Goal: Task Accomplishment & Management: Complete application form

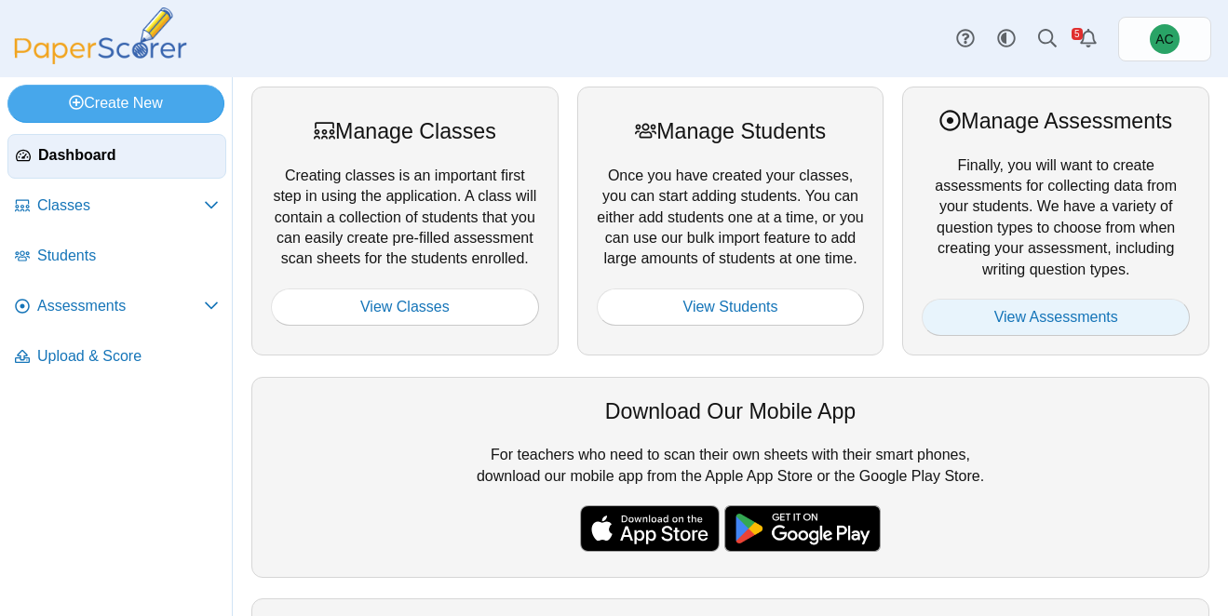
click at [1054, 317] on link "View Assessments" at bounding box center [1056, 317] width 268 height 37
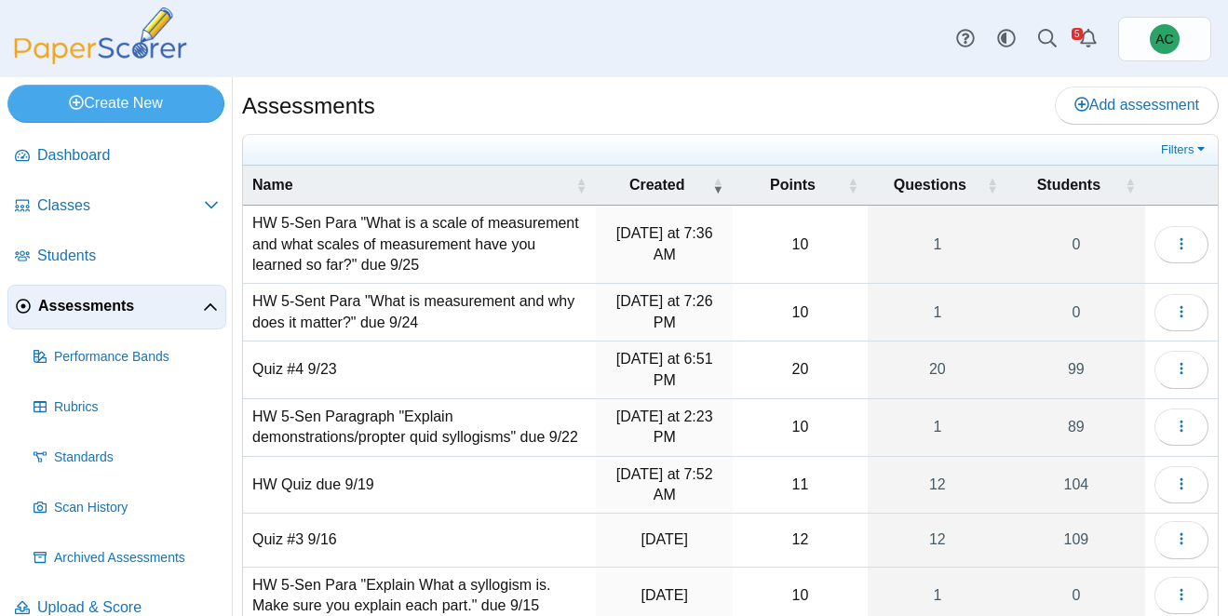
scroll to position [280, 0]
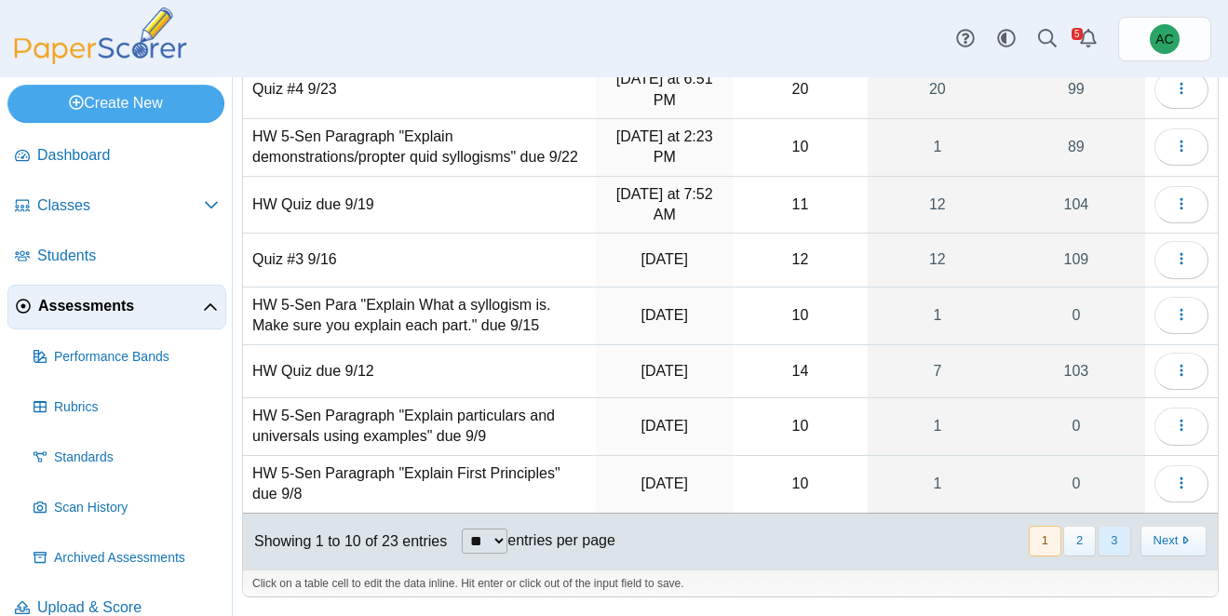
click at [1117, 544] on button "3" at bounding box center [1113, 541] width 33 height 31
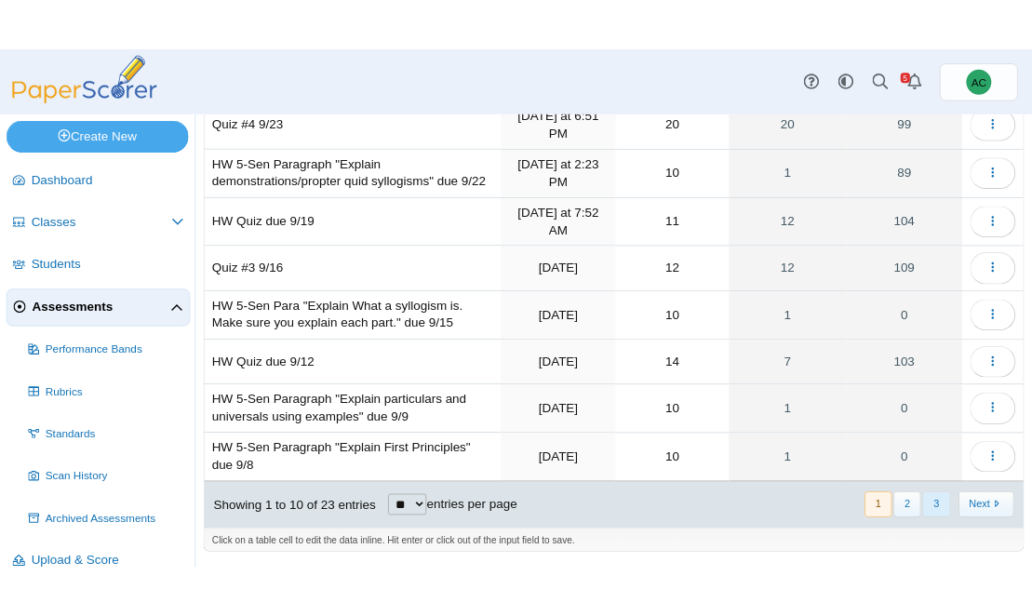
scroll to position [0, 0]
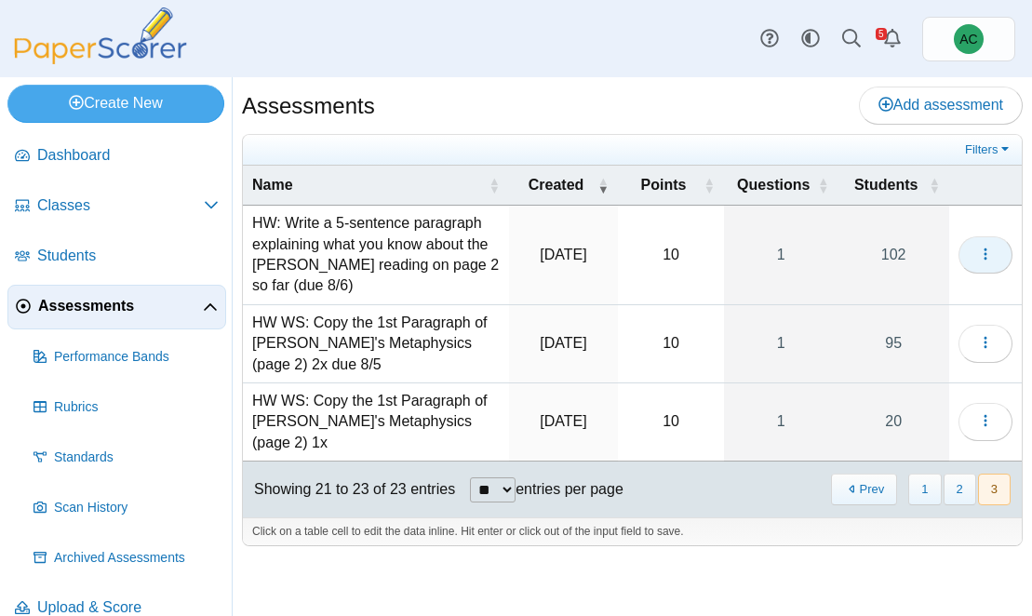
click at [981, 256] on icon "button" at bounding box center [985, 254] width 15 height 15
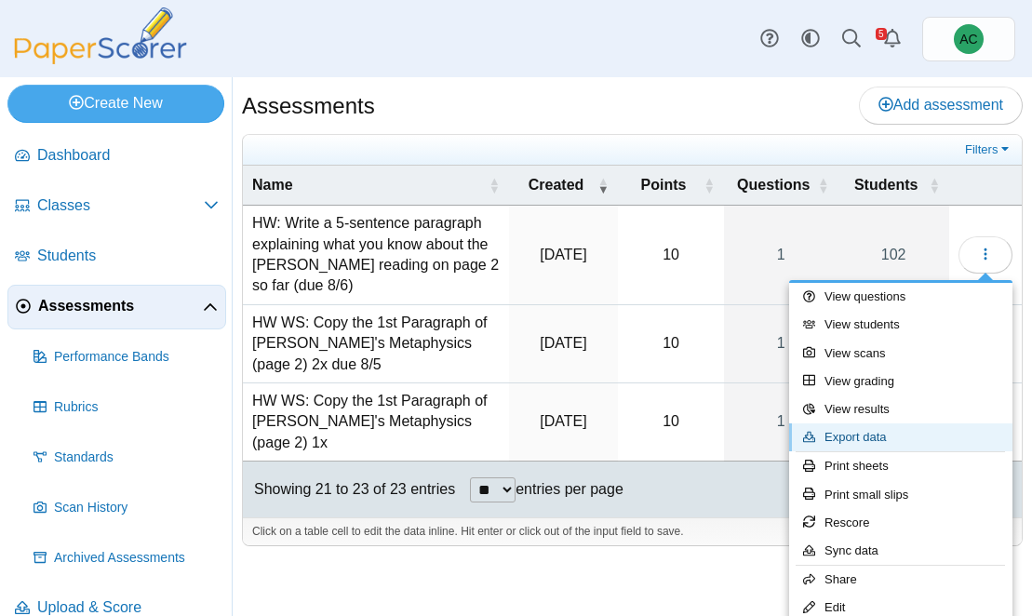
click at [862, 444] on link "Export data" at bounding box center [900, 438] width 223 height 28
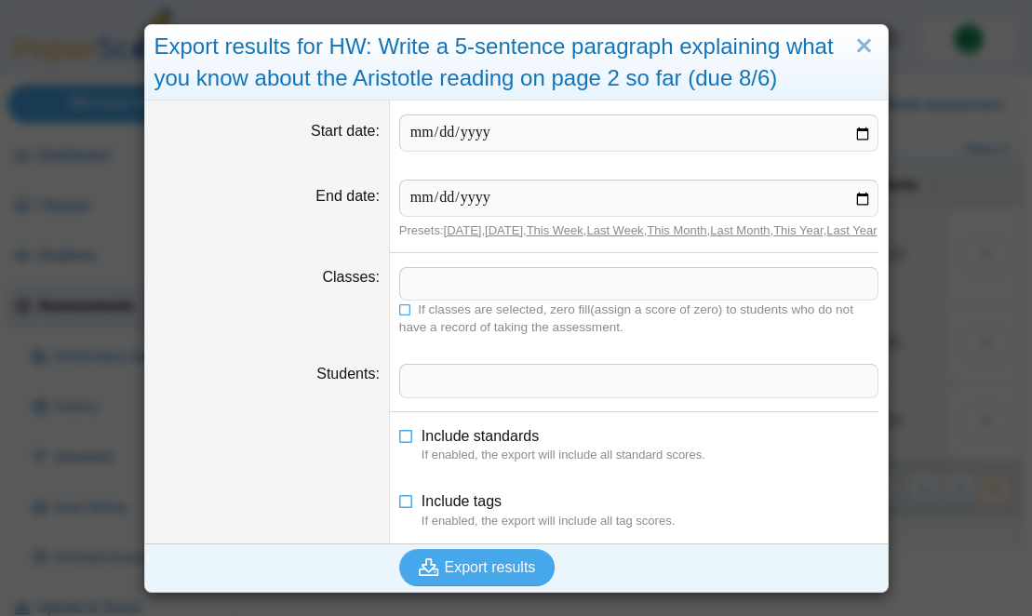
click at [470, 300] on span at bounding box center [639, 284] width 478 height 32
click at [402, 333] on label "If classes are selected, zero fill(assign a score of zero) to students who do n…" at bounding box center [638, 318] width 479 height 35
click at [478, 575] on span "Export results" at bounding box center [490, 567] width 91 height 16
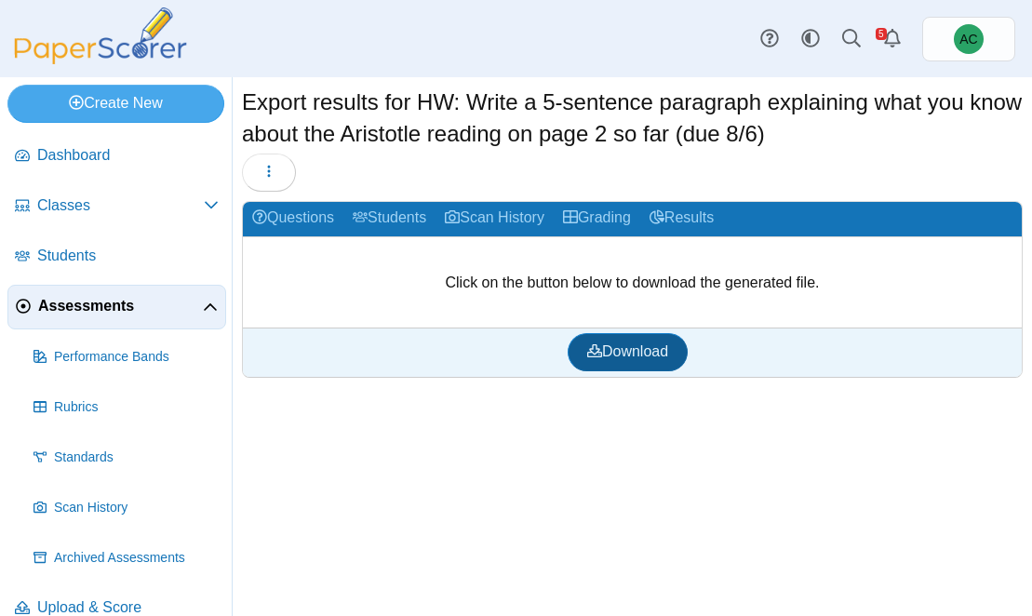
click at [620, 352] on span "Download" at bounding box center [627, 351] width 81 height 16
click at [56, 303] on span "Assessments" at bounding box center [120, 306] width 165 height 20
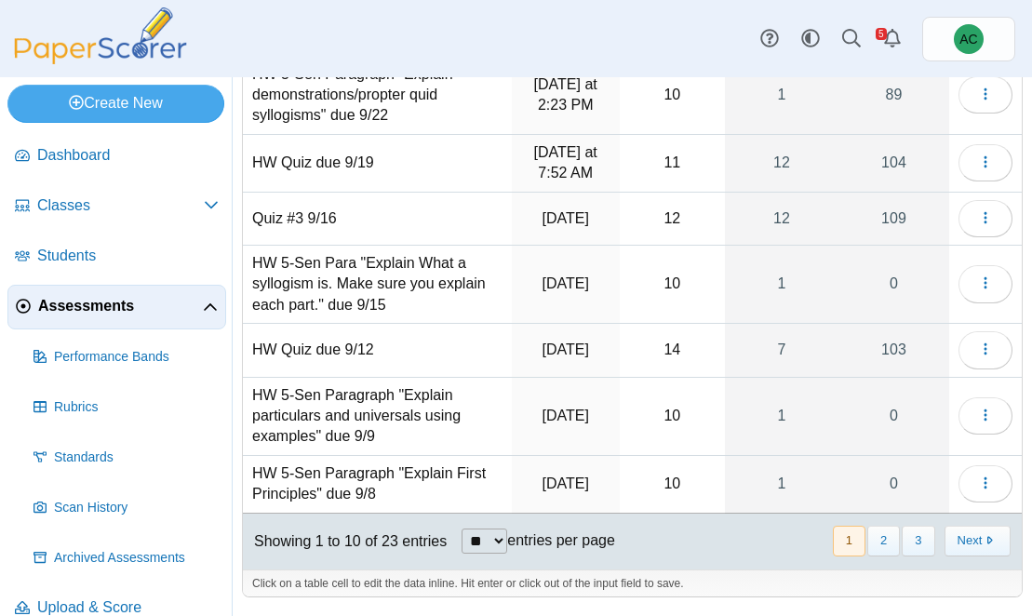
scroll to position [384, 0]
click at [919, 553] on button "3" at bounding box center [918, 542] width 33 height 31
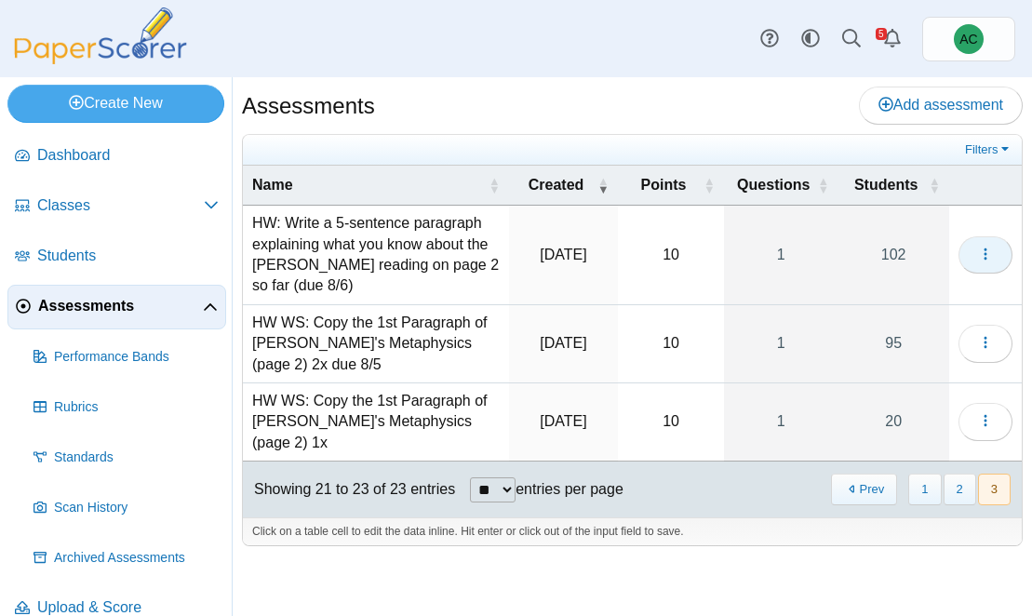
click at [989, 253] on icon "button" at bounding box center [985, 254] width 15 height 15
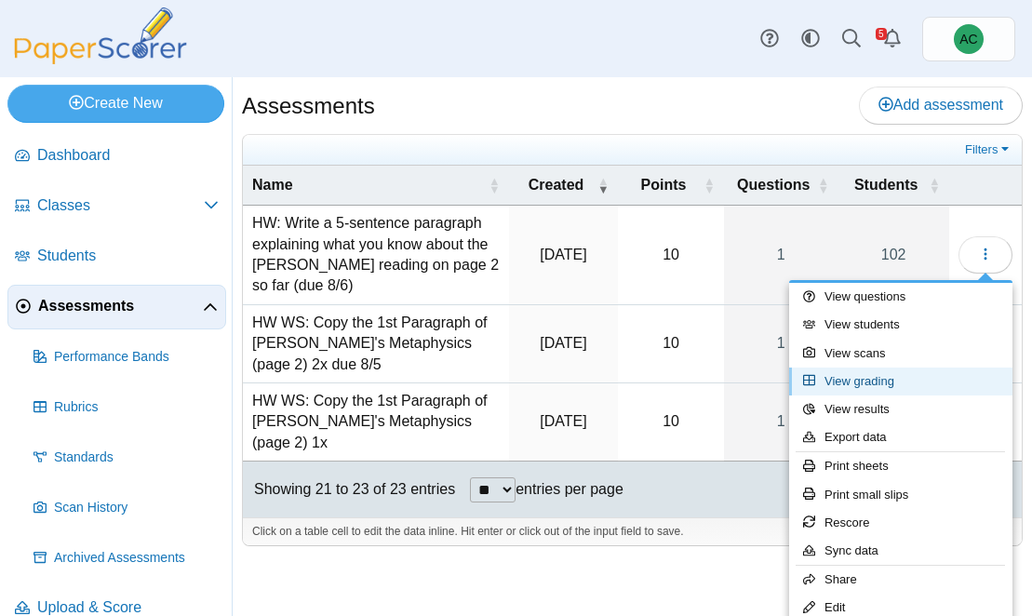
click at [885, 385] on link "View grading" at bounding box center [900, 382] width 223 height 28
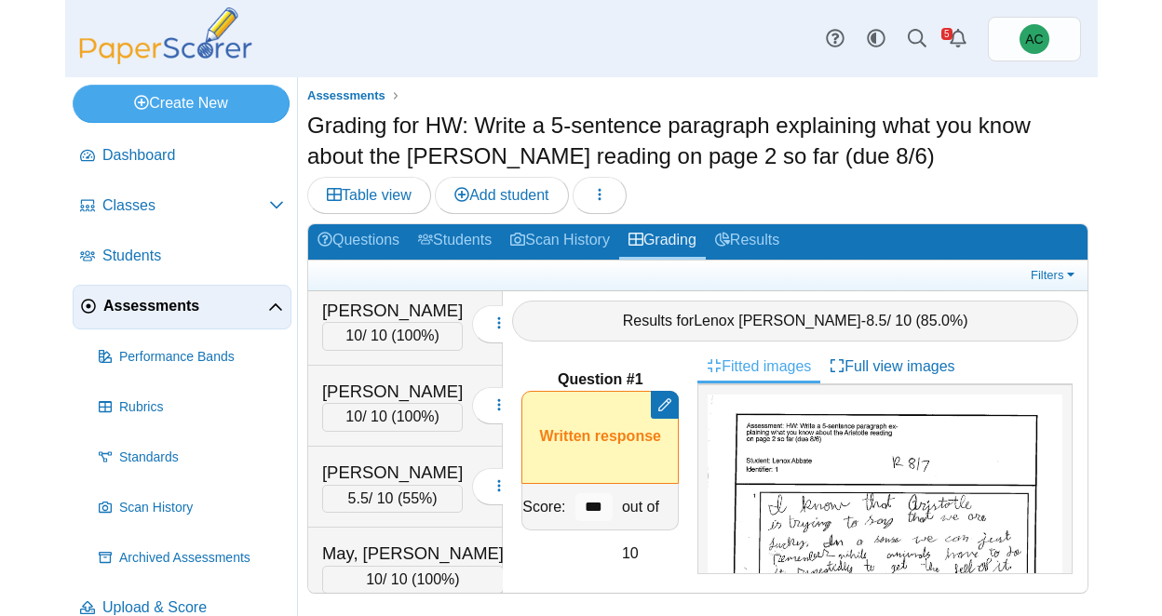
scroll to position [5463, 0]
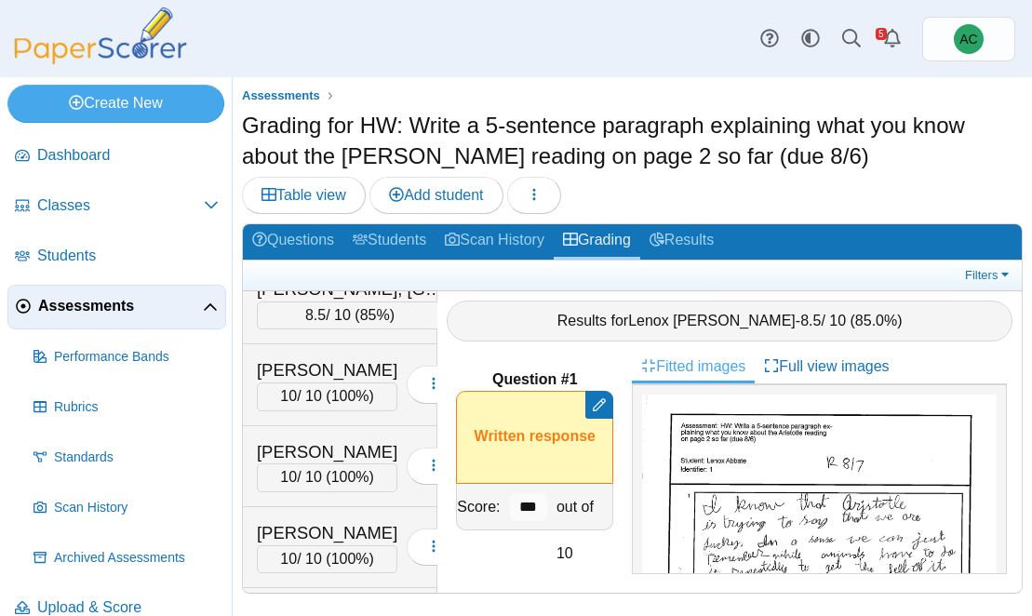
click at [331, 59] on div "[PERSON_NAME]" at bounding box center [327, 46] width 141 height 24
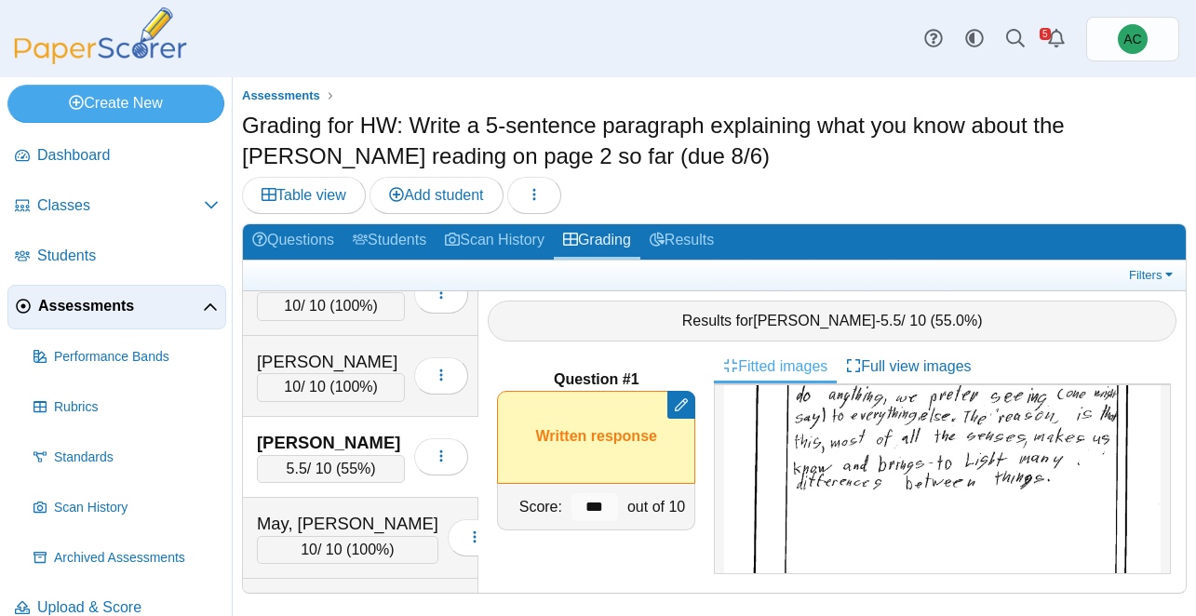
scroll to position [1984, 0]
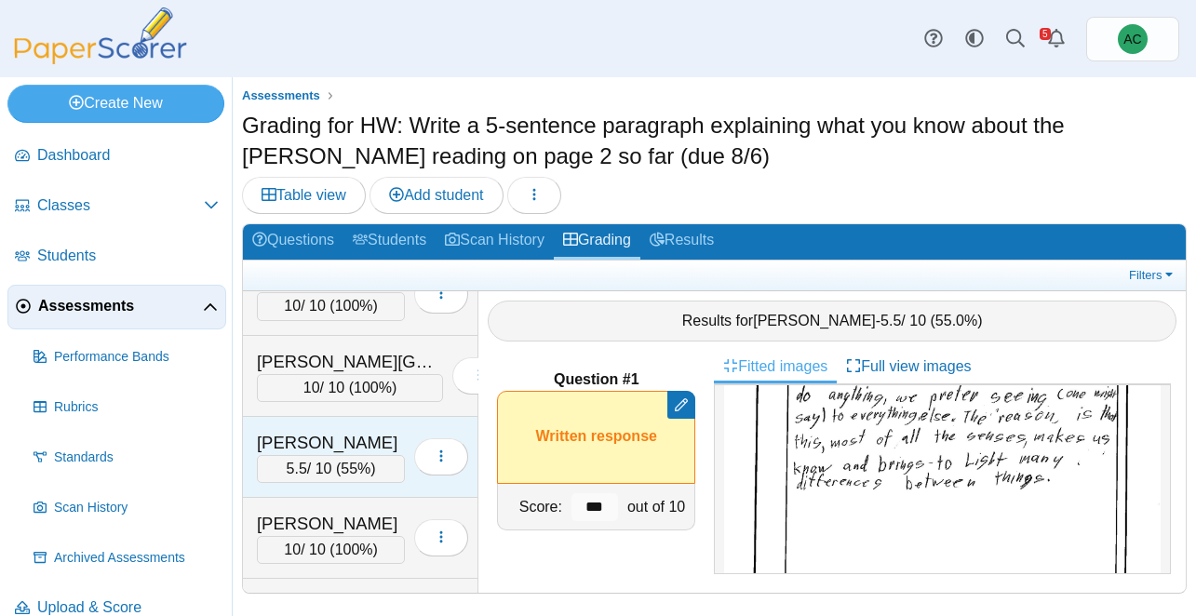
click at [364, 431] on div "[PERSON_NAME]" at bounding box center [331, 443] width 148 height 24
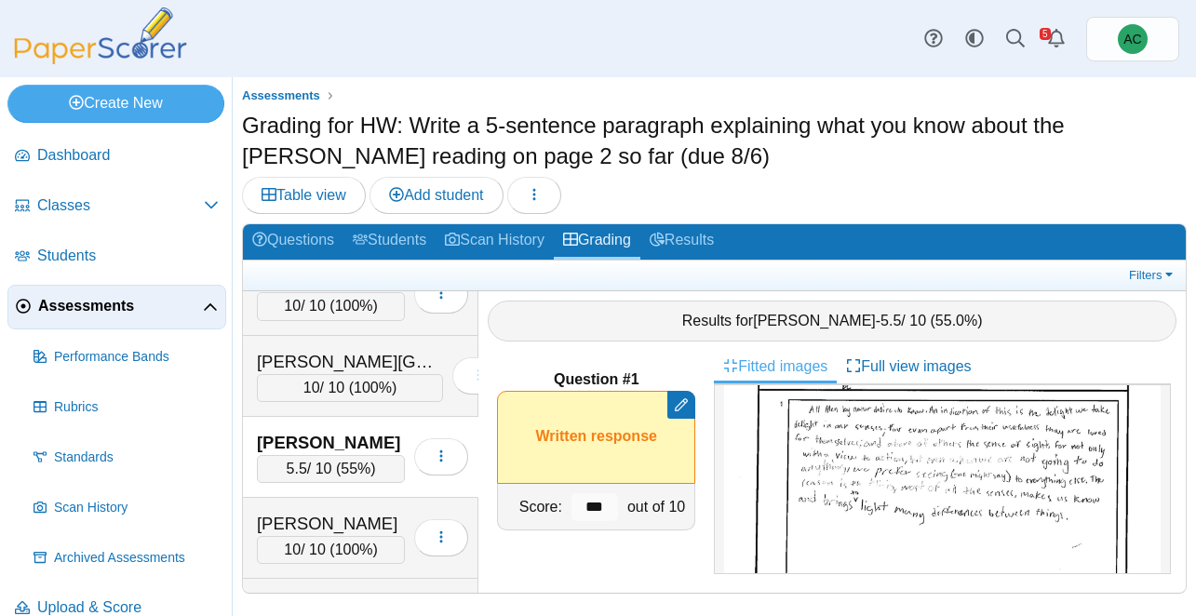
scroll to position [2876, 0]
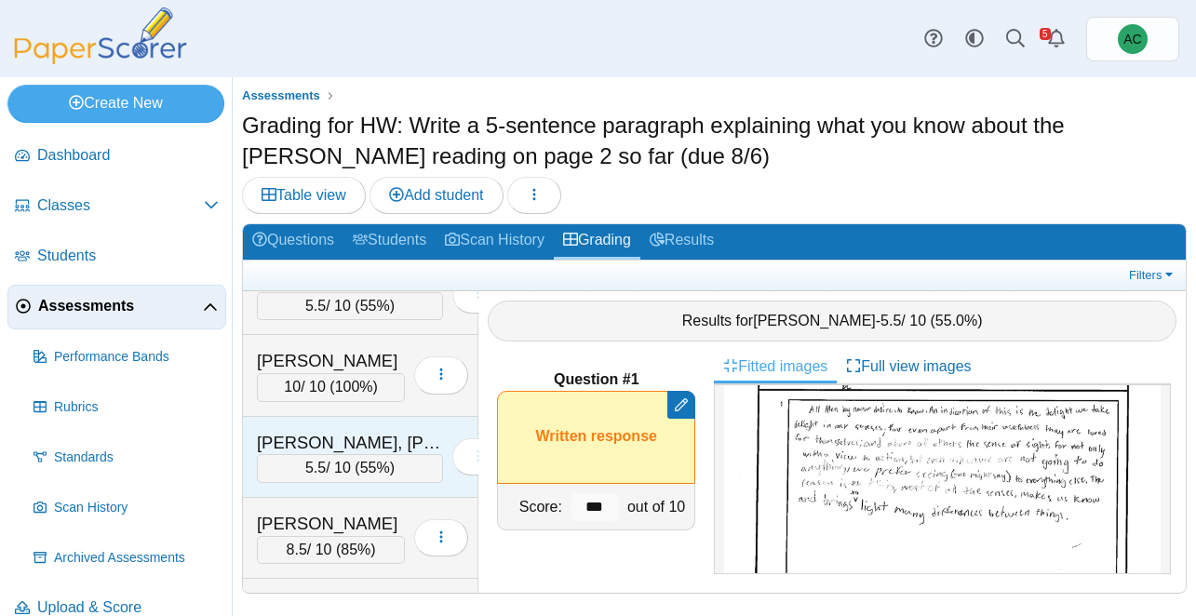
click at [301, 439] on div "[PERSON_NAME], [PERSON_NAME]" at bounding box center [350, 443] width 186 height 24
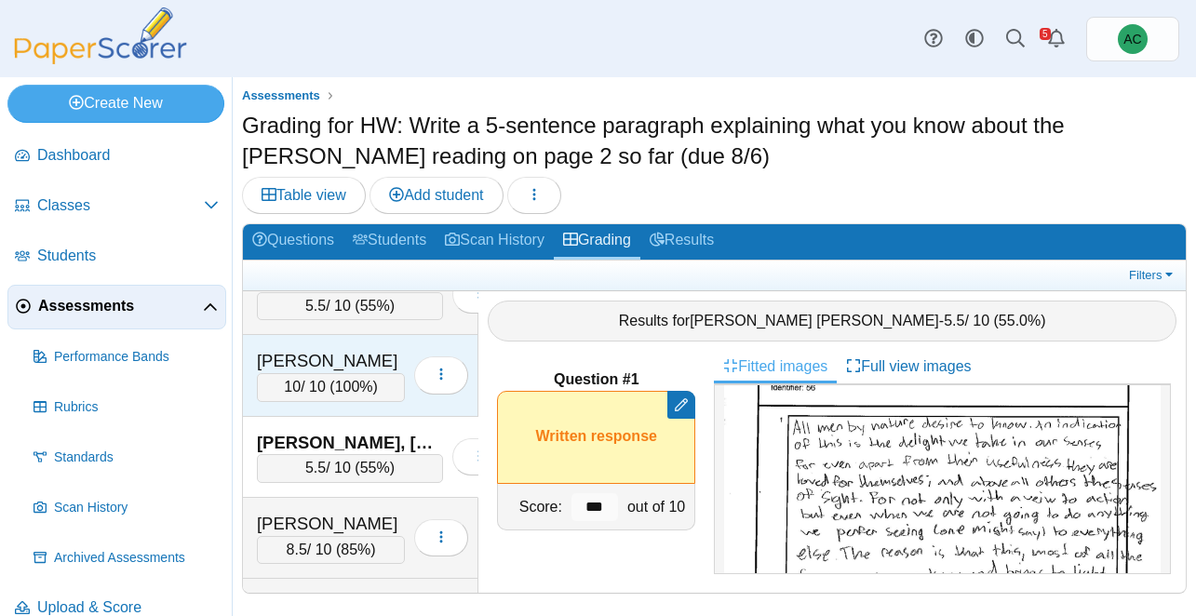
scroll to position [3201, 0]
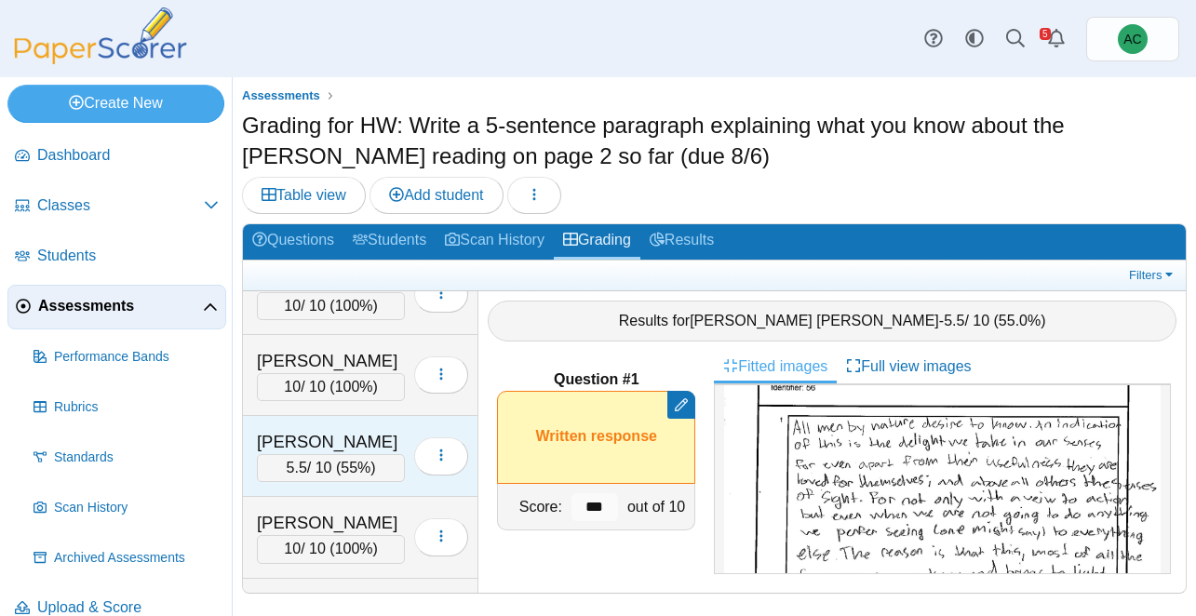
click at [327, 443] on div "Hayward, Adalyn" at bounding box center [331, 442] width 148 height 24
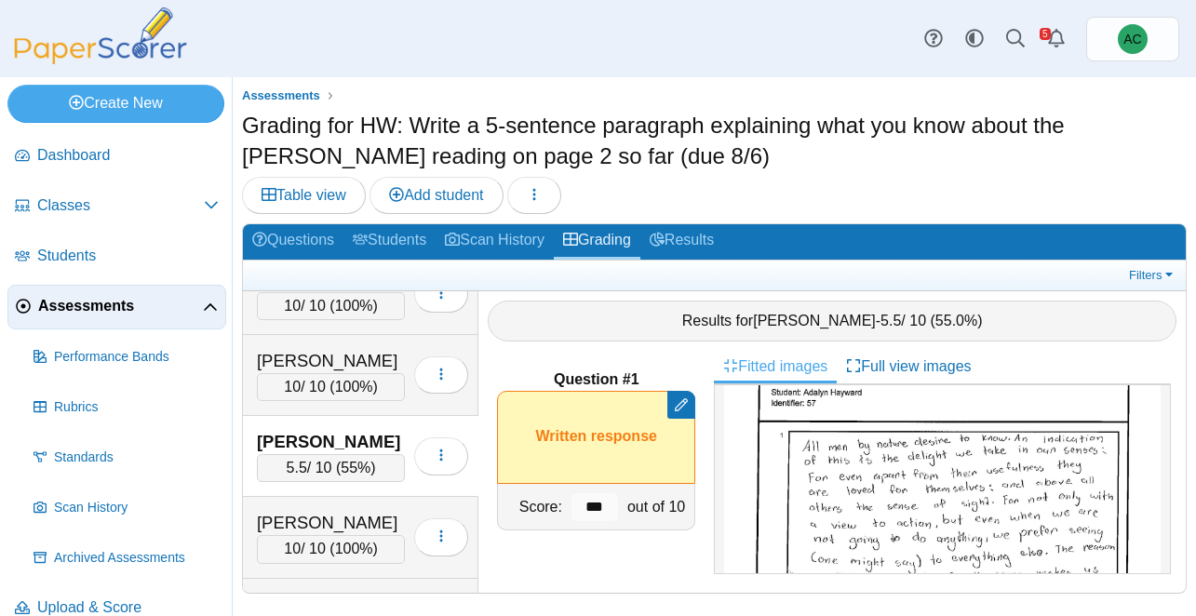
scroll to position [3444, 0]
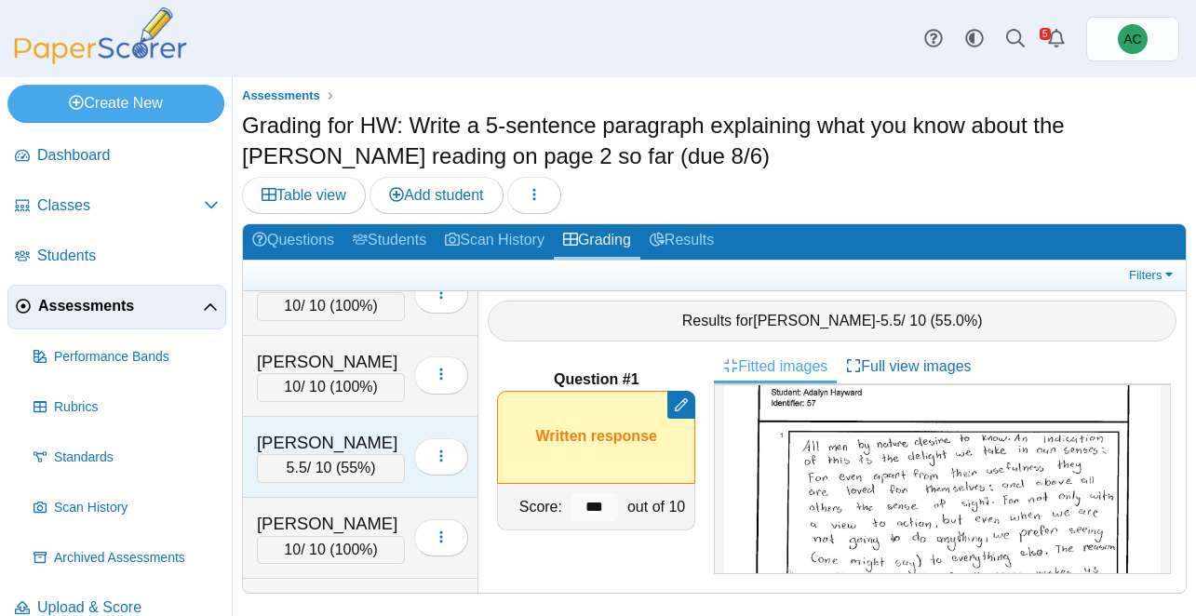
click at [264, 441] on div "Hinton, Jonathon" at bounding box center [331, 443] width 148 height 24
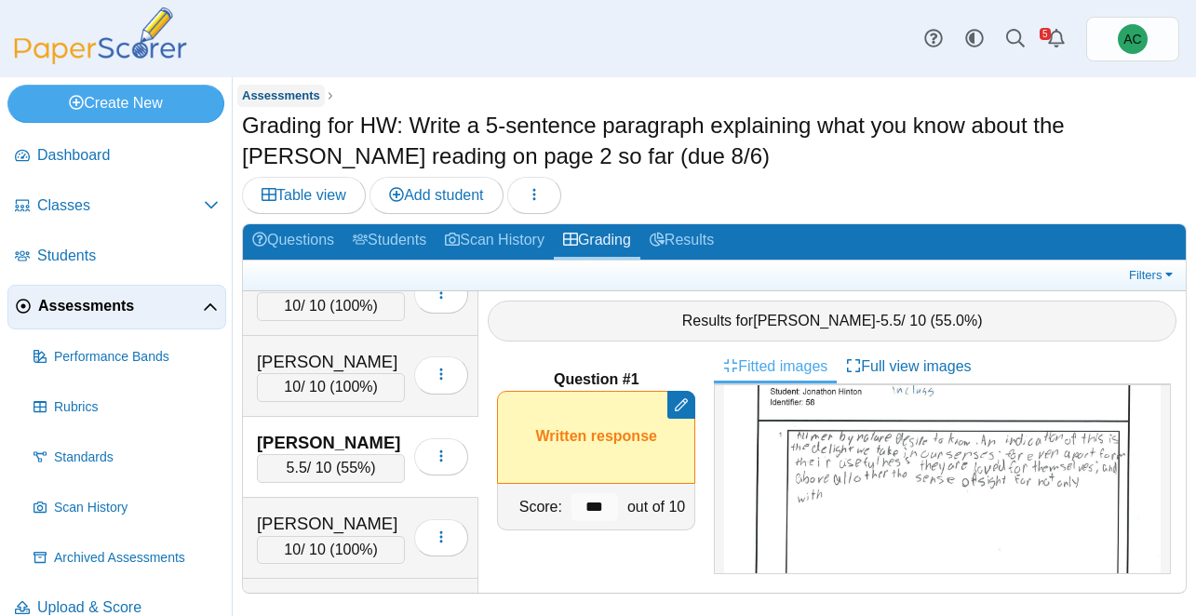
scroll to position [4580, 0]
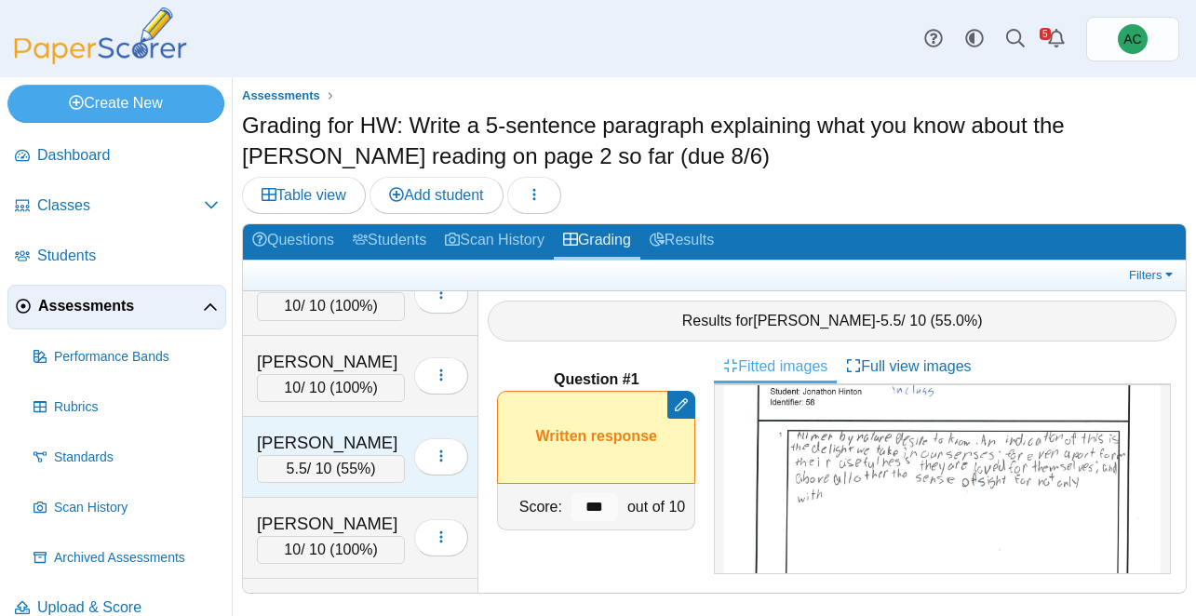
click at [297, 437] on div "Lopez, Luca" at bounding box center [331, 443] width 148 height 24
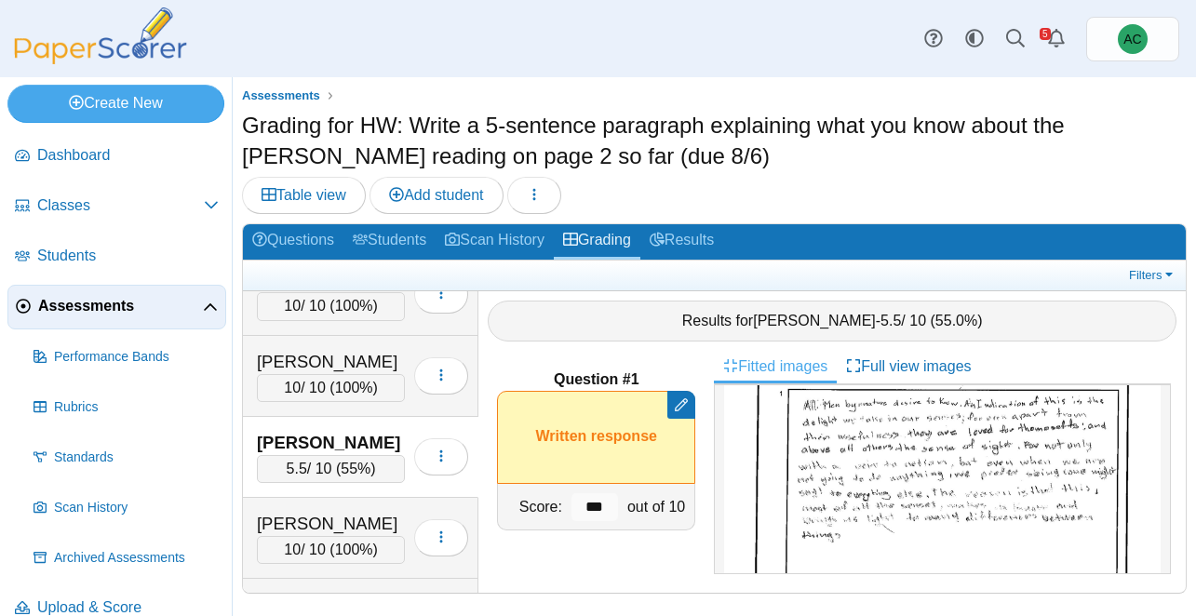
scroll to position [6040, 0]
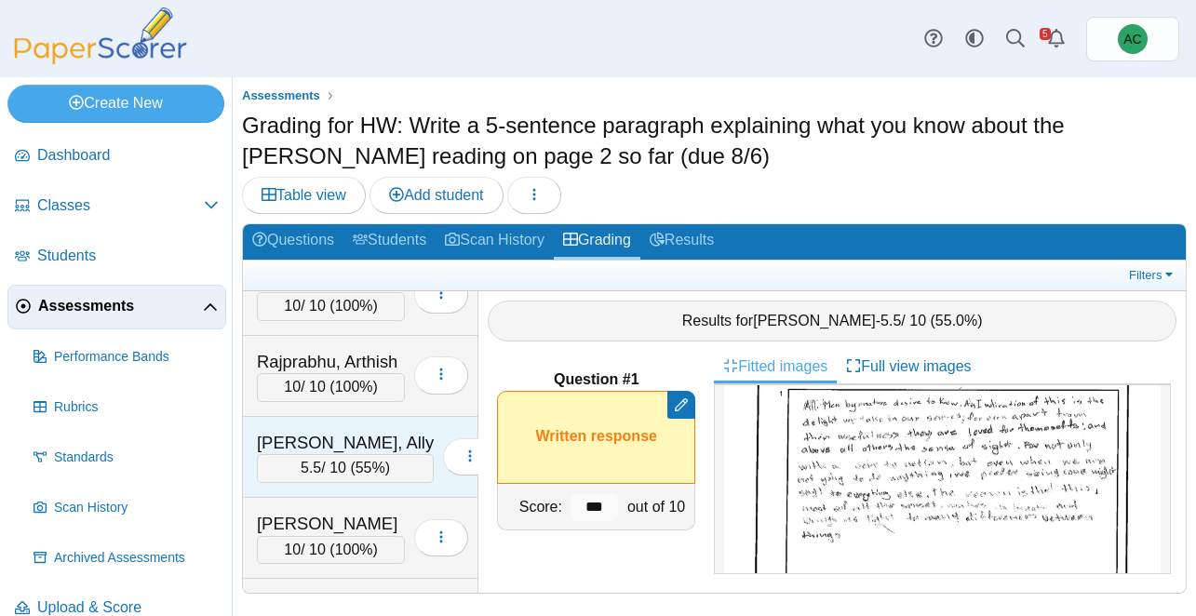
click at [266, 457] on div "5.5 / 10 ( 55% )" at bounding box center [345, 468] width 177 height 28
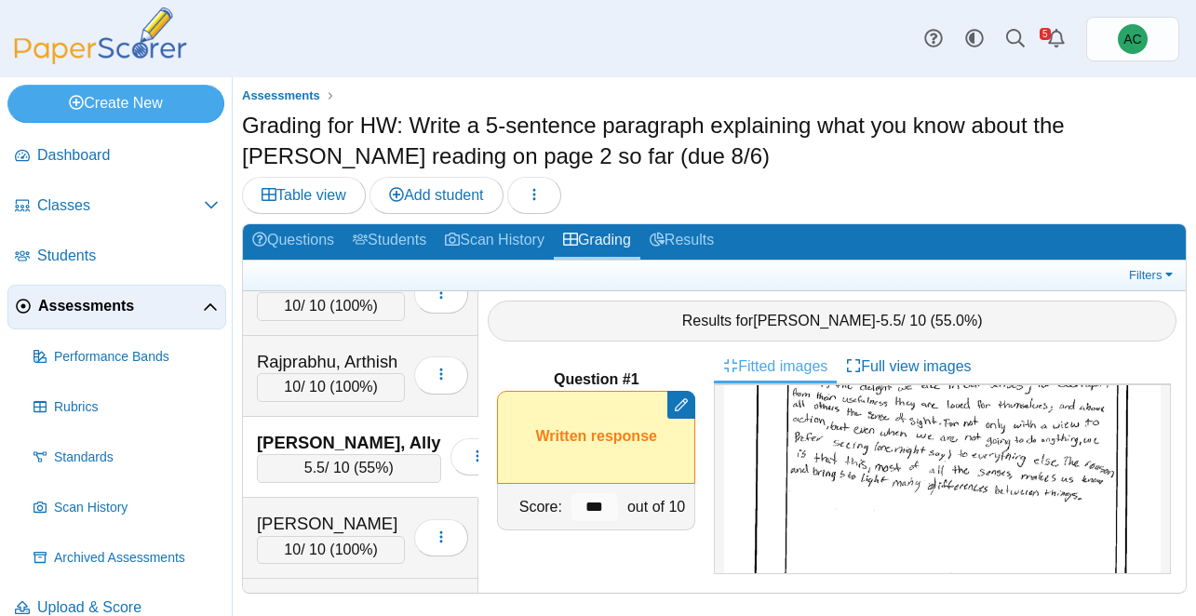
scroll to position [7176, 0]
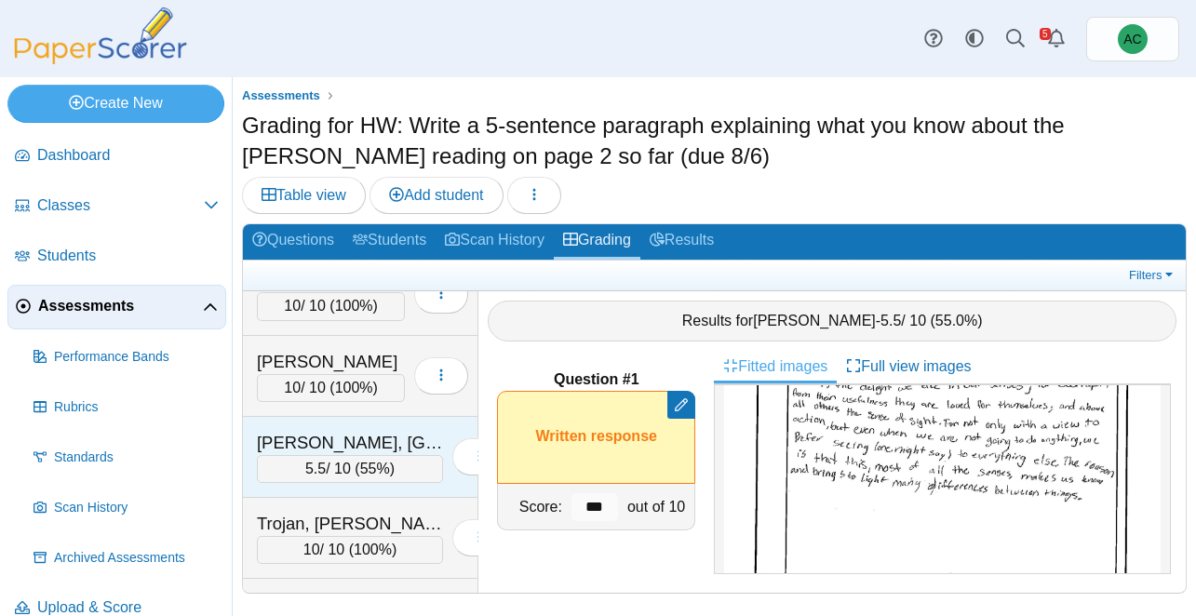
click at [326, 439] on div "Terpstra, Lexington" at bounding box center [350, 443] width 186 height 24
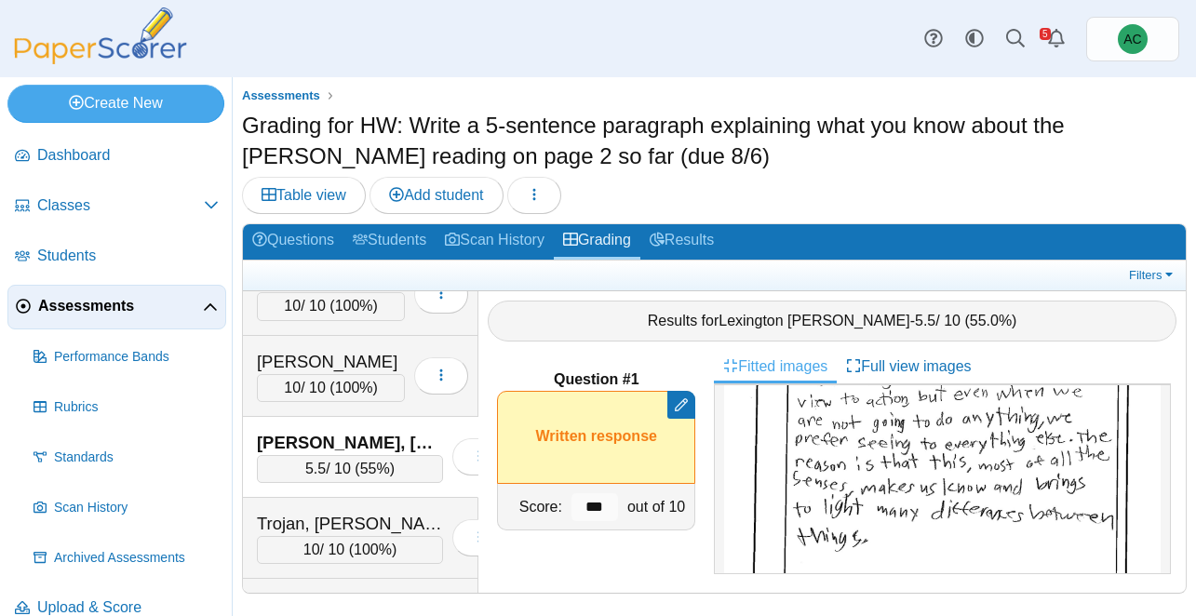
scroll to position [7420, 0]
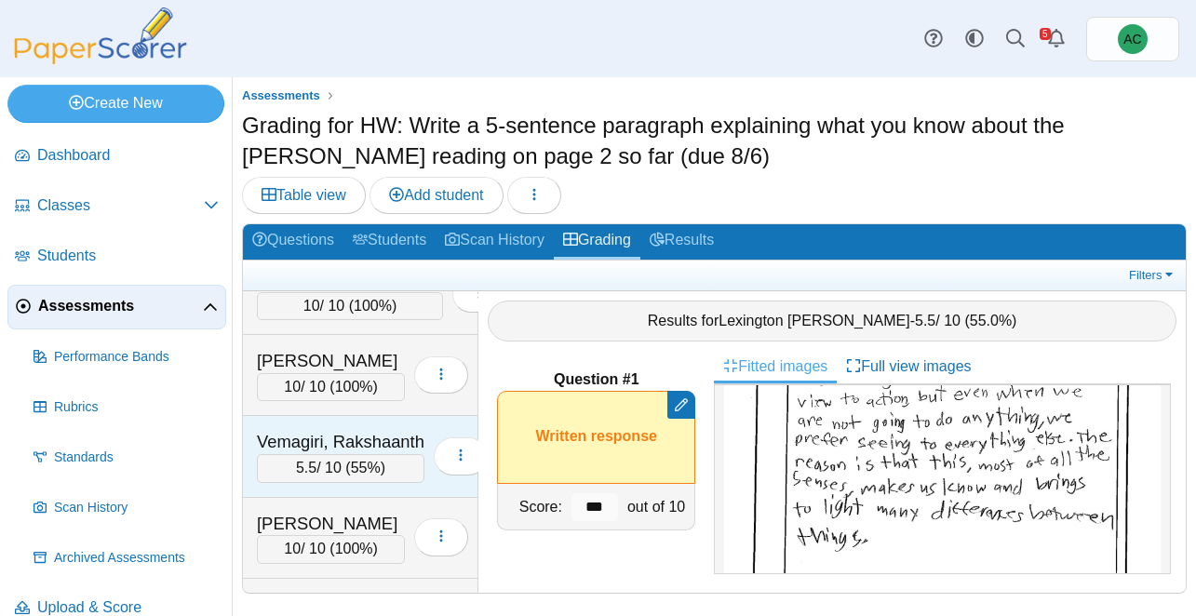
click at [347, 430] on div "Vemagiri, Rakshaanth" at bounding box center [341, 442] width 168 height 24
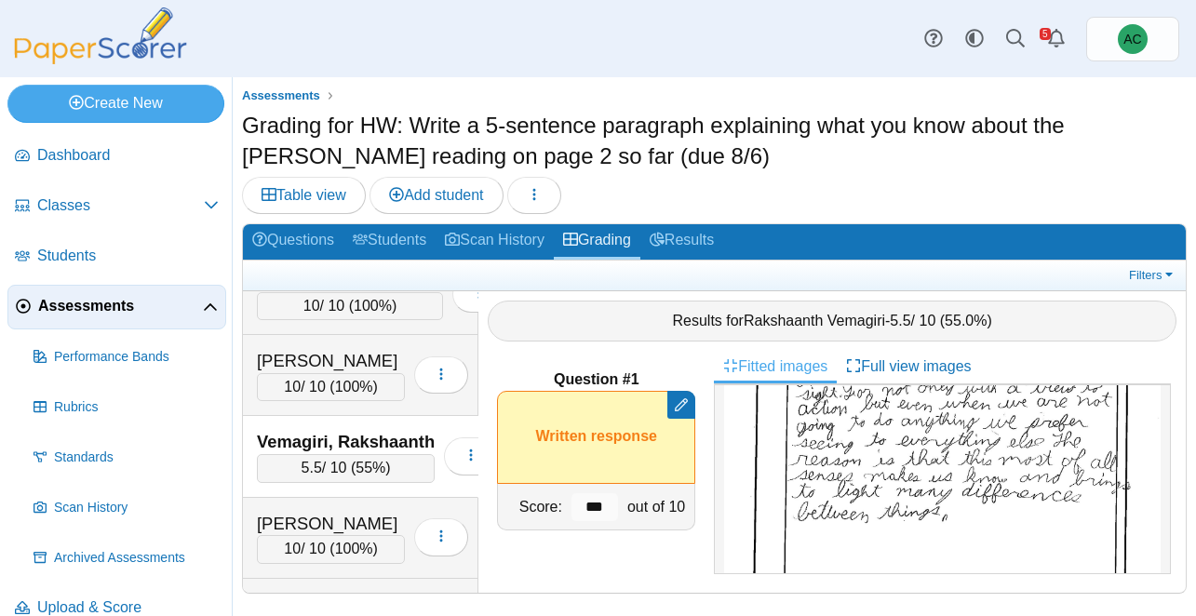
scroll to position [7663, 0]
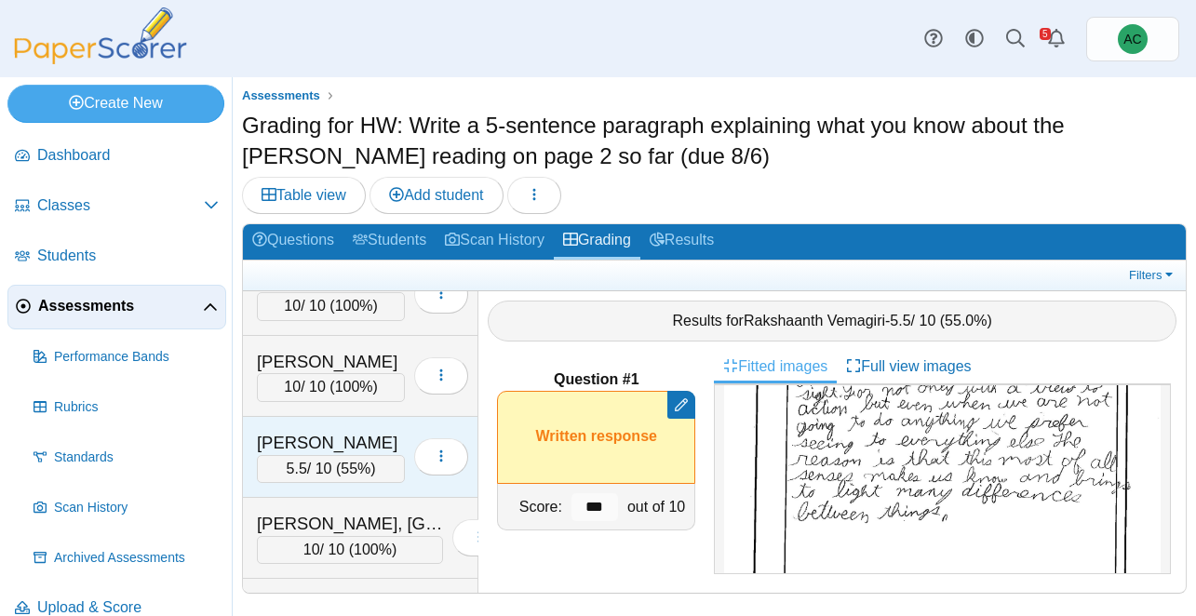
click at [317, 420] on div "Warda, Gabriel 5.5 / 10 ( 55% ) Loading…" at bounding box center [361, 457] width 236 height 81
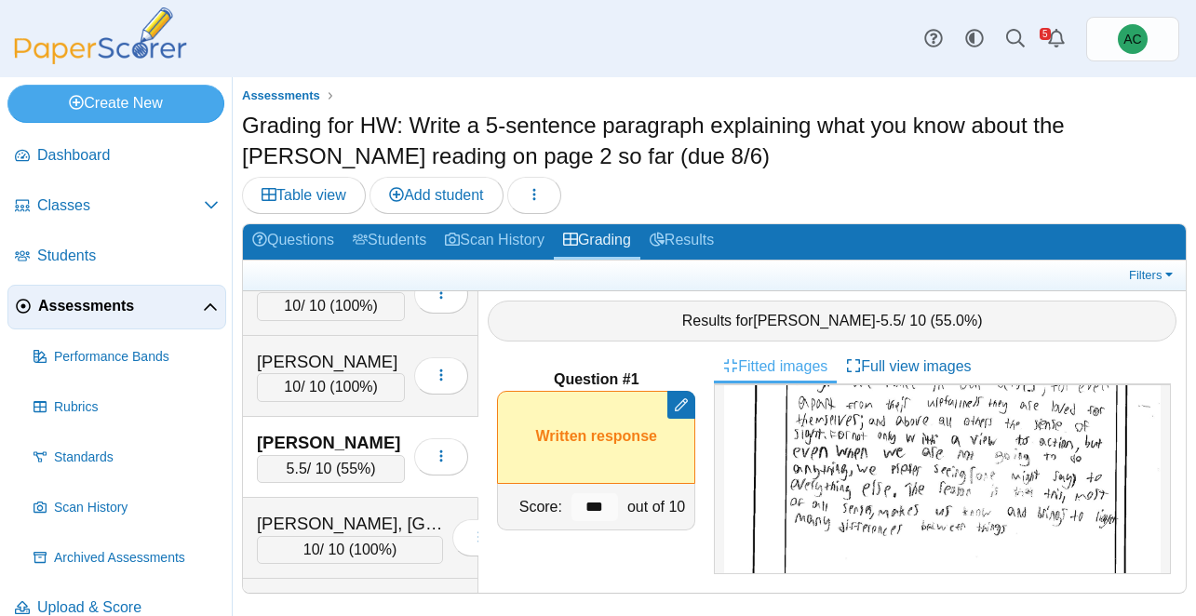
scroll to position [7972, 0]
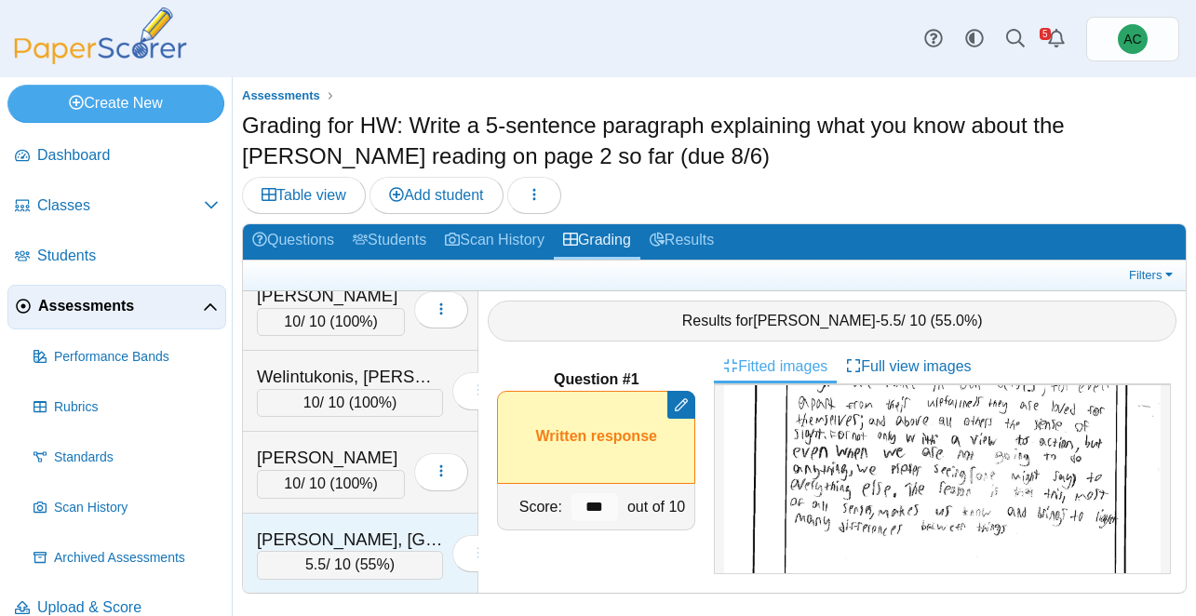
click at [313, 536] on div "Zuber, Brooklyn" at bounding box center [350, 540] width 186 height 24
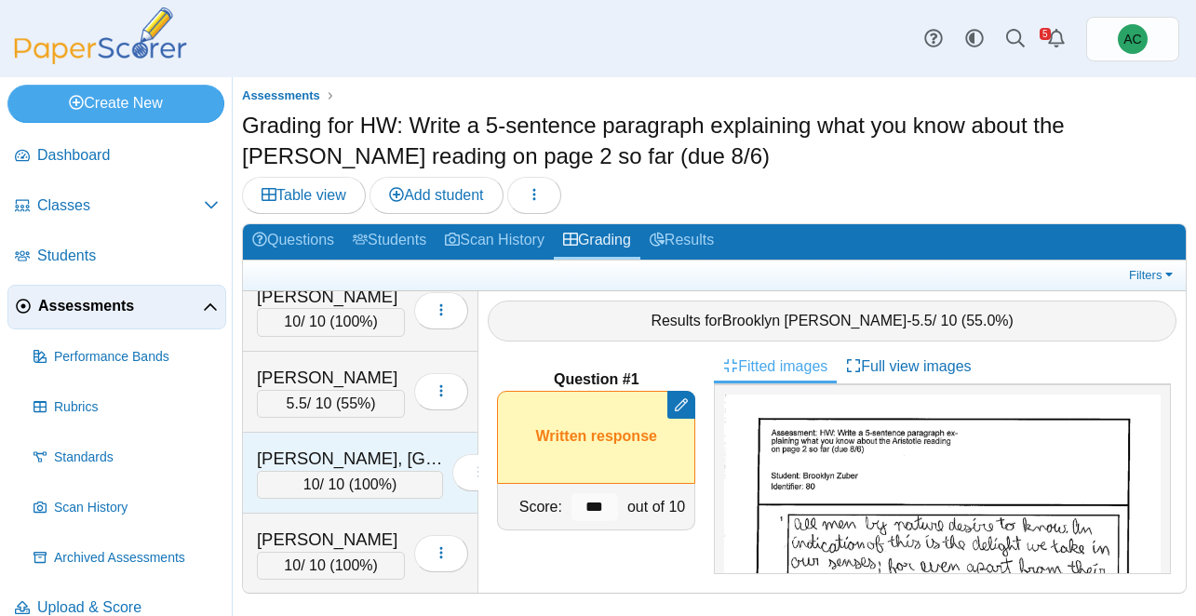
scroll to position [7726, 0]
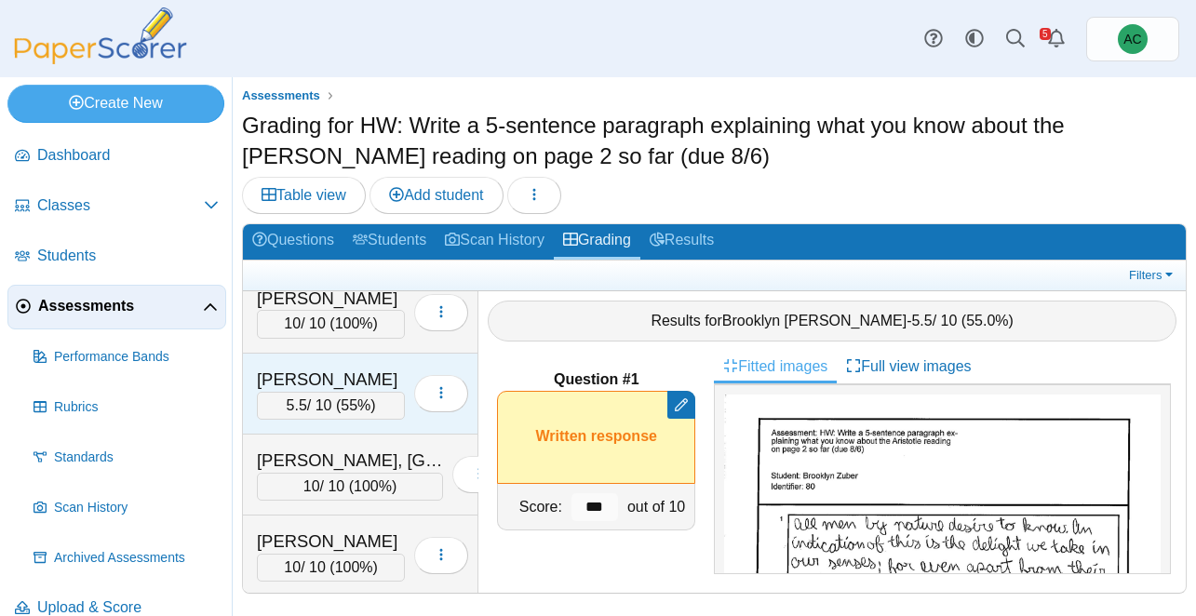
click at [324, 382] on div "Warda, Gabriel" at bounding box center [331, 380] width 148 height 24
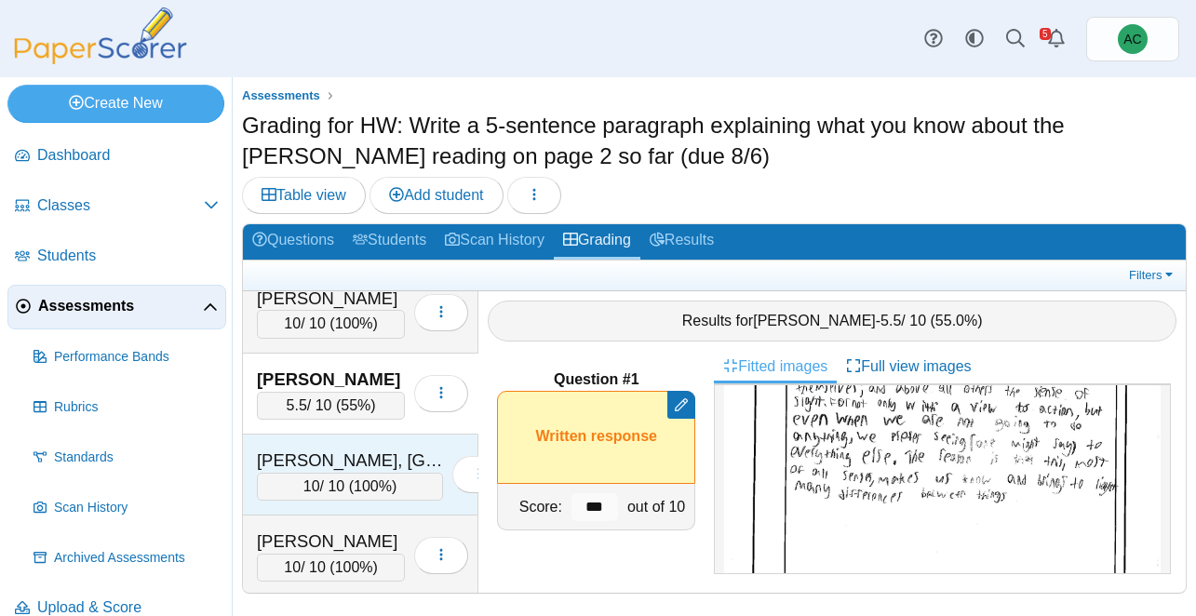
scroll to position [7972, 0]
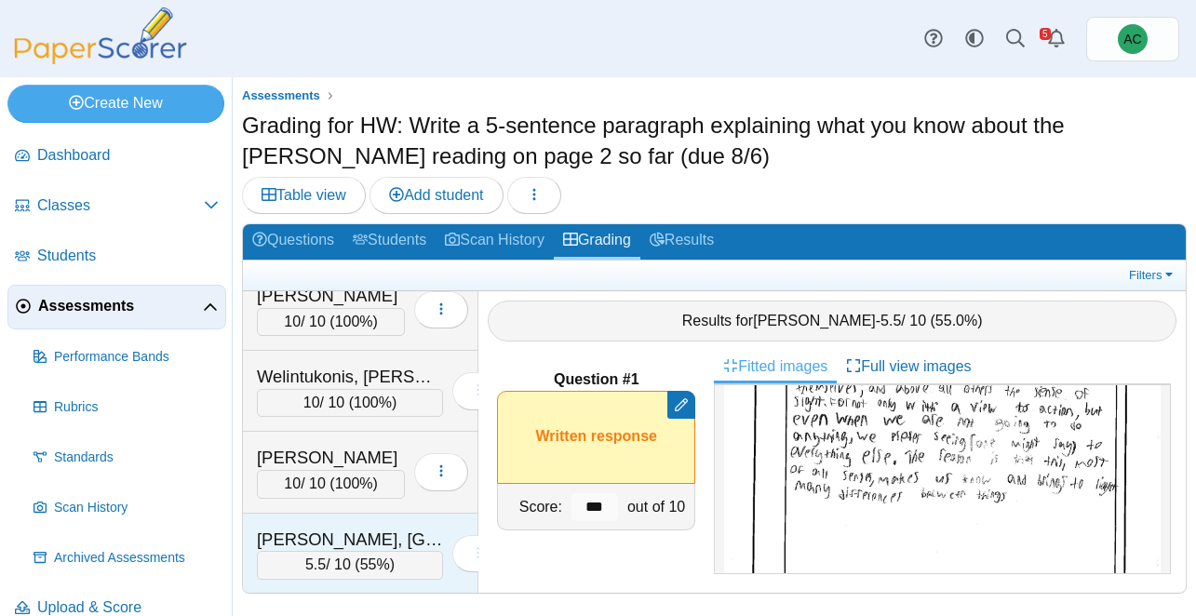
click at [319, 536] on div "Zuber, Brooklyn" at bounding box center [350, 540] width 186 height 24
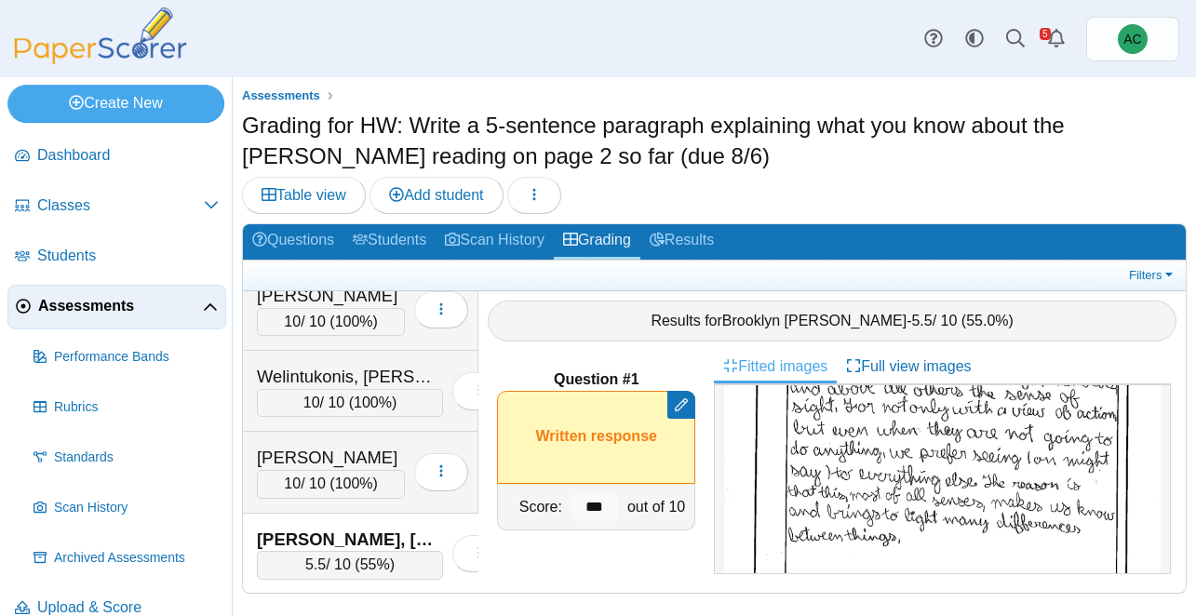
scroll to position [848, 0]
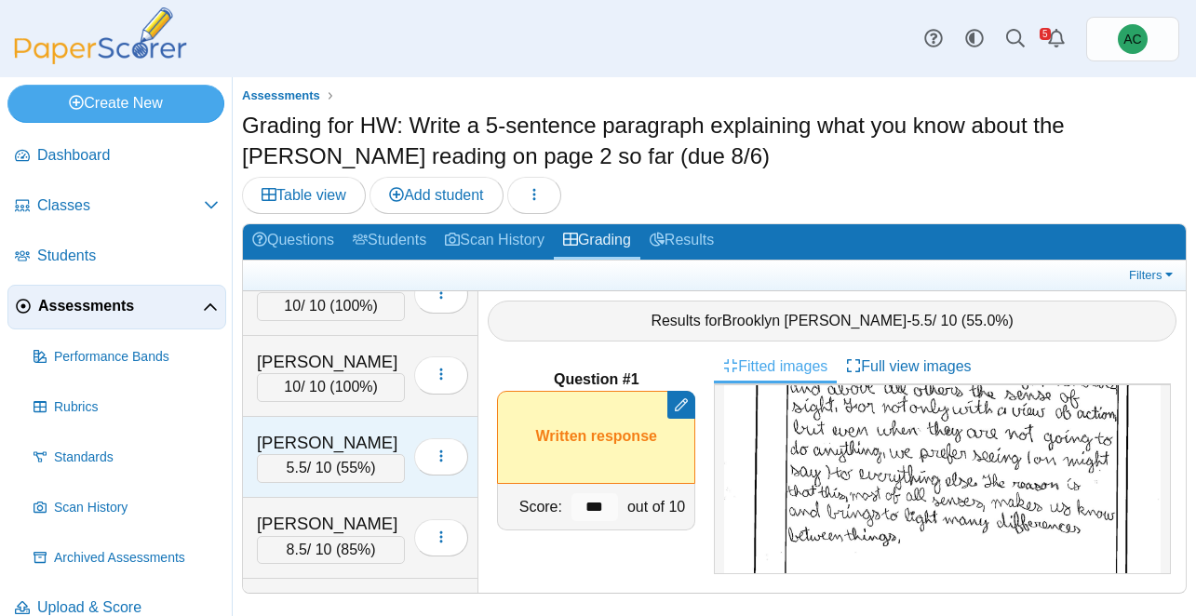
click at [338, 432] on div "Benham, Violet" at bounding box center [331, 443] width 148 height 24
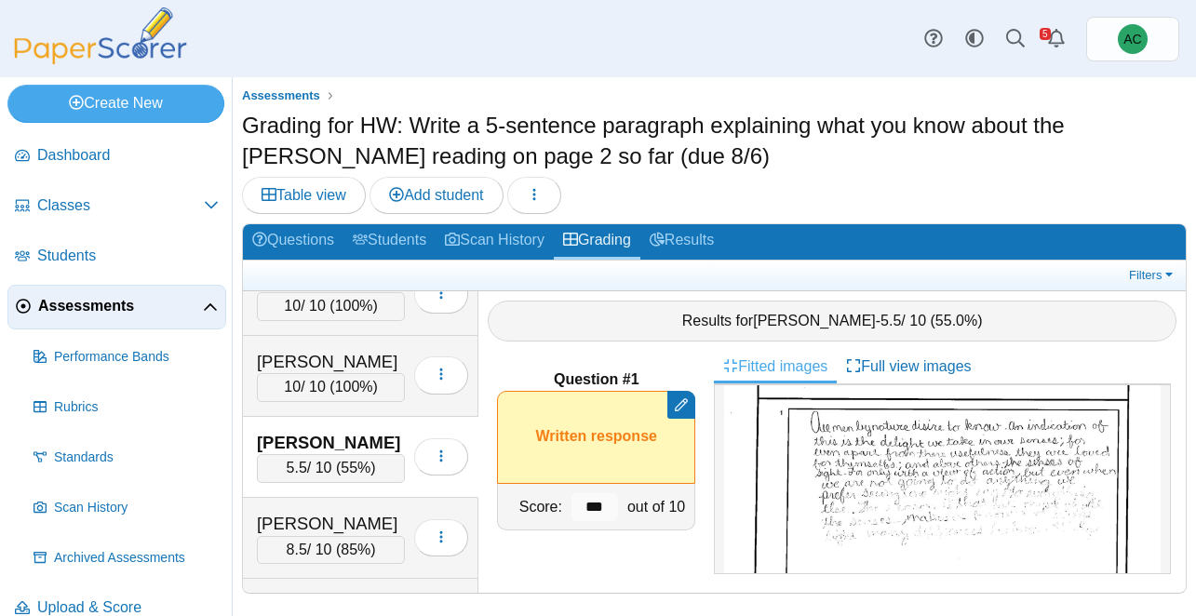
scroll to position [2714, 0]
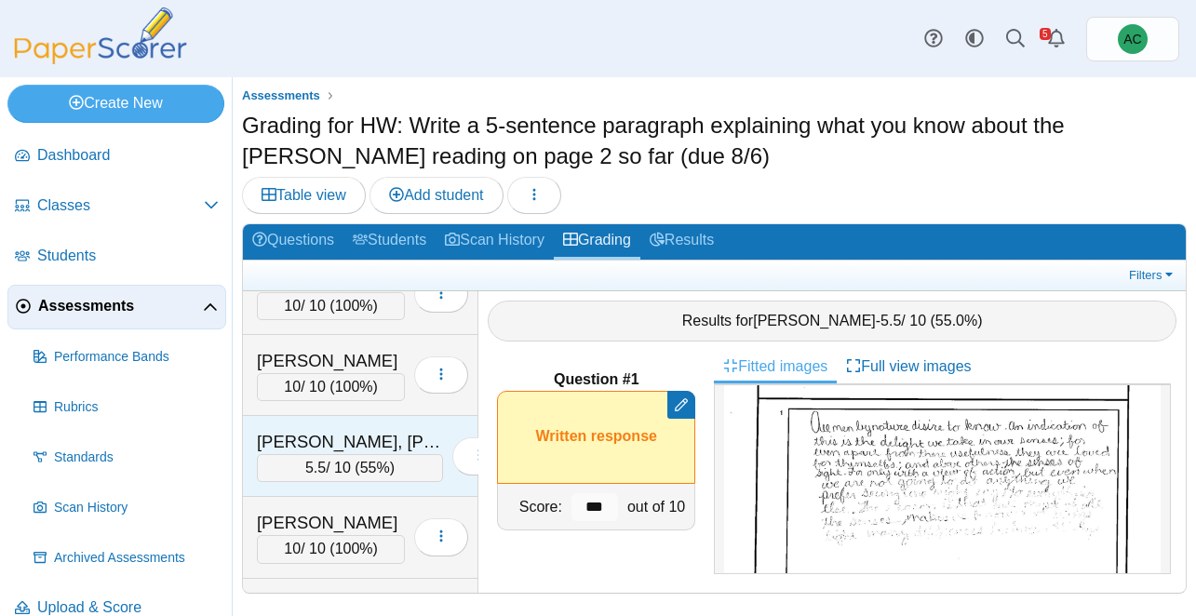
click at [332, 441] on div "Groneman, Presley" at bounding box center [350, 442] width 186 height 24
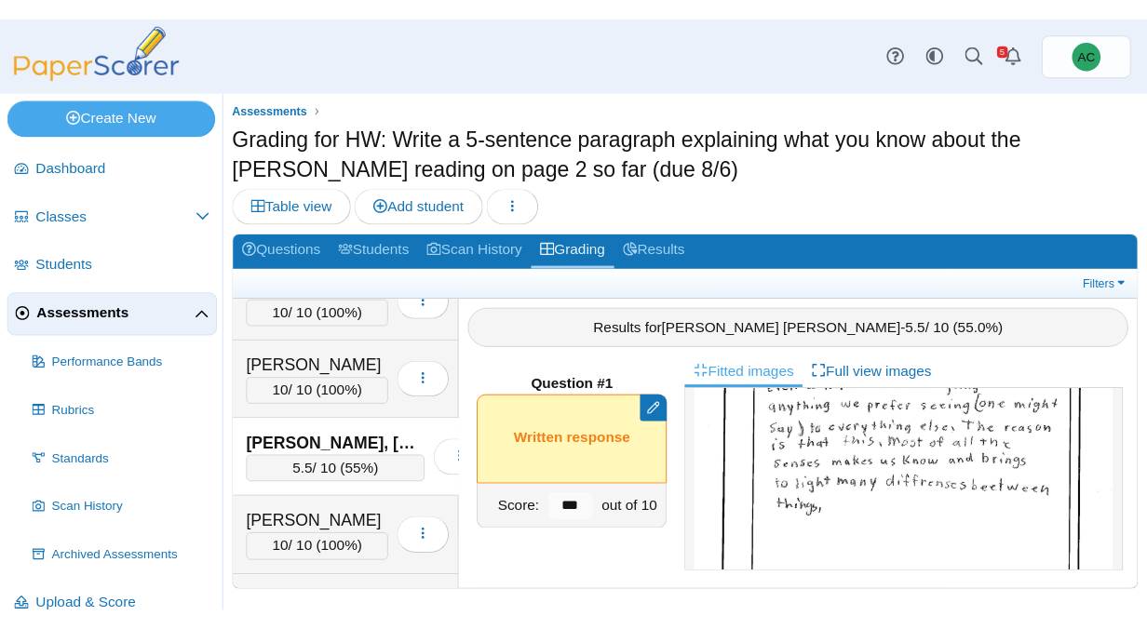
scroll to position [263, 0]
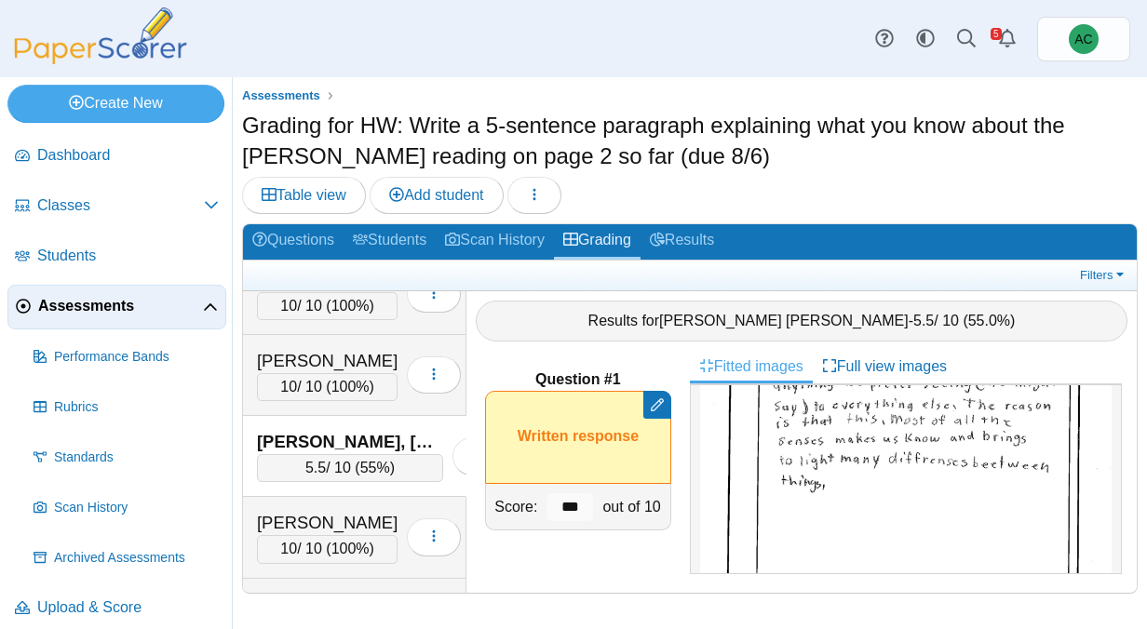
click at [137, 42] on img at bounding box center [100, 35] width 186 height 57
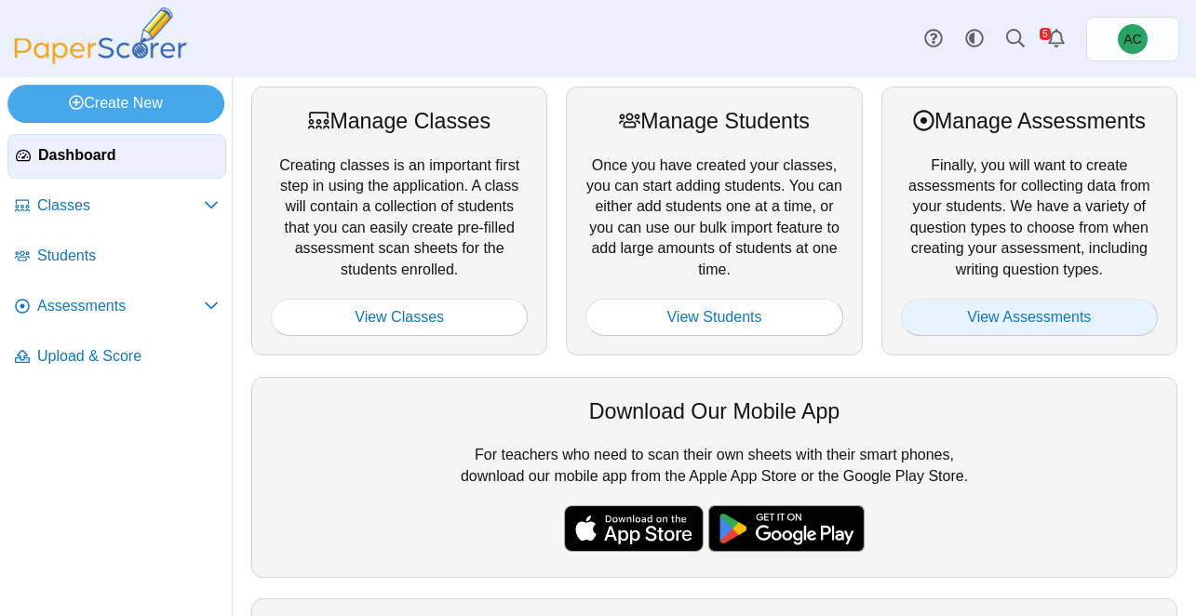
click at [979, 322] on link "View Assessments" at bounding box center [1029, 317] width 257 height 37
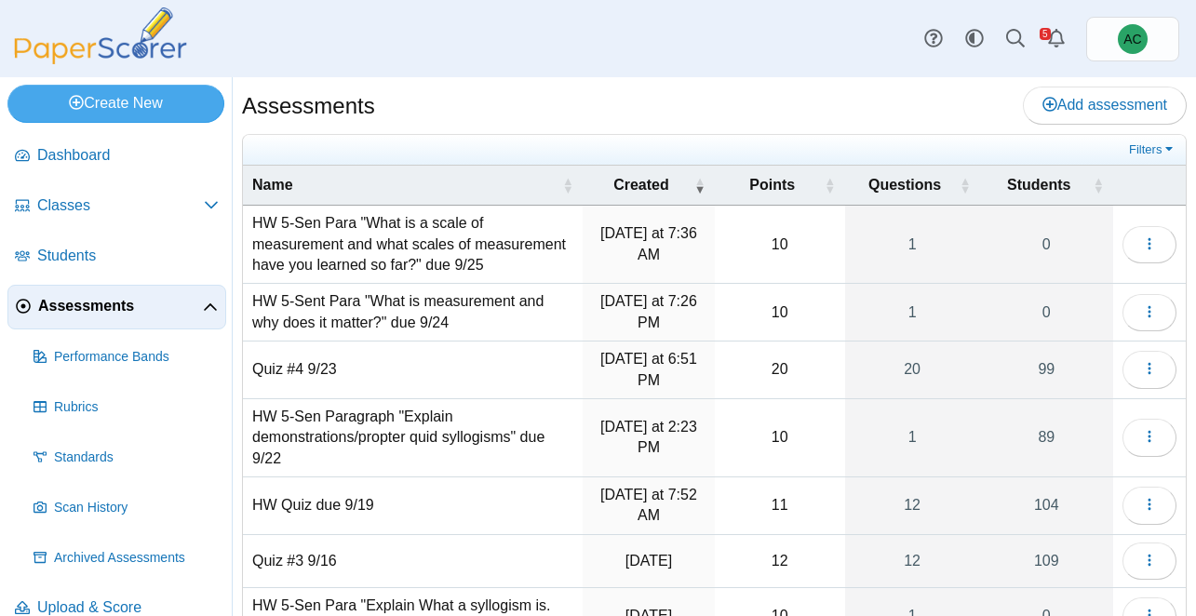
scroll to position [301, 0]
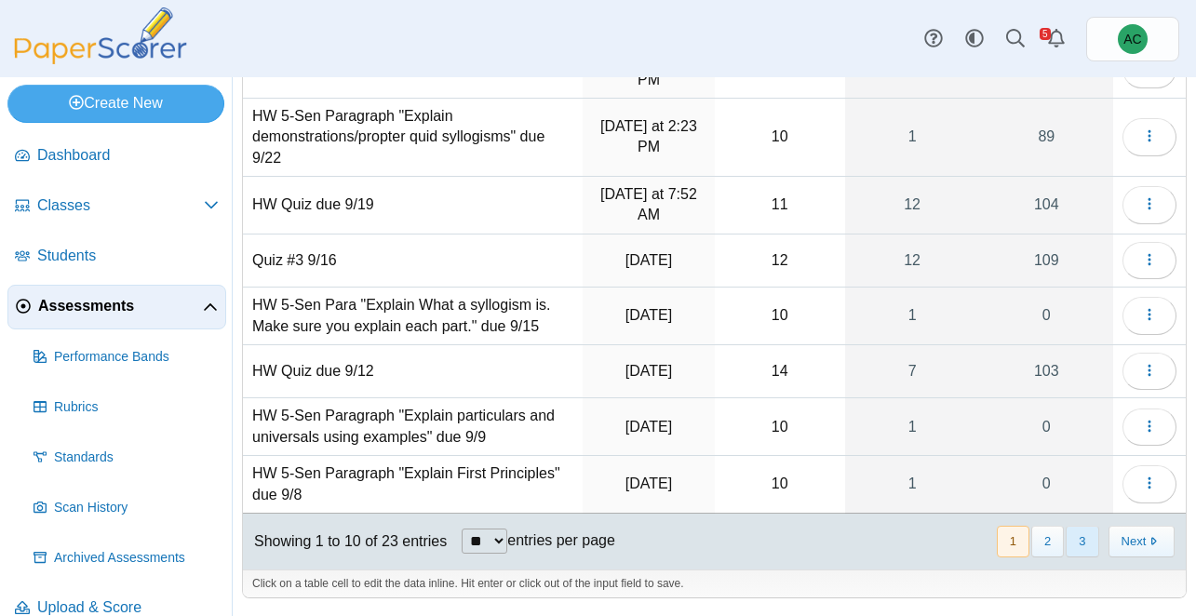
click at [1077, 538] on button "3" at bounding box center [1082, 541] width 33 height 31
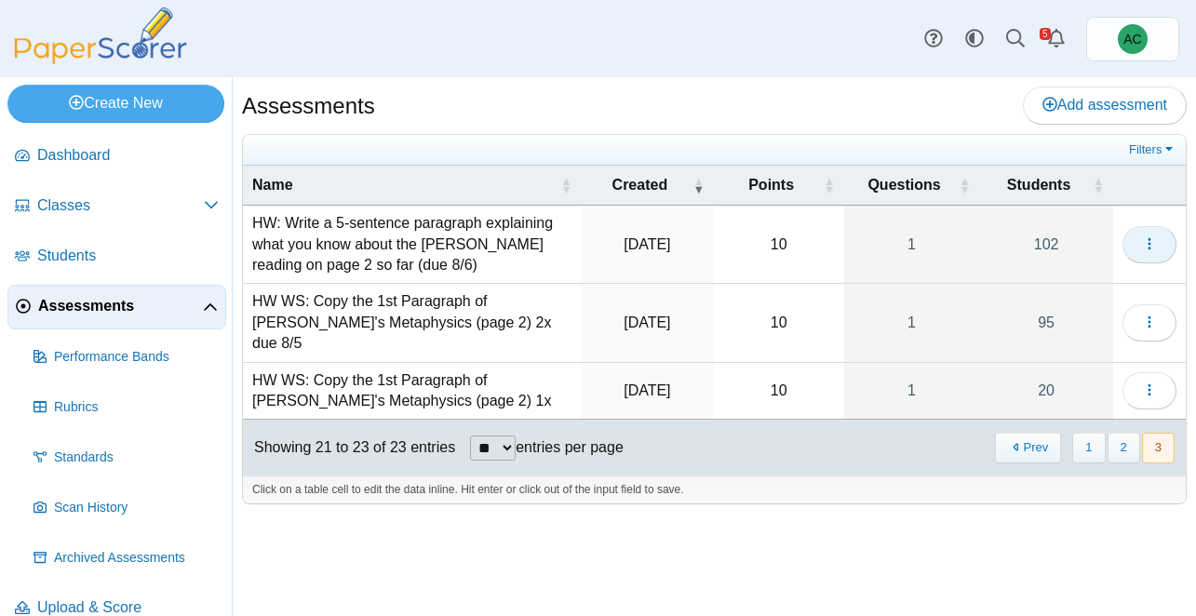
click at [1137, 243] on button "button" at bounding box center [1150, 244] width 54 height 37
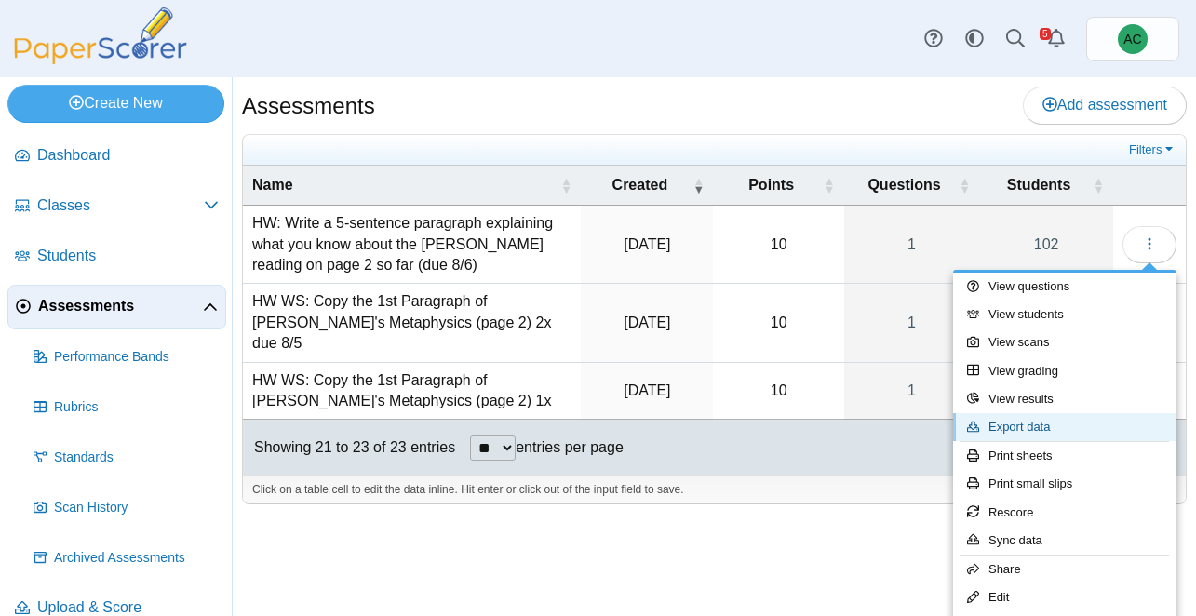
click at [1041, 429] on link "Export data" at bounding box center [1064, 427] width 223 height 28
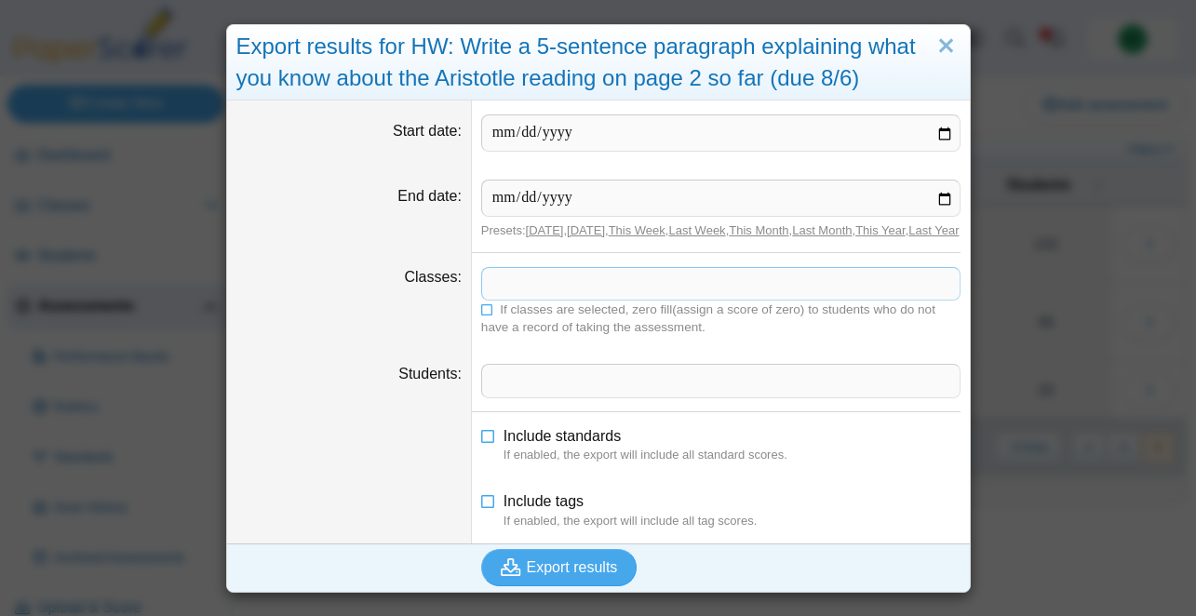
click at [519, 300] on span at bounding box center [721, 284] width 478 height 32
click at [491, 314] on icon at bounding box center [487, 308] width 13 height 11
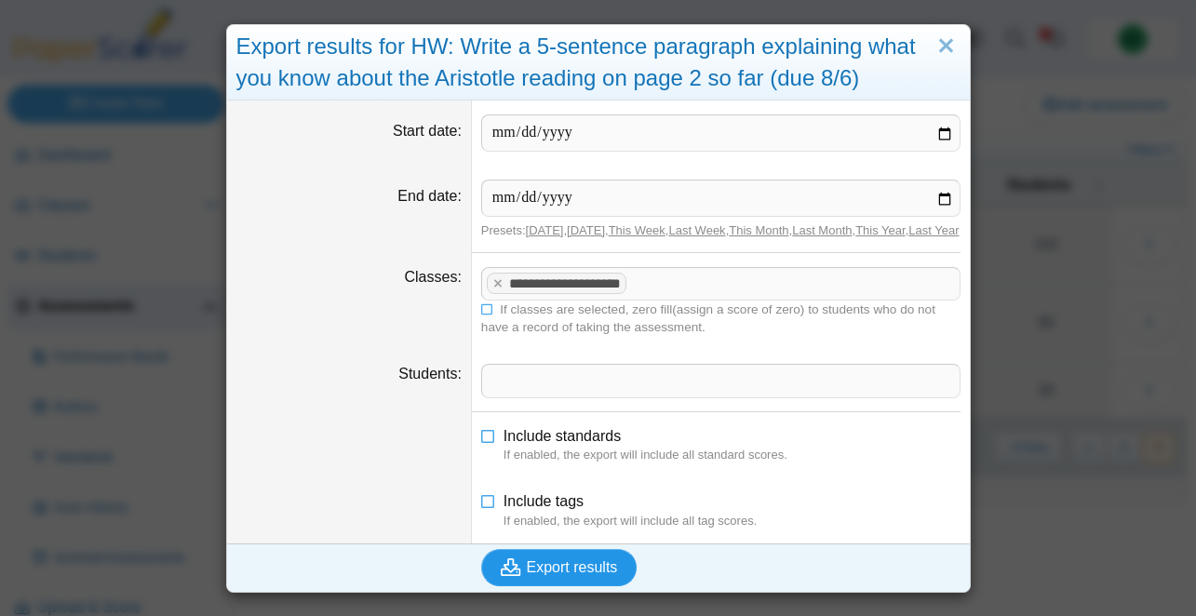
click at [552, 586] on button "Export results" at bounding box center [559, 567] width 156 height 37
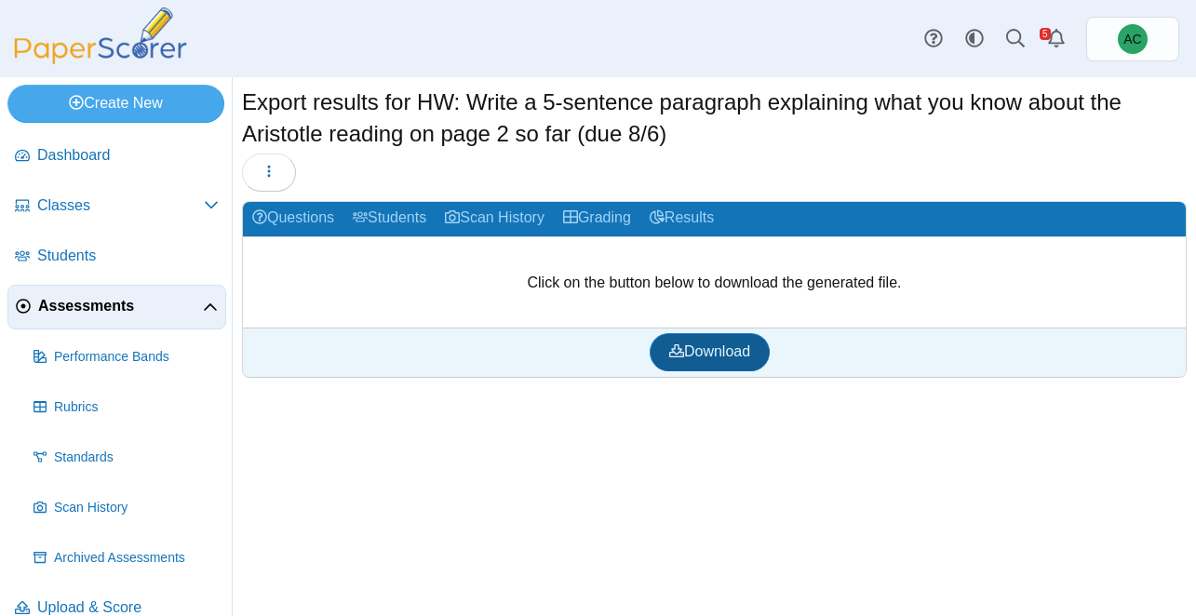
click at [700, 344] on span "Download" at bounding box center [709, 351] width 81 height 16
click at [68, 312] on span "Assessments" at bounding box center [120, 306] width 165 height 20
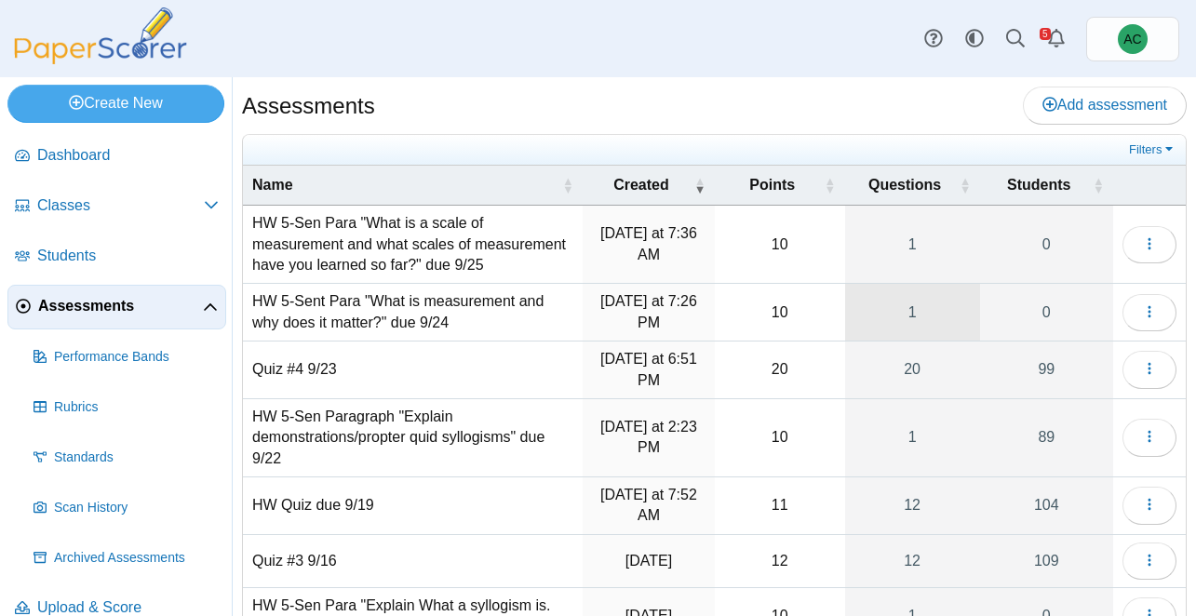
scroll to position [301, 0]
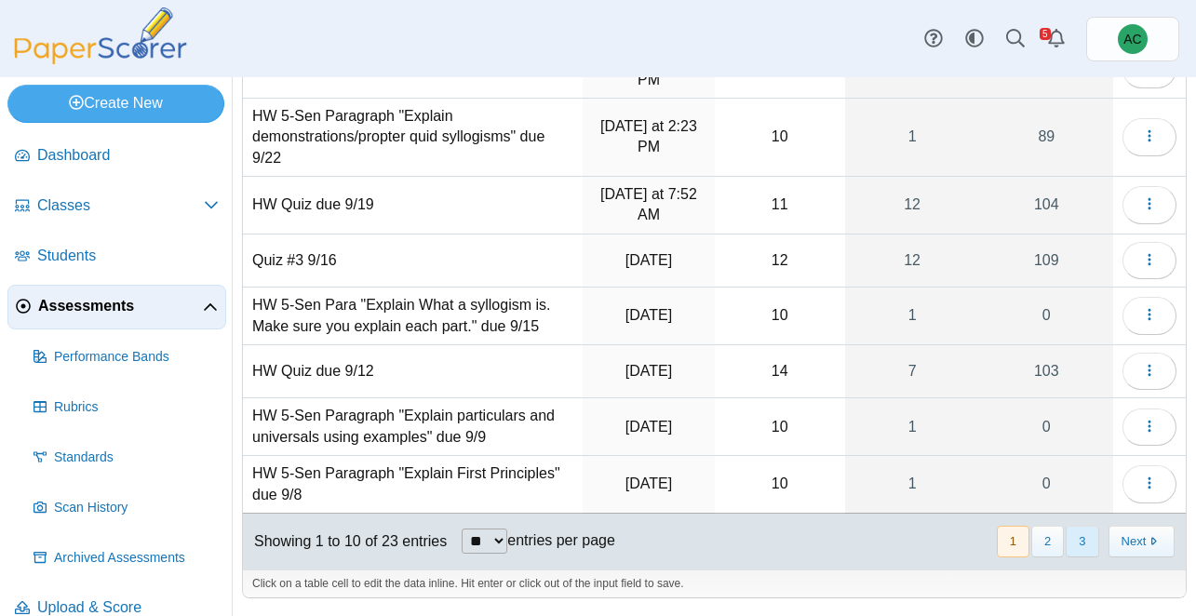
click at [1079, 549] on button "3" at bounding box center [1082, 541] width 33 height 31
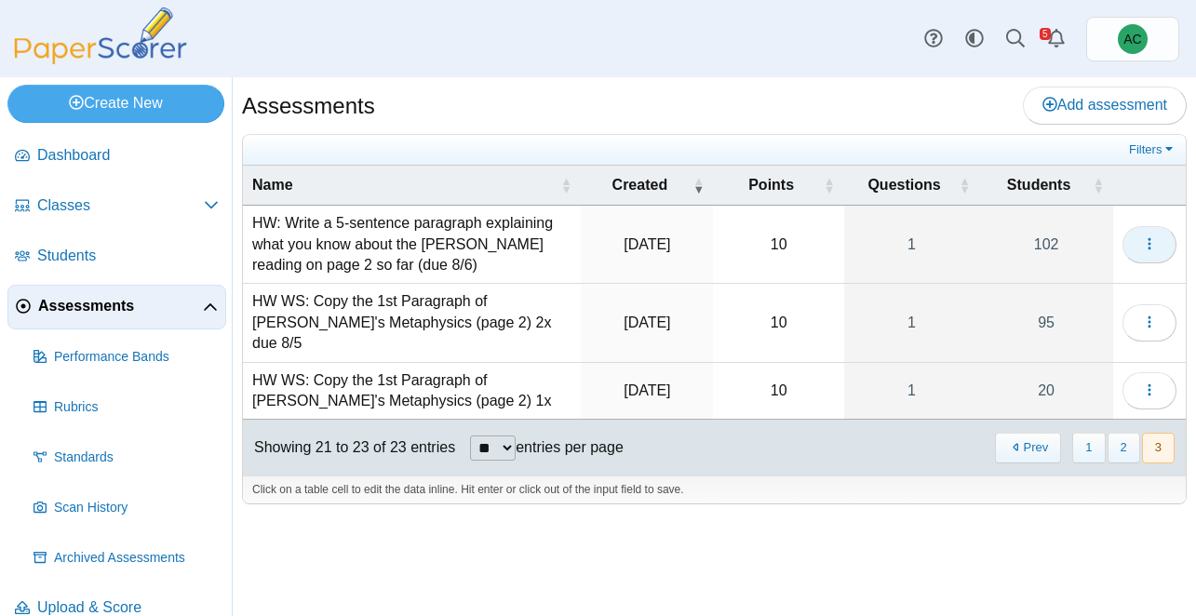
click at [1157, 248] on button "button" at bounding box center [1150, 244] width 54 height 37
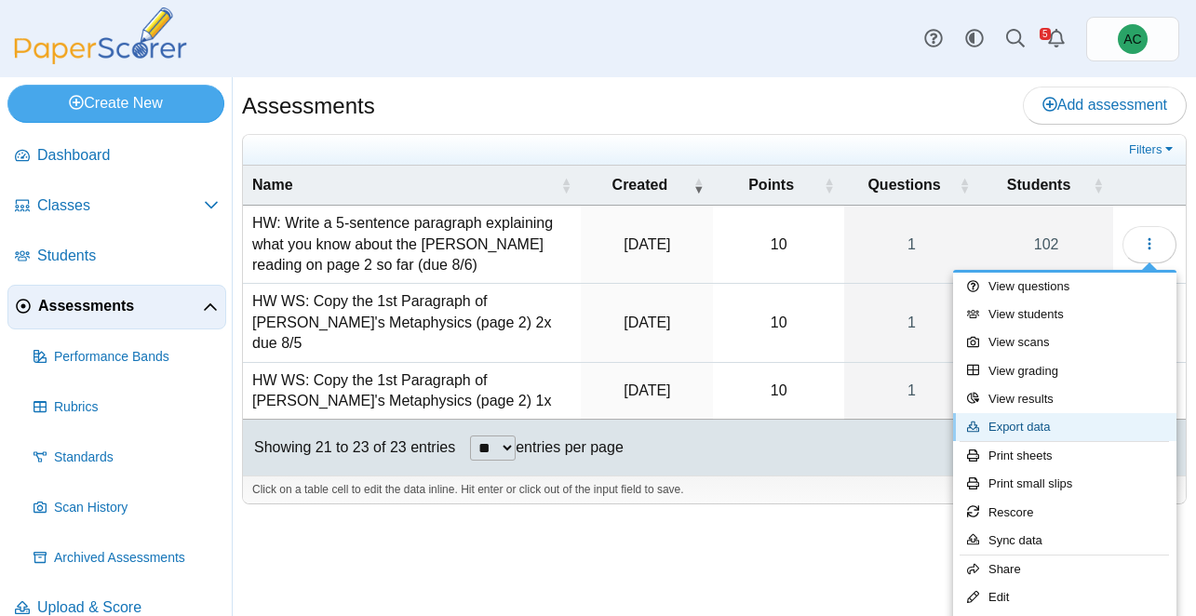
click at [1017, 431] on link "Export data" at bounding box center [1064, 427] width 223 height 28
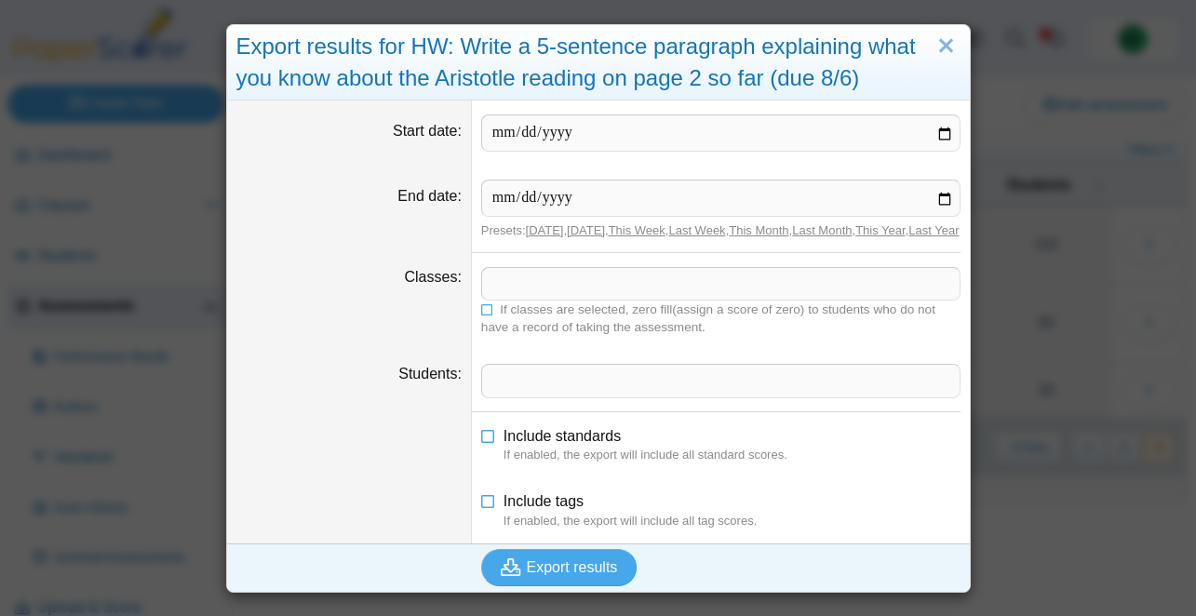
click at [496, 300] on span at bounding box center [721, 284] width 478 height 32
click at [488, 314] on icon at bounding box center [487, 308] width 13 height 11
click at [529, 575] on span "Export results" at bounding box center [572, 567] width 91 height 16
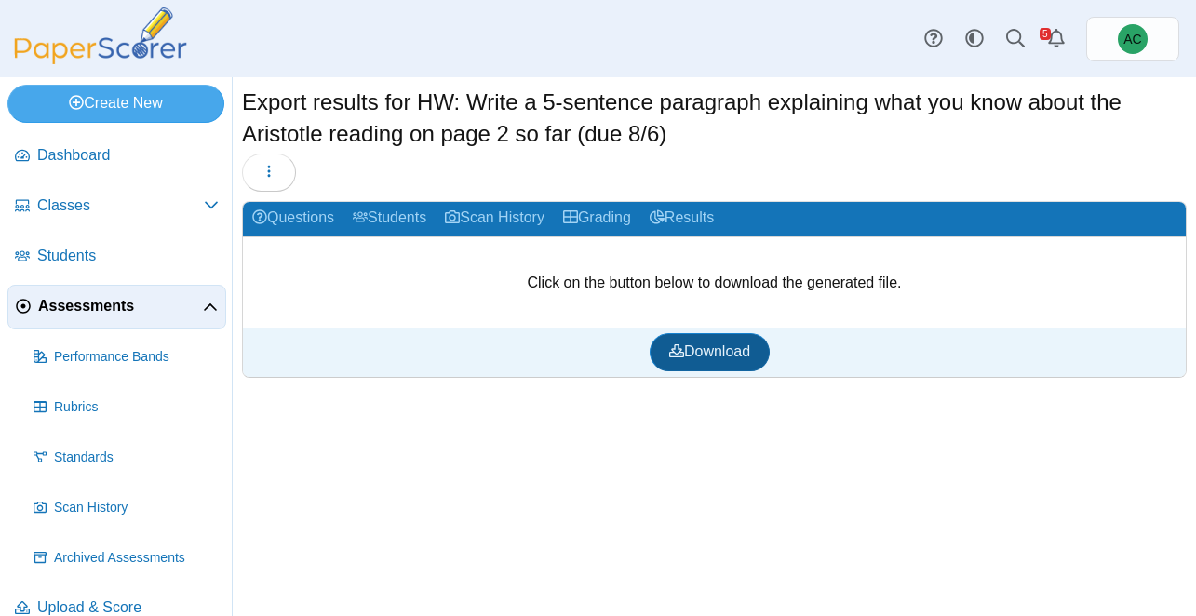
click at [707, 345] on span "Download" at bounding box center [709, 351] width 81 height 16
click at [120, 306] on span "Assessments" at bounding box center [120, 306] width 165 height 20
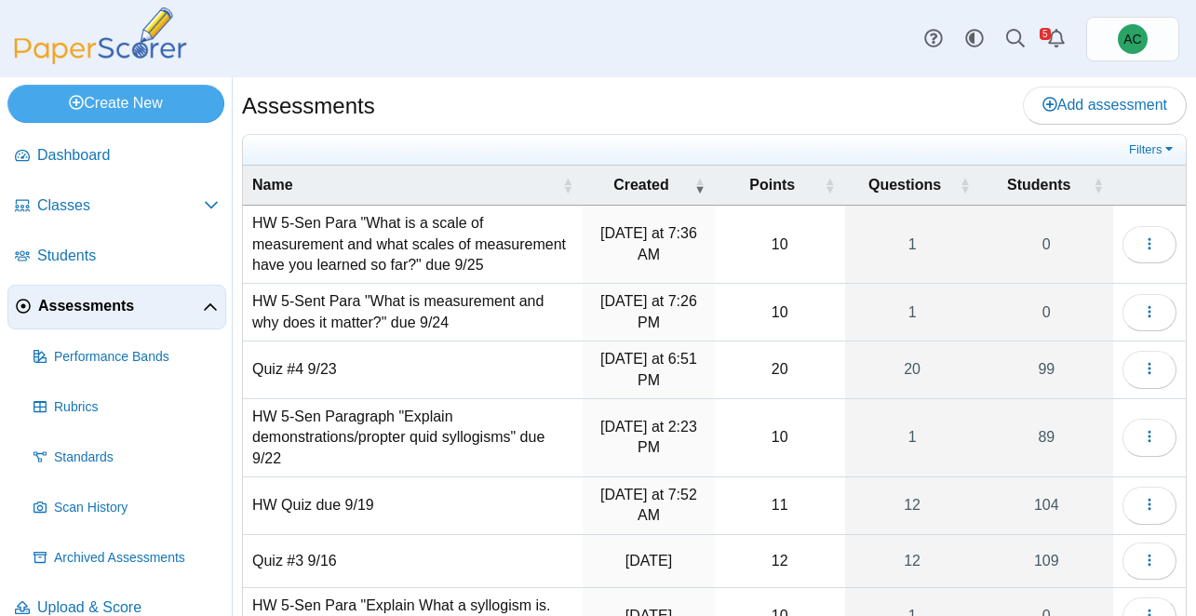
scroll to position [301, 0]
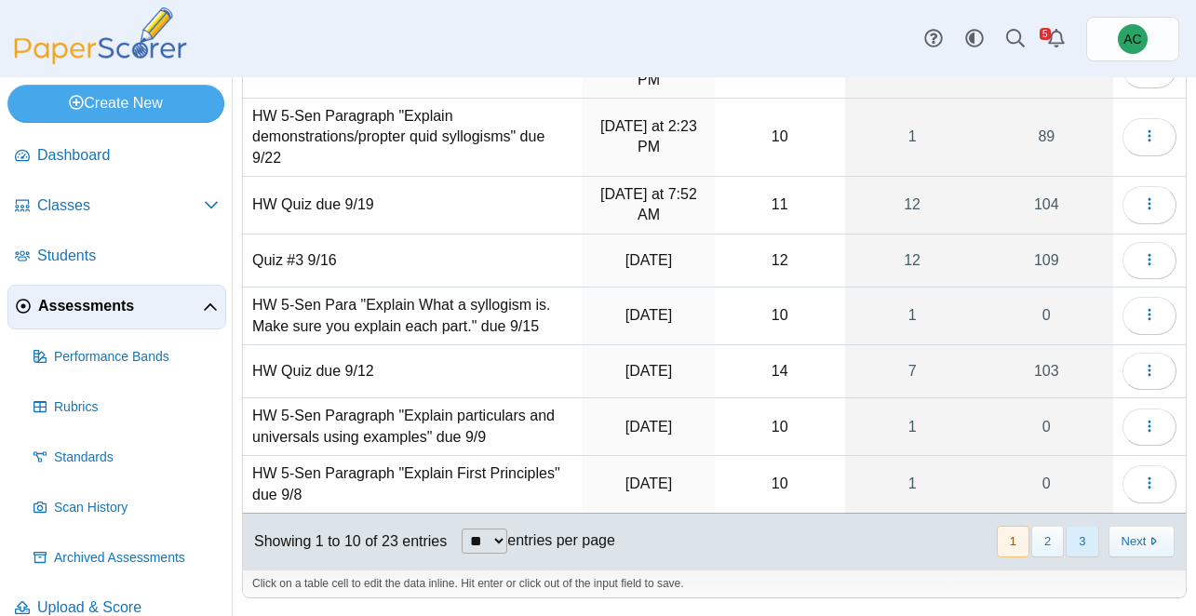
click at [1072, 533] on button "3" at bounding box center [1082, 541] width 33 height 31
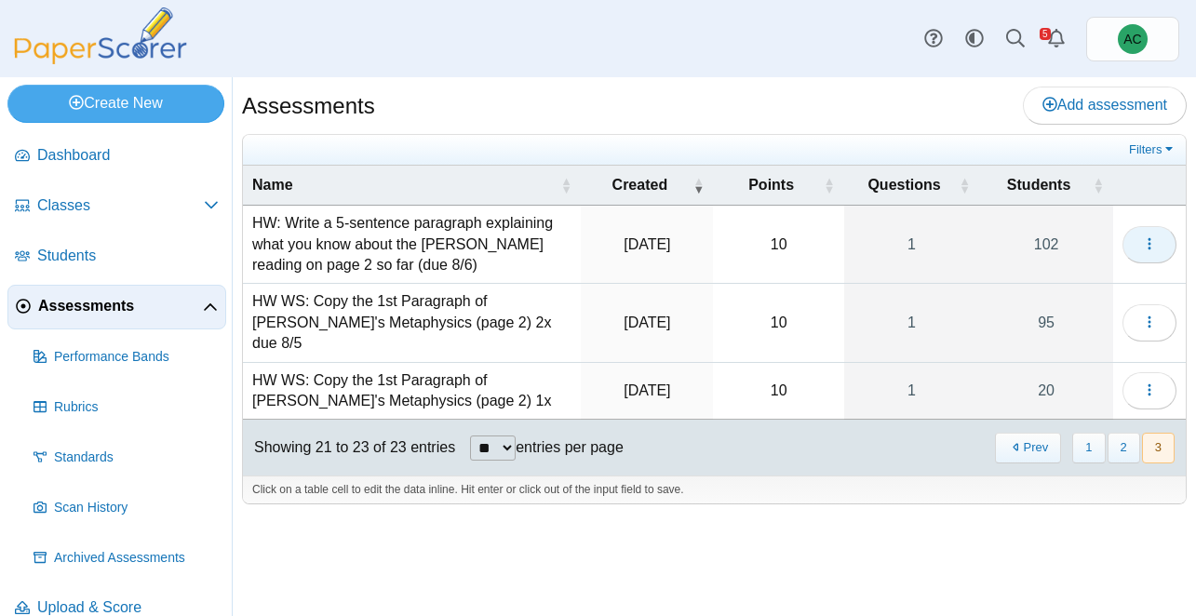
click at [1143, 242] on icon "button" at bounding box center [1149, 243] width 15 height 15
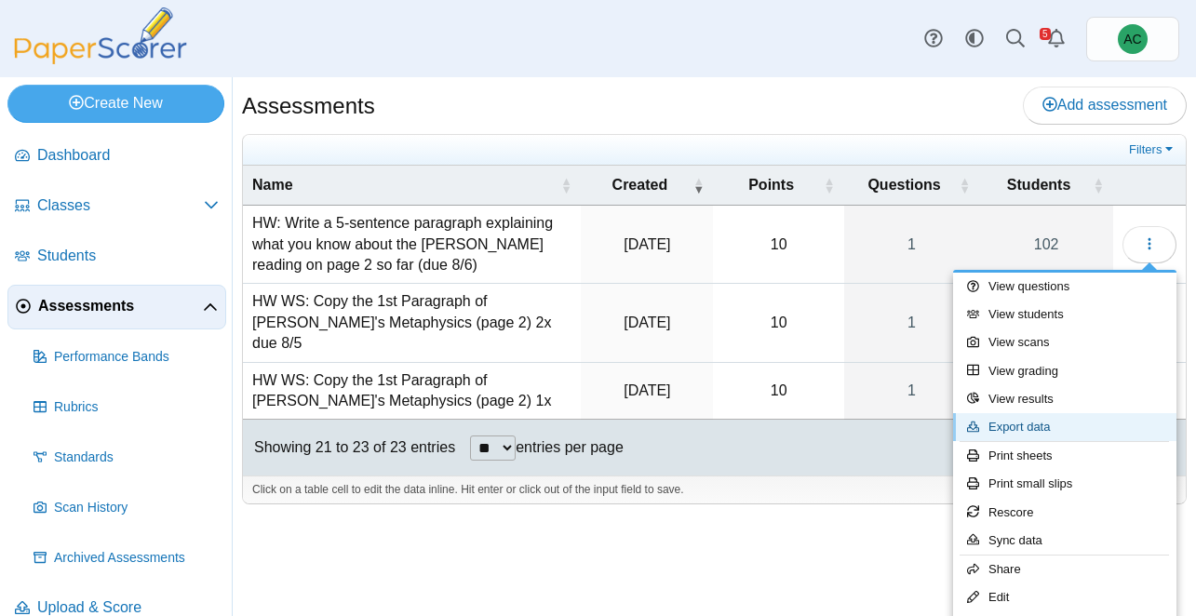
click at [1030, 423] on link "Export data" at bounding box center [1064, 427] width 223 height 28
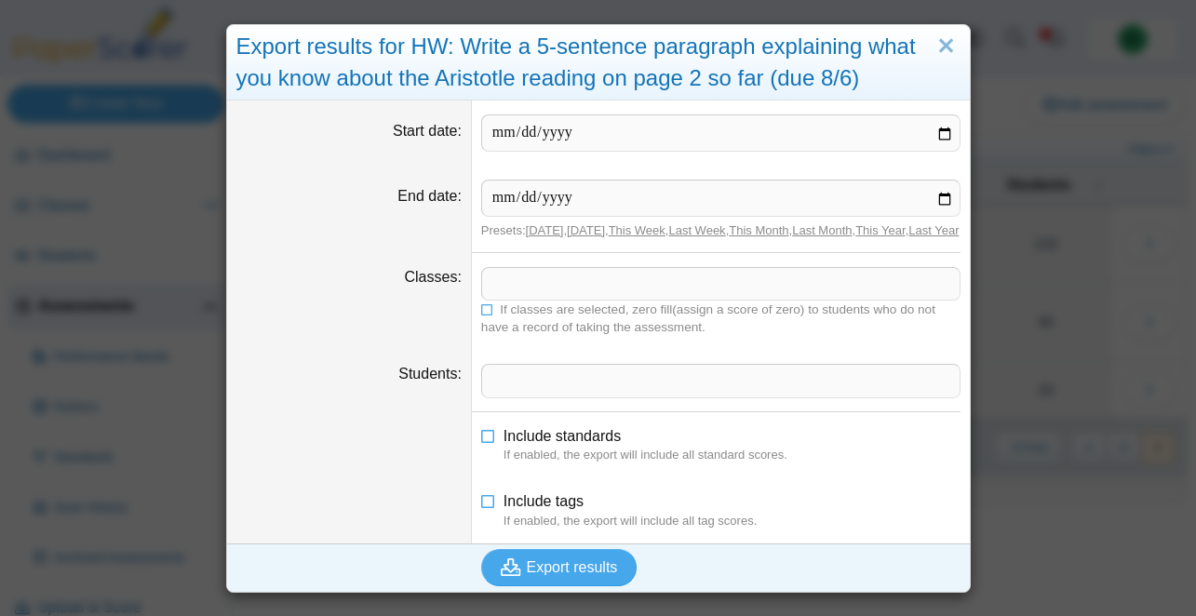
click at [555, 300] on span at bounding box center [721, 284] width 478 height 32
click at [493, 329] on span "If classes are selected, zero fill(assign a score of zero) to students who do n…" at bounding box center [708, 319] width 454 height 32
click at [548, 575] on span "Export results" at bounding box center [572, 567] width 91 height 16
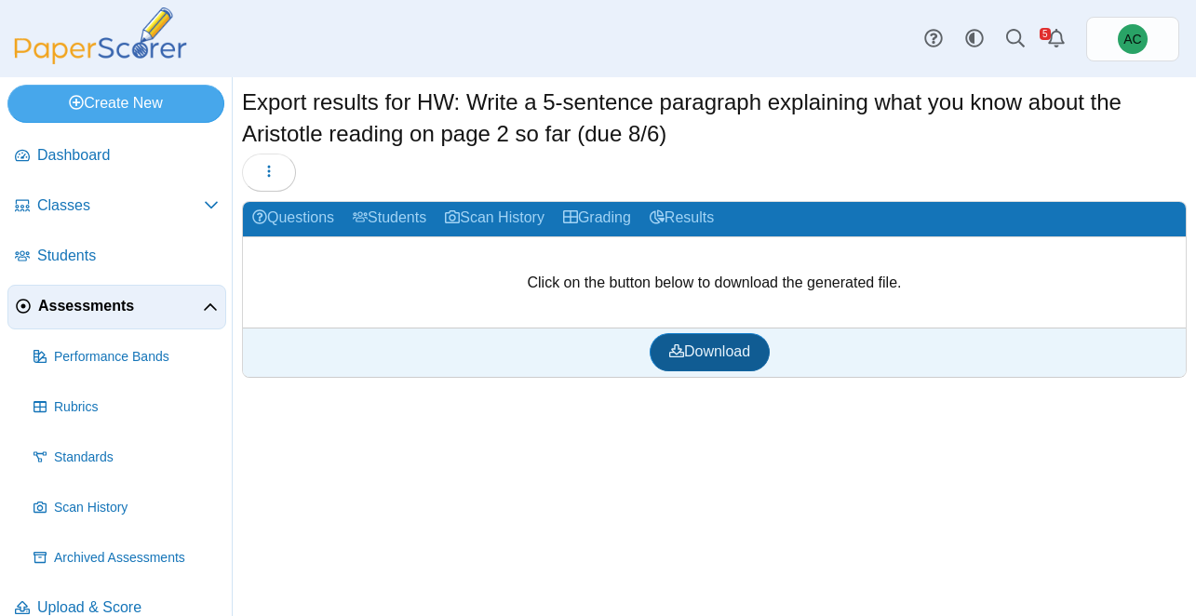
click at [685, 337] on link "Download" at bounding box center [710, 351] width 120 height 37
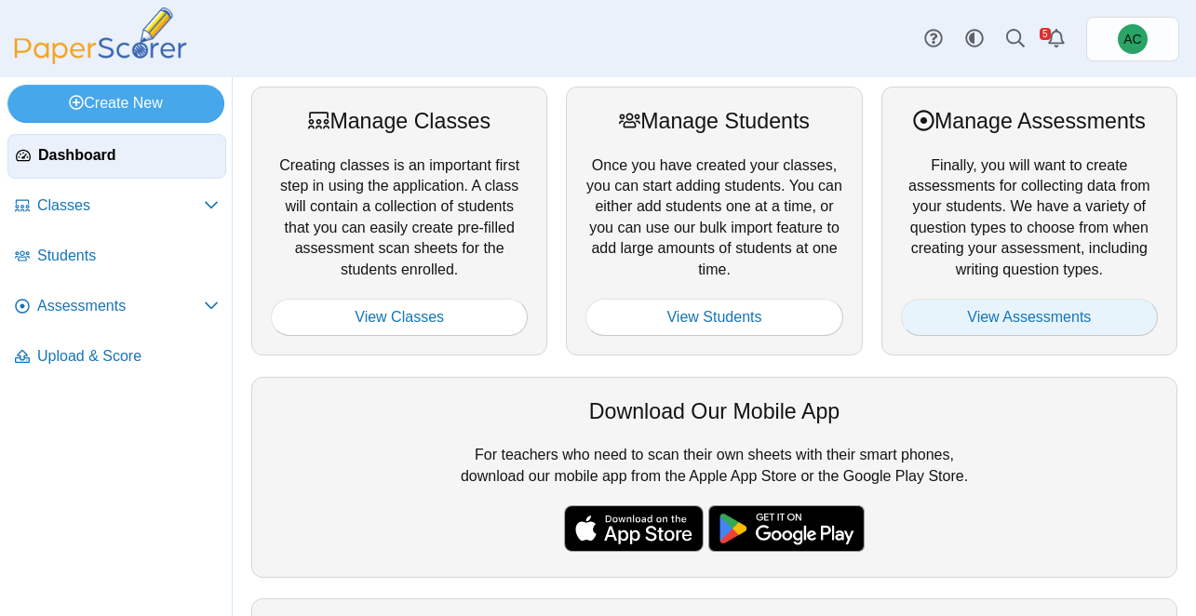
click at [926, 306] on link "View Assessments" at bounding box center [1029, 317] width 257 height 37
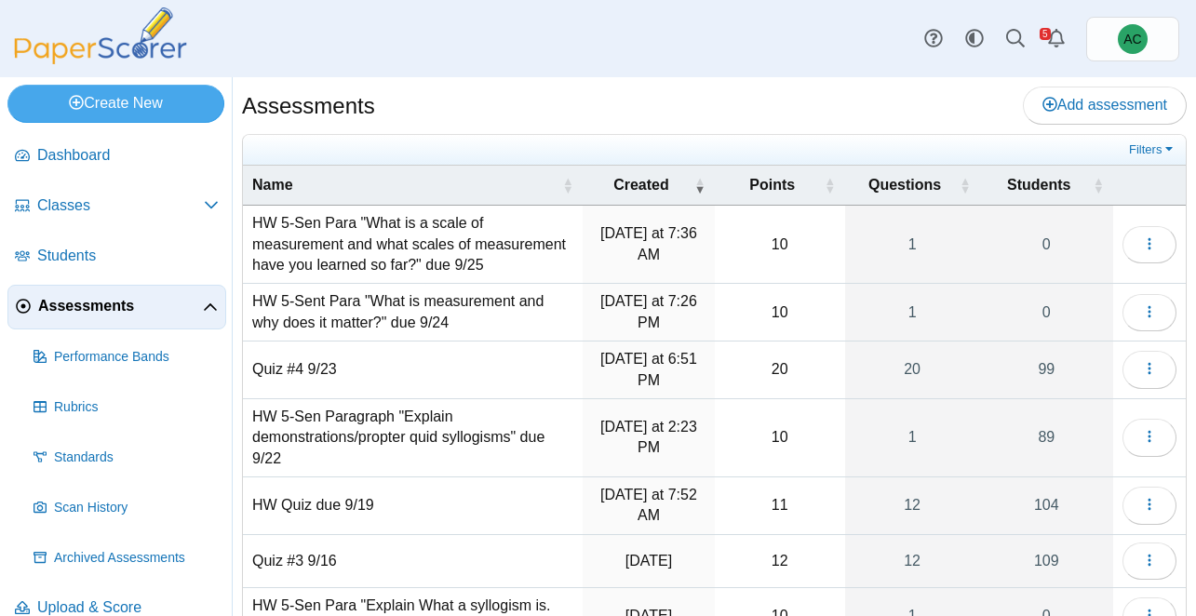
scroll to position [301, 0]
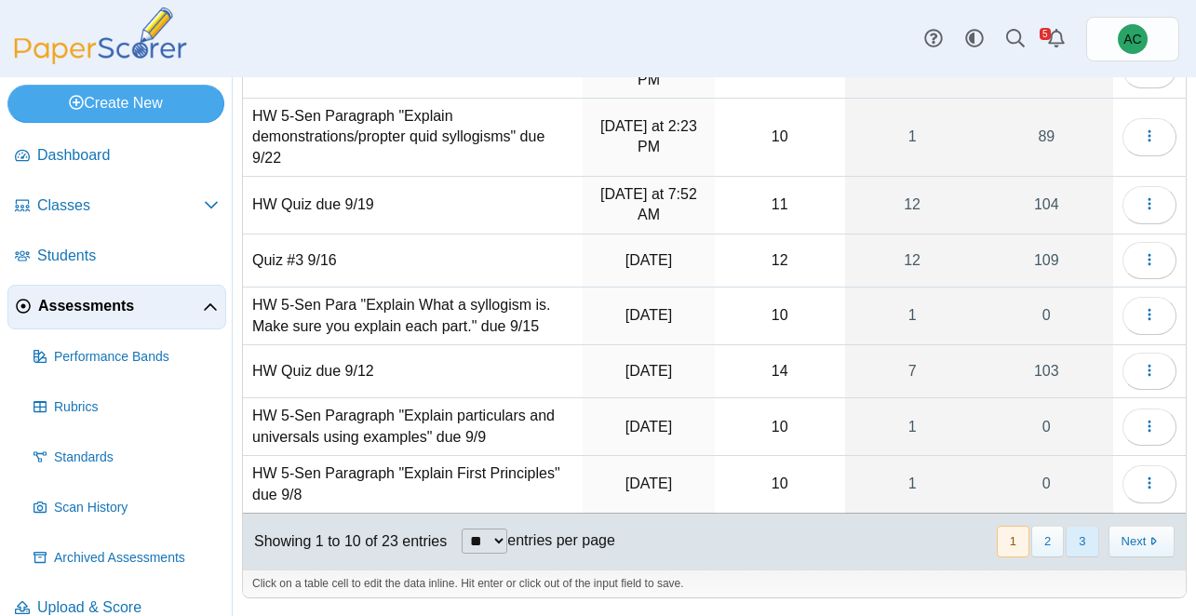
click at [1070, 548] on button "3" at bounding box center [1082, 541] width 33 height 31
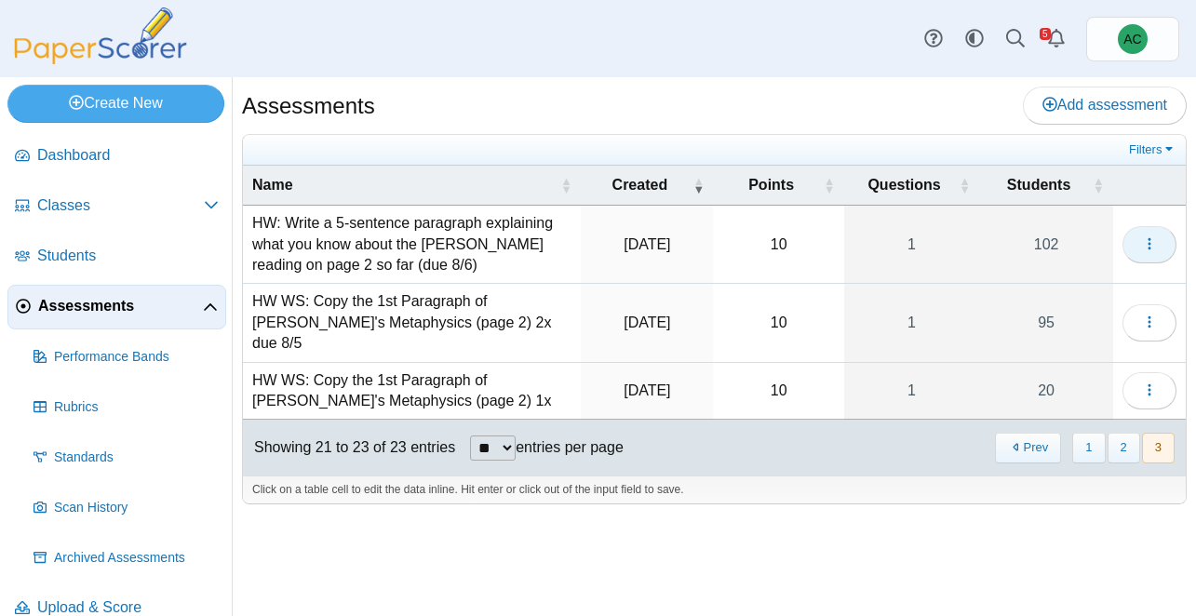
click at [1147, 234] on button "button" at bounding box center [1150, 244] width 54 height 37
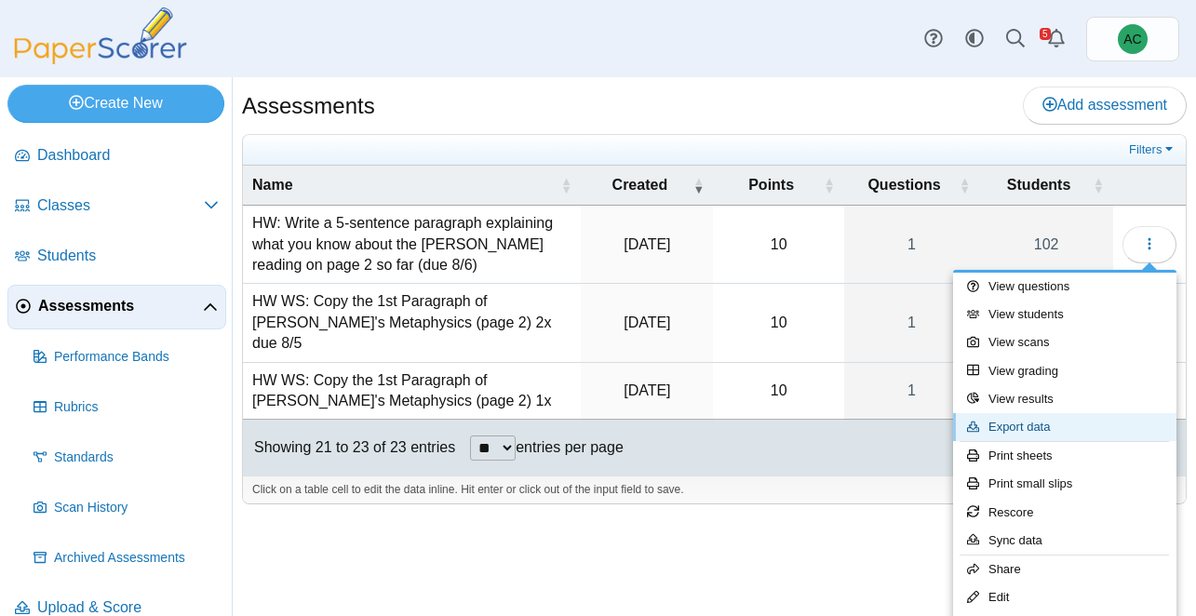
click at [1021, 430] on link "Export data" at bounding box center [1064, 427] width 223 height 28
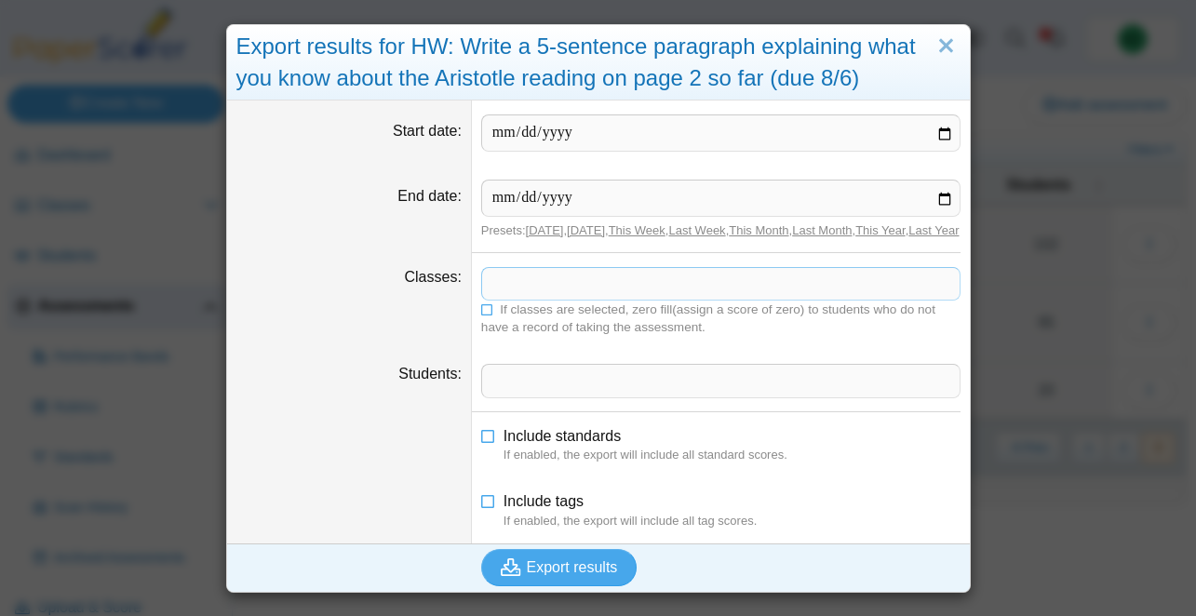
click at [529, 300] on span at bounding box center [721, 284] width 478 height 32
click at [493, 330] on span "If classes are selected, zero fill(assign a score of zero) to students who do n…" at bounding box center [708, 319] width 454 height 32
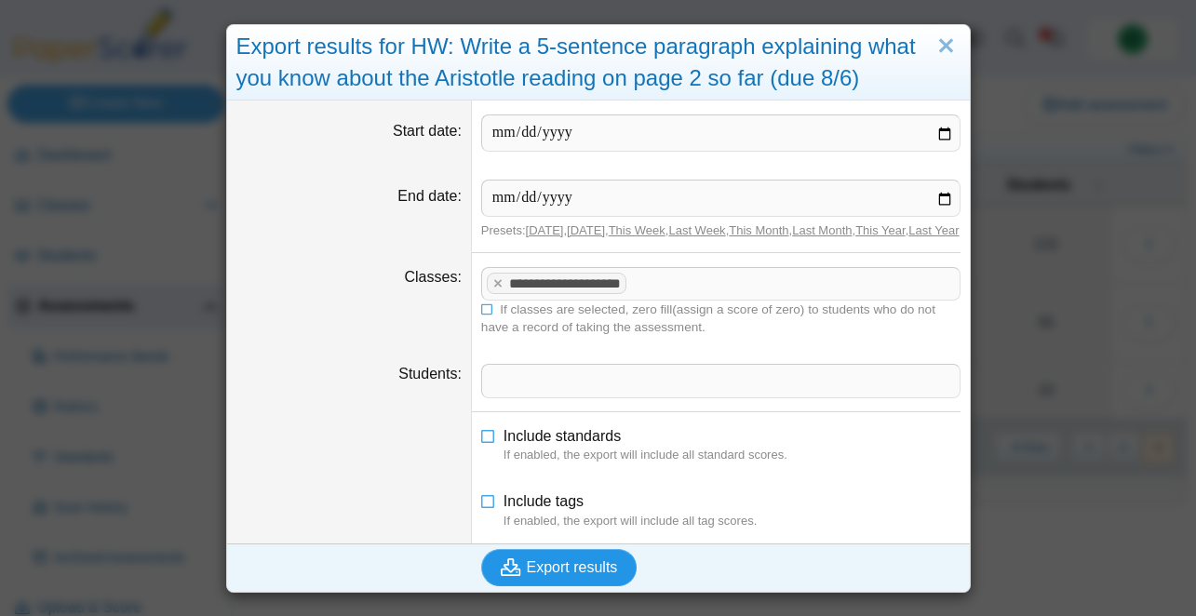
click at [585, 575] on span "Export results" at bounding box center [572, 567] width 91 height 16
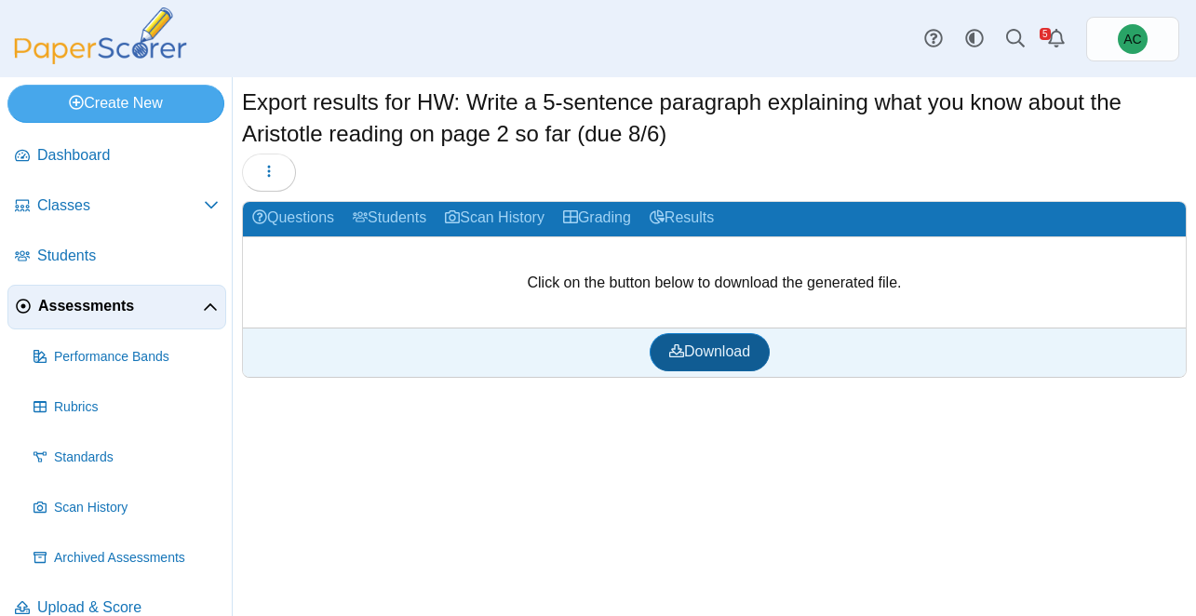
click at [688, 352] on span "Download" at bounding box center [709, 351] width 81 height 16
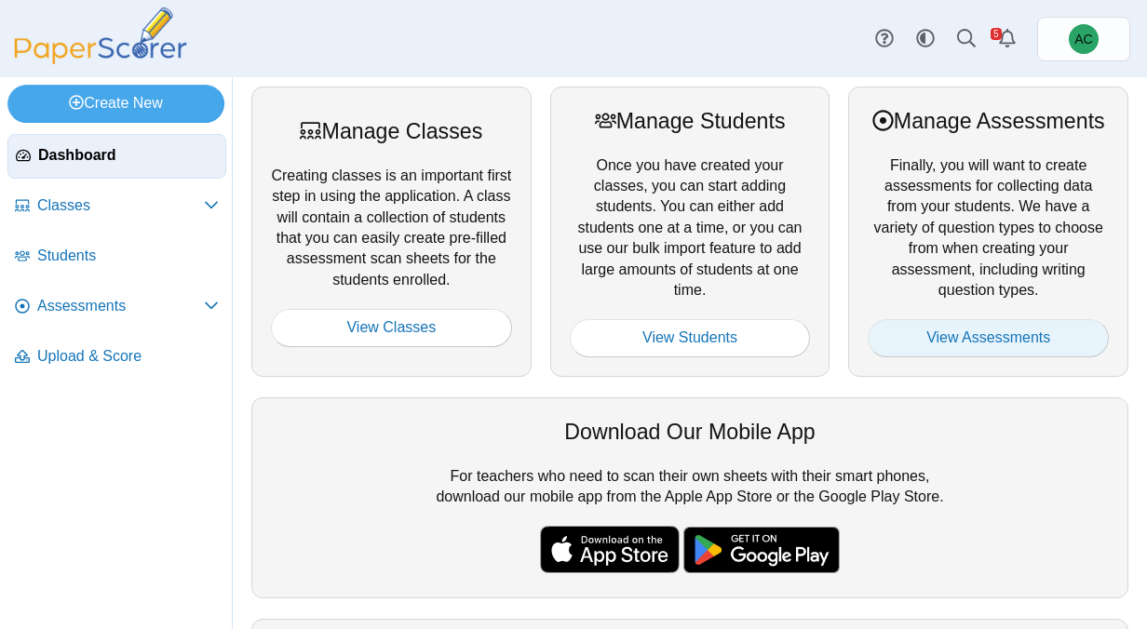
click at [954, 336] on link "View Assessments" at bounding box center [988, 337] width 241 height 37
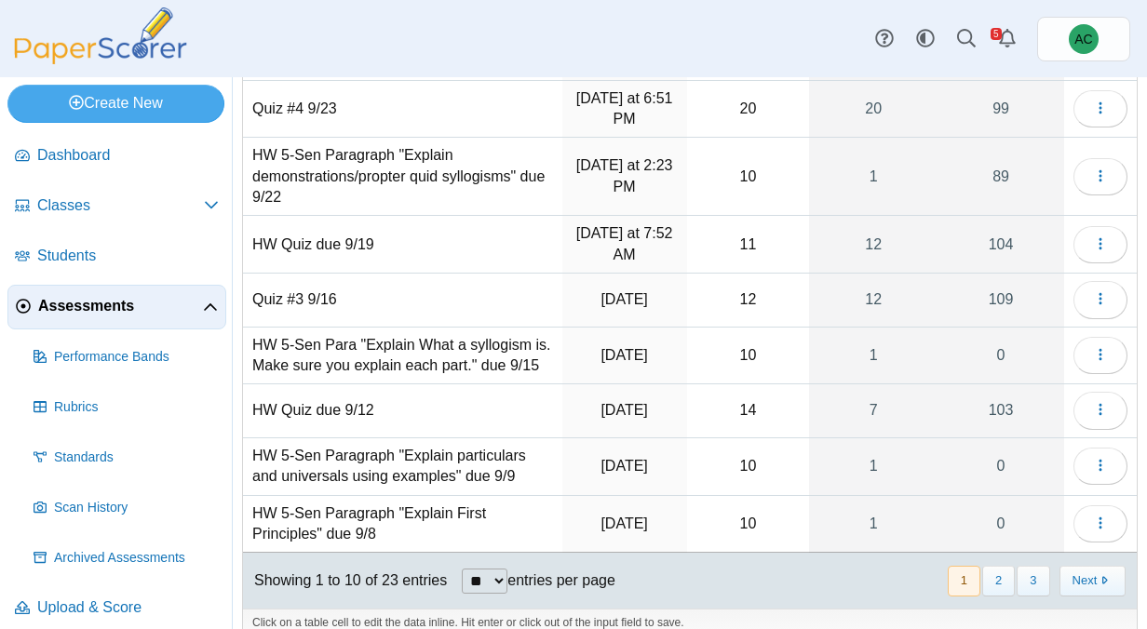
scroll to position [308, 0]
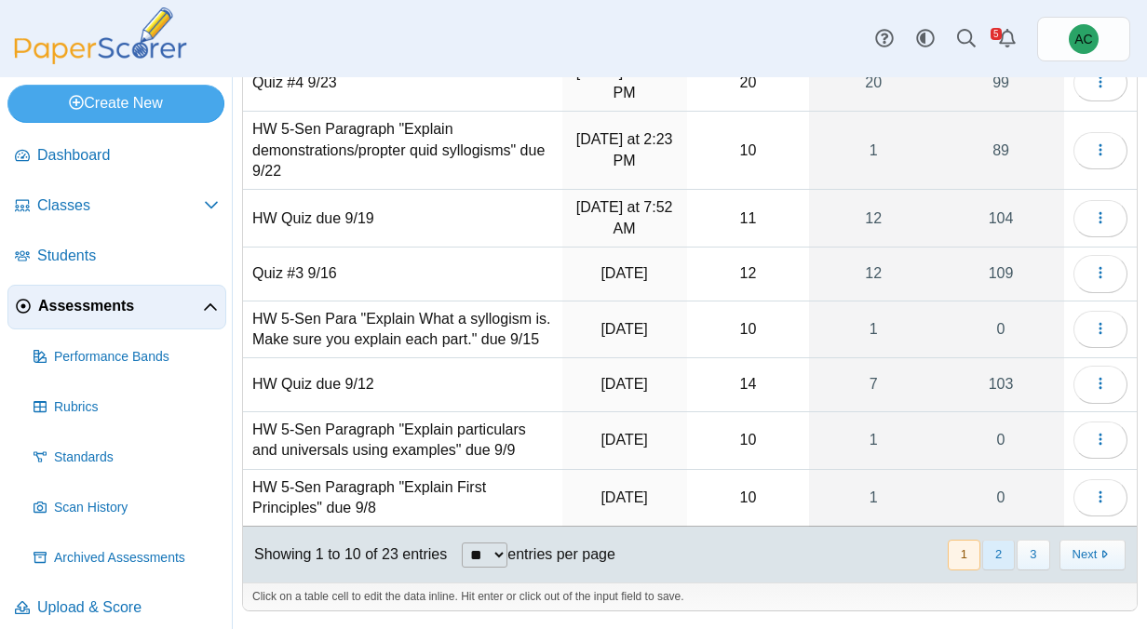
click at [1002, 550] on button "2" at bounding box center [998, 555] width 33 height 31
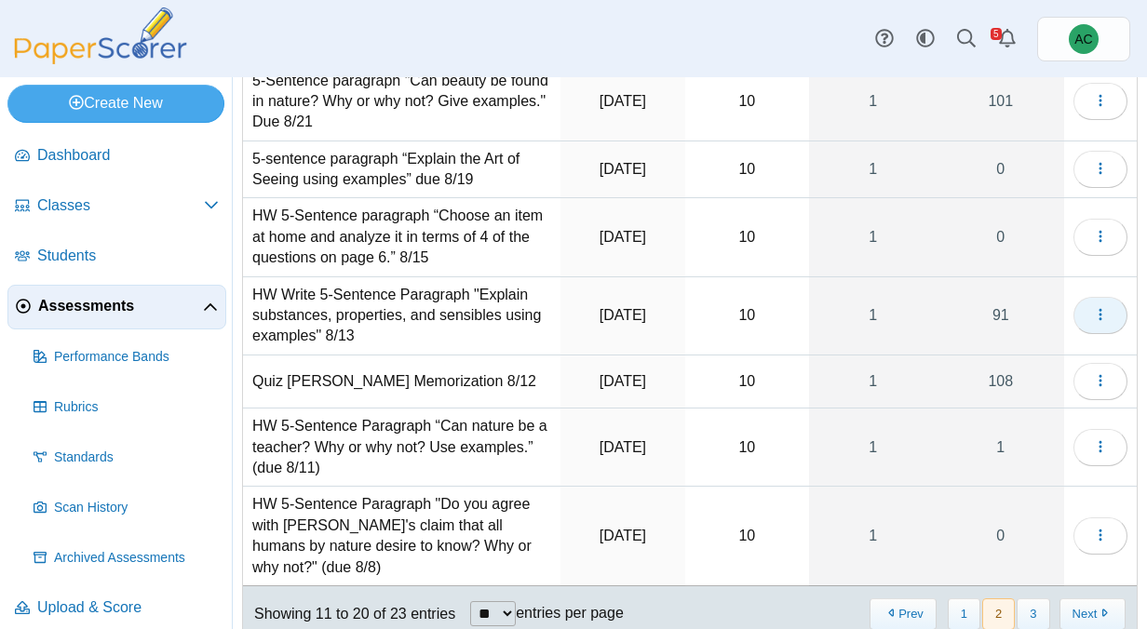
click at [1096, 329] on button "button" at bounding box center [1100, 315] width 54 height 37
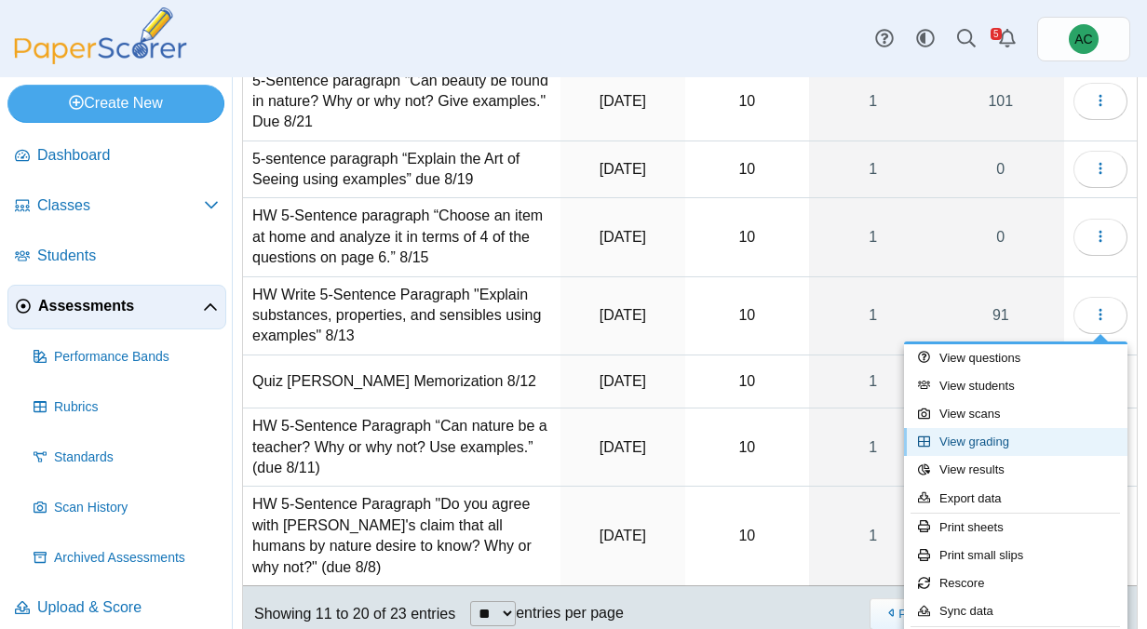
click at [999, 448] on link "View grading" at bounding box center [1015, 442] width 223 height 28
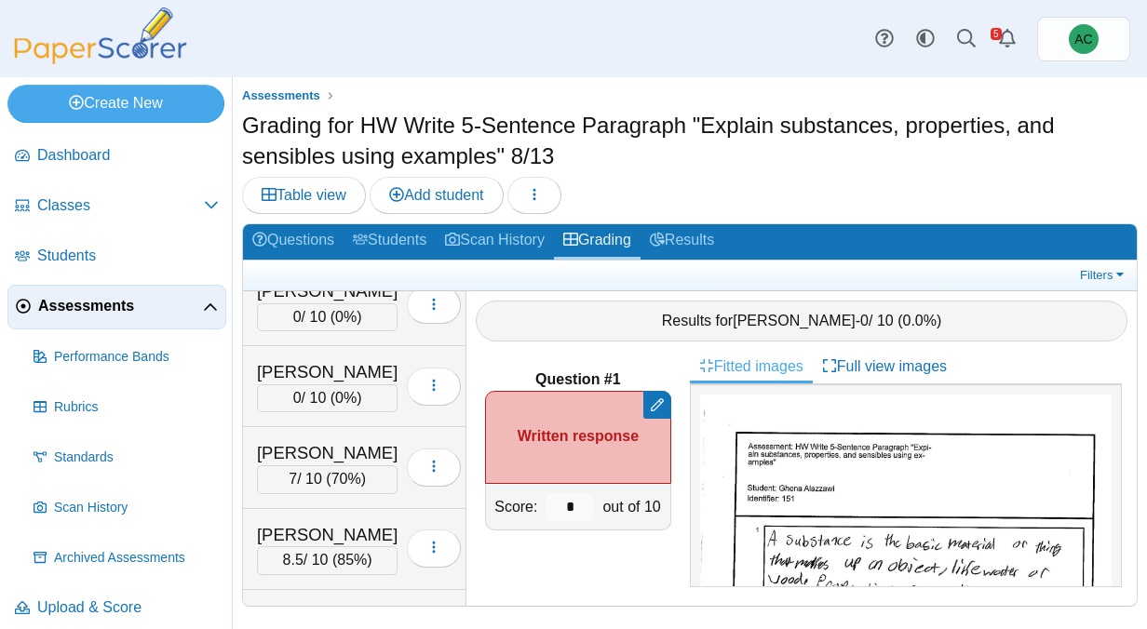
scroll to position [683, 0]
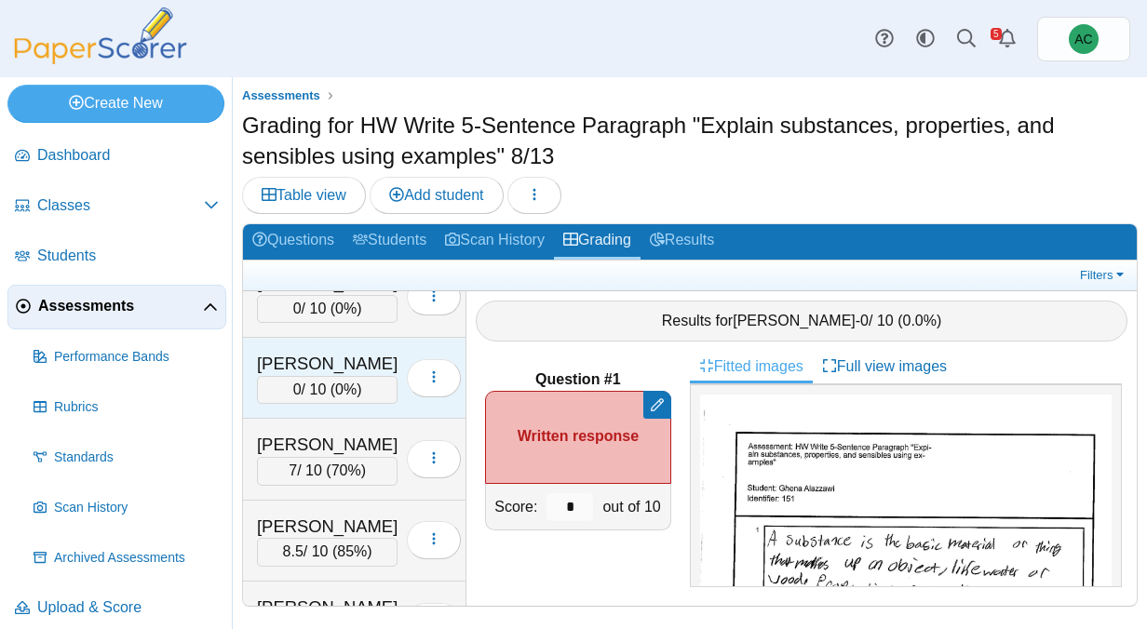
click at [300, 357] on div "[PERSON_NAME]" at bounding box center [327, 364] width 141 height 24
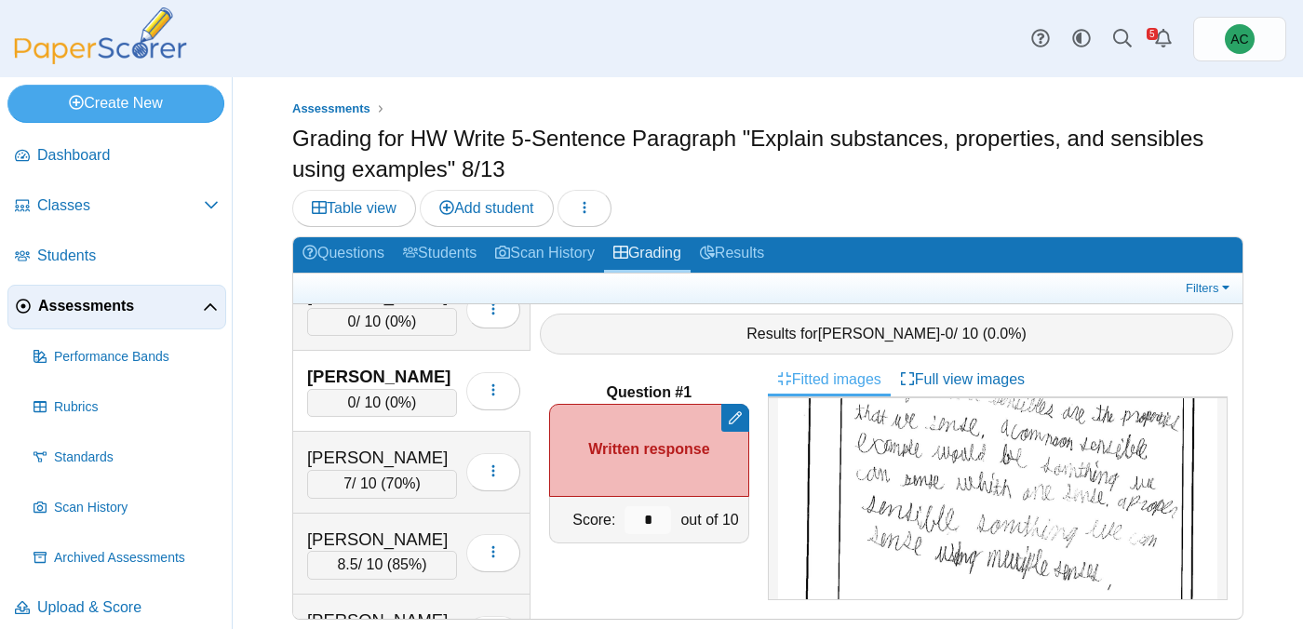
scroll to position [303, 0]
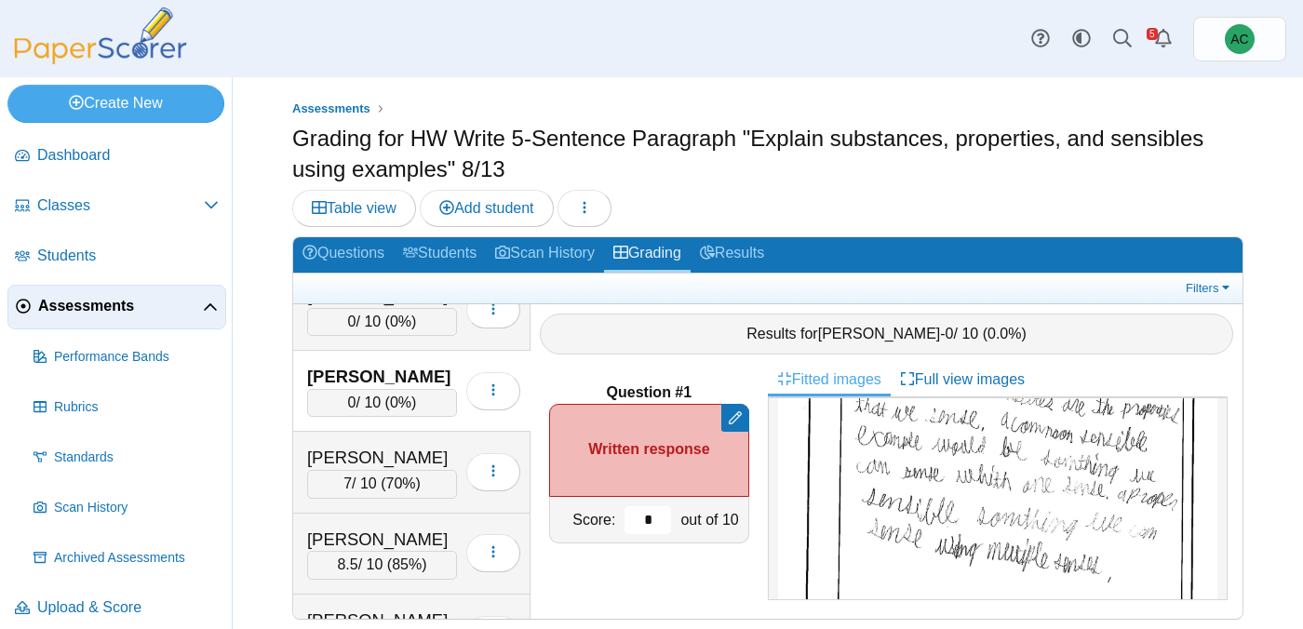
click at [642, 517] on input "*" at bounding box center [648, 520] width 47 height 28
click at [678, 522] on div "out of 10" at bounding box center [712, 520] width 72 height 46
click at [650, 511] on input "*" at bounding box center [648, 520] width 47 height 28
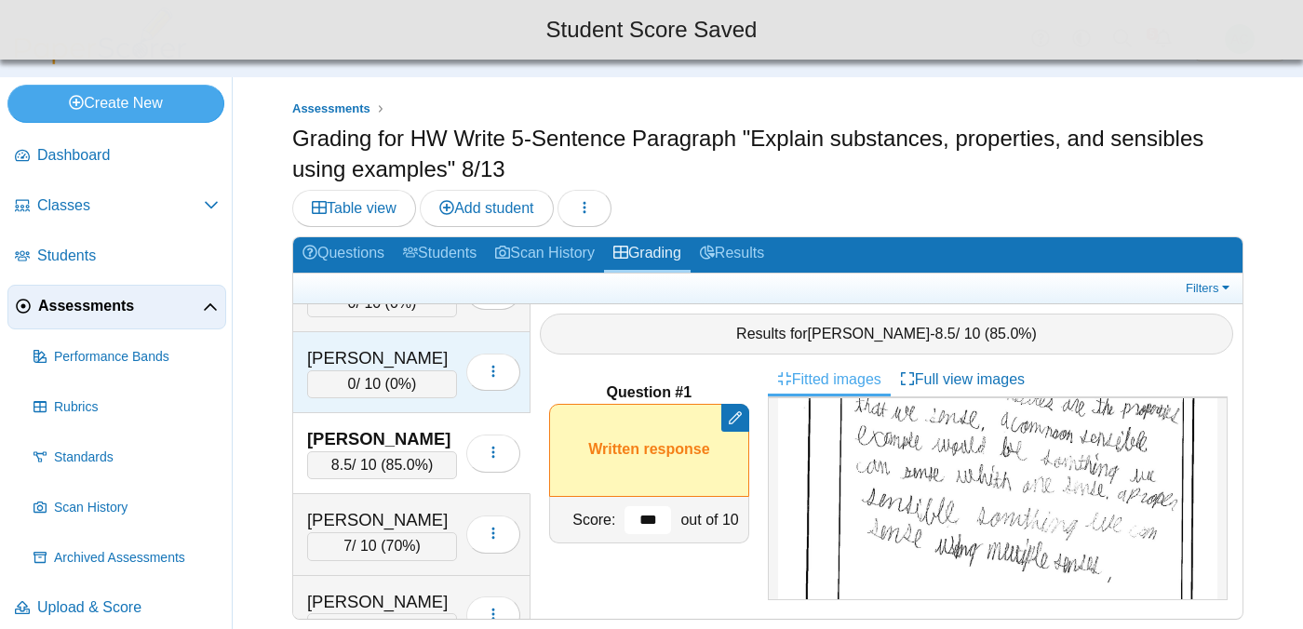
scroll to position [620, 0]
type input "***"
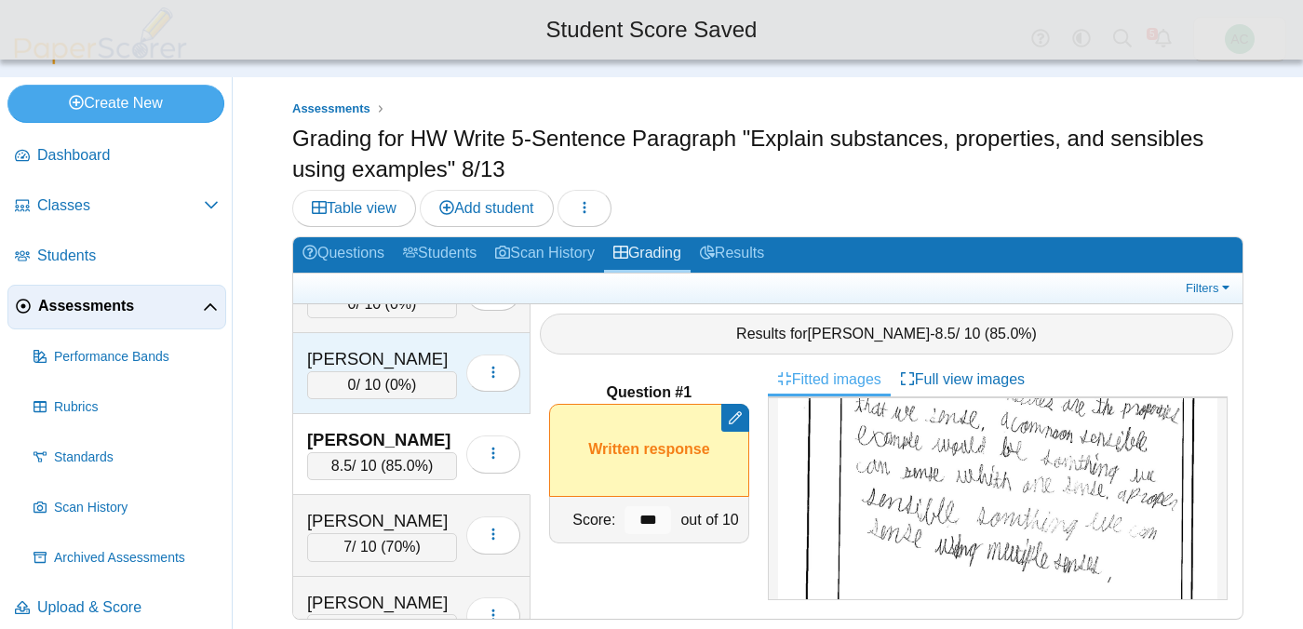
click at [368, 366] on div "[PERSON_NAME]" at bounding box center [382, 359] width 150 height 24
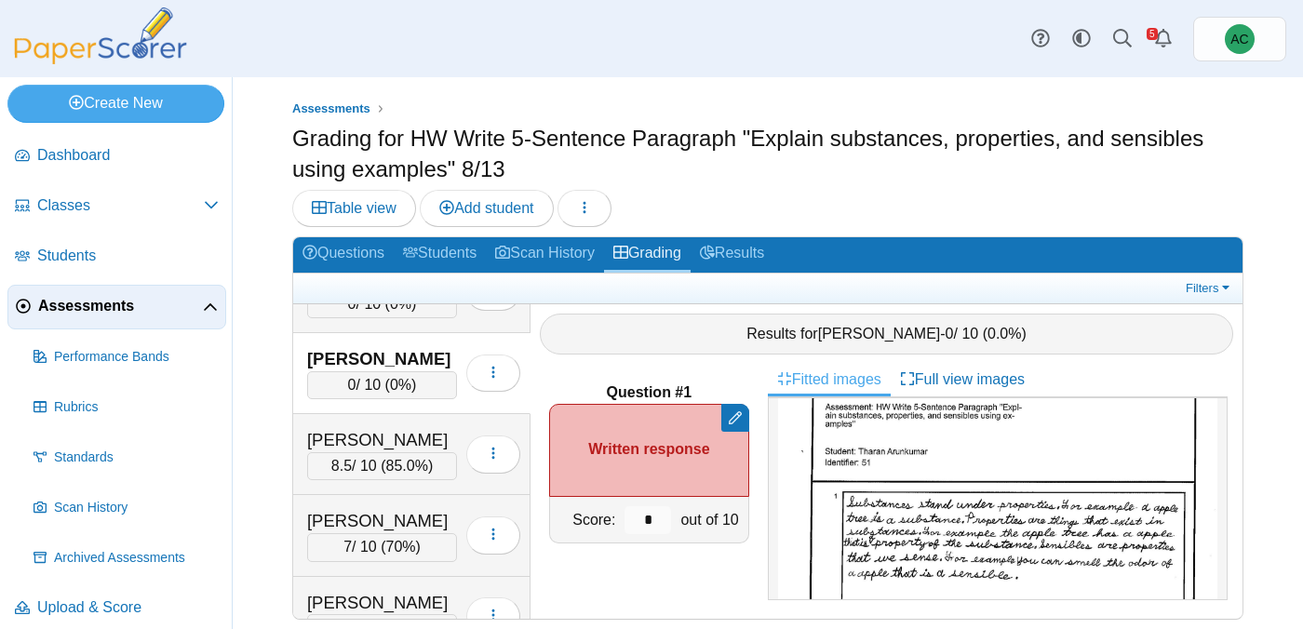
scroll to position [66, 0]
click at [649, 517] on input "*" at bounding box center [648, 520] width 47 height 28
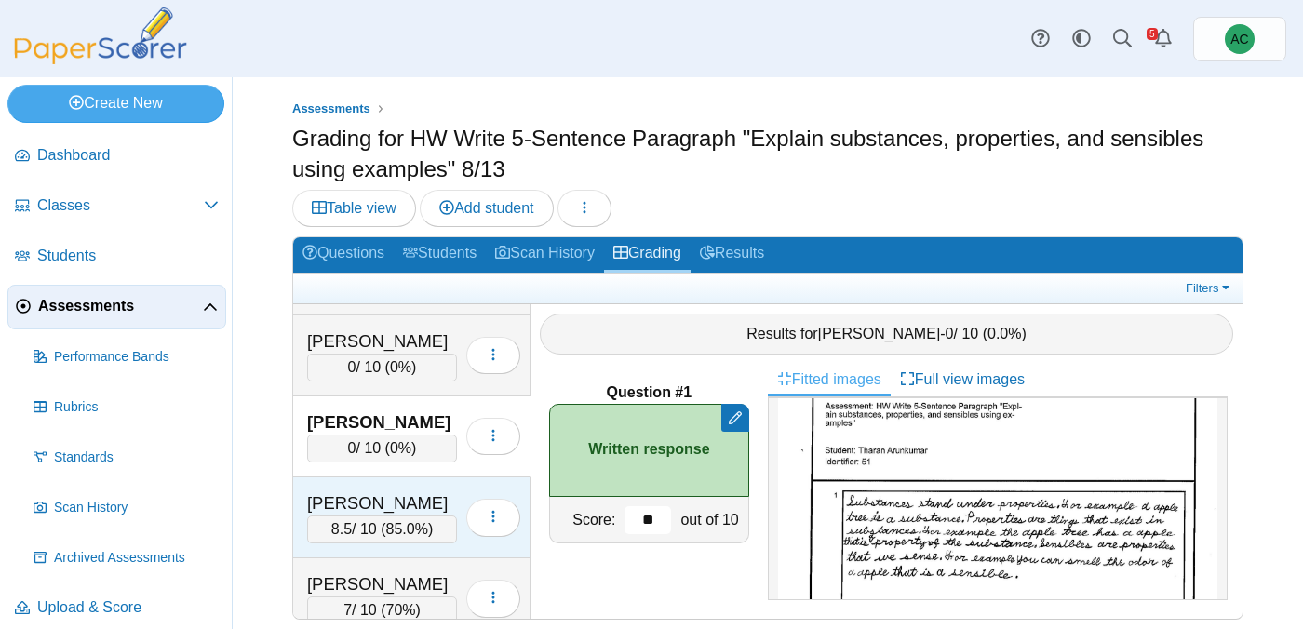
scroll to position [556, 0]
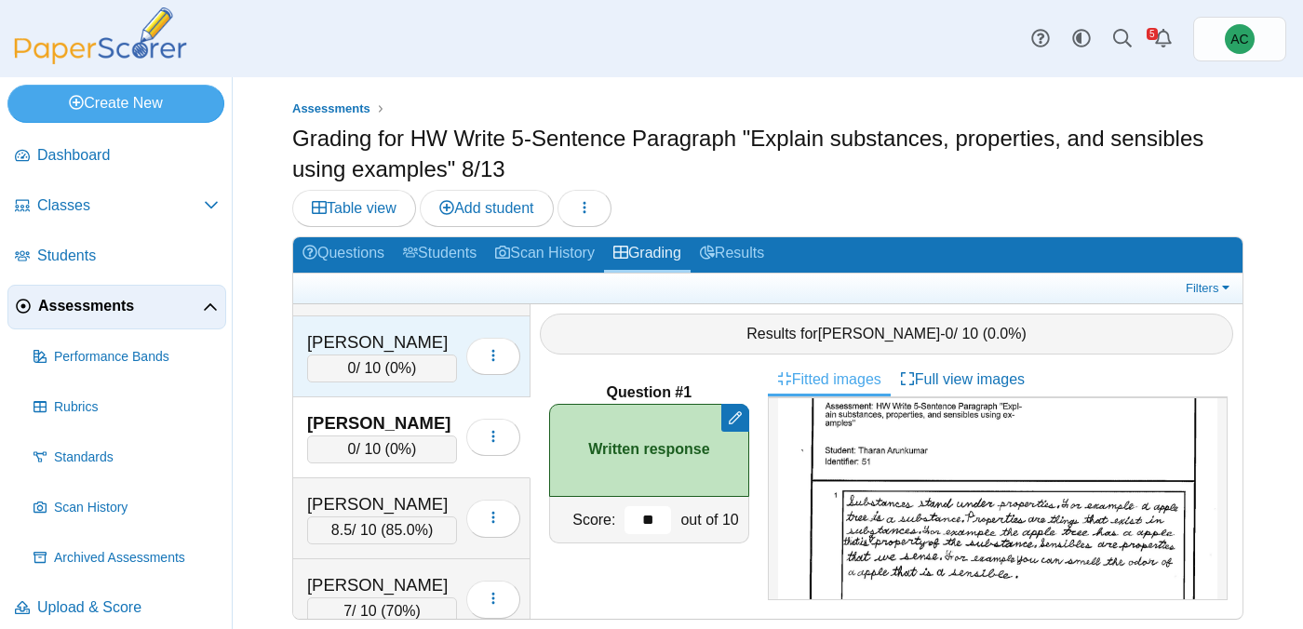
type input "**"
click at [369, 355] on div "0 / 10 ( 0% )" at bounding box center [382, 369] width 150 height 28
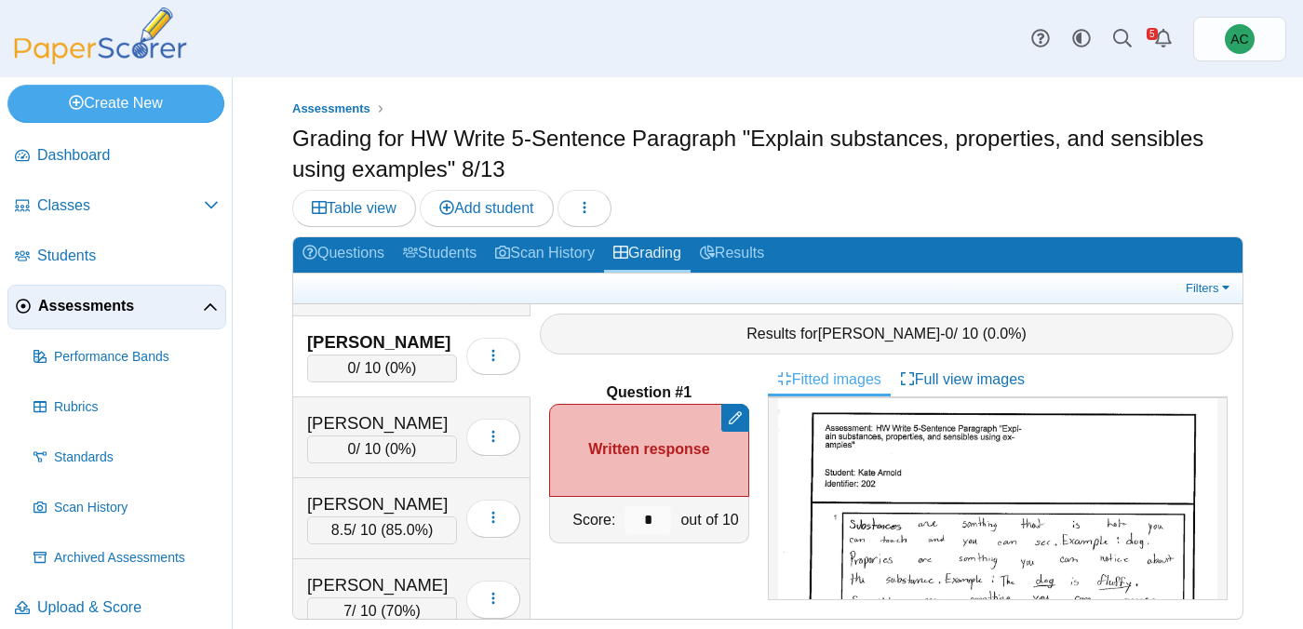
scroll to position [43, 0]
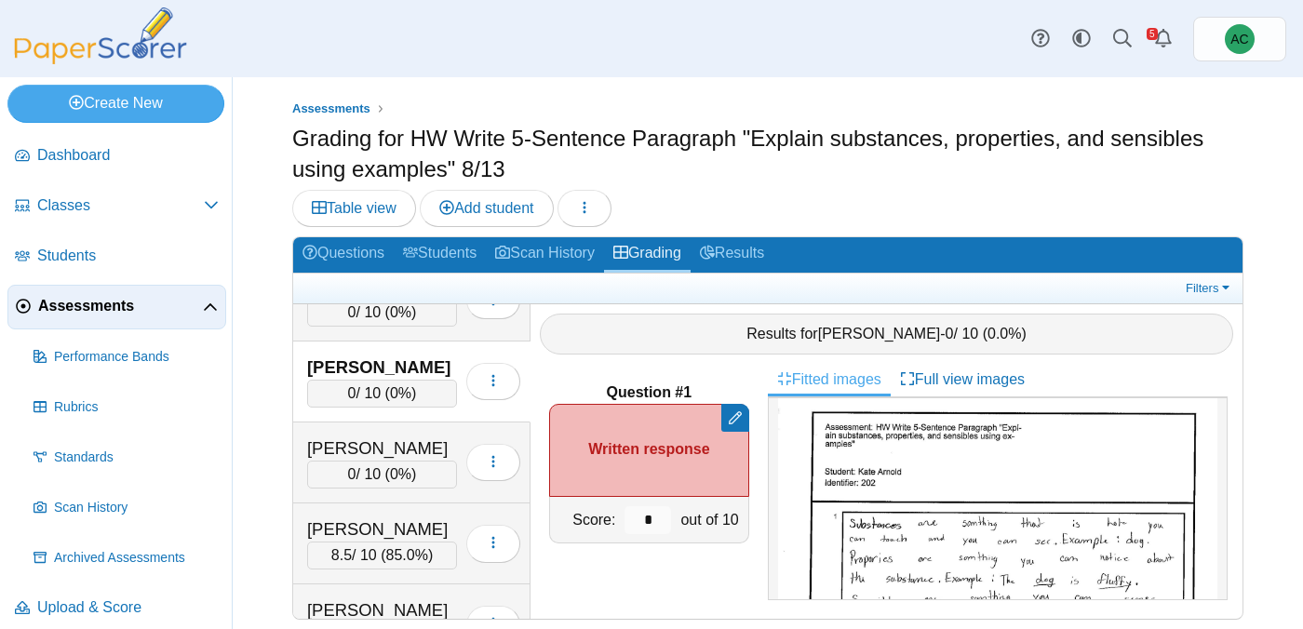
scroll to position [529, 0]
click at [656, 517] on input "*" at bounding box center [648, 520] width 47 height 28
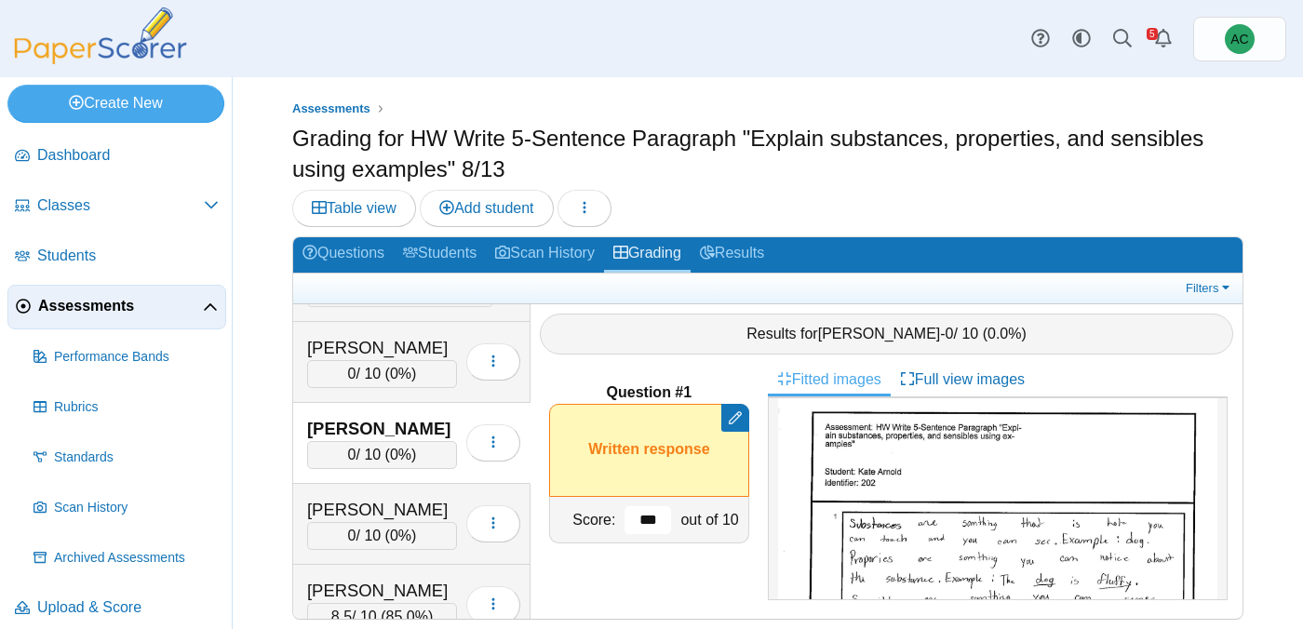
scroll to position [470, 0]
type input "*"
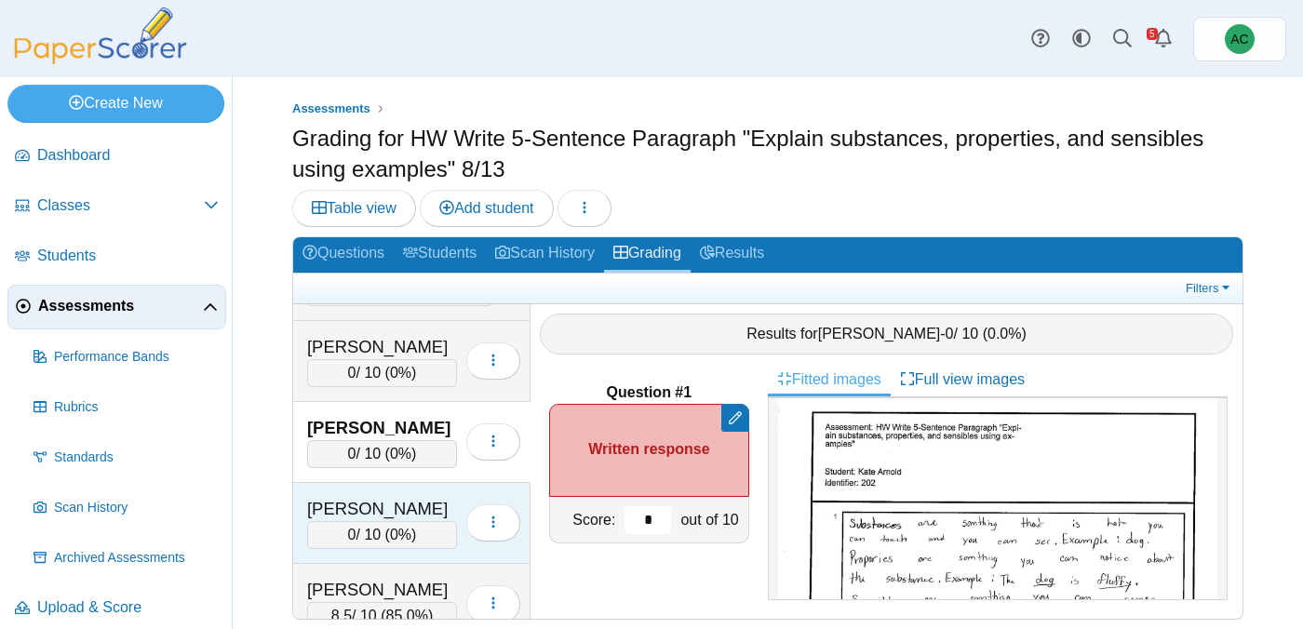
type input "*"
click at [382, 508] on div "[PERSON_NAME]" at bounding box center [382, 509] width 150 height 24
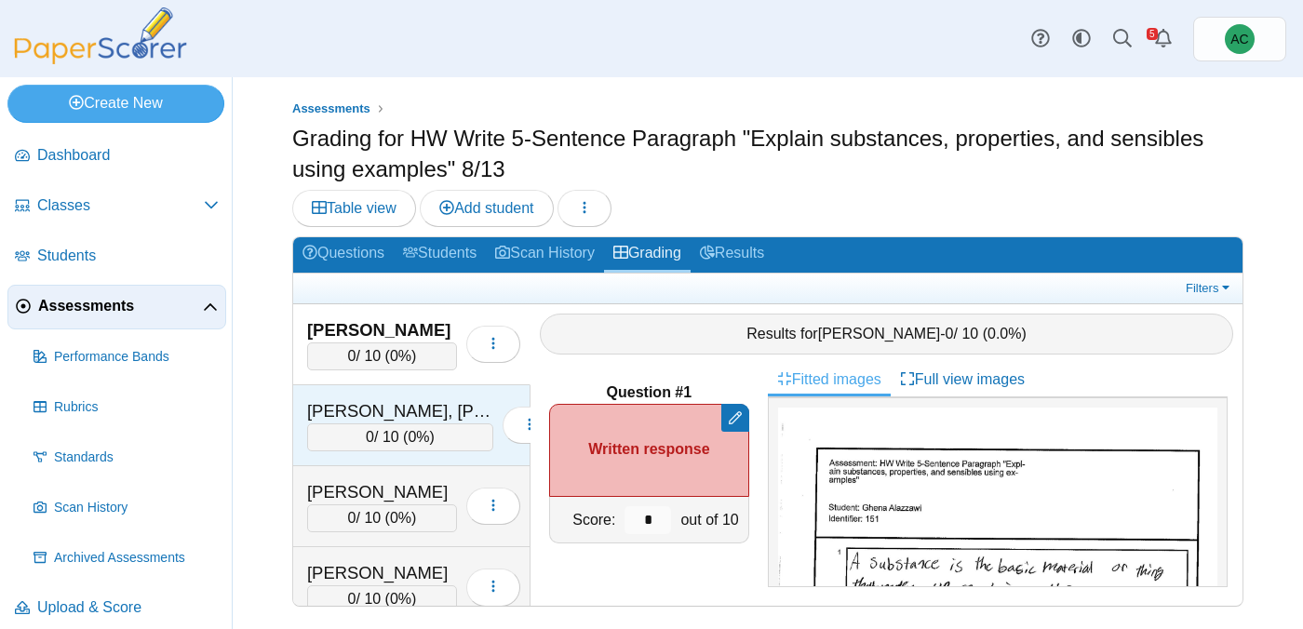
click at [419, 421] on div "[PERSON_NAME], [PERSON_NAME] [PERSON_NAME]" at bounding box center [400, 411] width 186 height 24
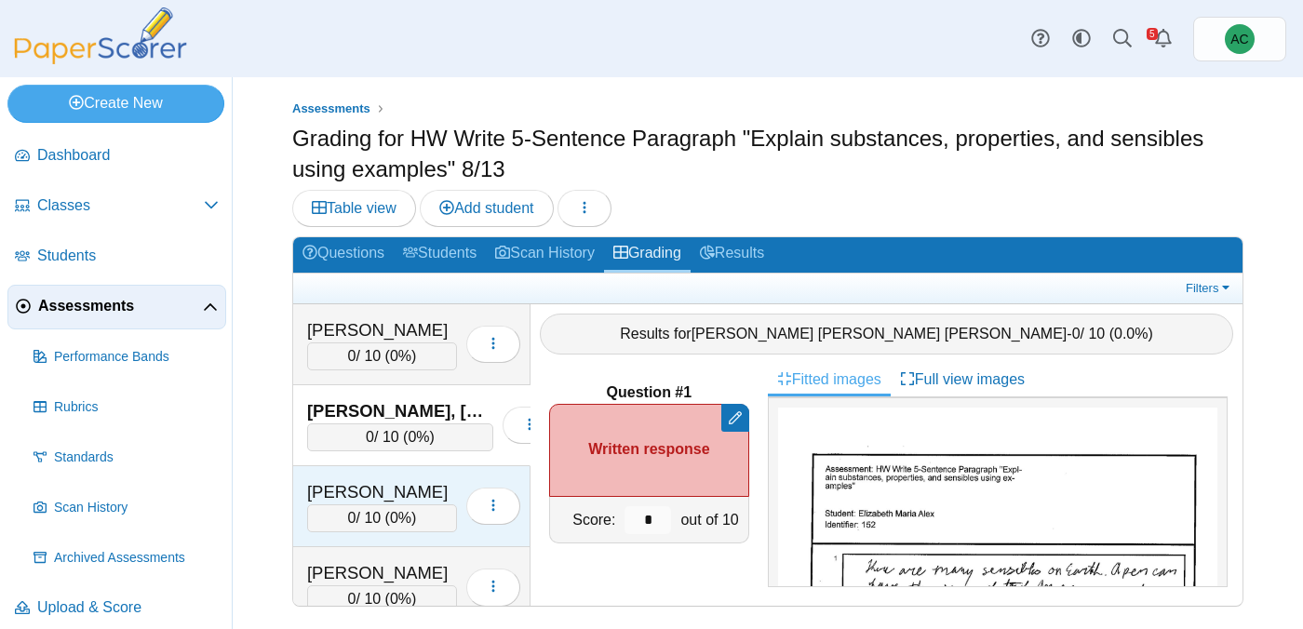
click at [393, 482] on div "[PERSON_NAME]" at bounding box center [382, 492] width 150 height 24
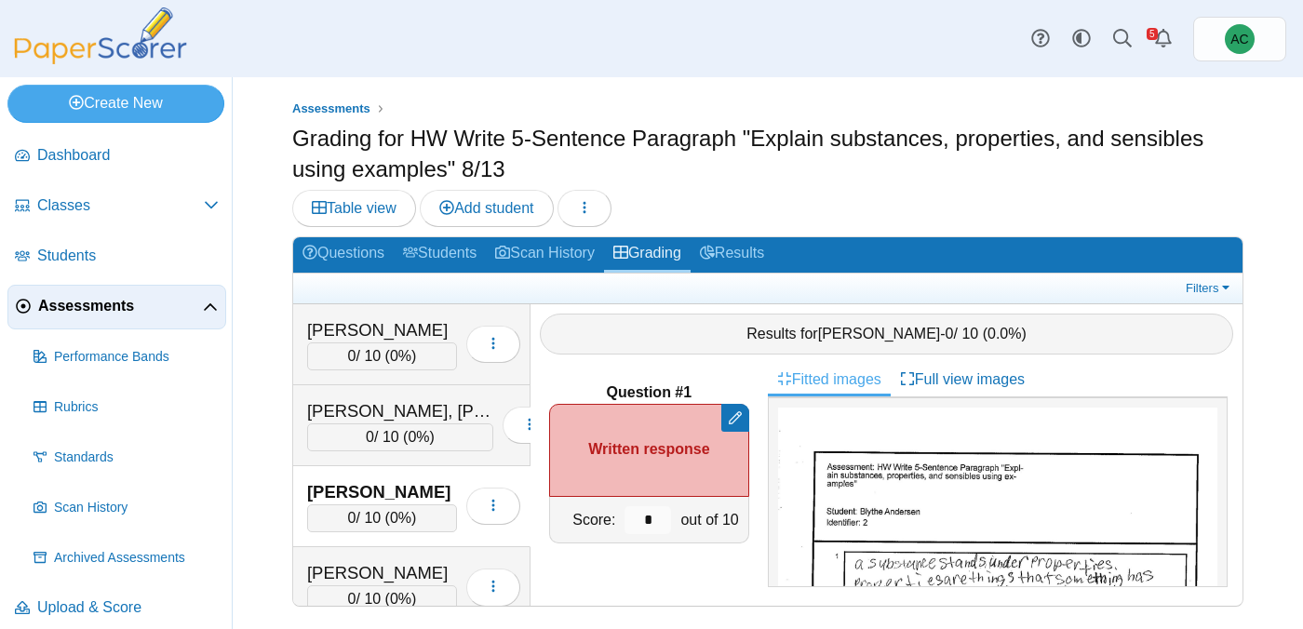
scroll to position [151, 0]
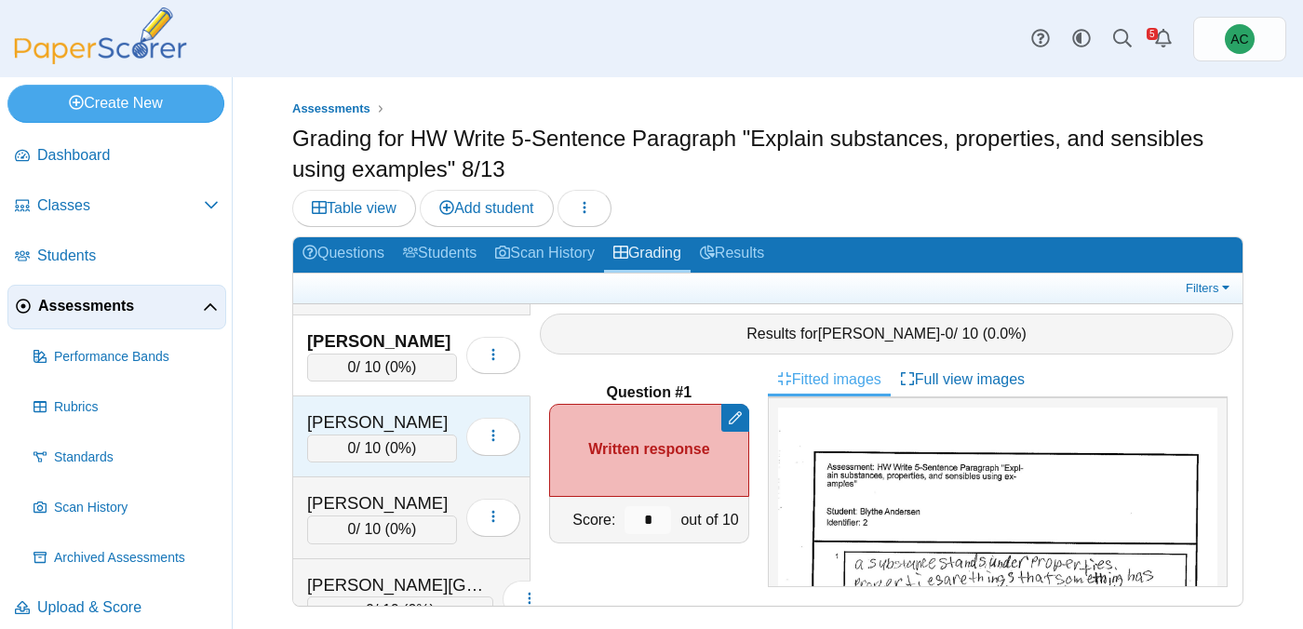
click at [369, 411] on div "[PERSON_NAME]" at bounding box center [382, 423] width 150 height 24
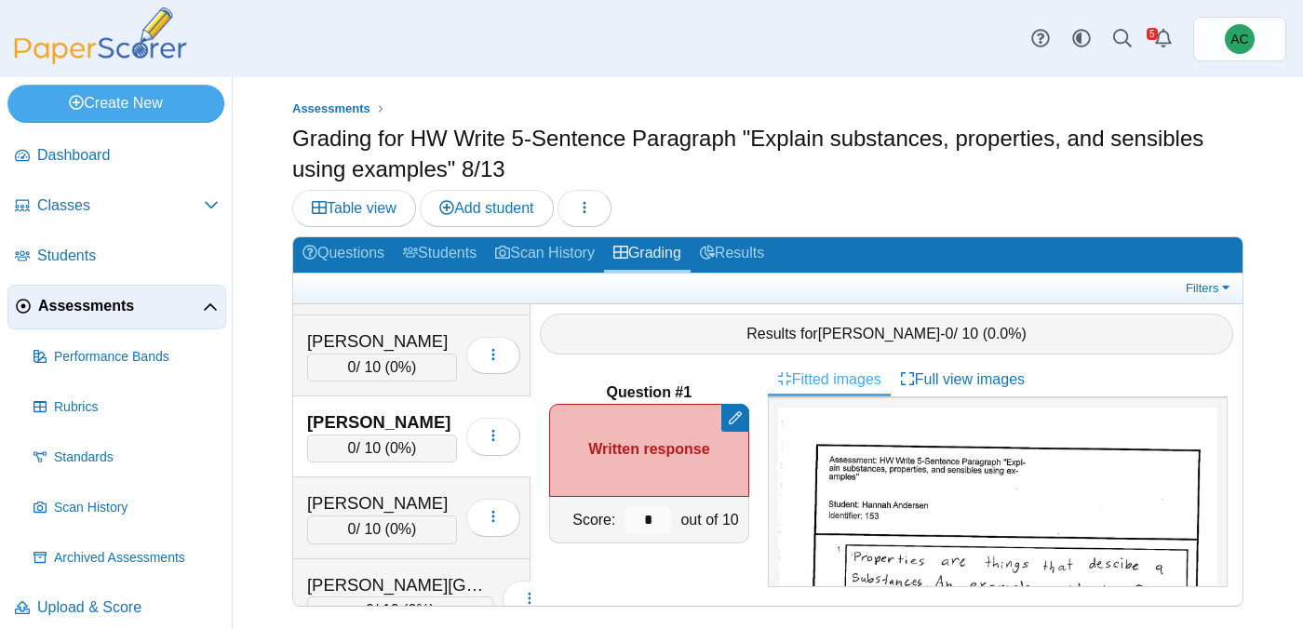
scroll to position [295, 0]
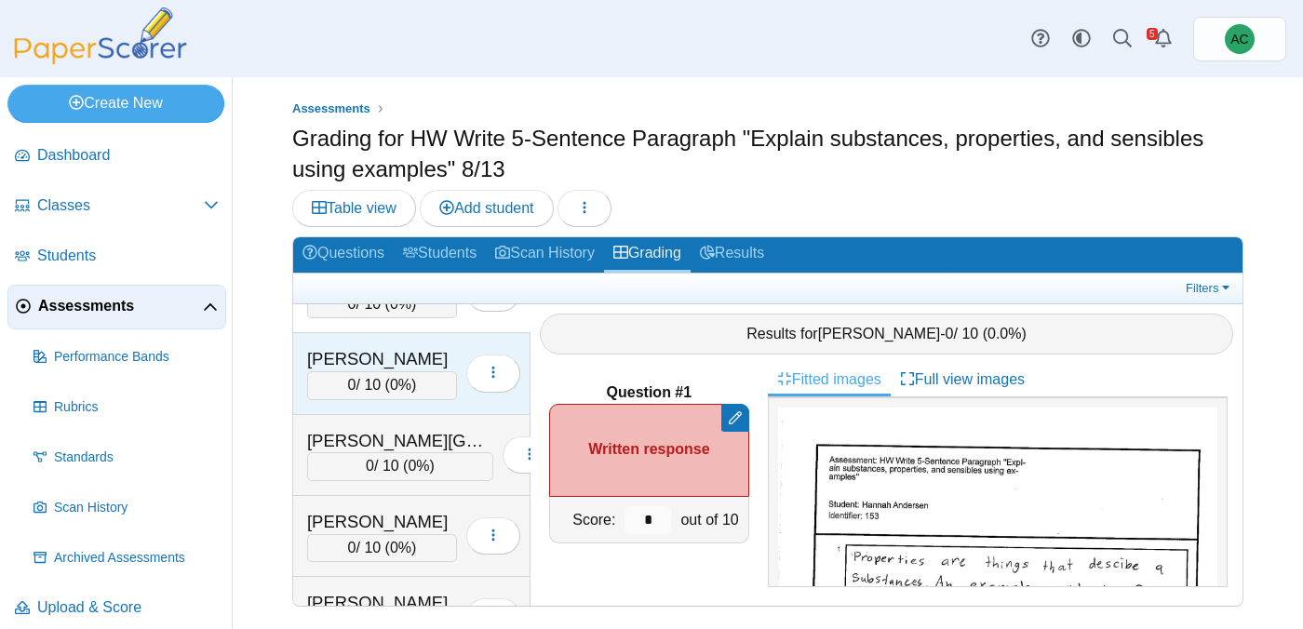
click at [348, 381] on span "0" at bounding box center [352, 385] width 8 height 16
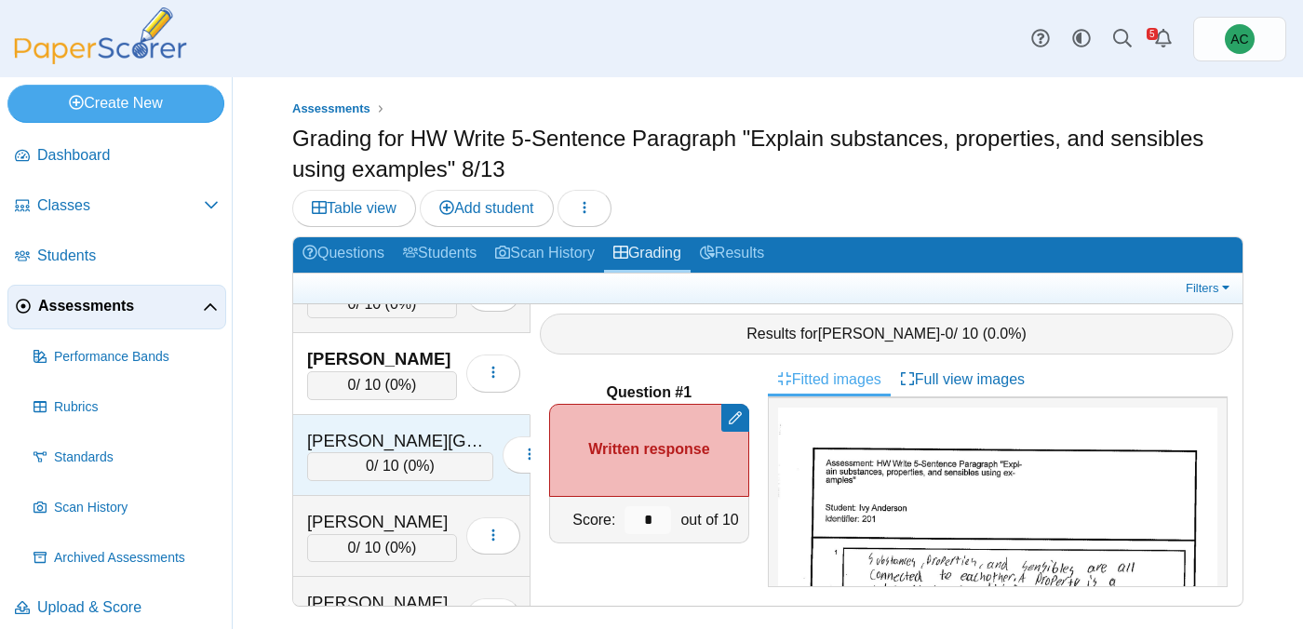
click at [348, 436] on div "[PERSON_NAME][GEOGRAPHIC_DATA]" at bounding box center [400, 441] width 186 height 24
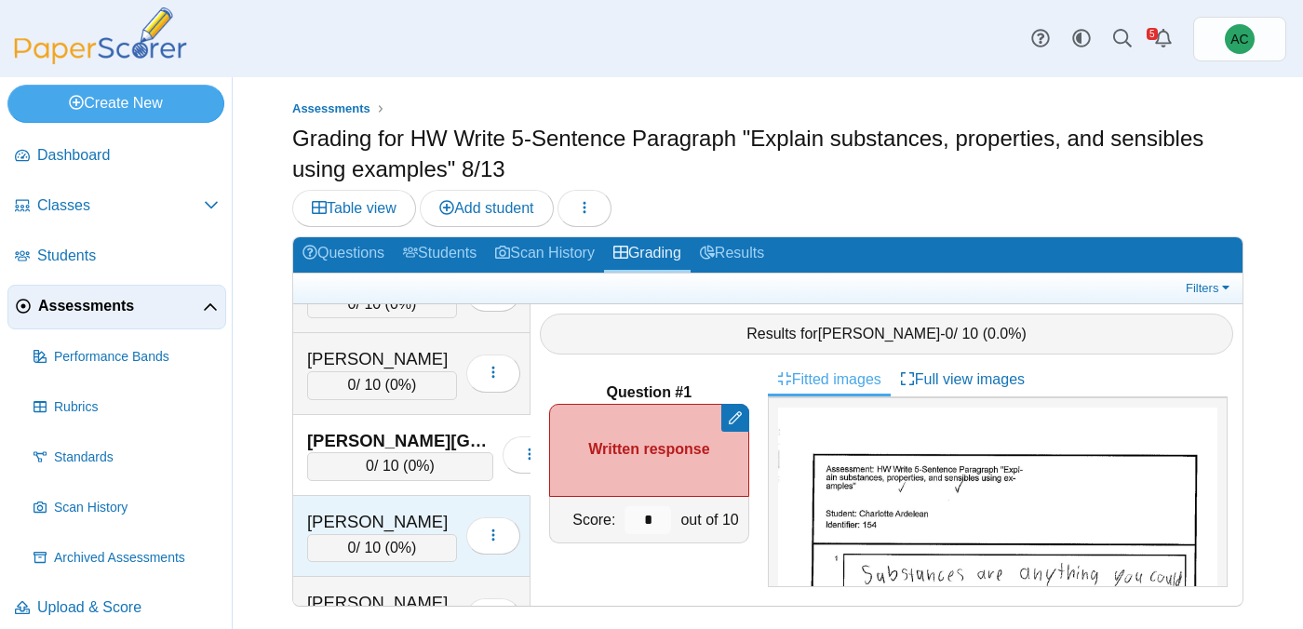
click at [373, 501] on div "[PERSON_NAME] 0 / 10 ( 0% ) Loading…" at bounding box center [411, 536] width 237 height 81
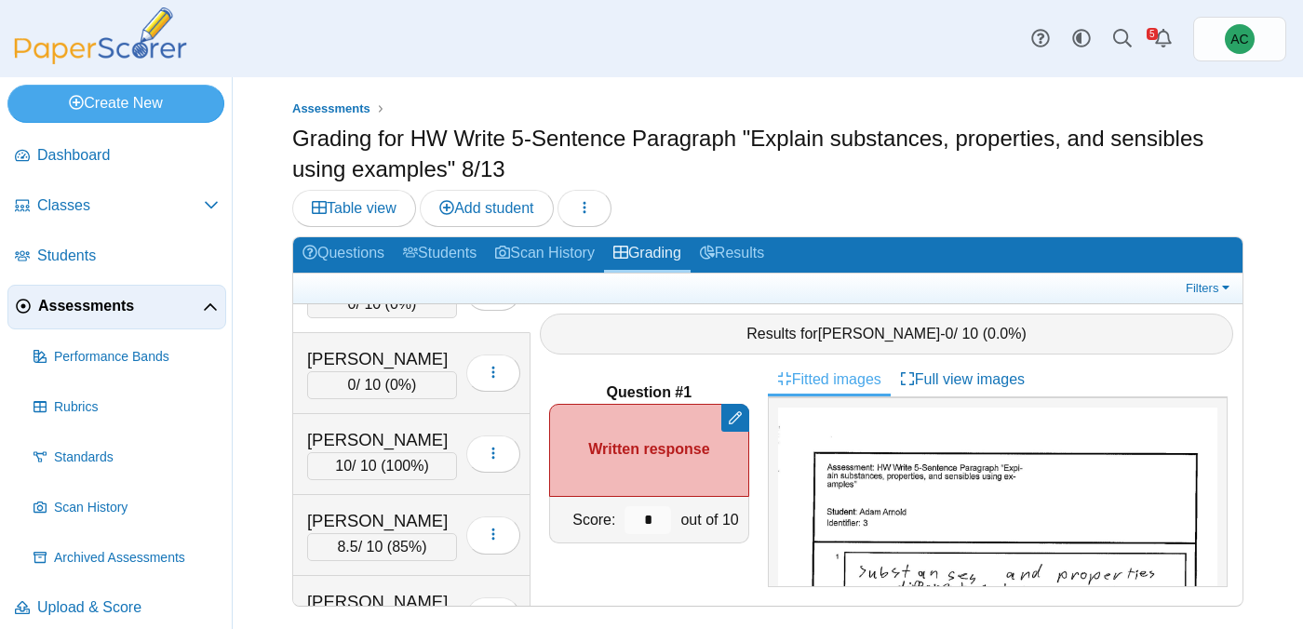
scroll to position [549, 0]
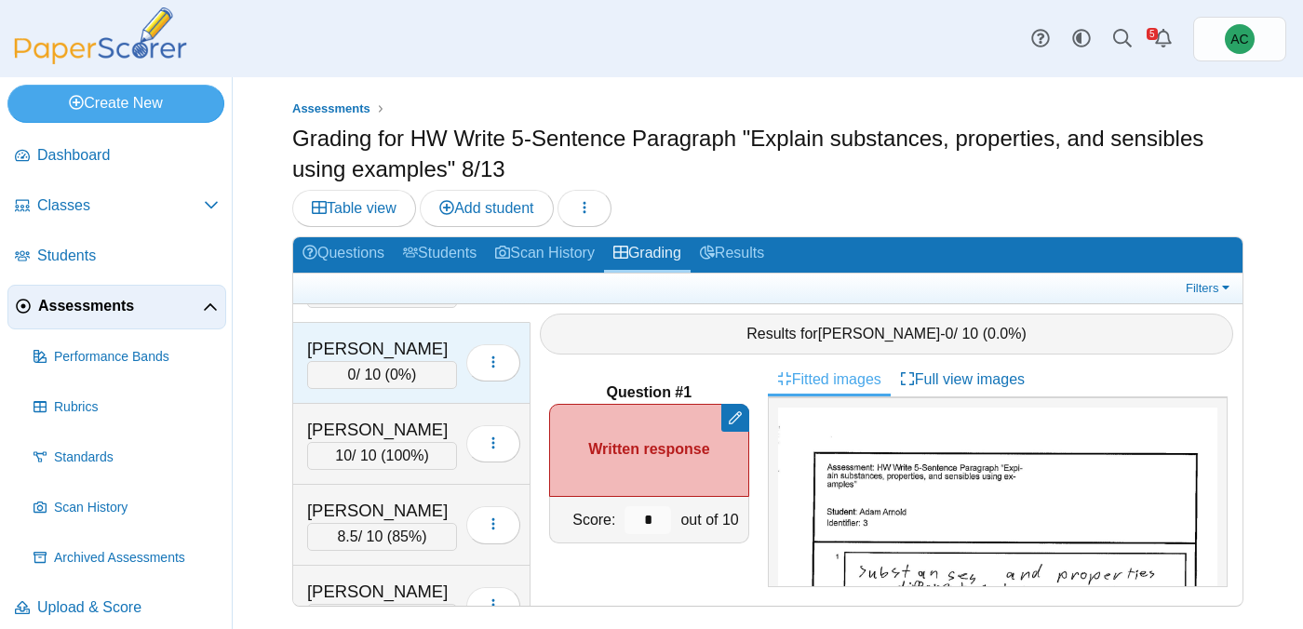
click at [355, 347] on div "[PERSON_NAME]" at bounding box center [382, 349] width 150 height 24
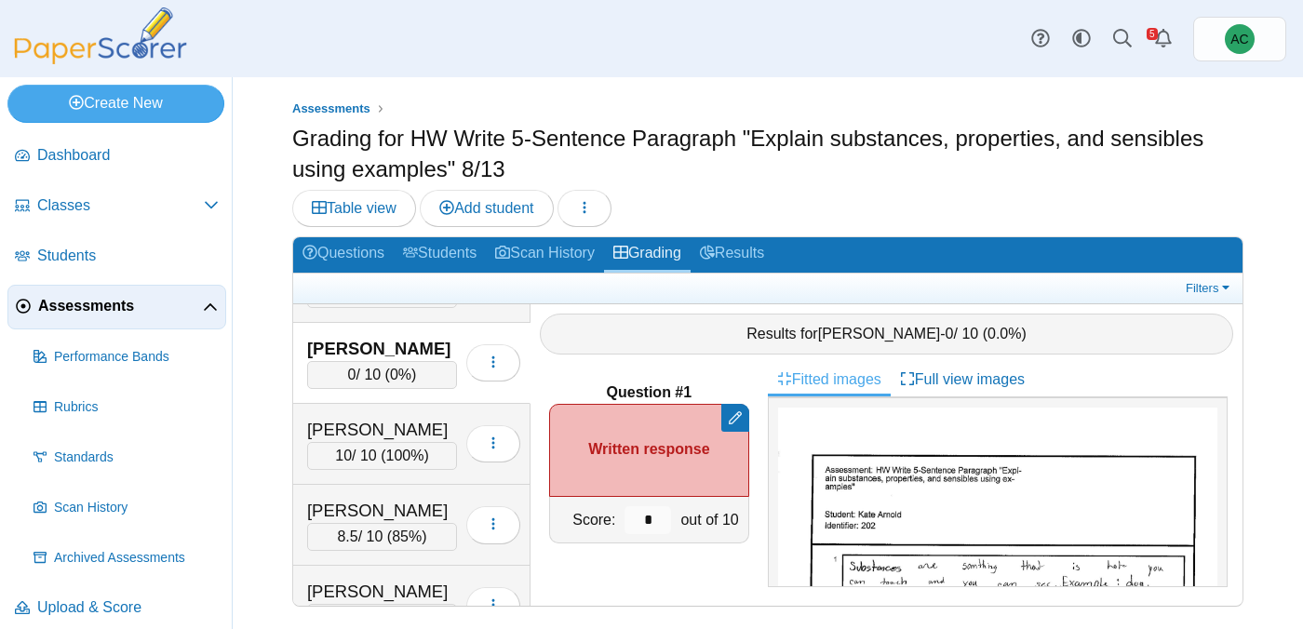
click at [349, 367] on span "0" at bounding box center [352, 375] width 8 height 16
click at [659, 520] on input "*" at bounding box center [648, 520] width 47 height 28
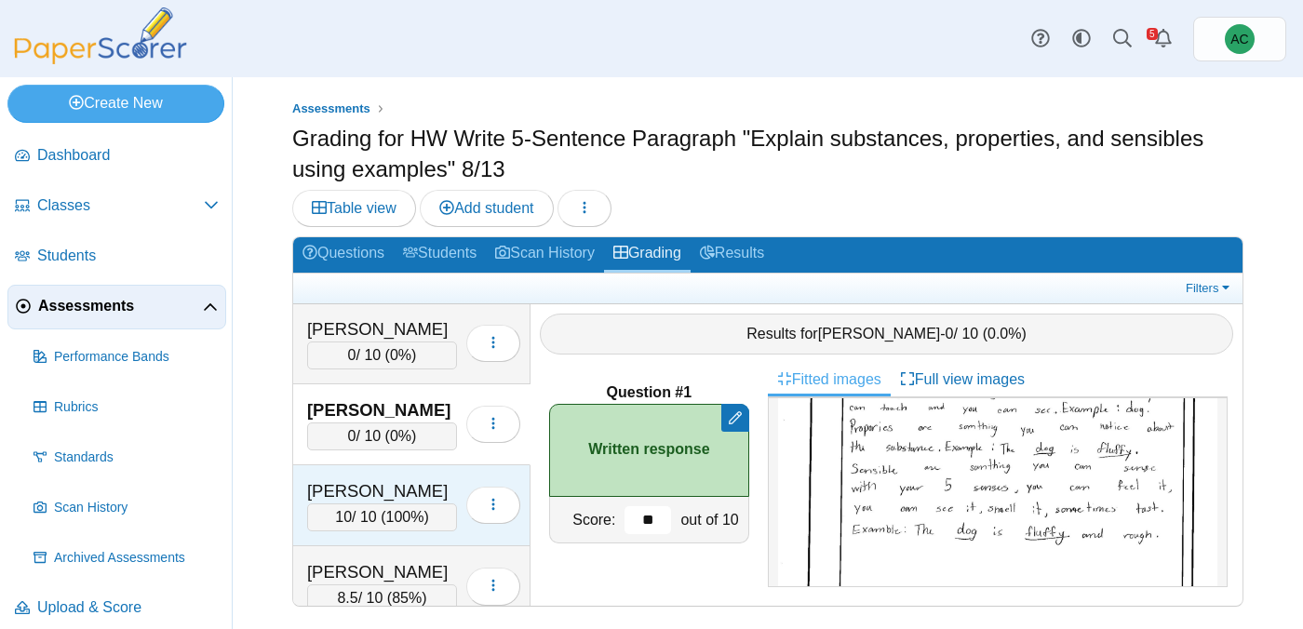
scroll to position [477, 0]
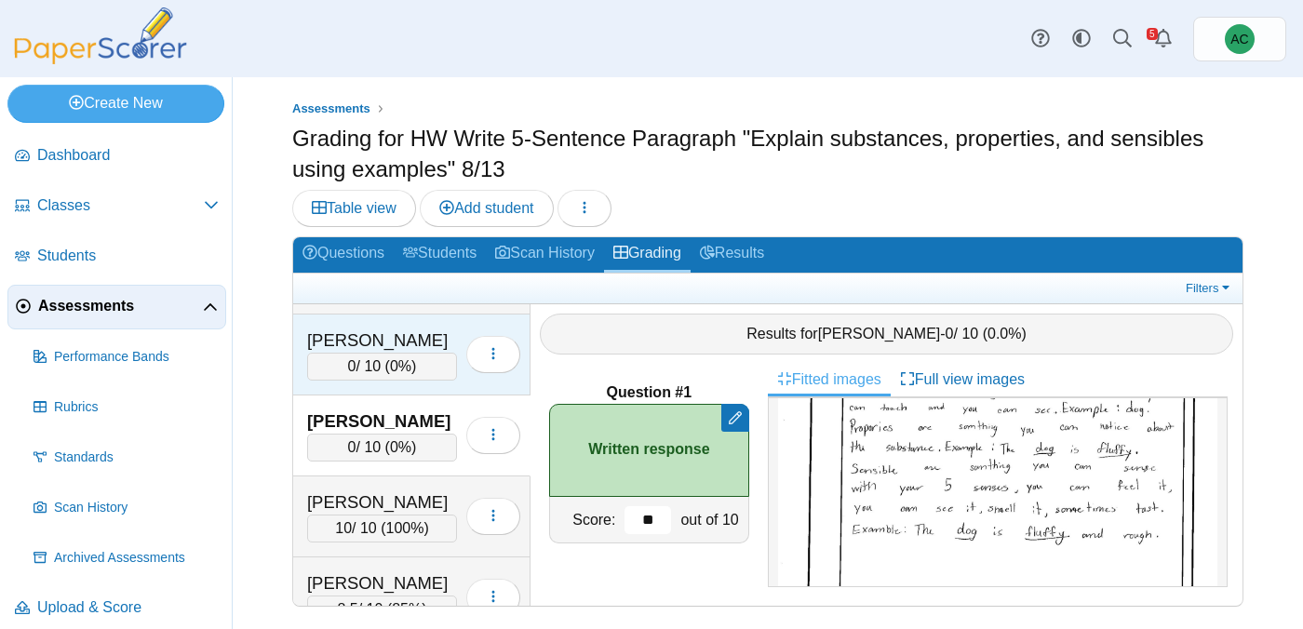
type input "**"
click at [370, 369] on div "0 / 10 ( 0% )" at bounding box center [382, 367] width 150 height 28
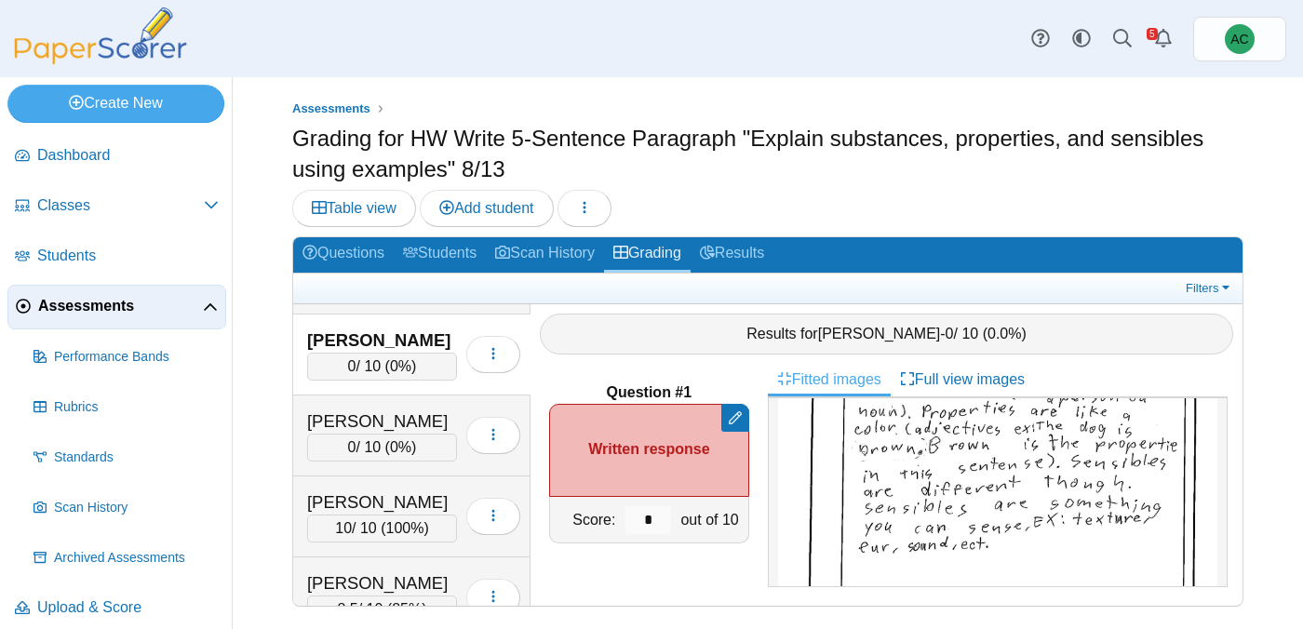
scroll to position [224, 0]
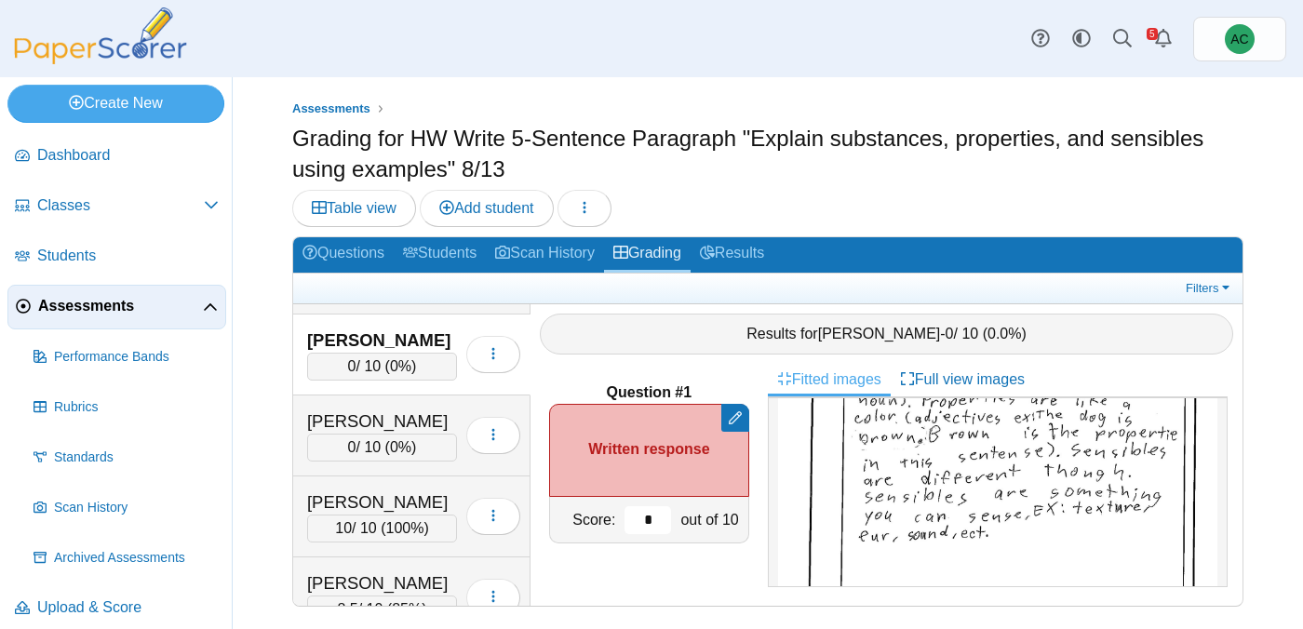
click at [663, 510] on input "*" at bounding box center [648, 520] width 47 height 28
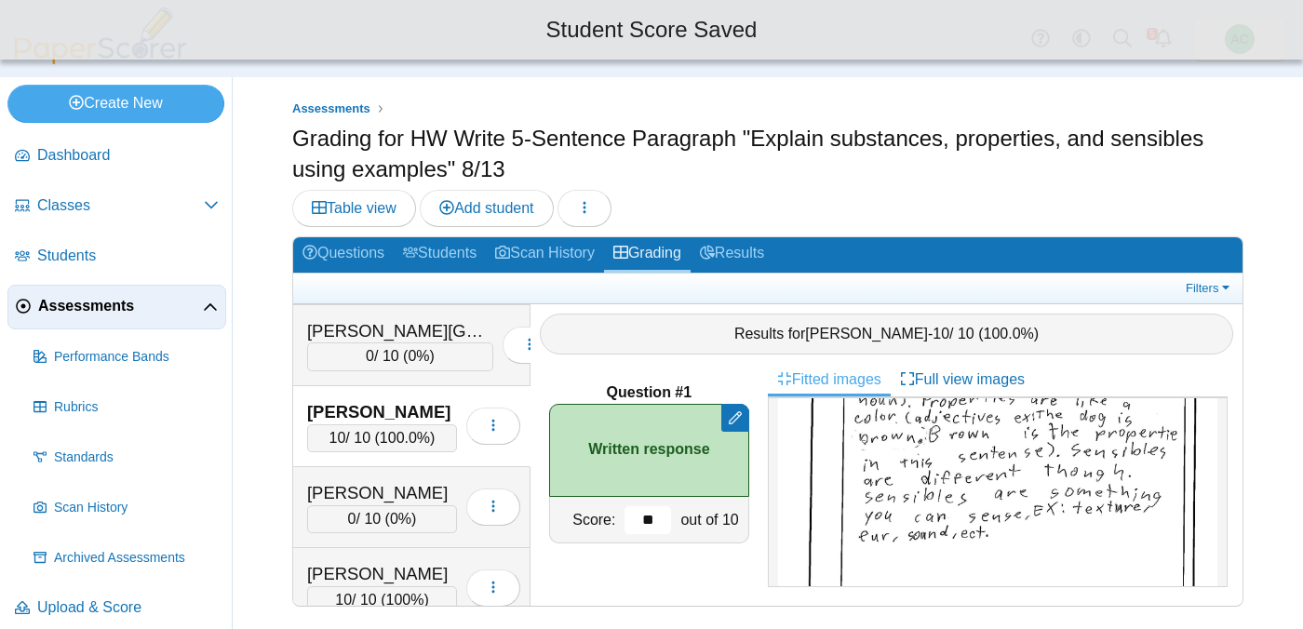
scroll to position [404, 0]
type input "**"
click at [357, 359] on div "0 / 10 ( 0% )" at bounding box center [400, 357] width 186 height 28
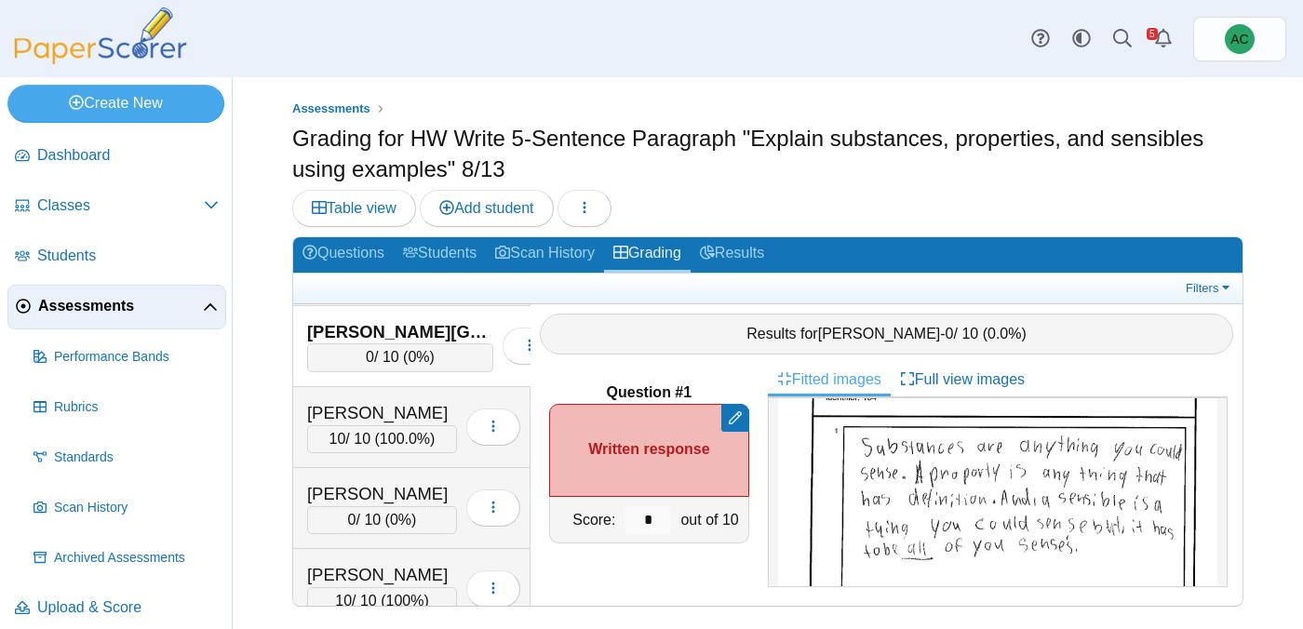
scroll to position [135, 0]
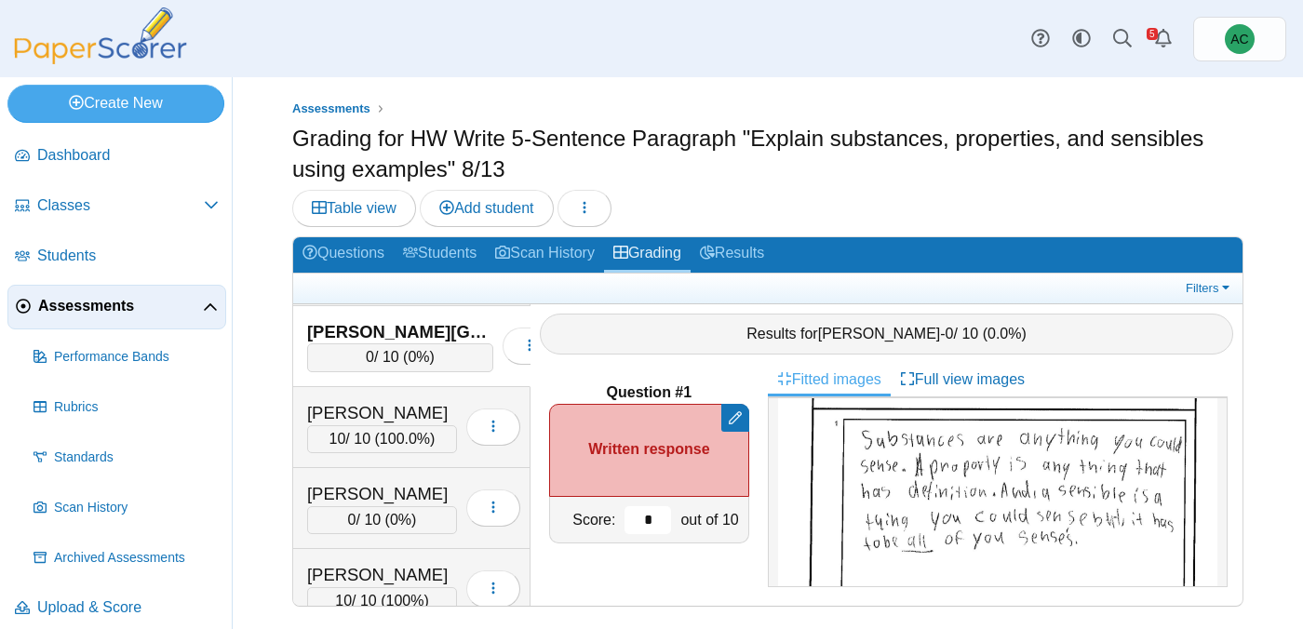
click at [660, 519] on input "*" at bounding box center [648, 520] width 47 height 28
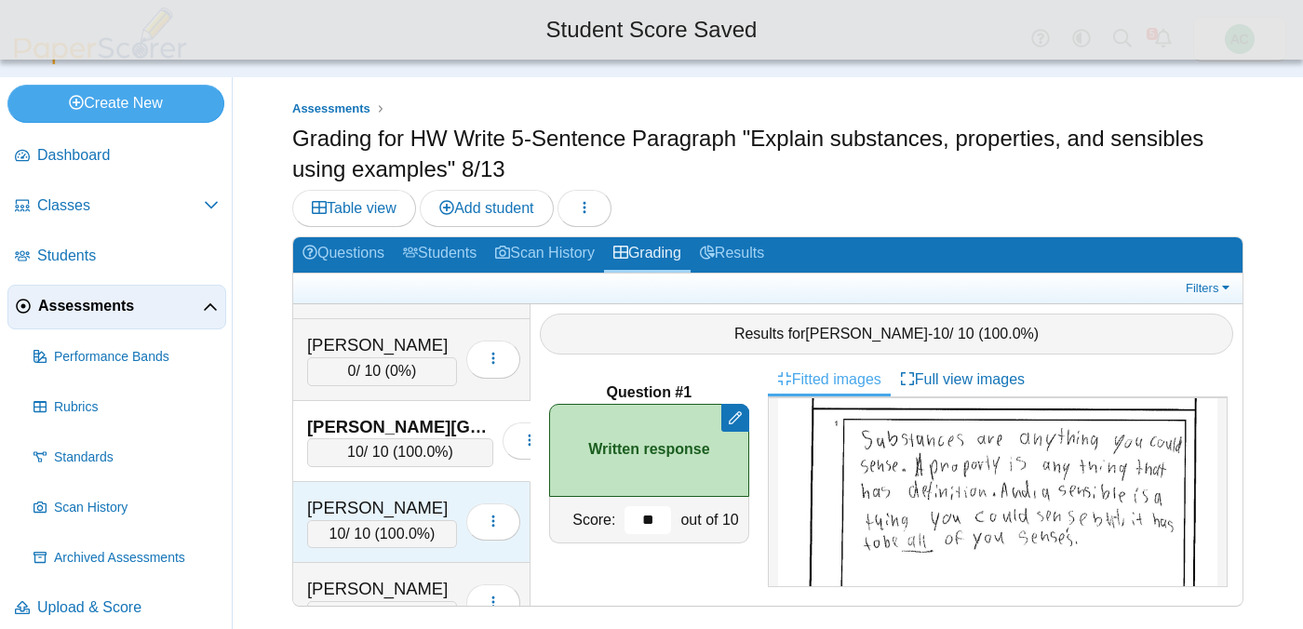
scroll to position [300, 0]
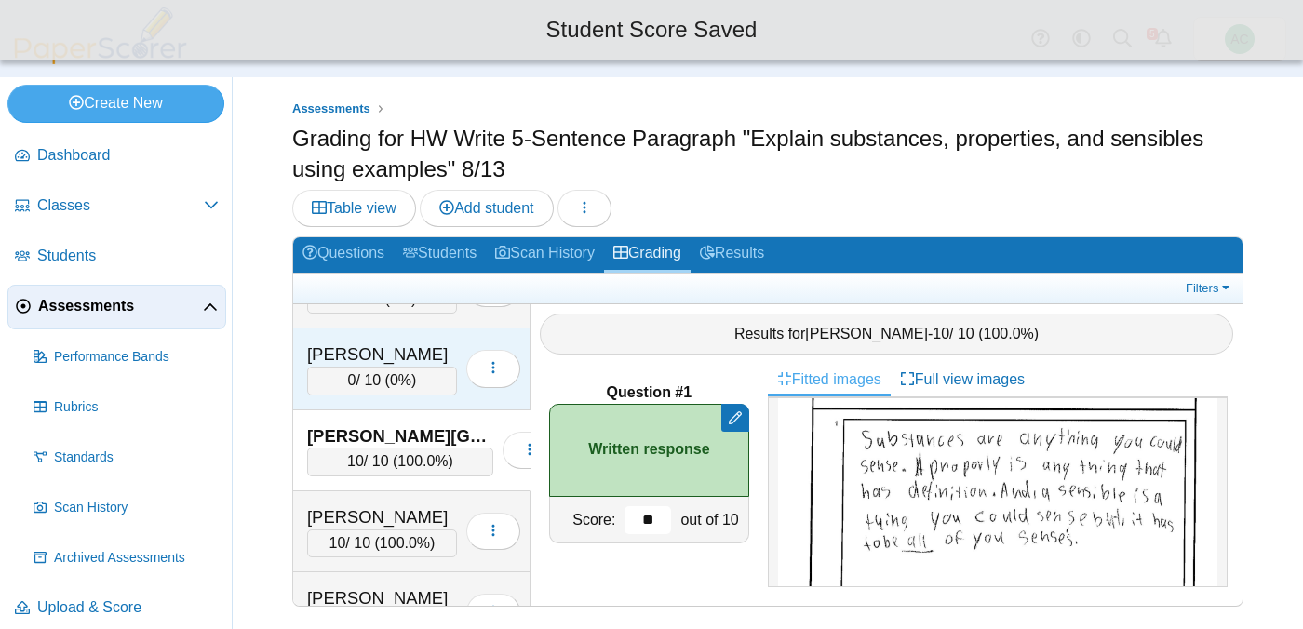
type input "**"
click at [355, 361] on div "[PERSON_NAME]" at bounding box center [382, 355] width 150 height 24
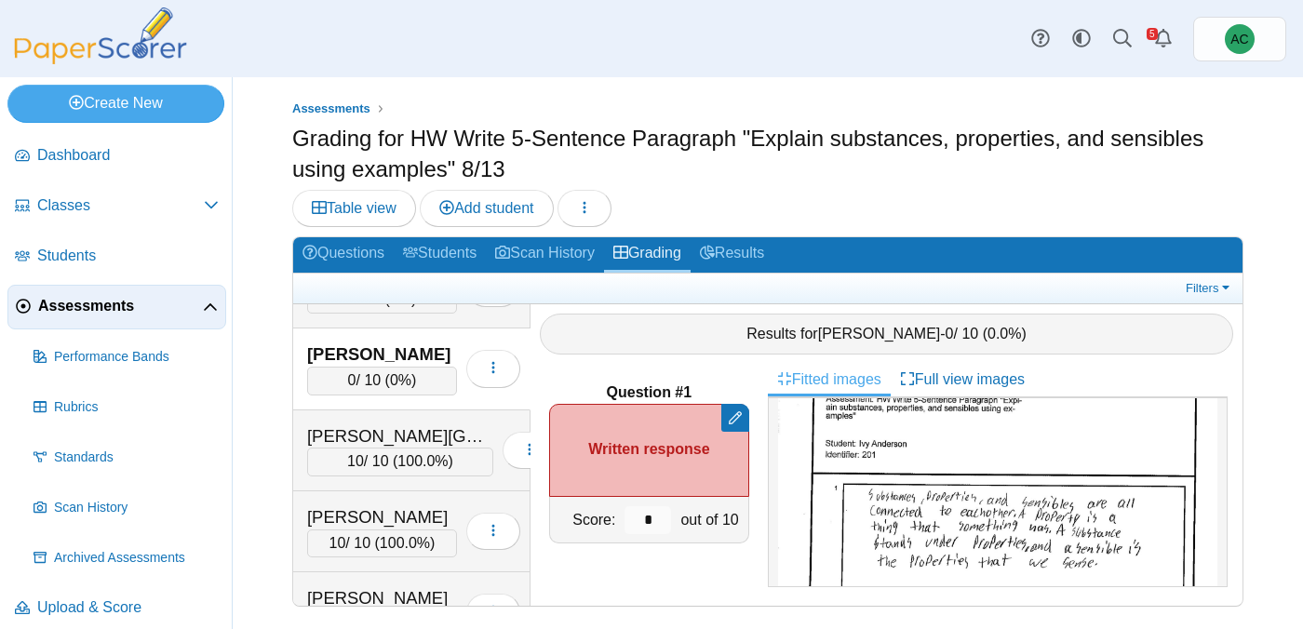
scroll to position [89, 0]
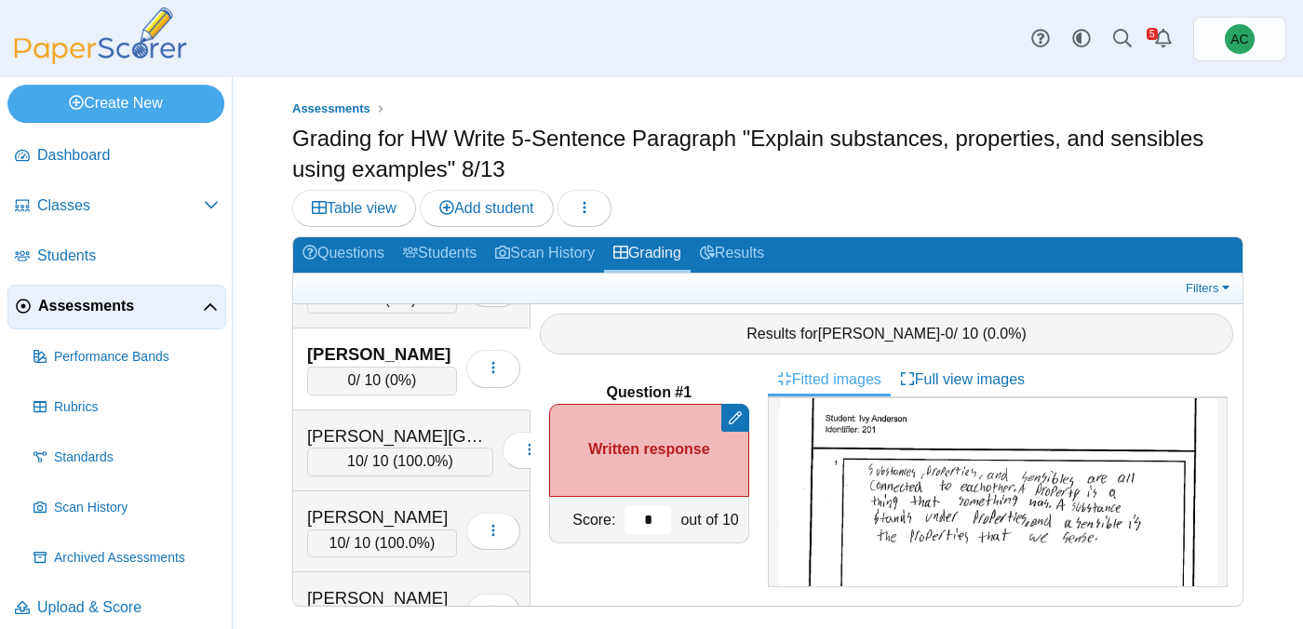
click at [650, 517] on input "*" at bounding box center [648, 520] width 47 height 28
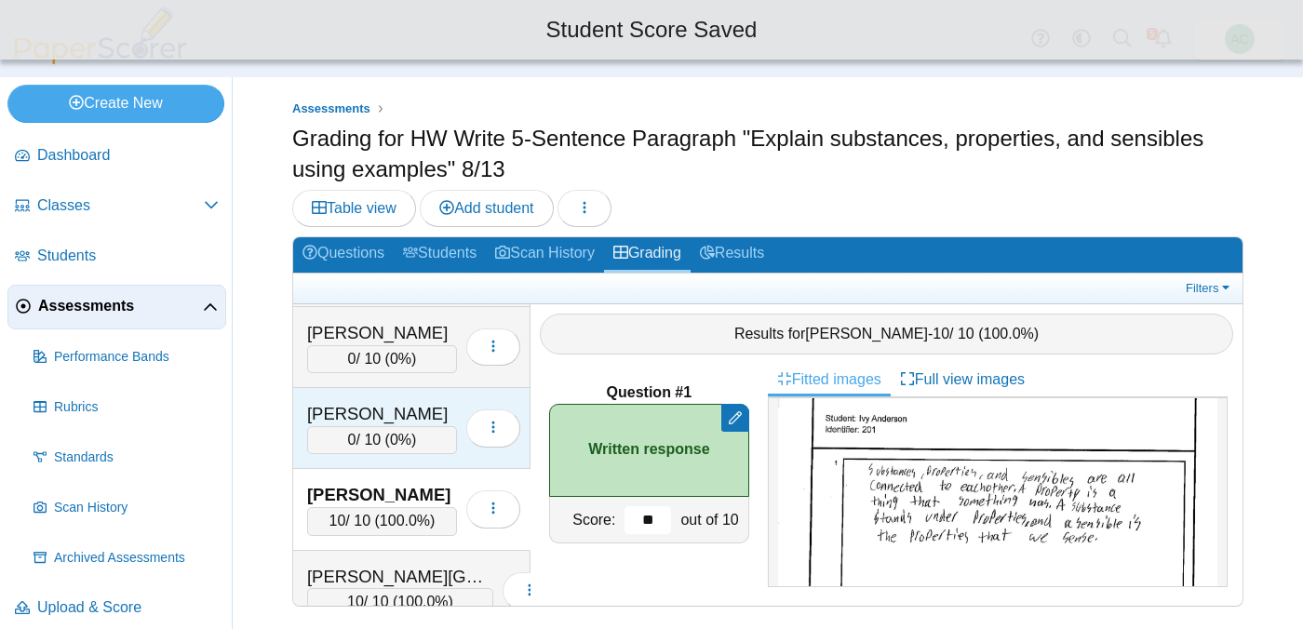
type input "**"
click at [376, 391] on div "[PERSON_NAME] 0 / 10 ( 0% ) Loading…" at bounding box center [411, 430] width 237 height 81
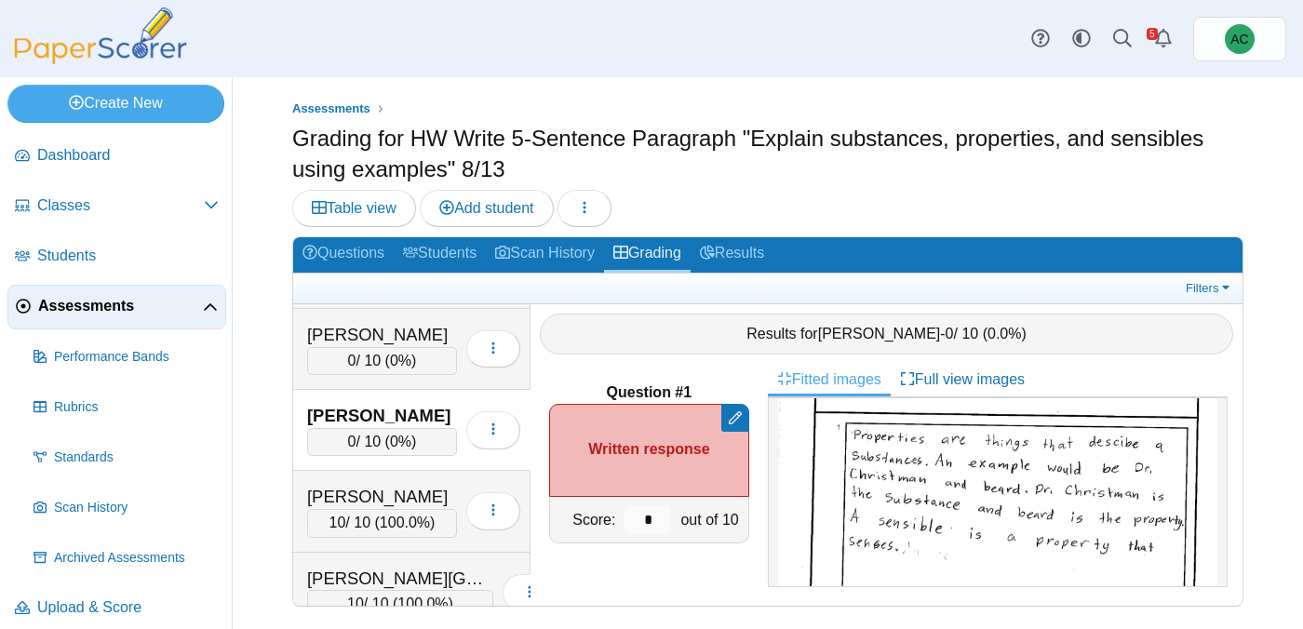
scroll to position [131, 0]
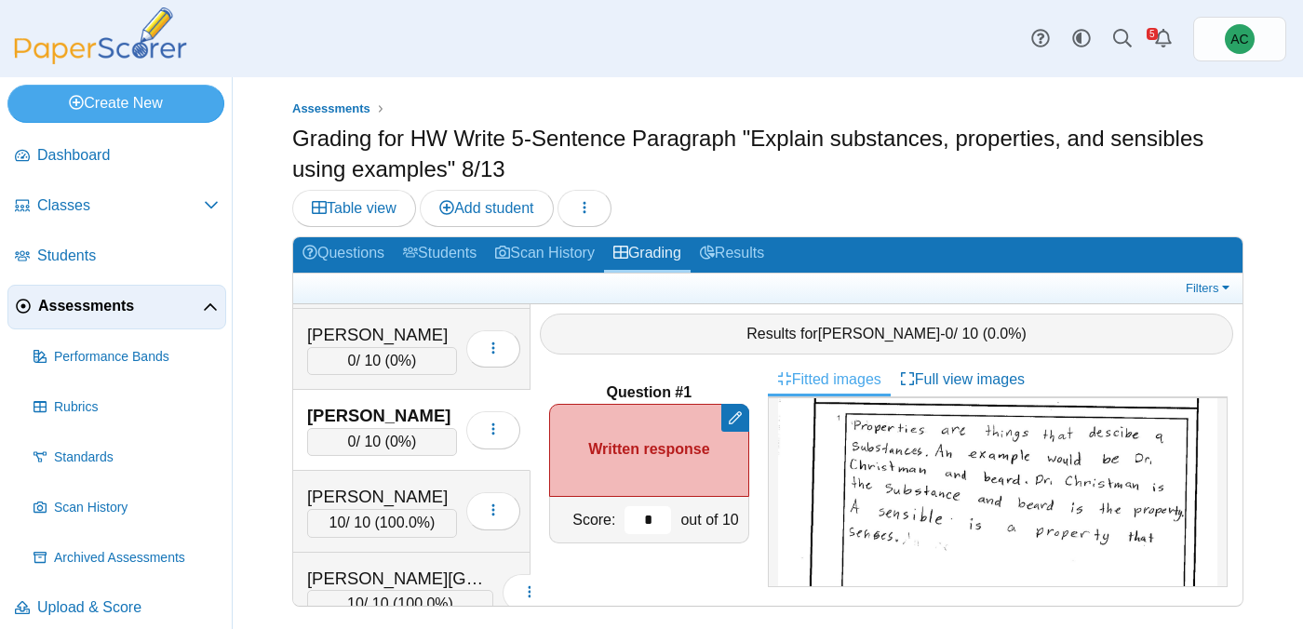
click at [659, 521] on input "*" at bounding box center [648, 520] width 47 height 28
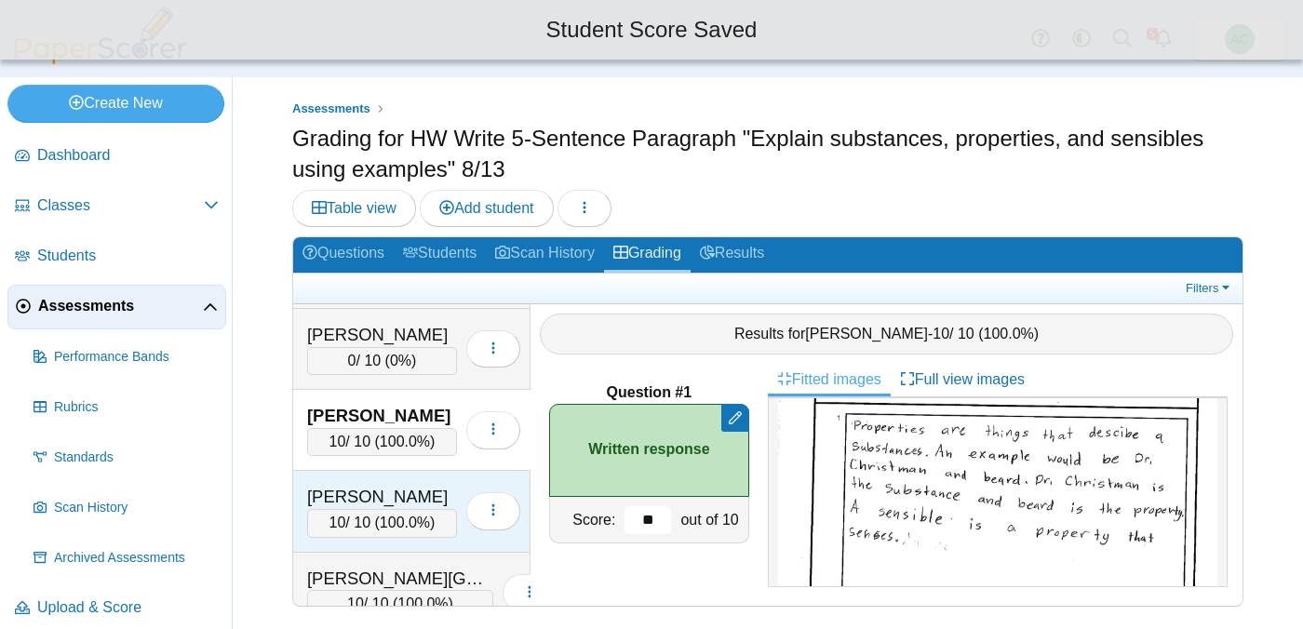
scroll to position [73, 0]
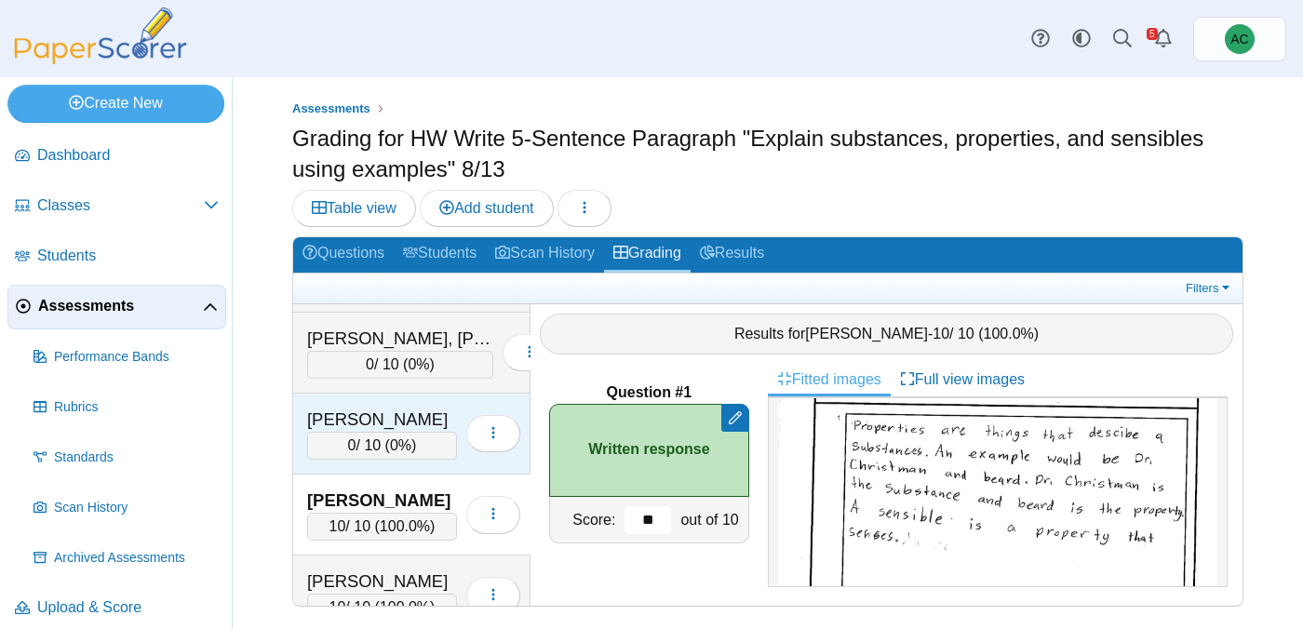
type input "**"
click at [345, 425] on div "[PERSON_NAME]" at bounding box center [382, 420] width 150 height 24
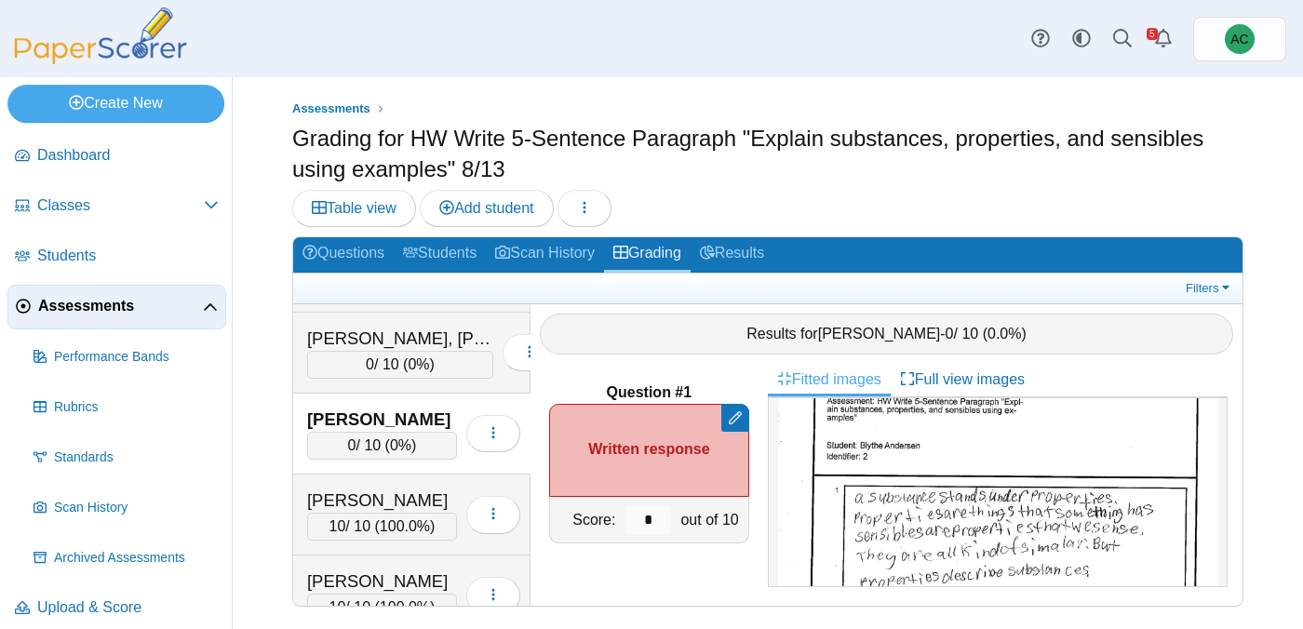
scroll to position [87, 0]
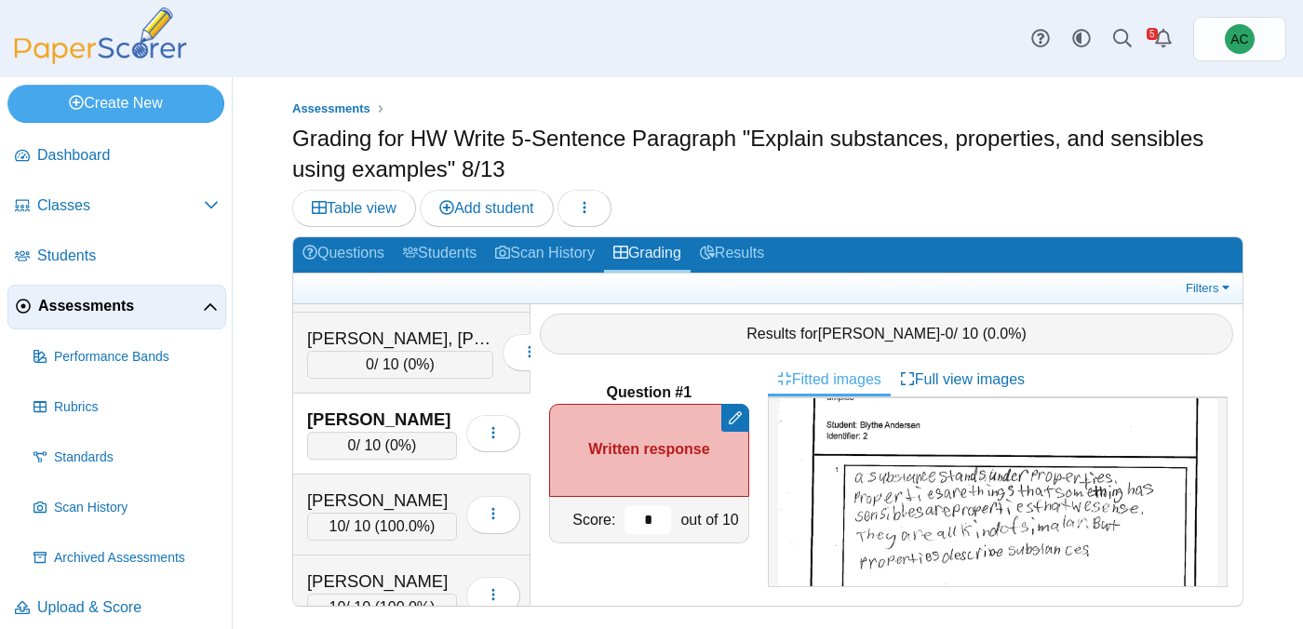
click at [666, 517] on input "*" at bounding box center [648, 520] width 47 height 28
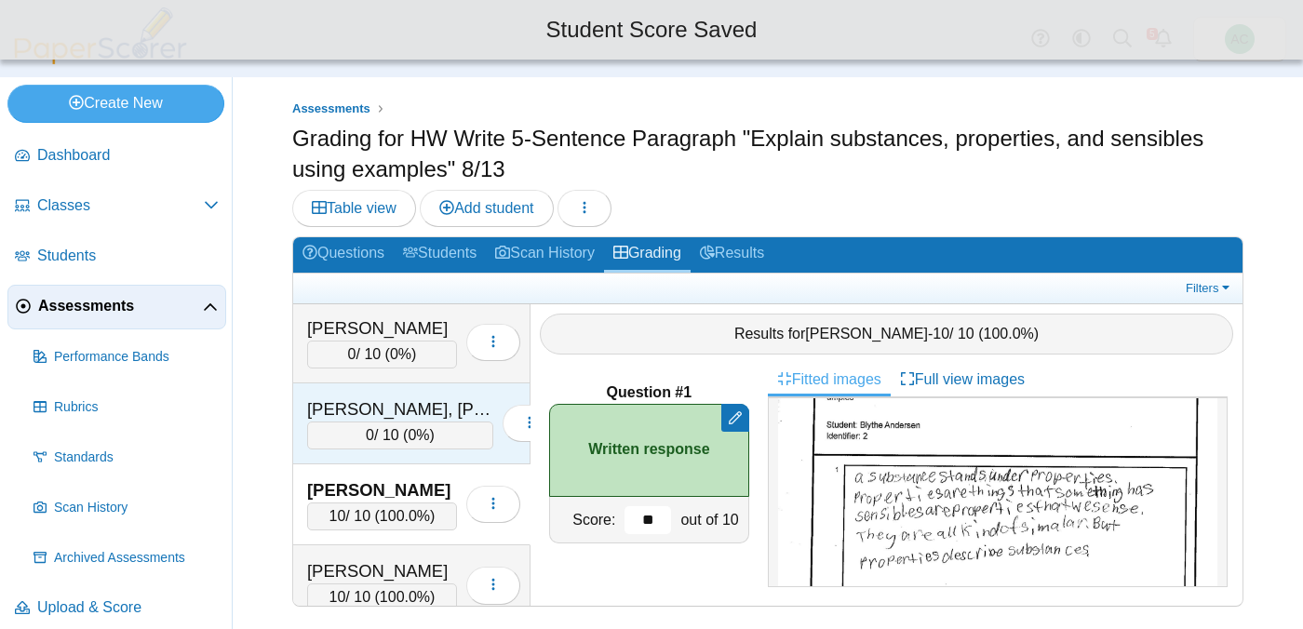
scroll to position [1, 0]
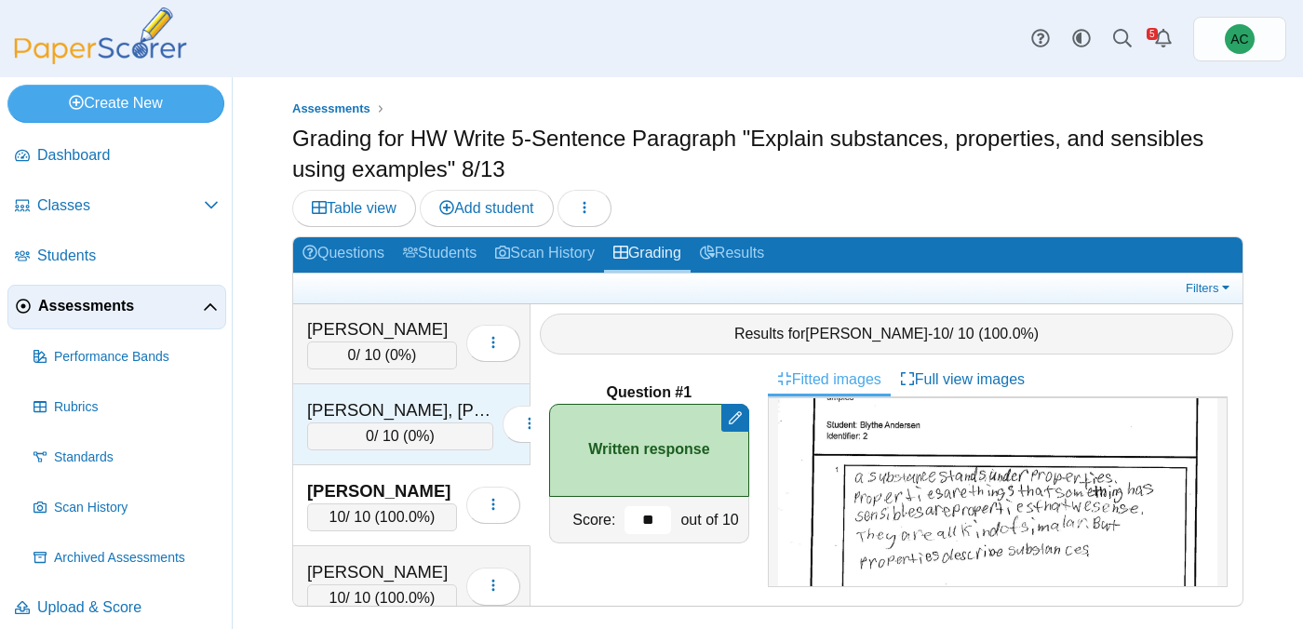
type input "**"
click at [359, 428] on div "0 / 10 ( 0% )" at bounding box center [400, 437] width 186 height 28
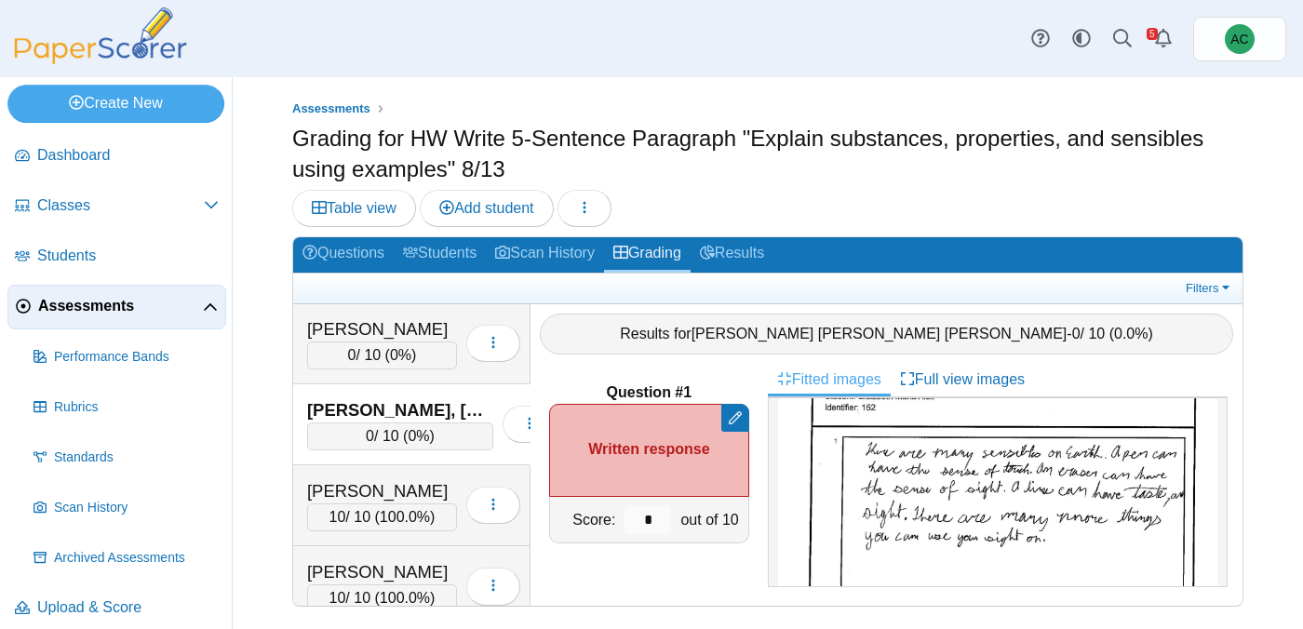
scroll to position [119, 0]
click at [660, 520] on input "*" at bounding box center [648, 520] width 47 height 28
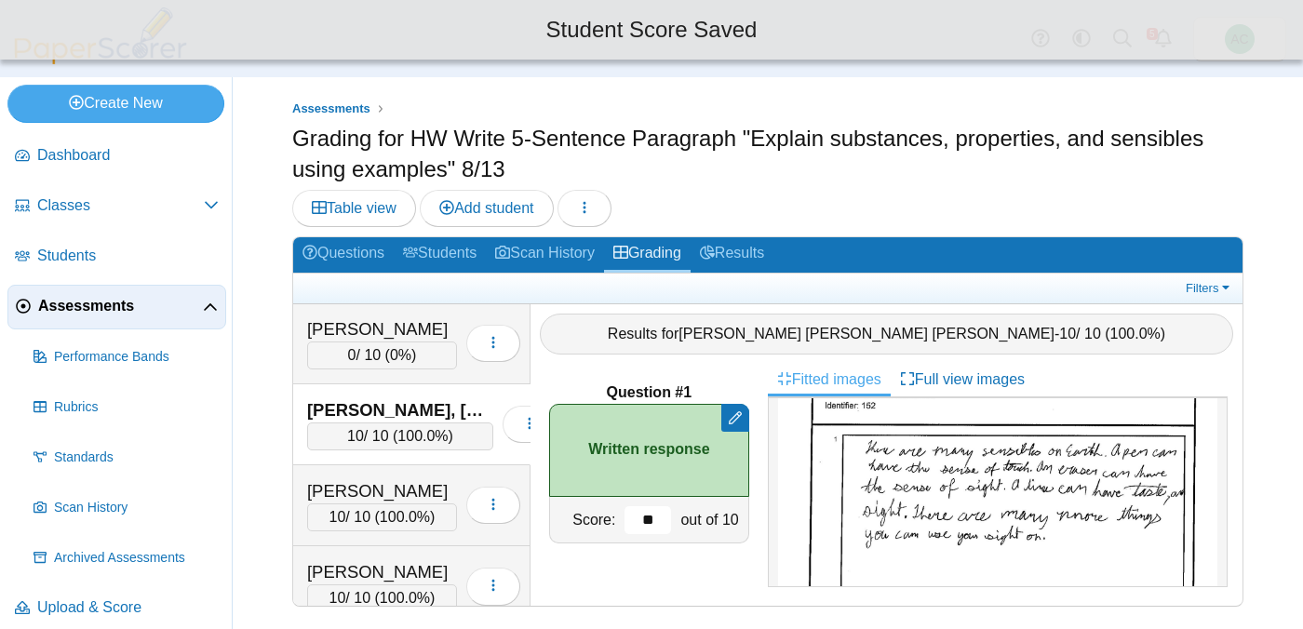
scroll to position [0, 0]
type input "**"
click at [368, 356] on div "0 / 10 ( 0% )" at bounding box center [382, 357] width 150 height 28
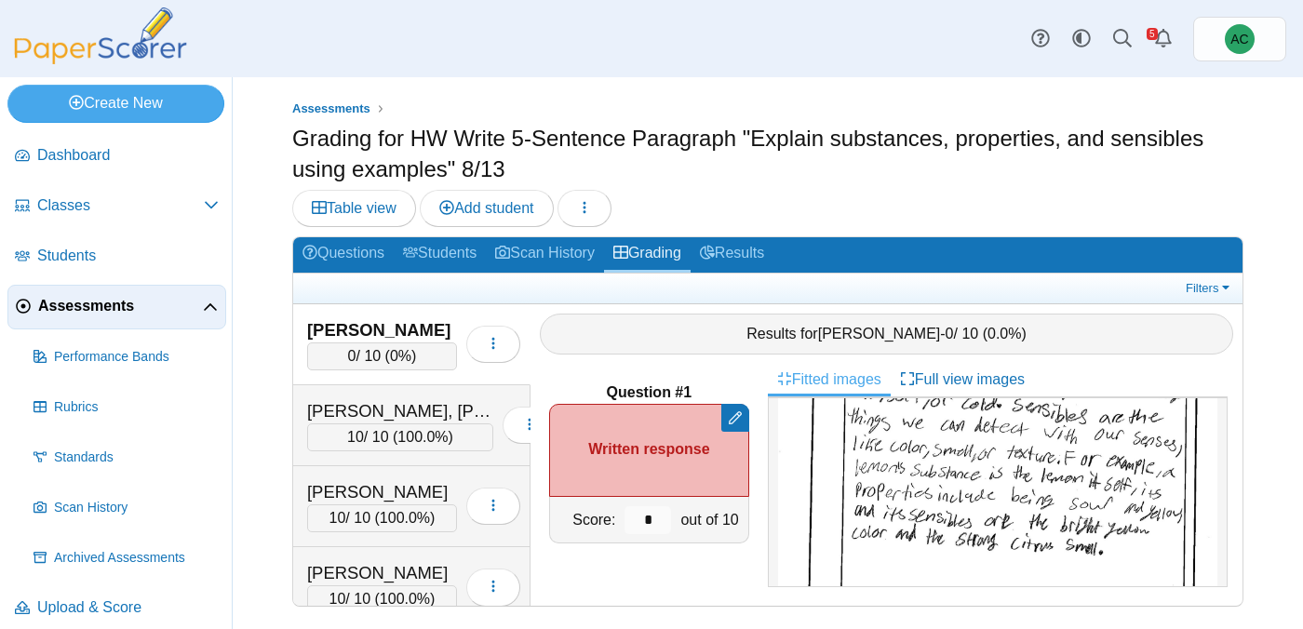
scroll to position [270, 0]
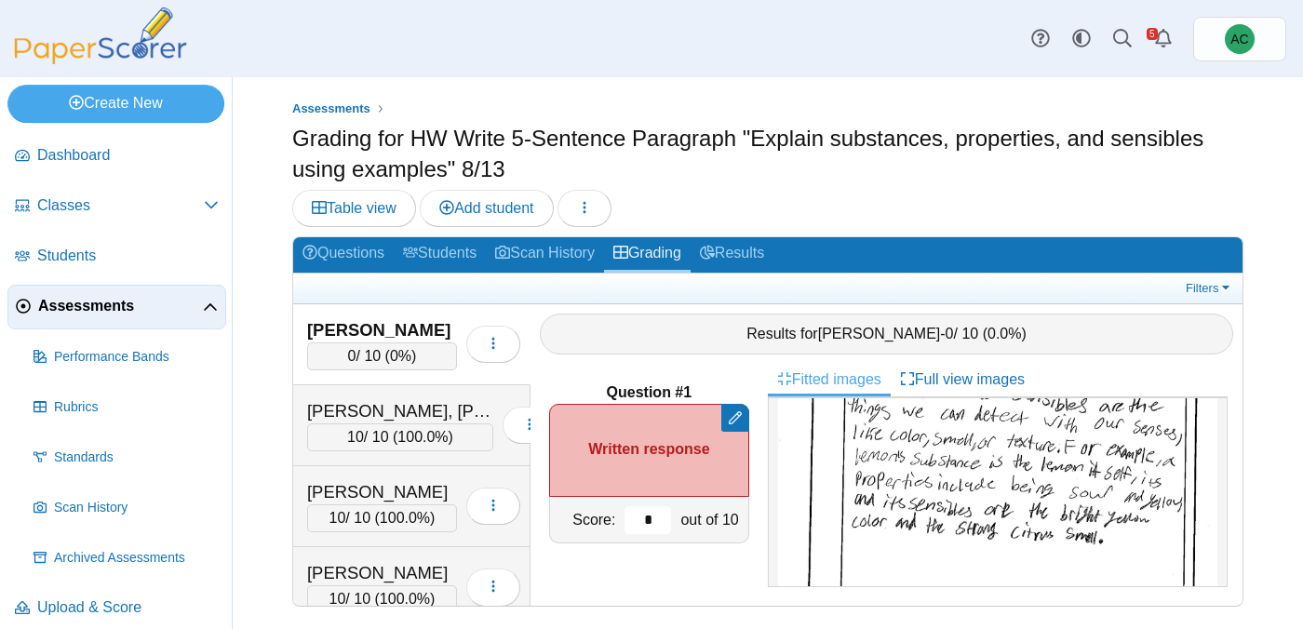
click at [653, 515] on input "*" at bounding box center [648, 520] width 47 height 28
type input "**"
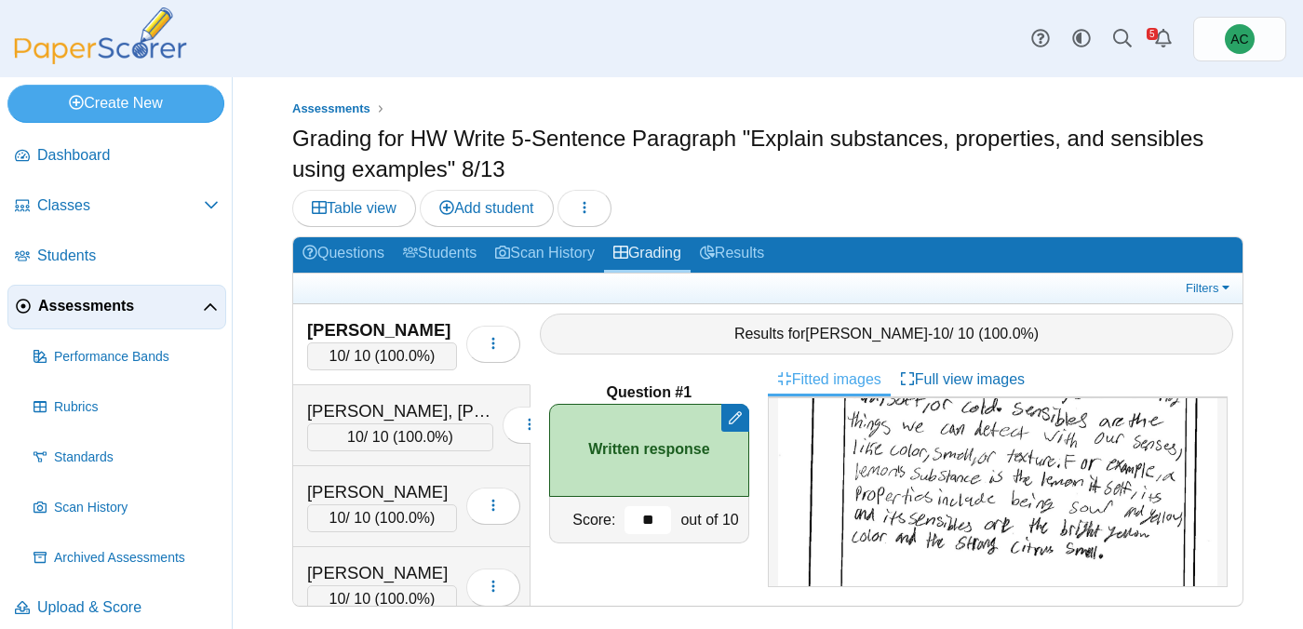
scroll to position [258, 0]
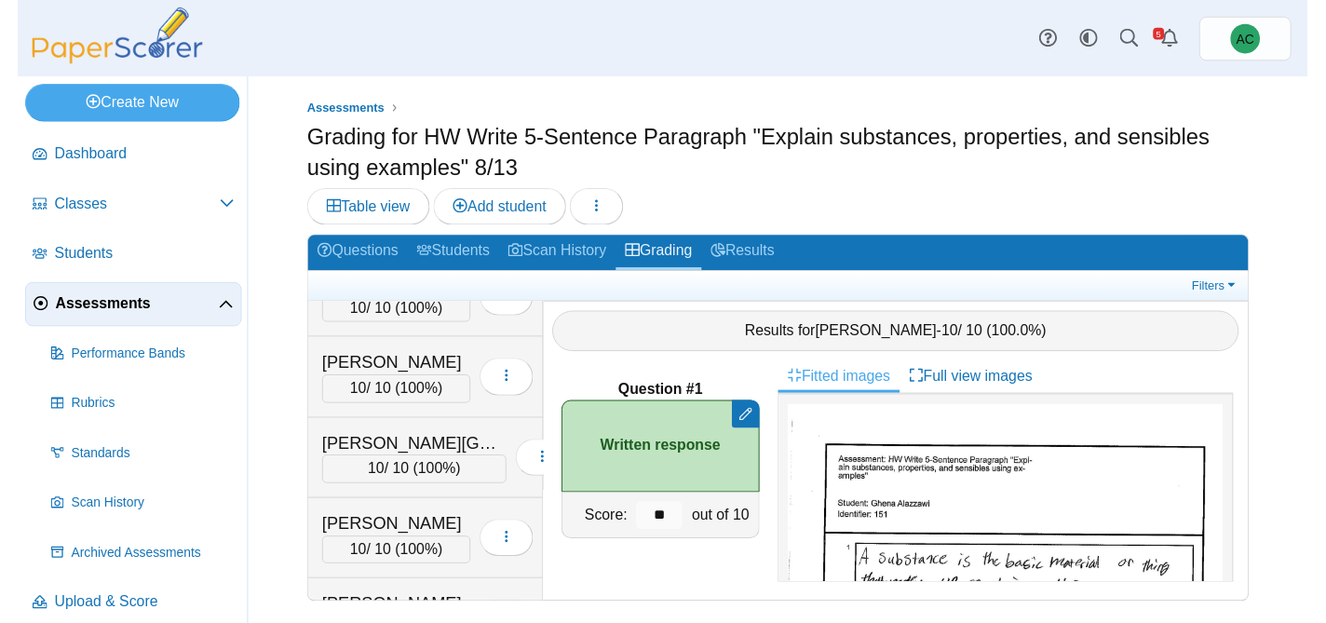
scroll to position [289, 0]
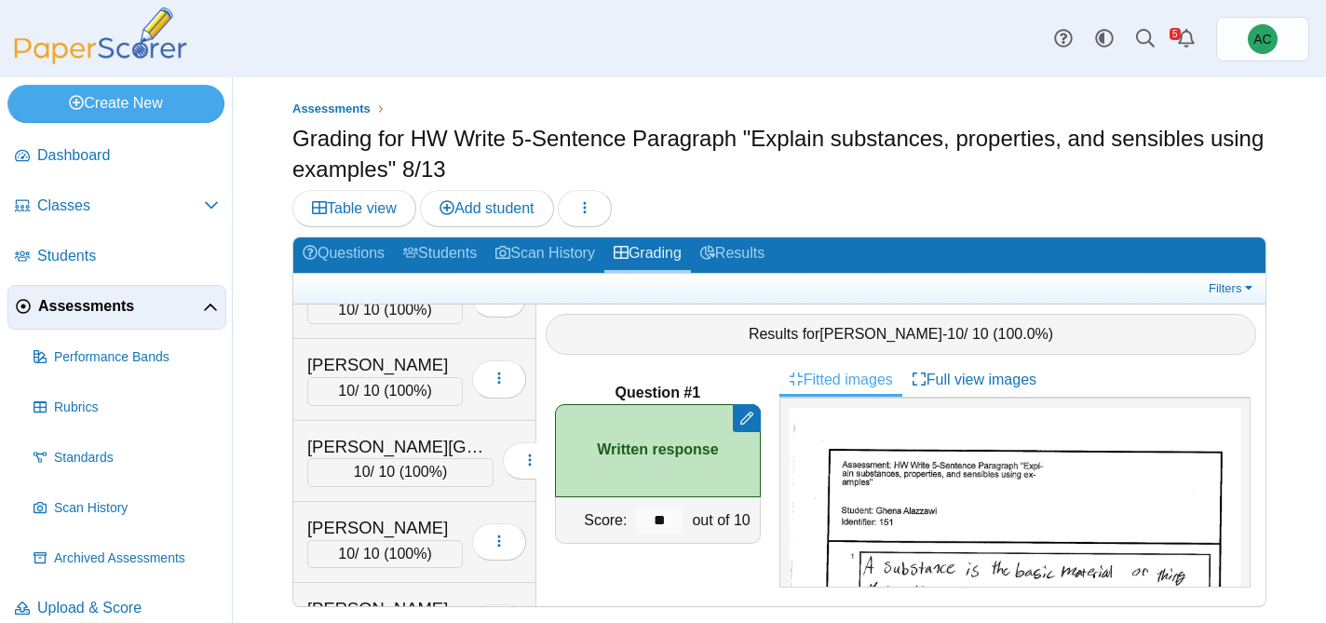
click at [76, 296] on span "Assessments" at bounding box center [120, 306] width 165 height 20
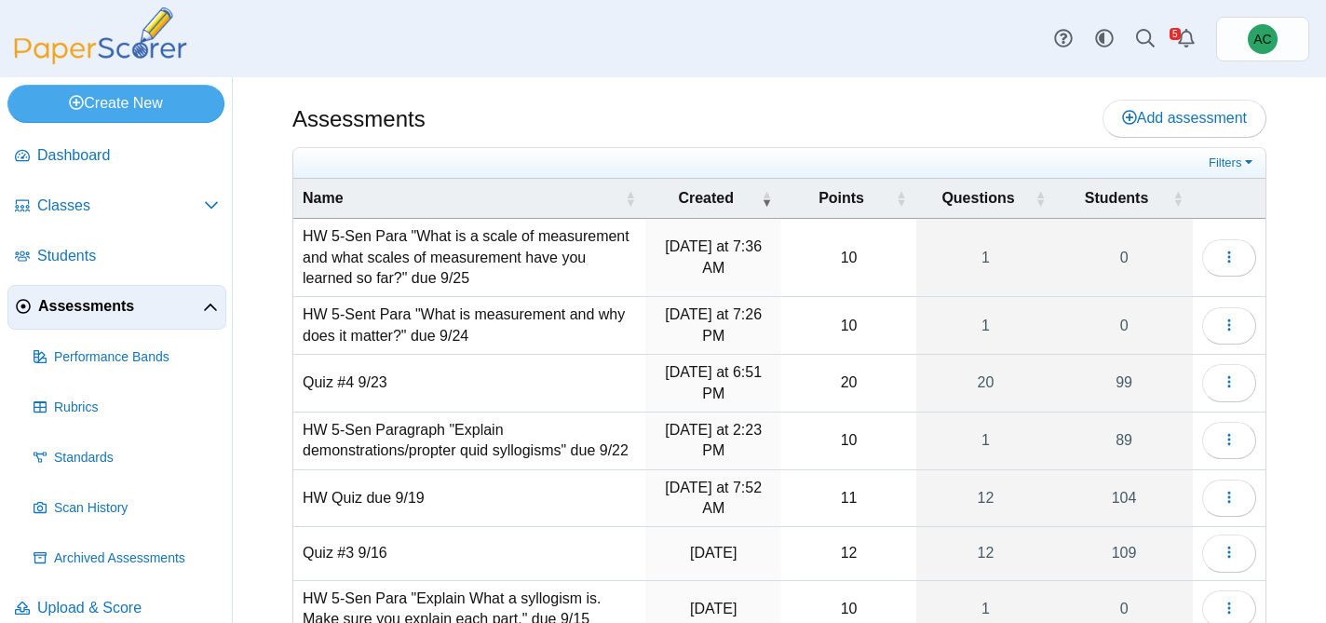
scroll to position [307, 0]
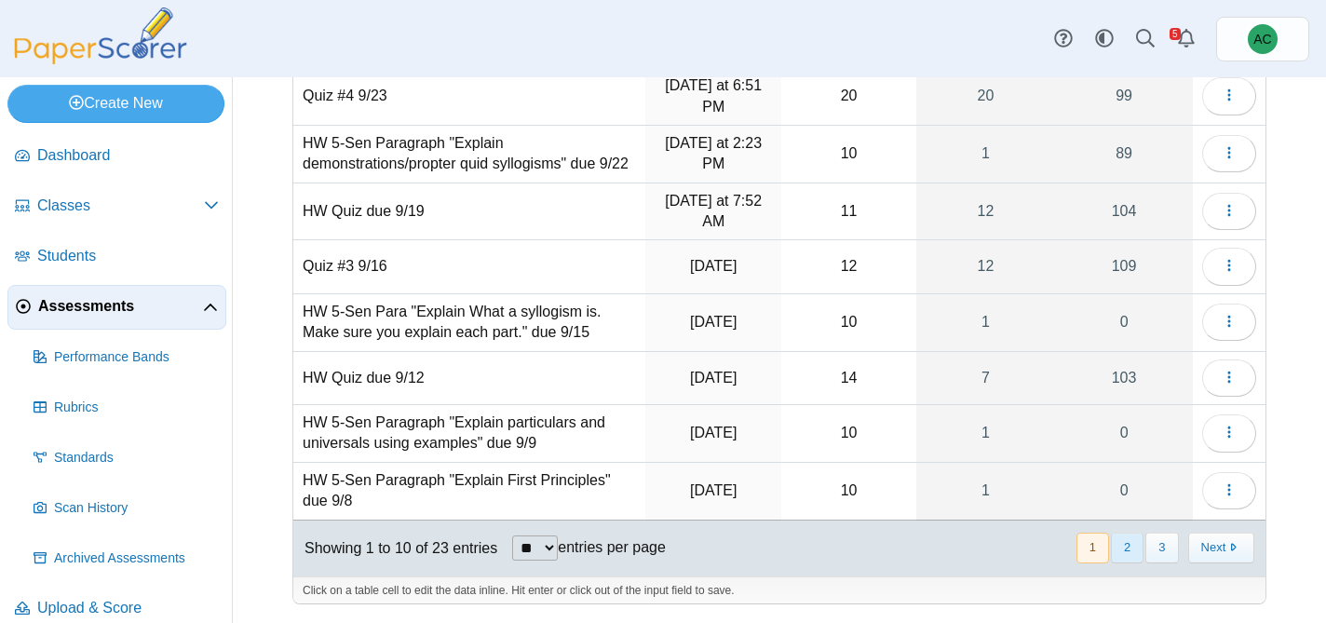
click at [1134, 555] on button "2" at bounding box center [1127, 547] width 33 height 31
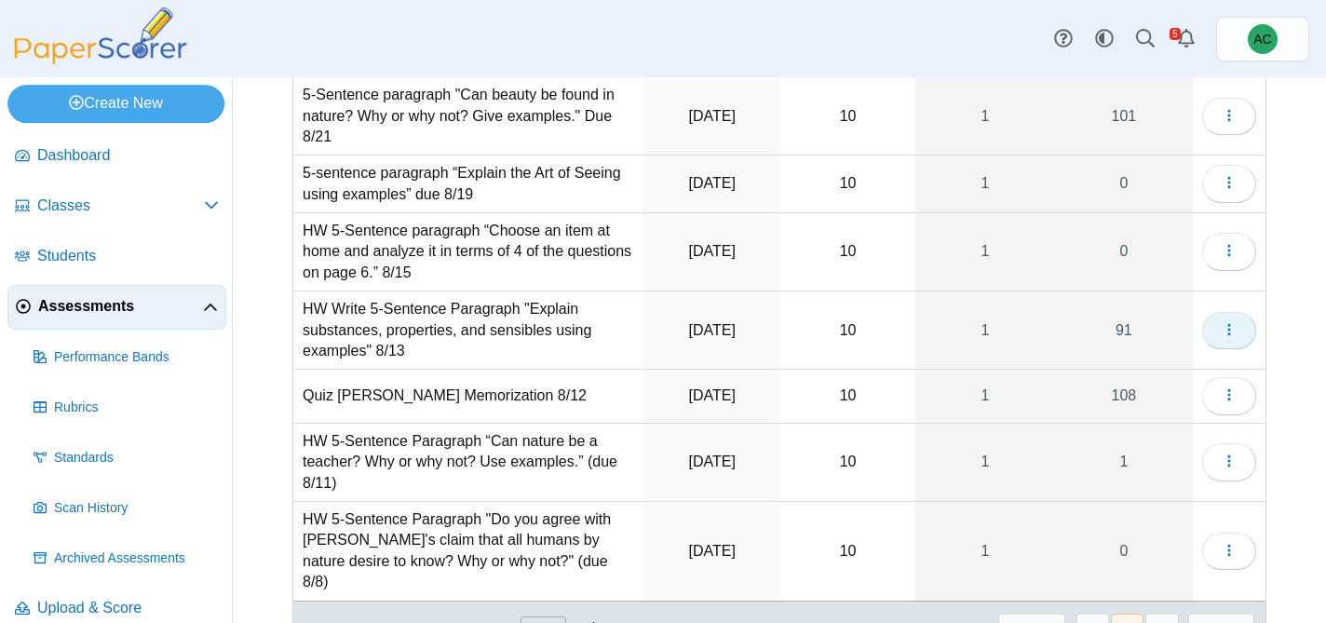
click at [1245, 330] on button "button" at bounding box center [1229, 330] width 54 height 37
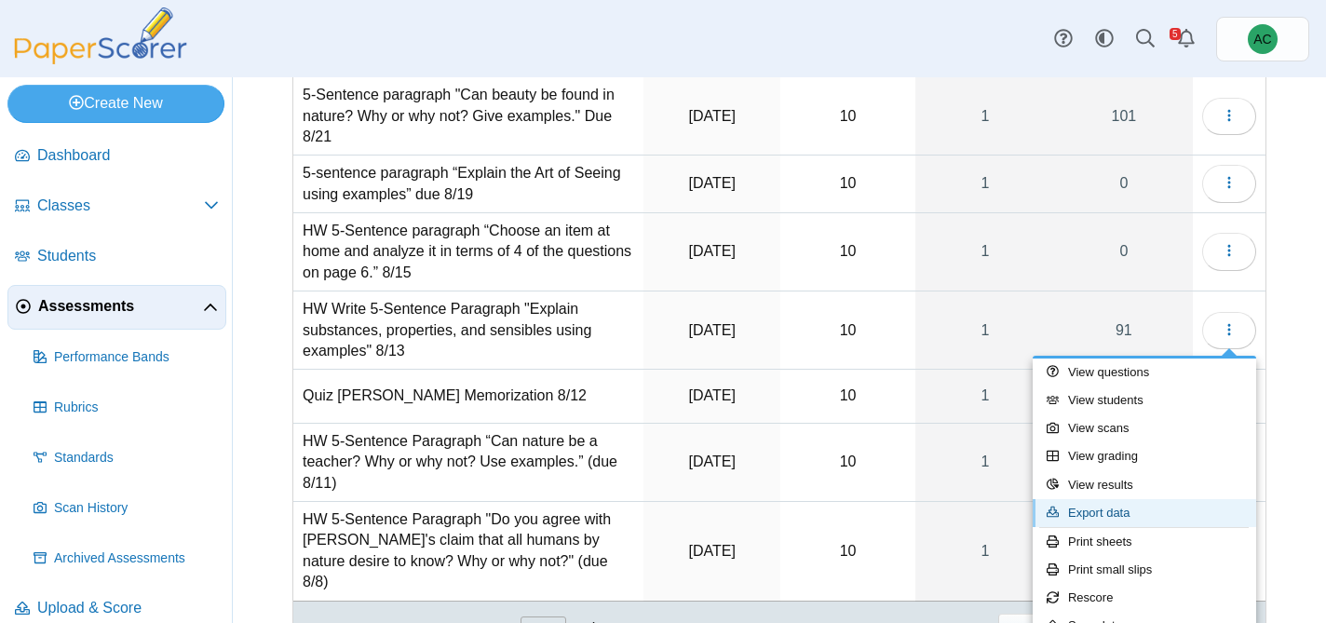
click at [1117, 519] on link "Export data" at bounding box center [1143, 513] width 223 height 28
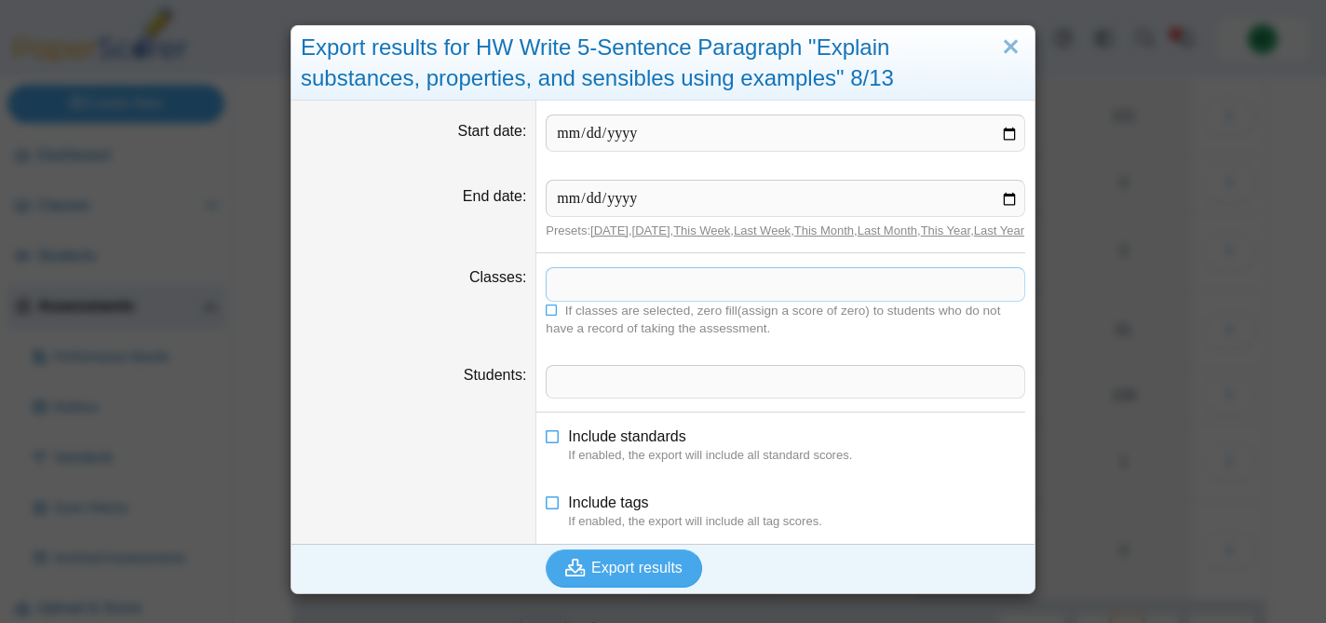
click at [584, 300] on span at bounding box center [785, 284] width 478 height 32
click at [547, 314] on icon at bounding box center [551, 308] width 13 height 11
click at [614, 594] on div "**********" at bounding box center [662, 309] width 745 height 569
click at [602, 575] on span "Export results" at bounding box center [636, 567] width 91 height 16
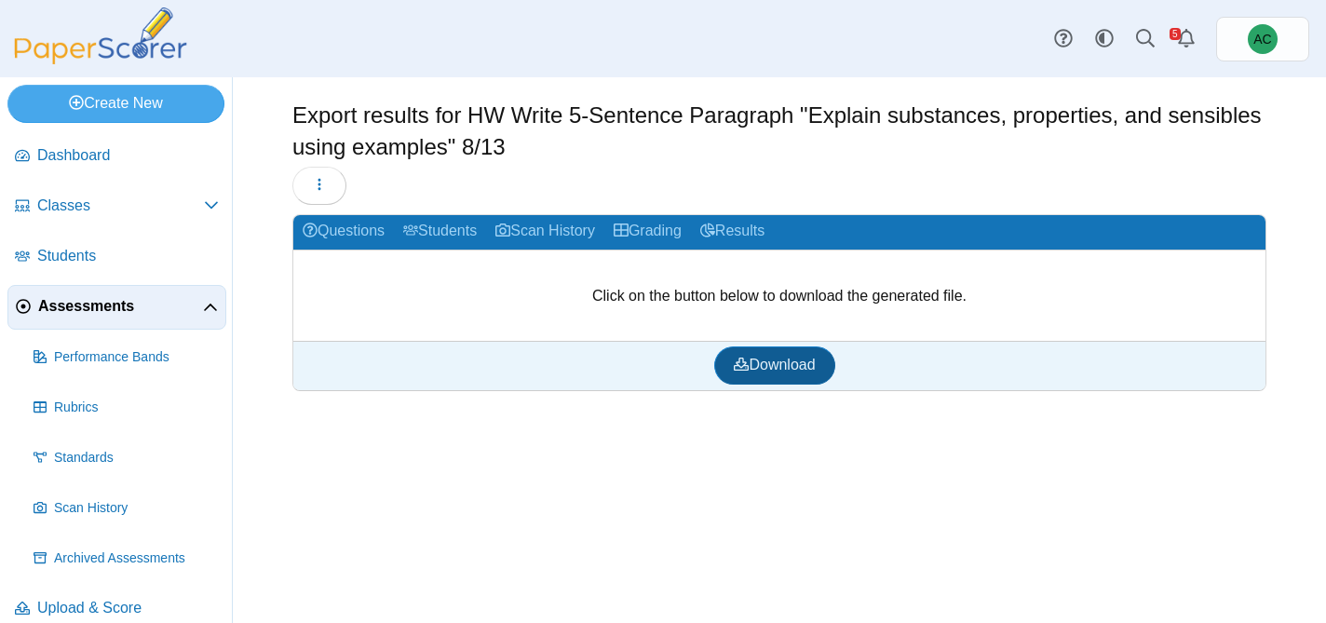
click at [752, 355] on link "Download" at bounding box center [774, 364] width 120 height 37
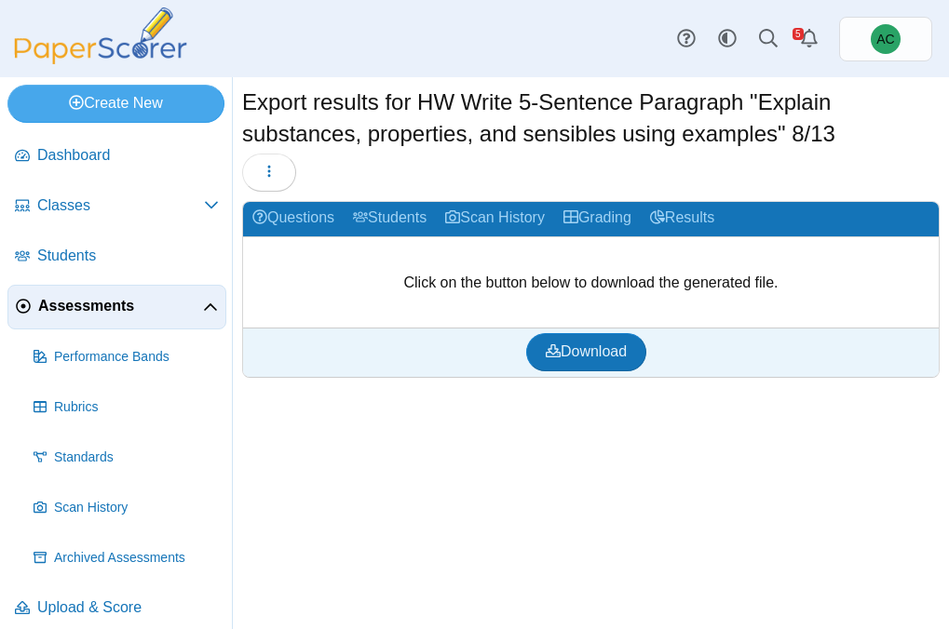
click at [110, 298] on span "Assessments" at bounding box center [120, 306] width 165 height 20
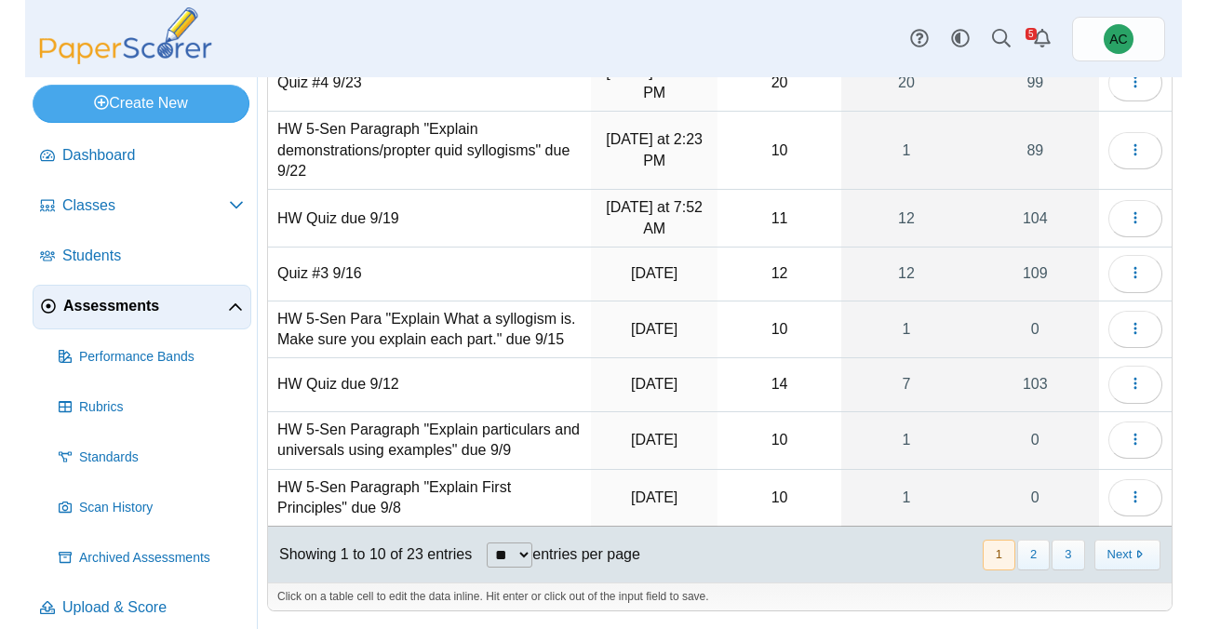
scroll to position [288, 0]
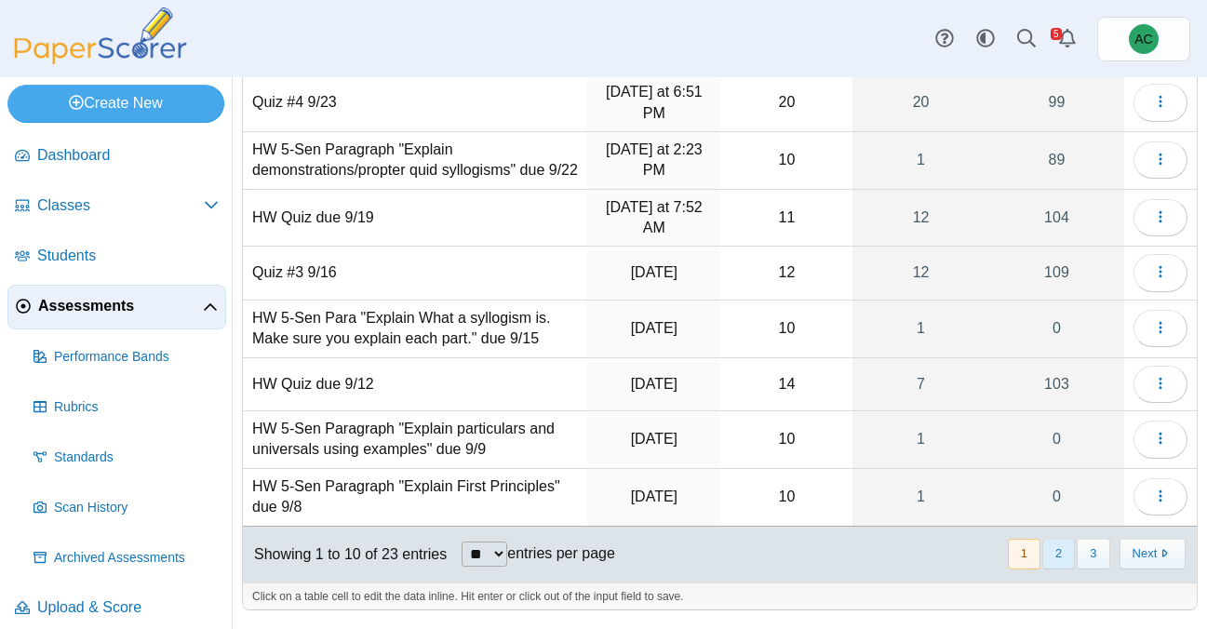
click at [948, 551] on button "2" at bounding box center [1059, 554] width 33 height 31
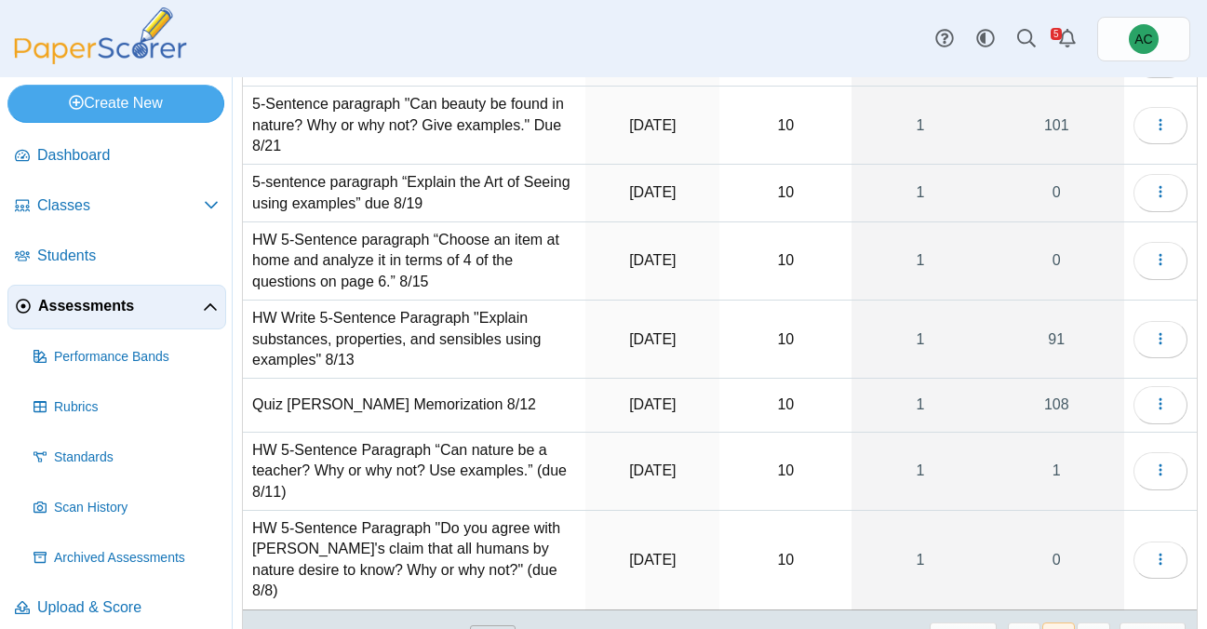
scroll to position [290, 0]
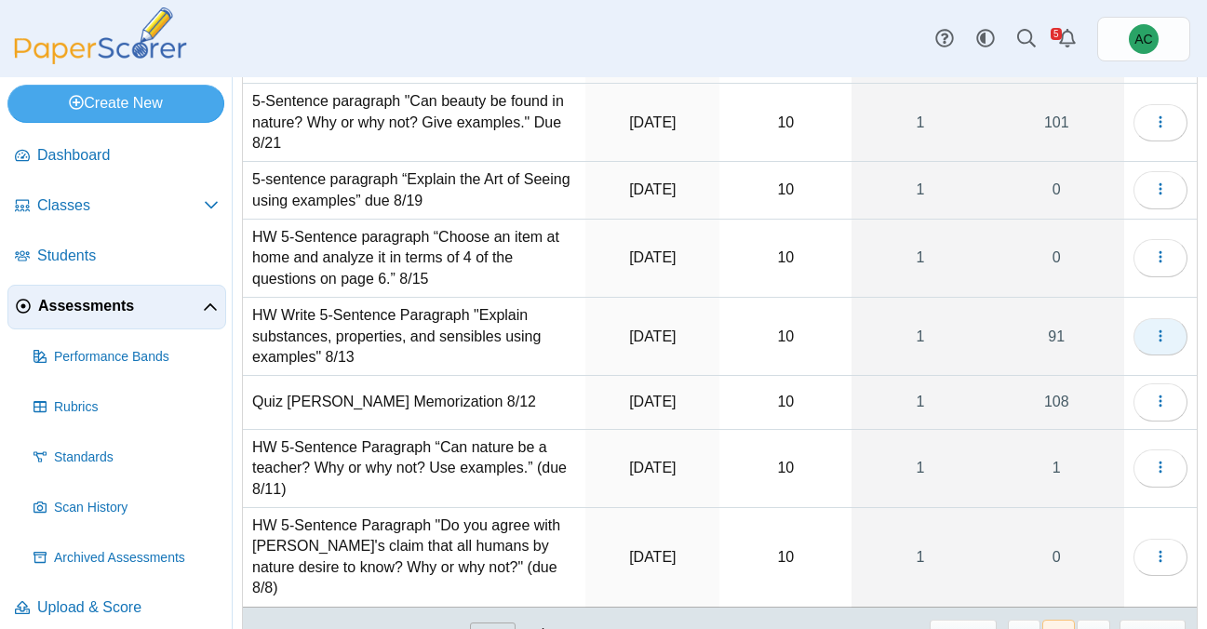
click at [948, 337] on icon "button" at bounding box center [1160, 336] width 15 height 15
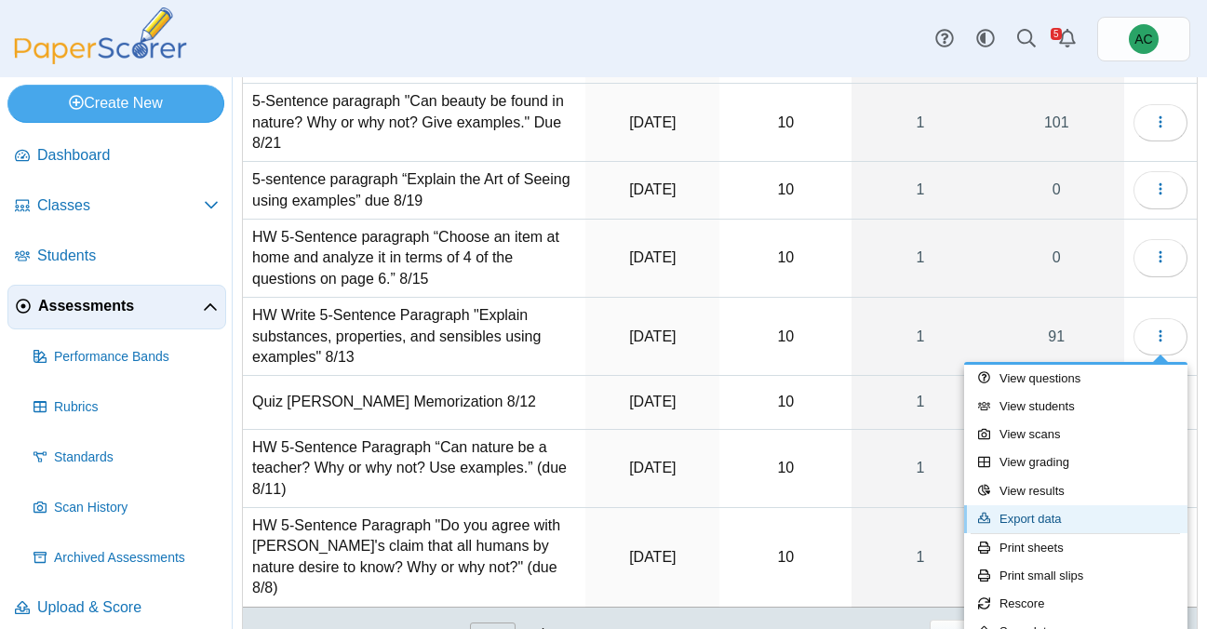
click at [948, 510] on link "Export data" at bounding box center [1075, 519] width 223 height 28
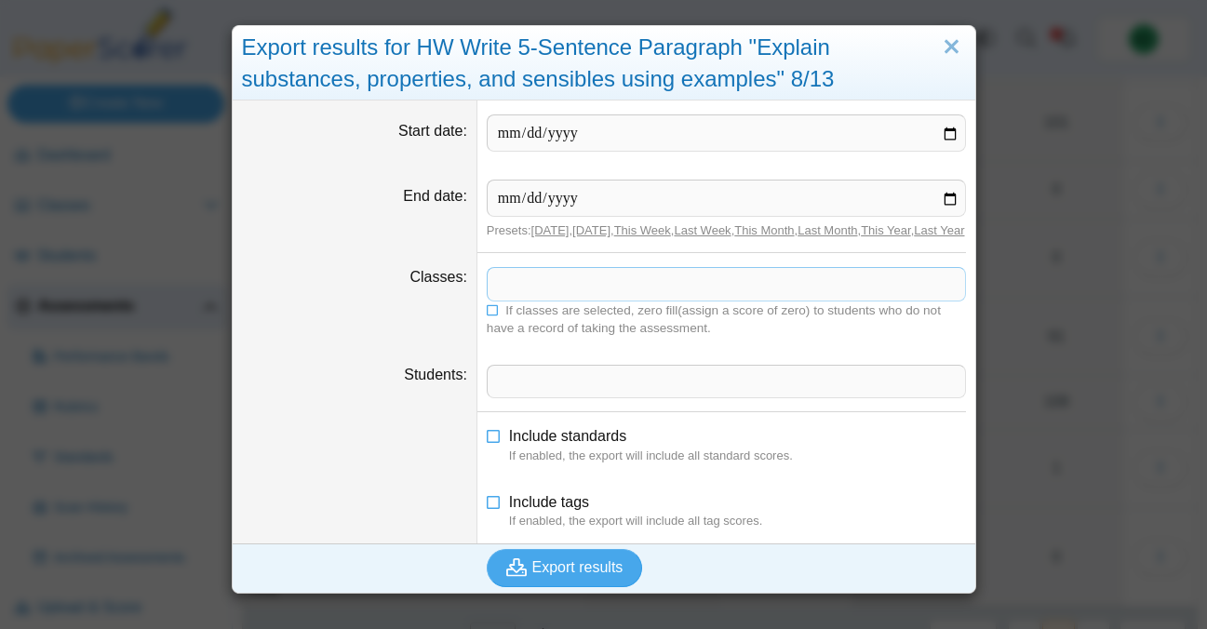
click at [519, 293] on span at bounding box center [727, 284] width 478 height 32
click at [494, 314] on icon at bounding box center [493, 308] width 13 height 11
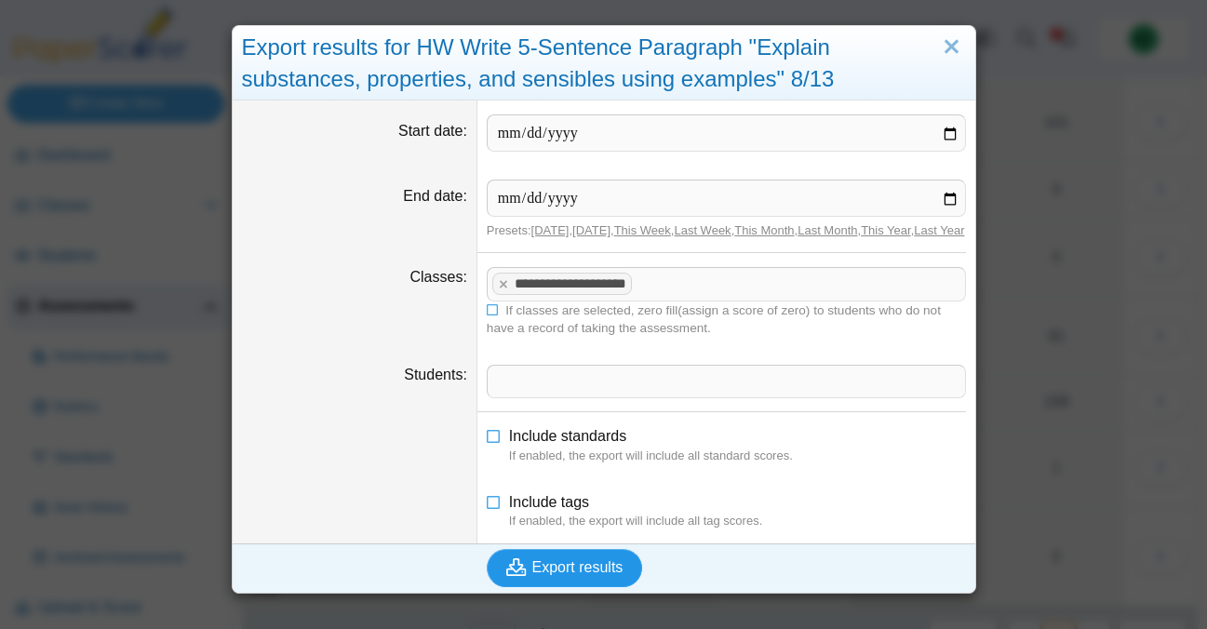
click at [545, 575] on span "Export results" at bounding box center [577, 567] width 91 height 16
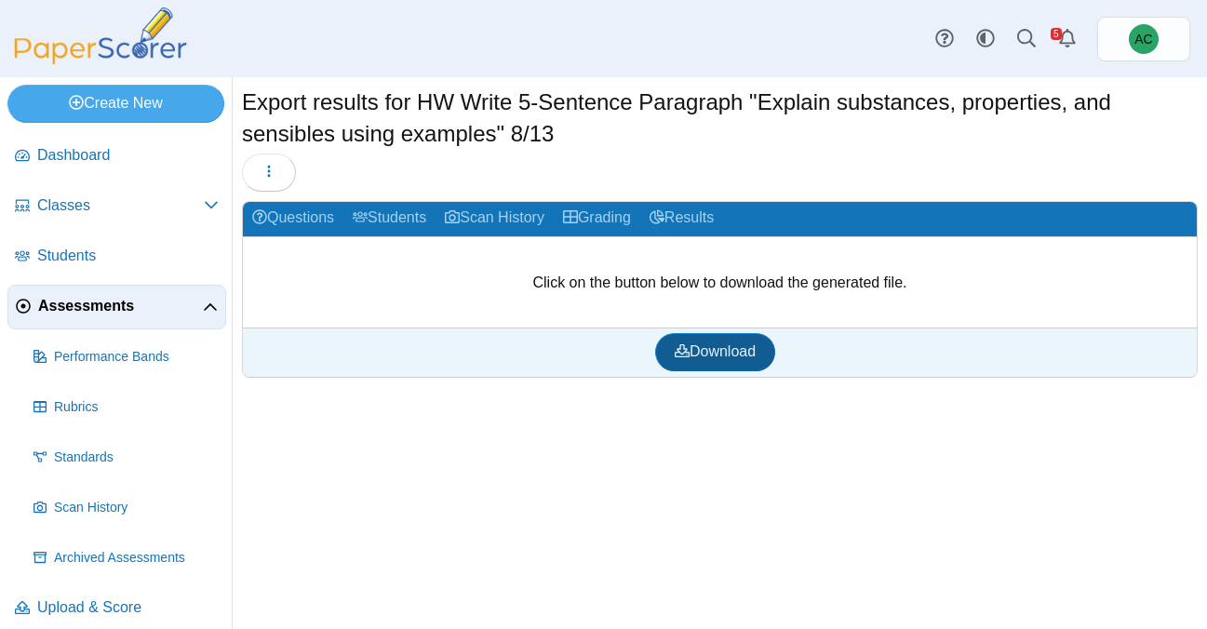
click at [669, 337] on link "Download" at bounding box center [715, 351] width 120 height 37
click at [75, 310] on span "Assessments" at bounding box center [120, 306] width 165 height 20
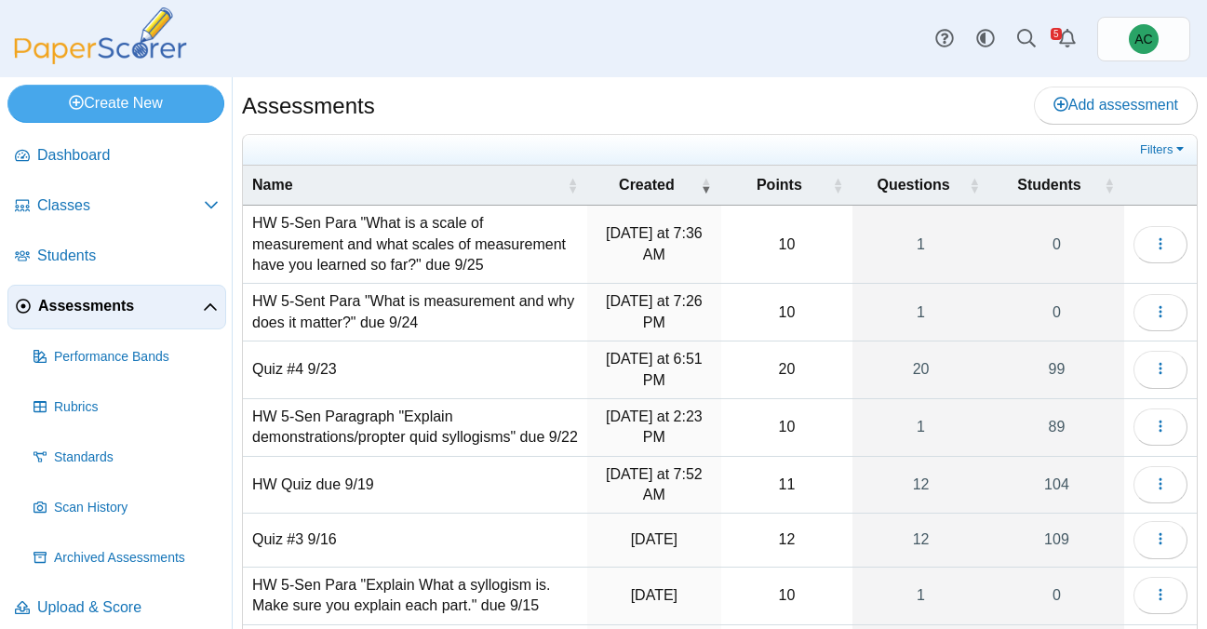
scroll to position [288, 0]
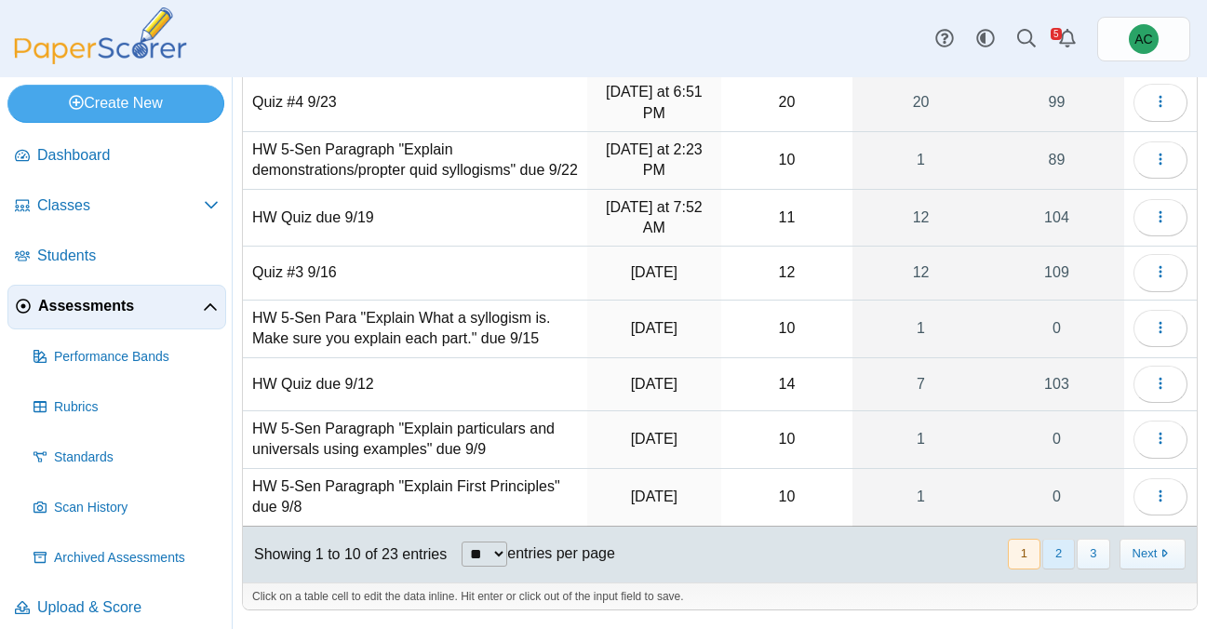
click at [1055, 546] on button "2" at bounding box center [1059, 554] width 33 height 31
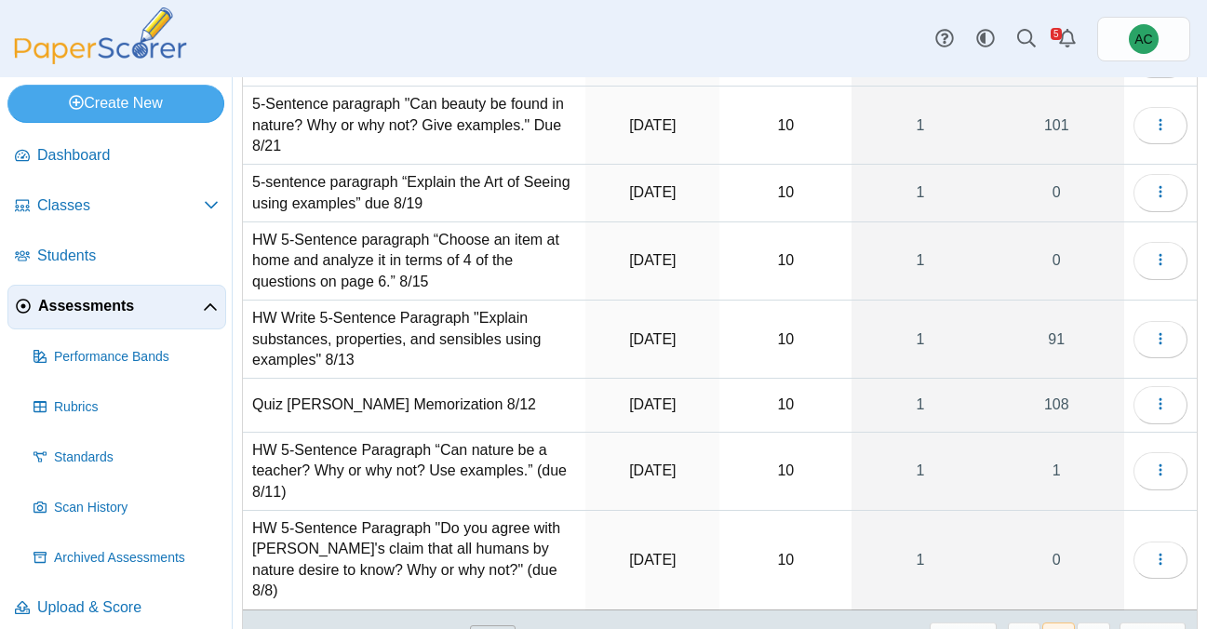
scroll to position [290, 0]
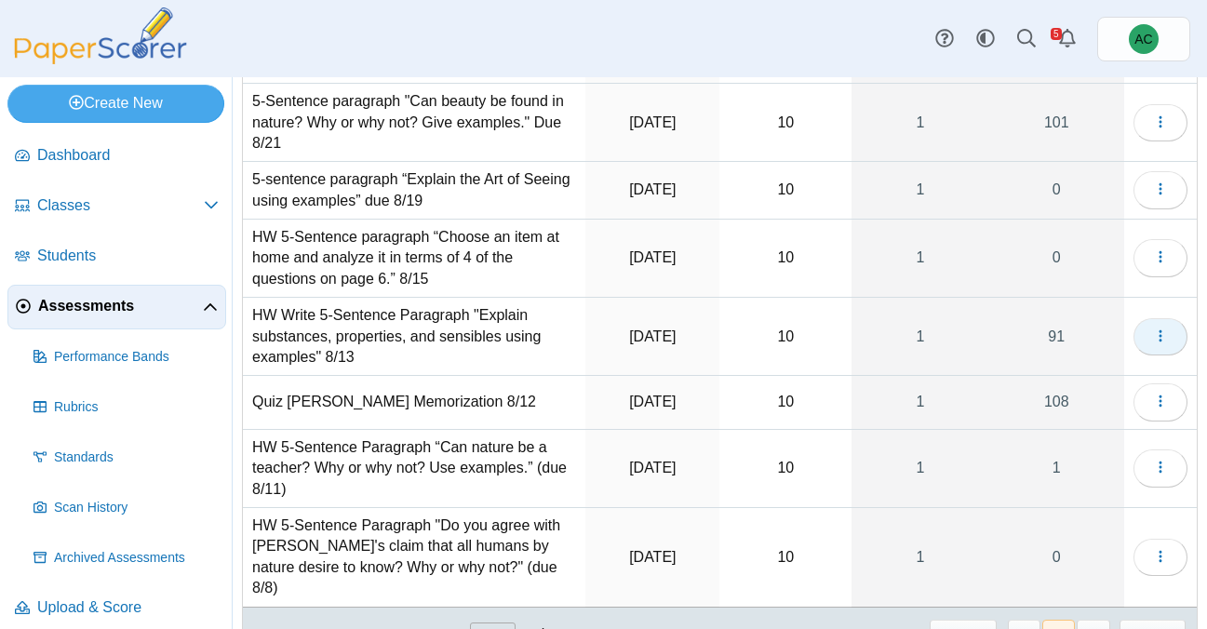
click at [1169, 332] on button "button" at bounding box center [1161, 336] width 54 height 37
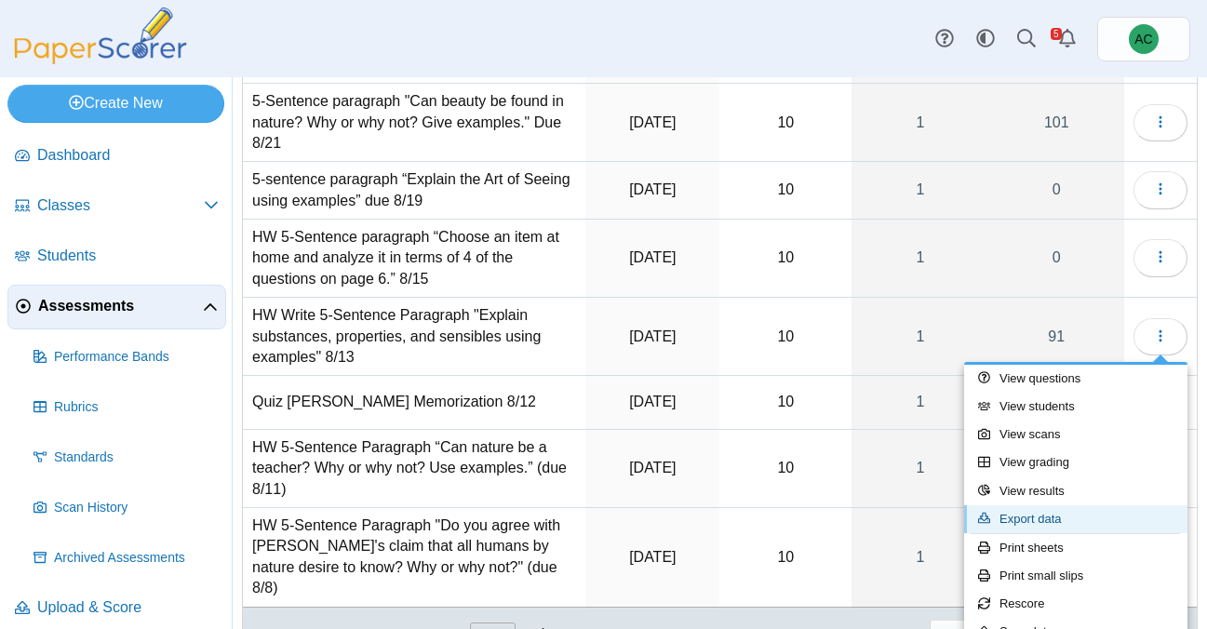
click at [1065, 513] on link "Export data" at bounding box center [1075, 519] width 223 height 28
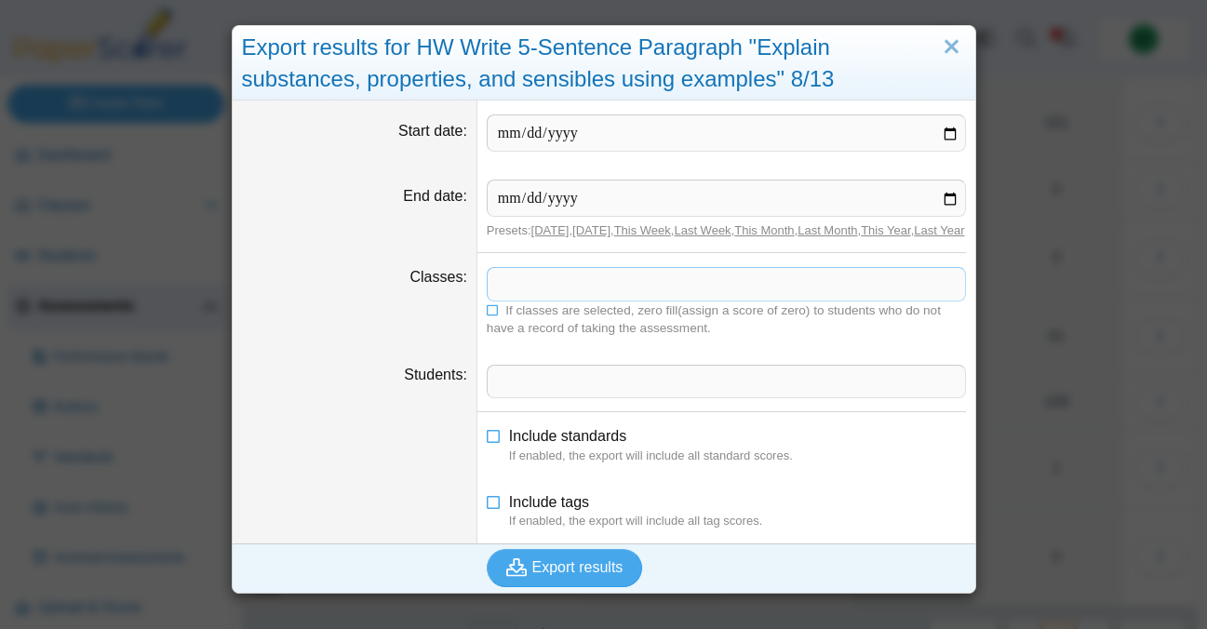
click at [541, 288] on span at bounding box center [727, 284] width 478 height 32
click at [493, 314] on icon at bounding box center [493, 308] width 13 height 11
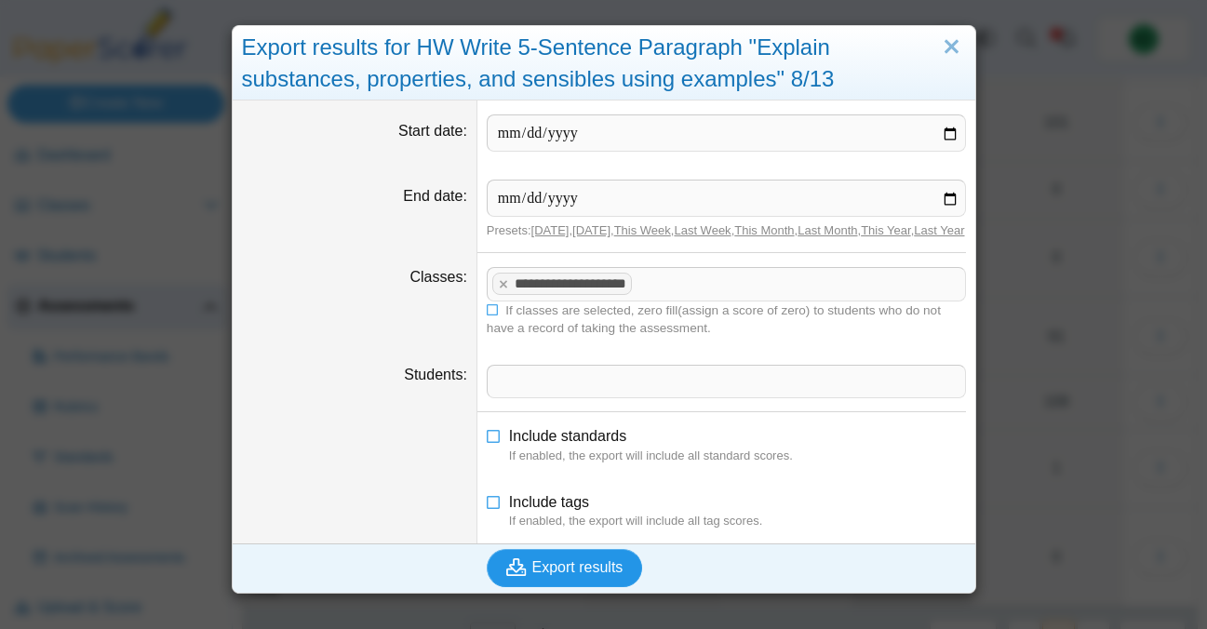
click at [561, 575] on span "Export results" at bounding box center [577, 567] width 91 height 16
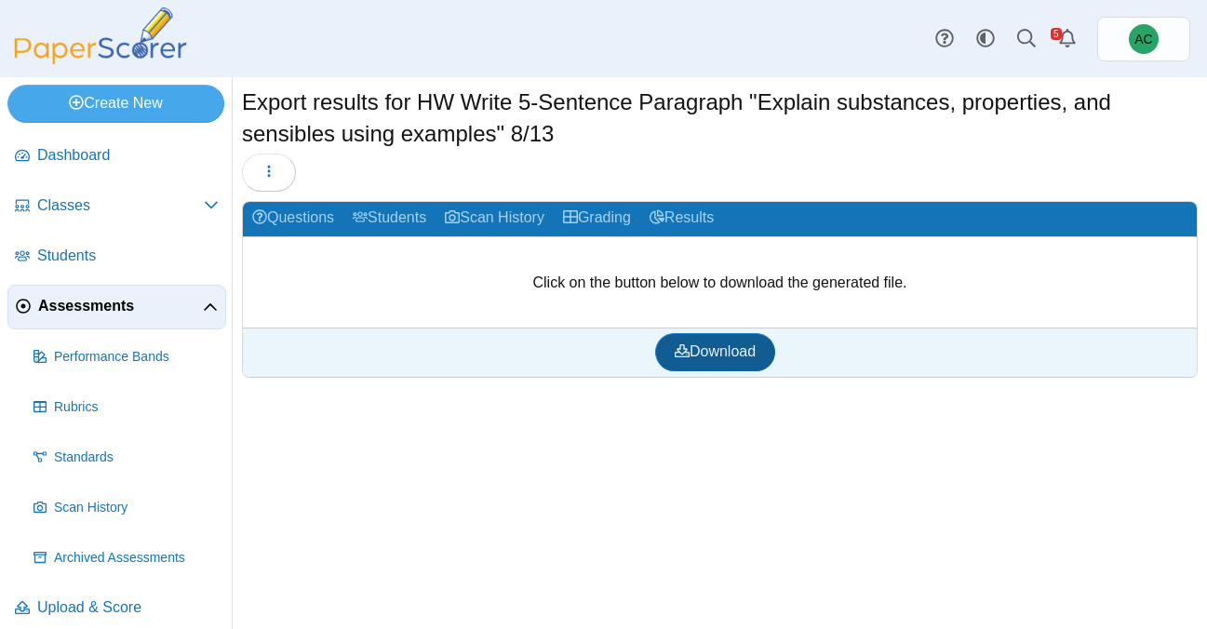
click at [690, 351] on span "Download" at bounding box center [715, 351] width 81 height 16
click at [693, 356] on span "Download" at bounding box center [715, 351] width 81 height 16
click at [98, 302] on span "Assessments" at bounding box center [120, 306] width 165 height 20
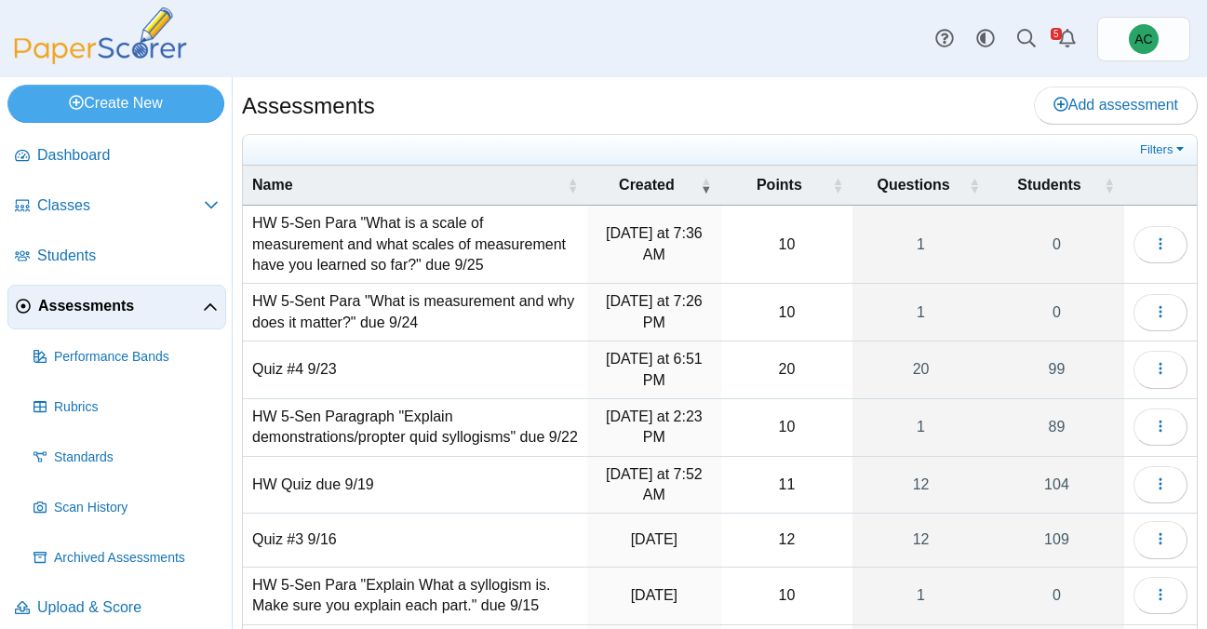
scroll to position [288, 0]
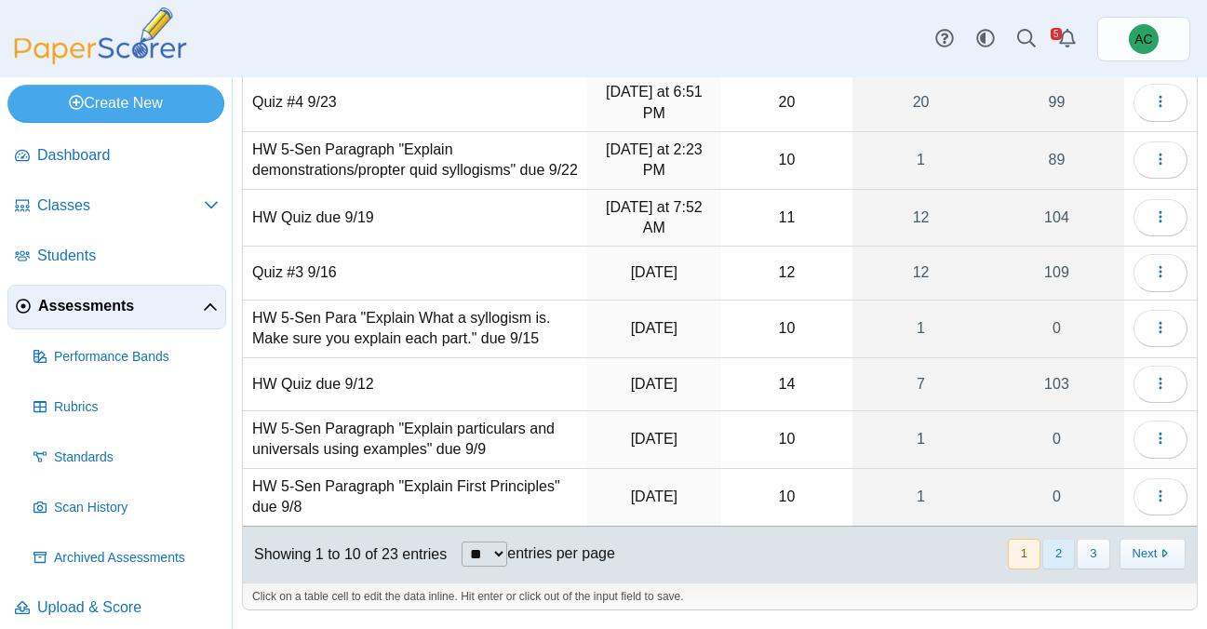
click at [1050, 554] on button "2" at bounding box center [1059, 554] width 33 height 31
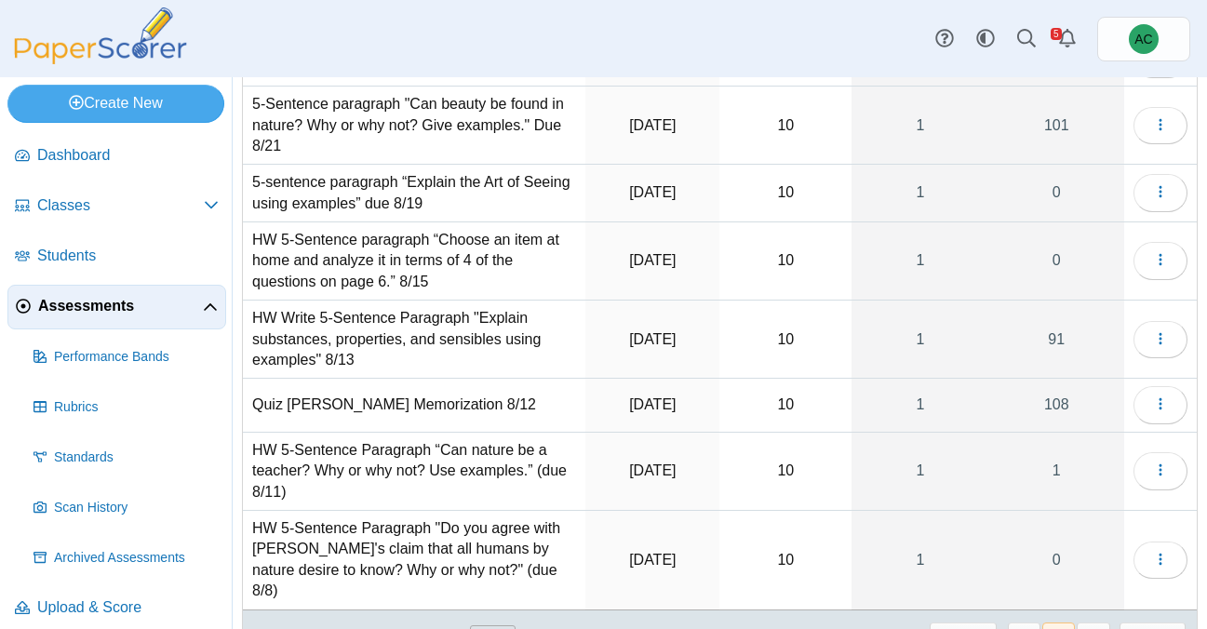
scroll to position [290, 0]
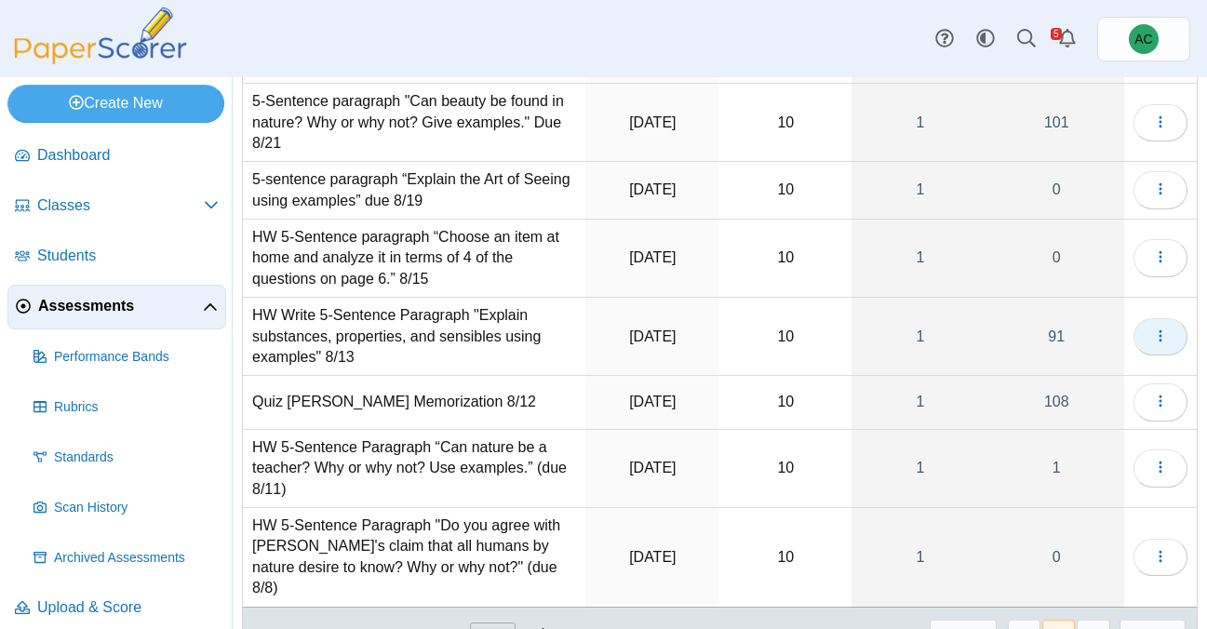
click at [1160, 333] on icon "button" at bounding box center [1160, 336] width 15 height 15
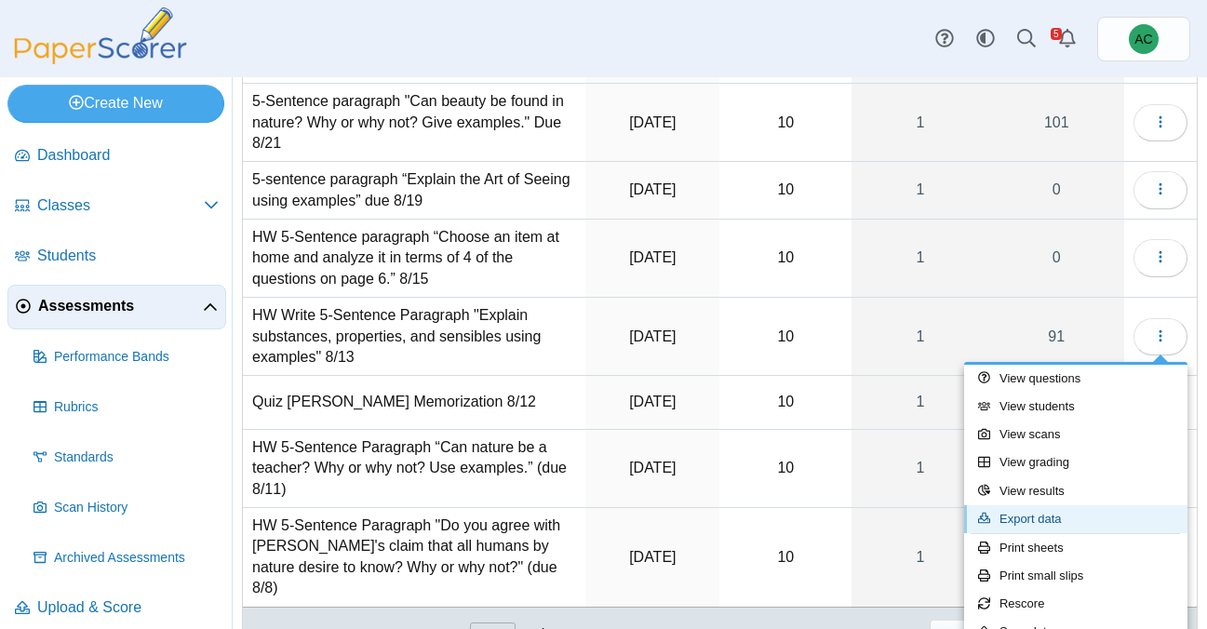
click at [1025, 518] on link "Export data" at bounding box center [1075, 519] width 223 height 28
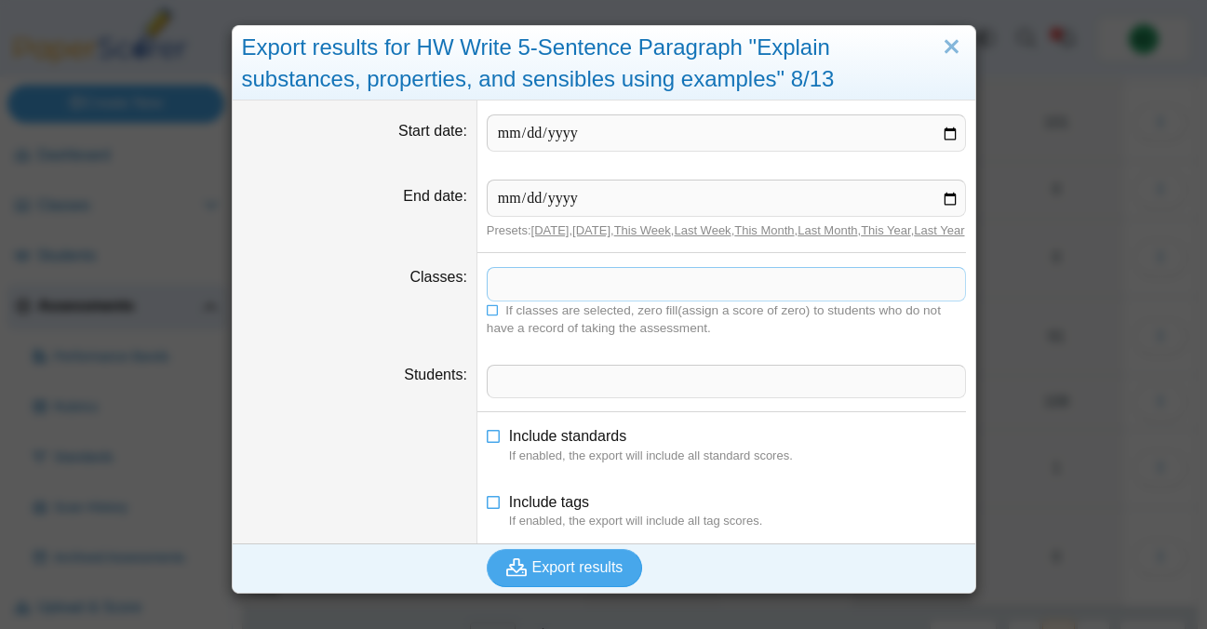
click at [570, 293] on span at bounding box center [727, 284] width 478 height 32
click at [485, 326] on dd "**********" at bounding box center [727, 301] width 498 height 97
click at [491, 314] on icon at bounding box center [493, 308] width 13 height 11
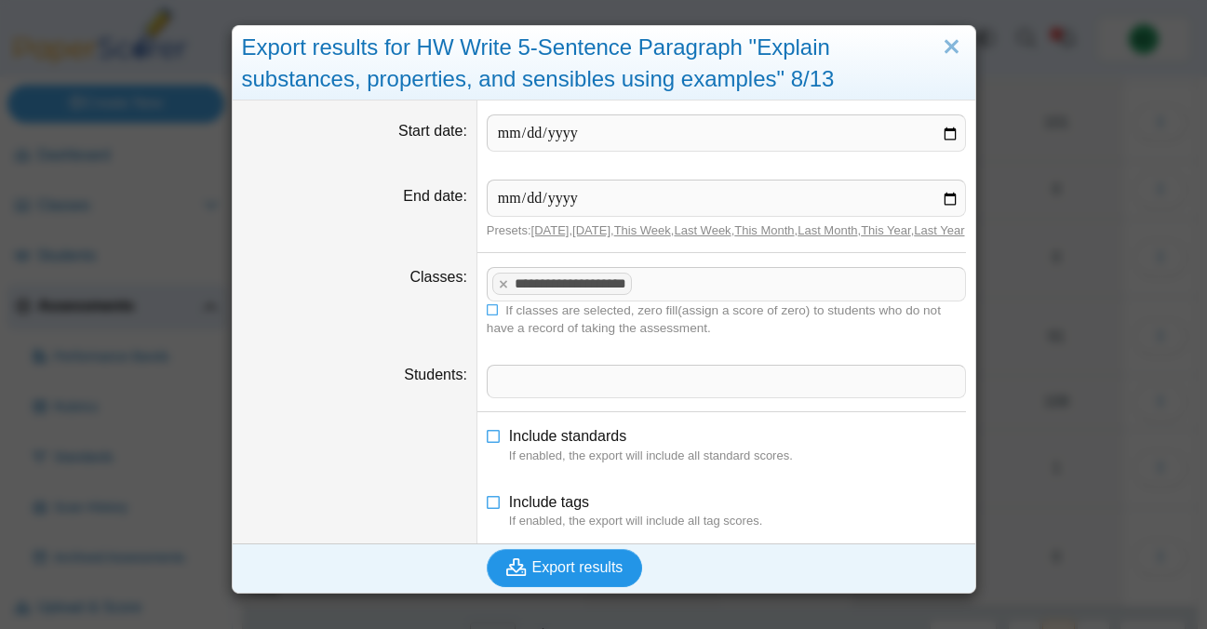
click at [583, 575] on span "Export results" at bounding box center [577, 567] width 91 height 16
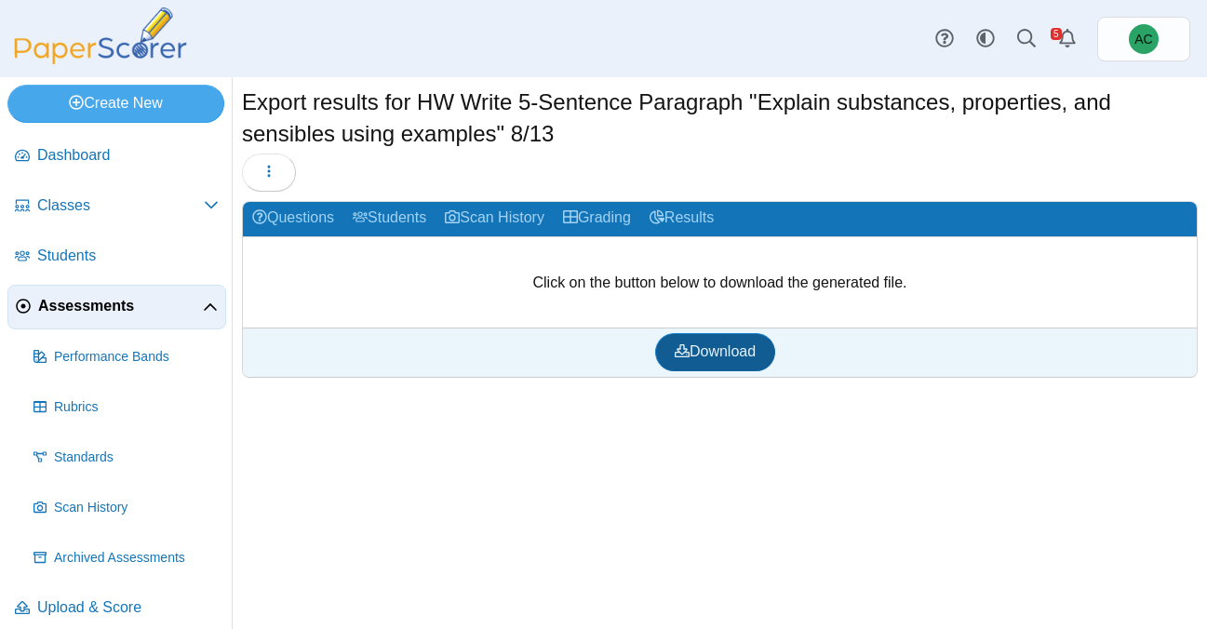
click at [676, 345] on icon at bounding box center [682, 350] width 15 height 15
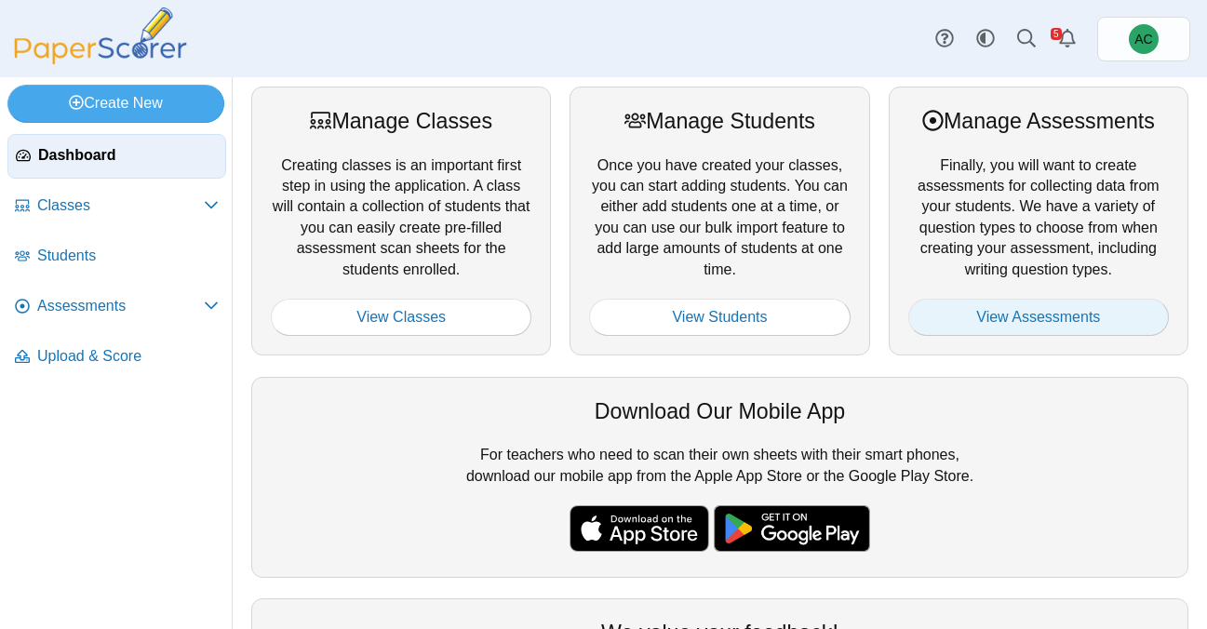
click at [940, 306] on link "View Assessments" at bounding box center [1039, 317] width 261 height 37
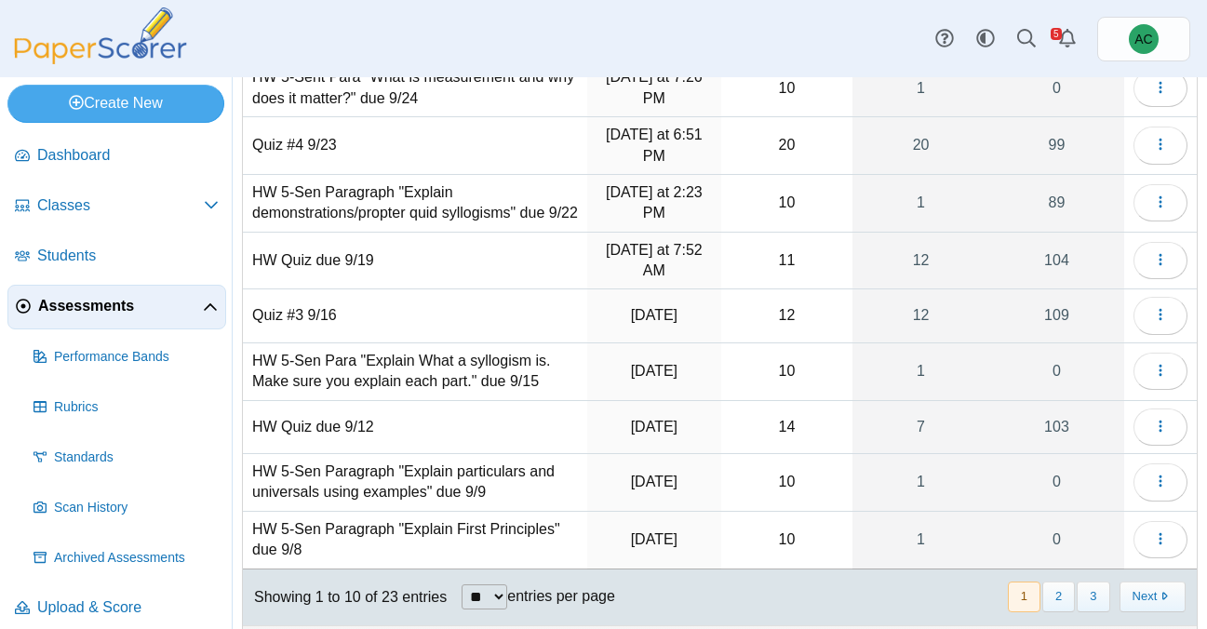
scroll to position [288, 0]
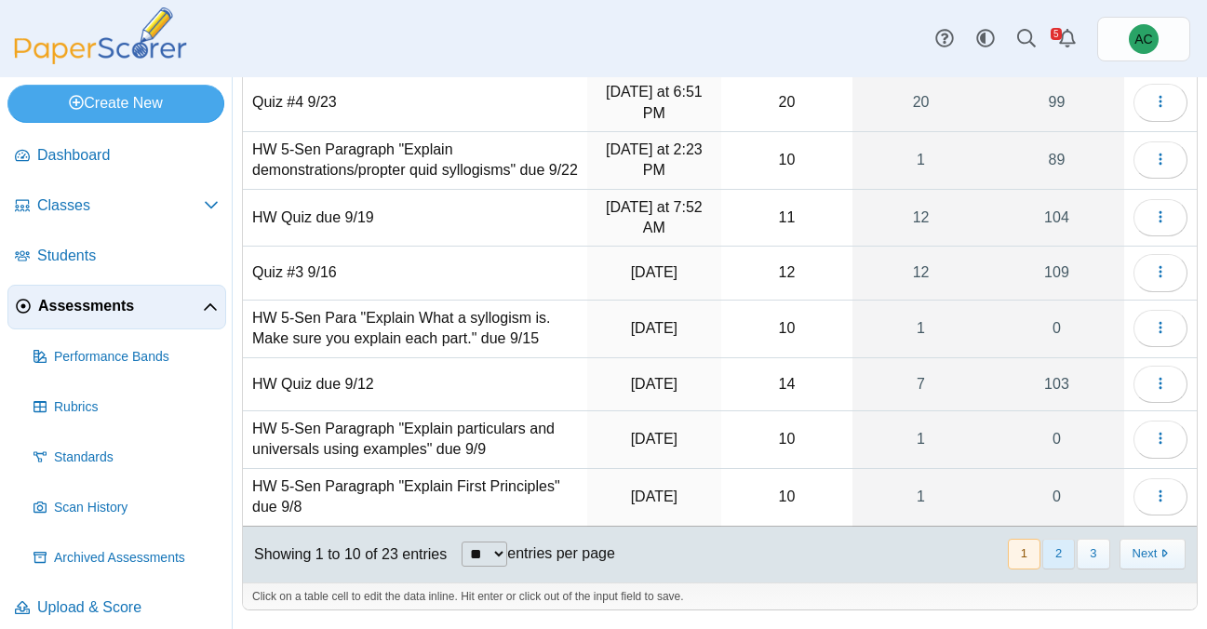
click at [1057, 545] on button "2" at bounding box center [1059, 554] width 33 height 31
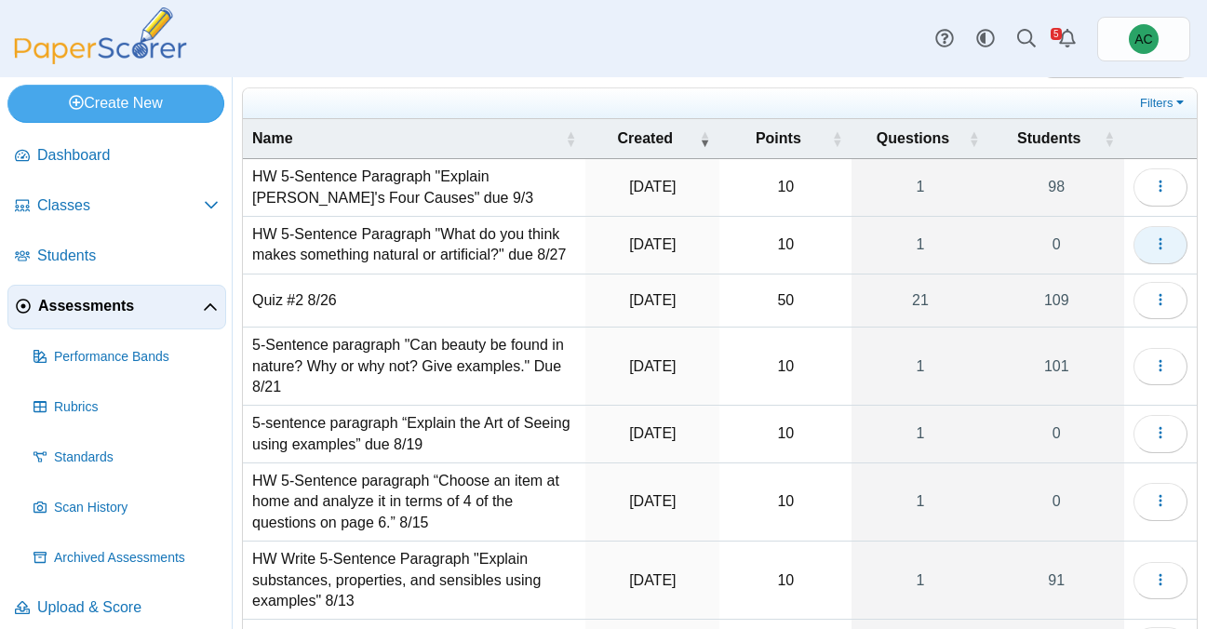
scroll to position [350, 0]
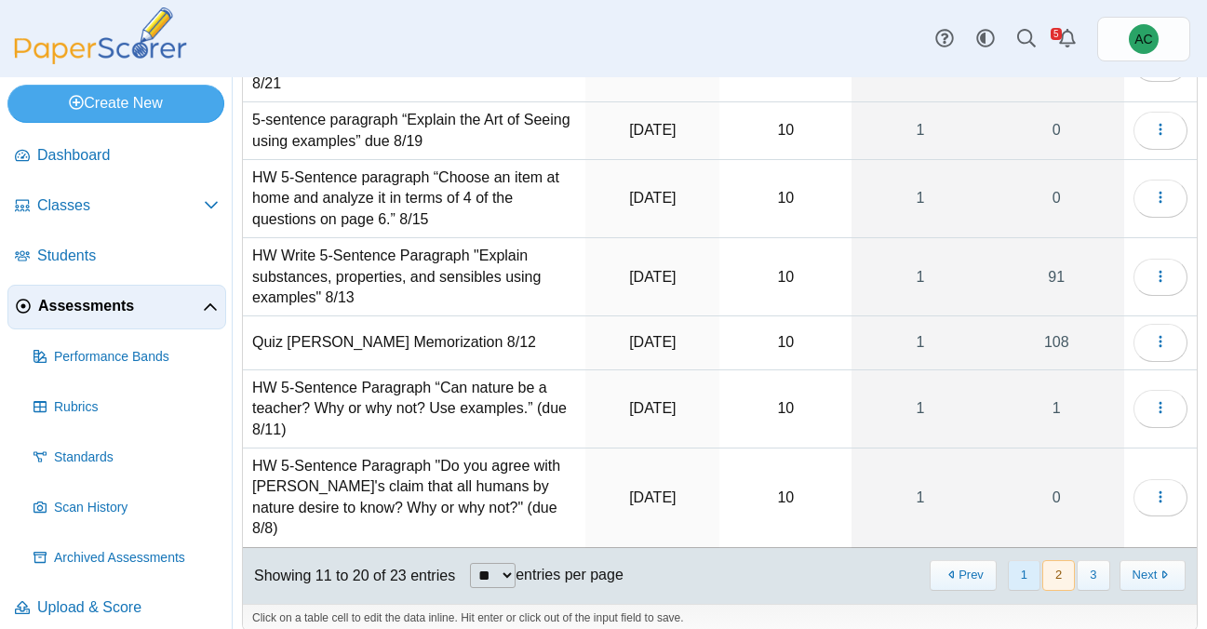
click at [1020, 560] on button "1" at bounding box center [1024, 575] width 33 height 31
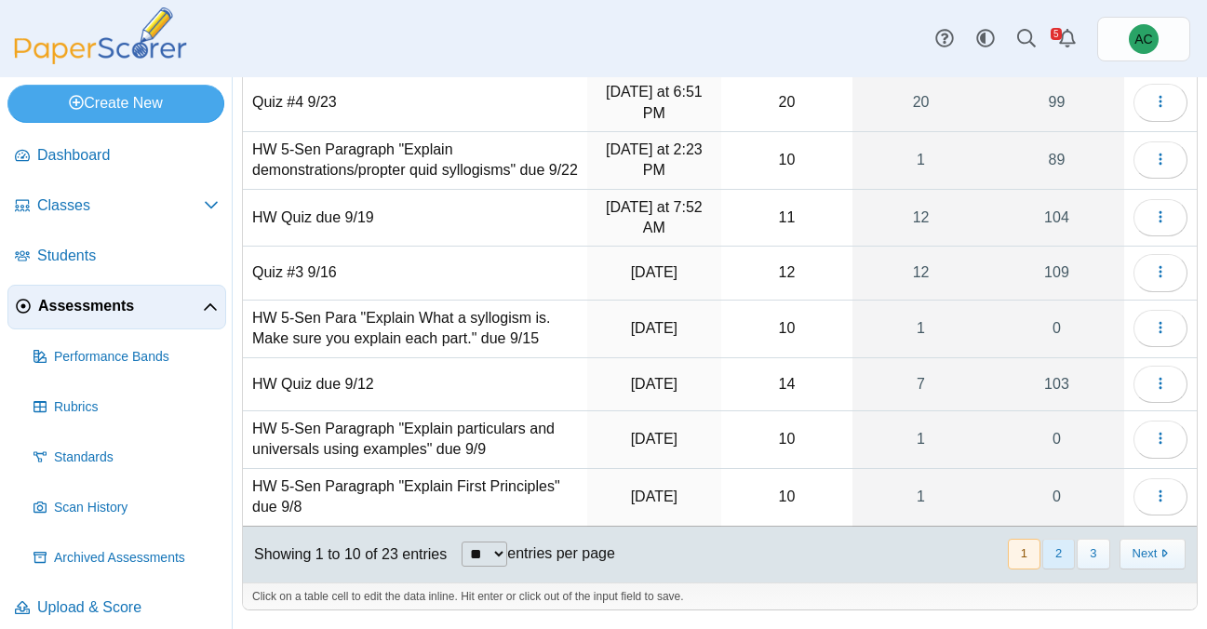
click at [1059, 555] on button "2" at bounding box center [1059, 554] width 33 height 31
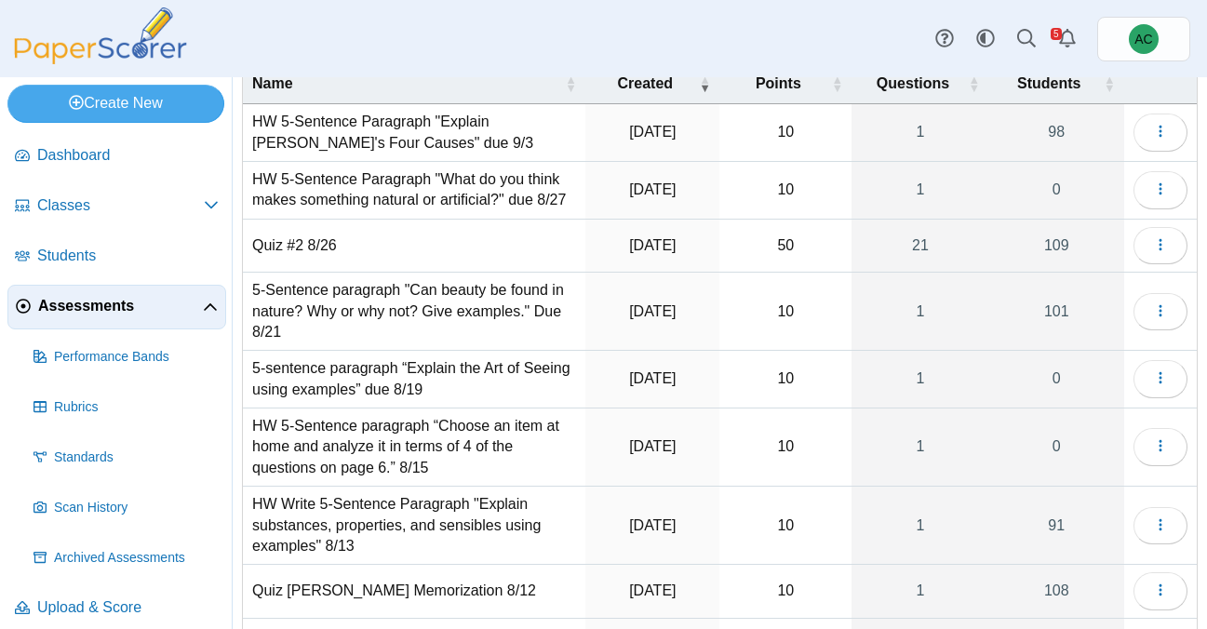
scroll to position [0, 0]
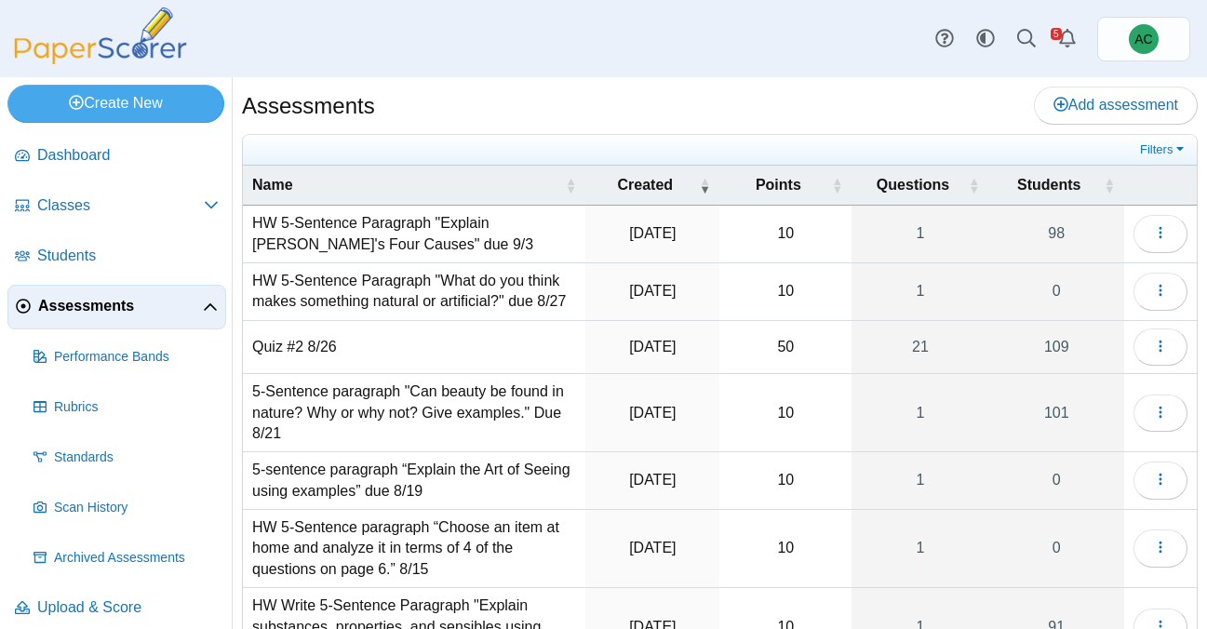
click at [389, 243] on td "HW 5-Sentence Paragraph "Explain Aristotle's Four Causes" due 9/3" at bounding box center [414, 235] width 343 height 58
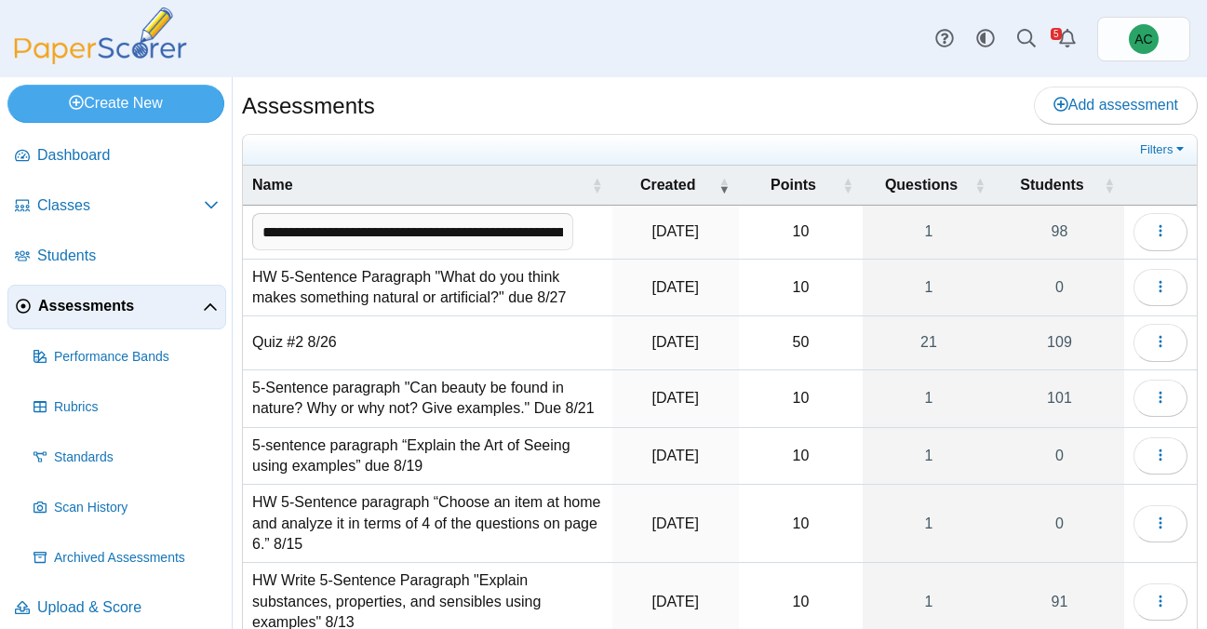
click at [532, 104] on div "Assessments Add assessment" at bounding box center [720, 108] width 956 height 42
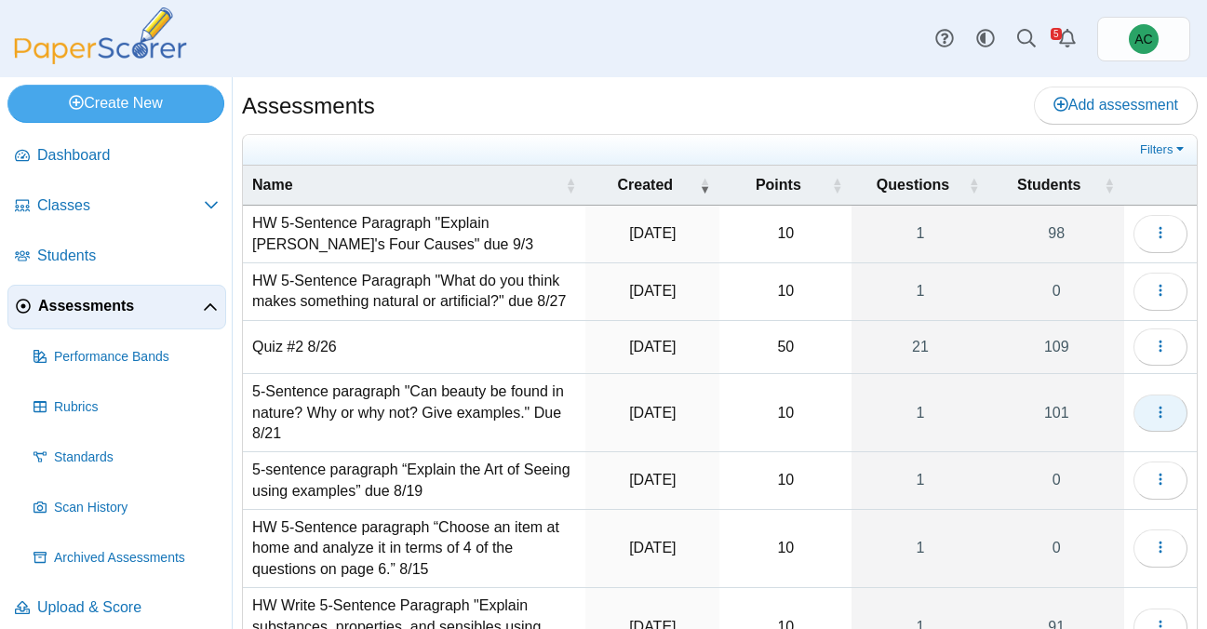
click at [1143, 410] on button "button" at bounding box center [1161, 413] width 54 height 37
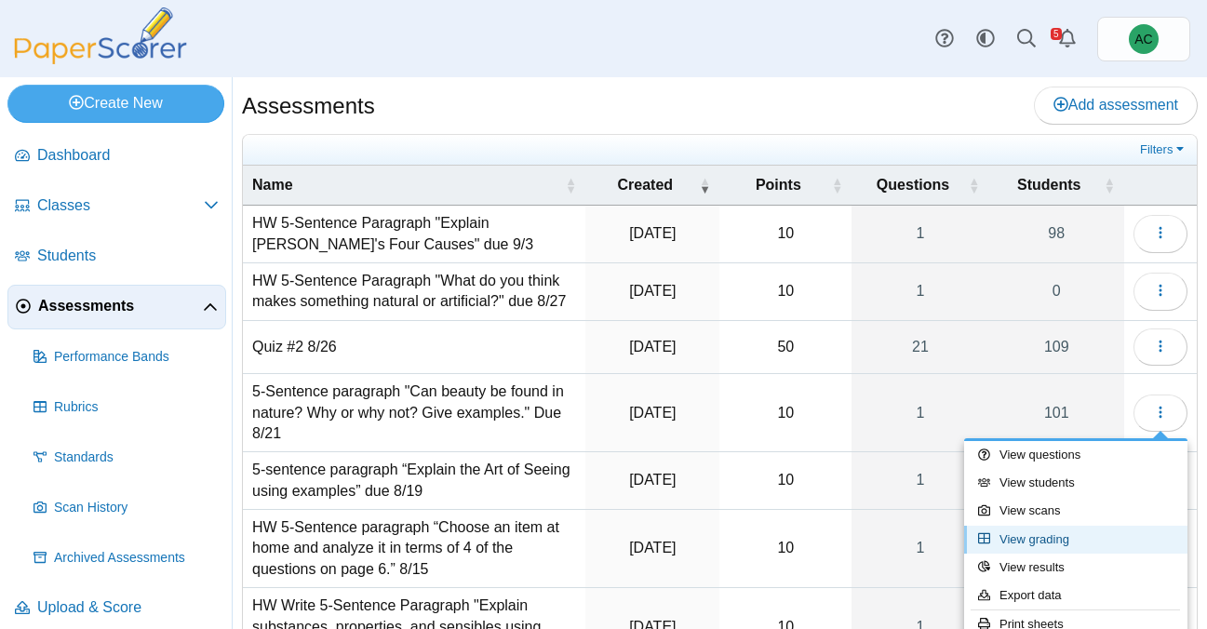
click at [1047, 537] on link "View grading" at bounding box center [1075, 540] width 223 height 28
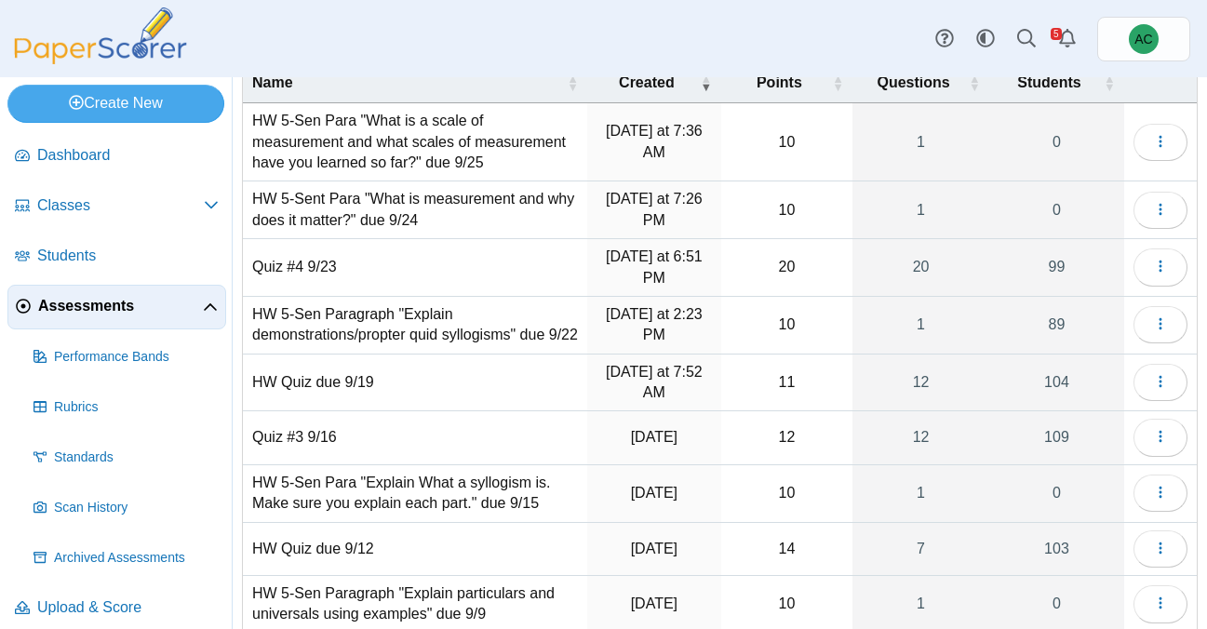
scroll to position [288, 0]
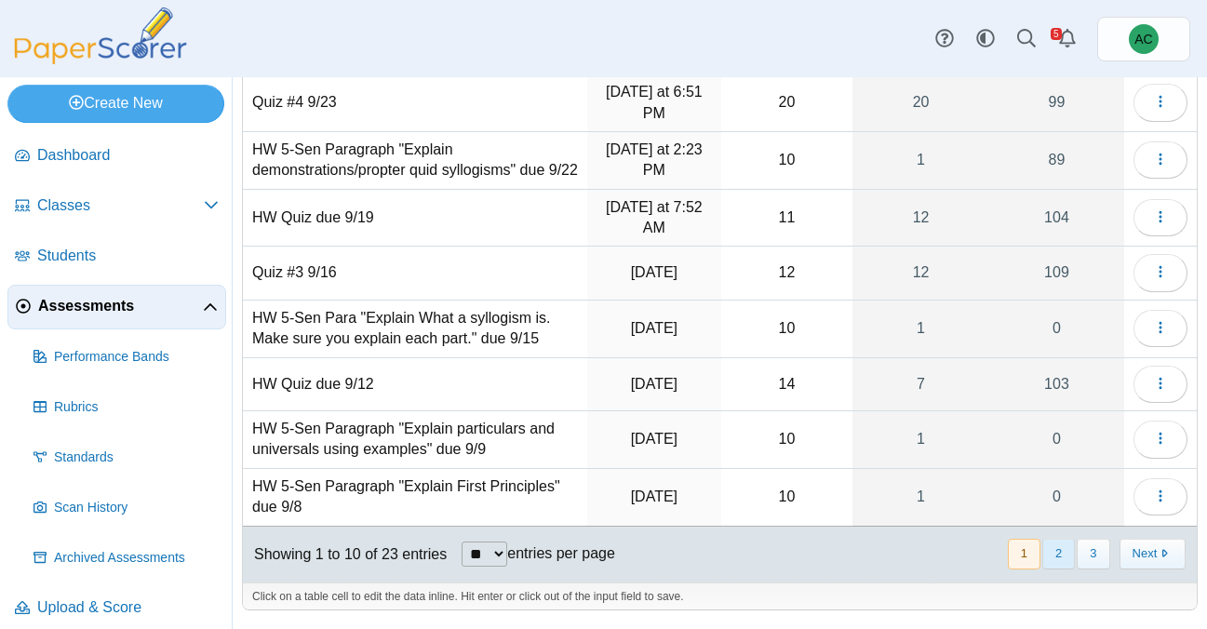
click at [1049, 557] on button "2" at bounding box center [1059, 554] width 33 height 31
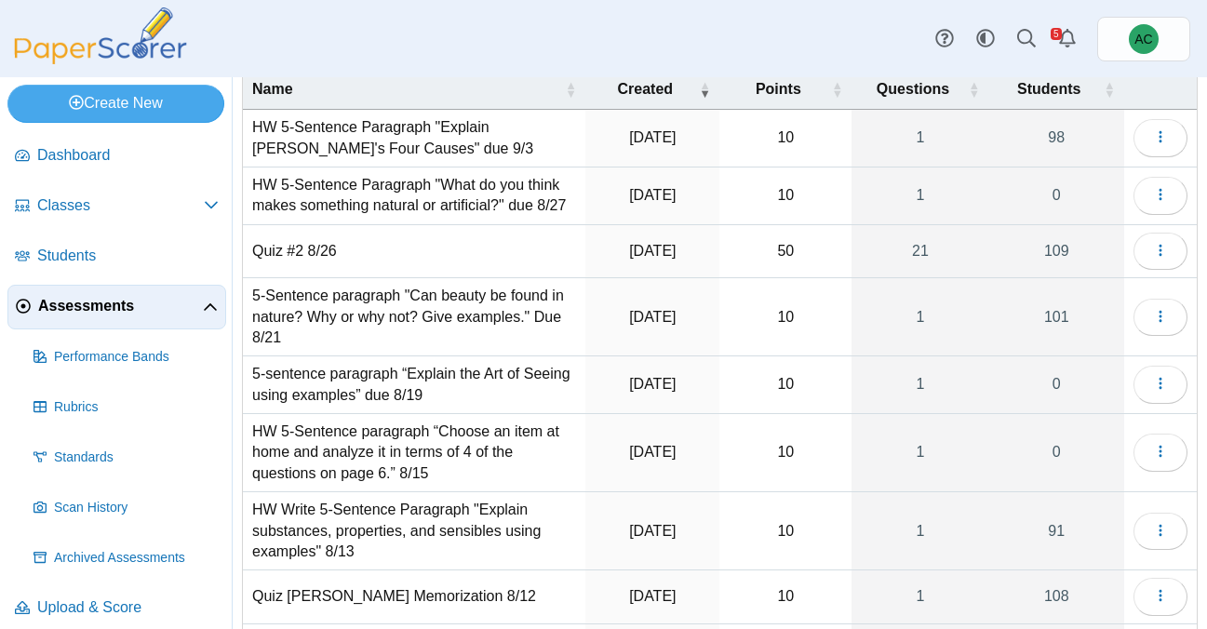
scroll to position [94, 0]
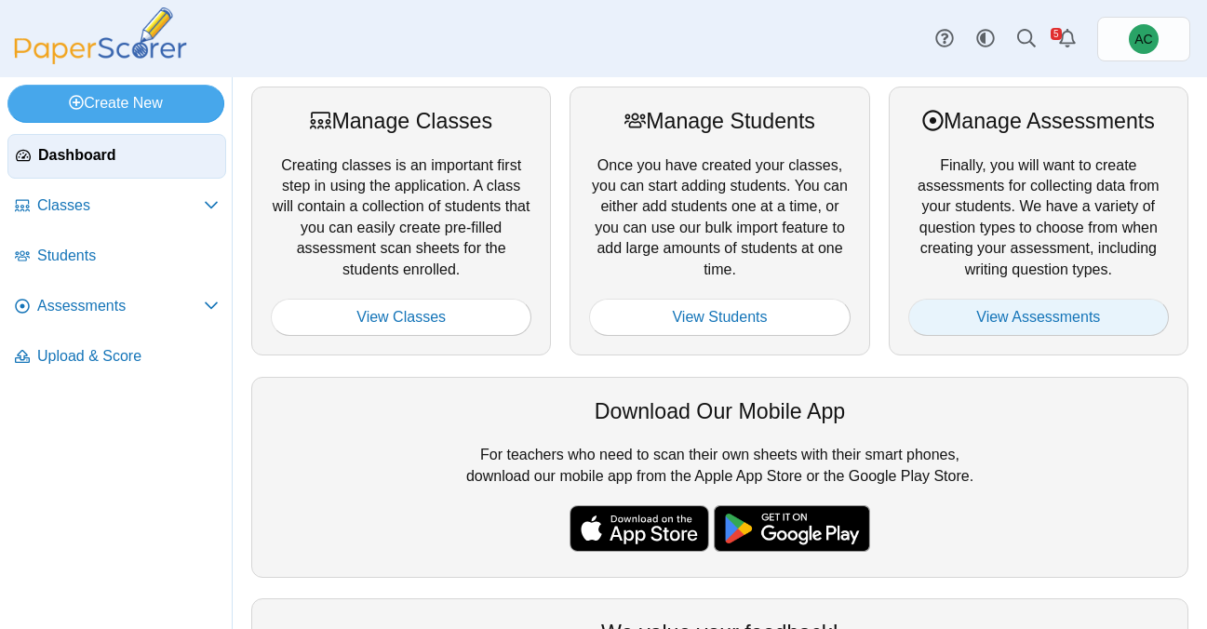
click at [1019, 317] on link "View Assessments" at bounding box center [1039, 317] width 261 height 37
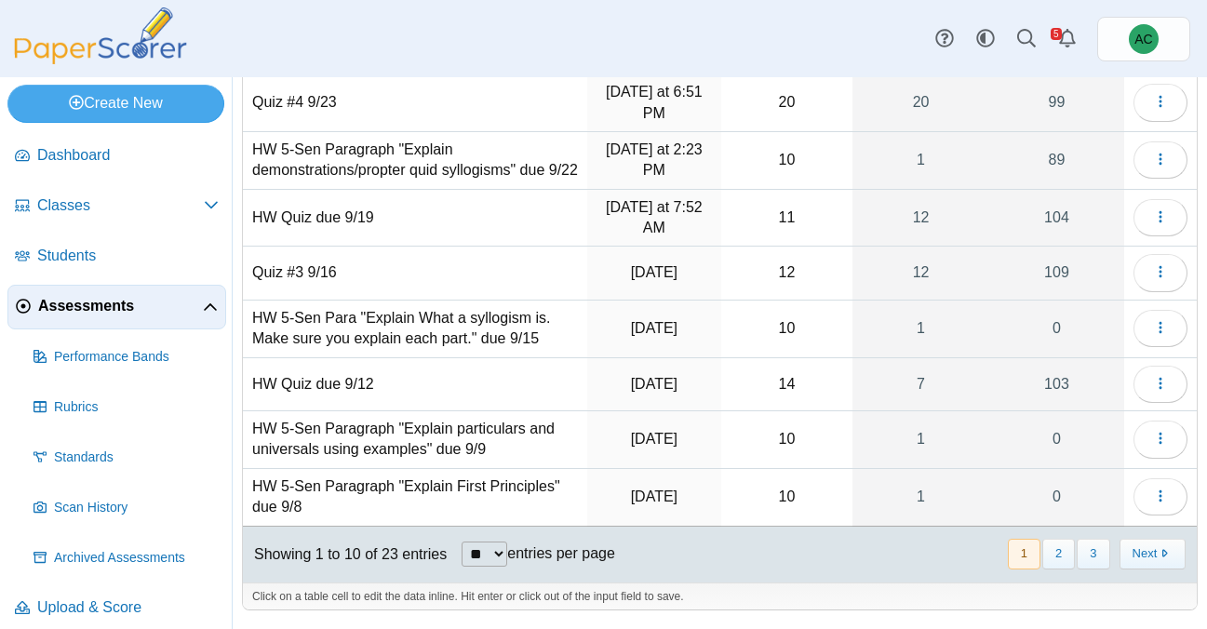
scroll to position [288, 0]
click at [1057, 563] on button "2" at bounding box center [1059, 554] width 33 height 31
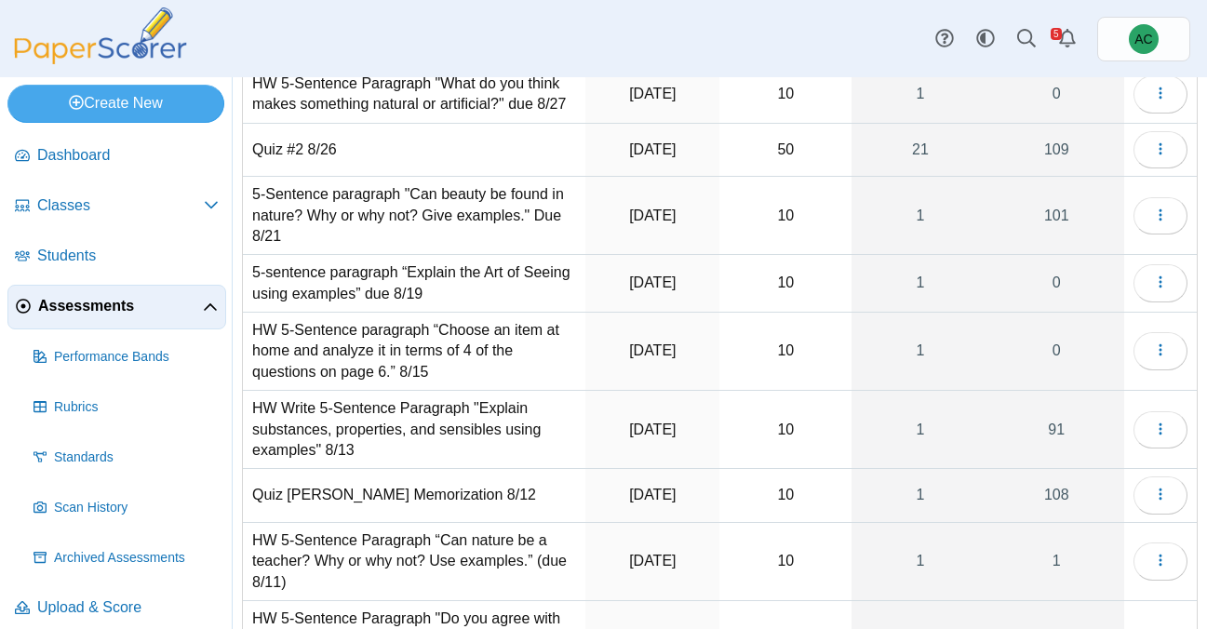
scroll to position [350, 0]
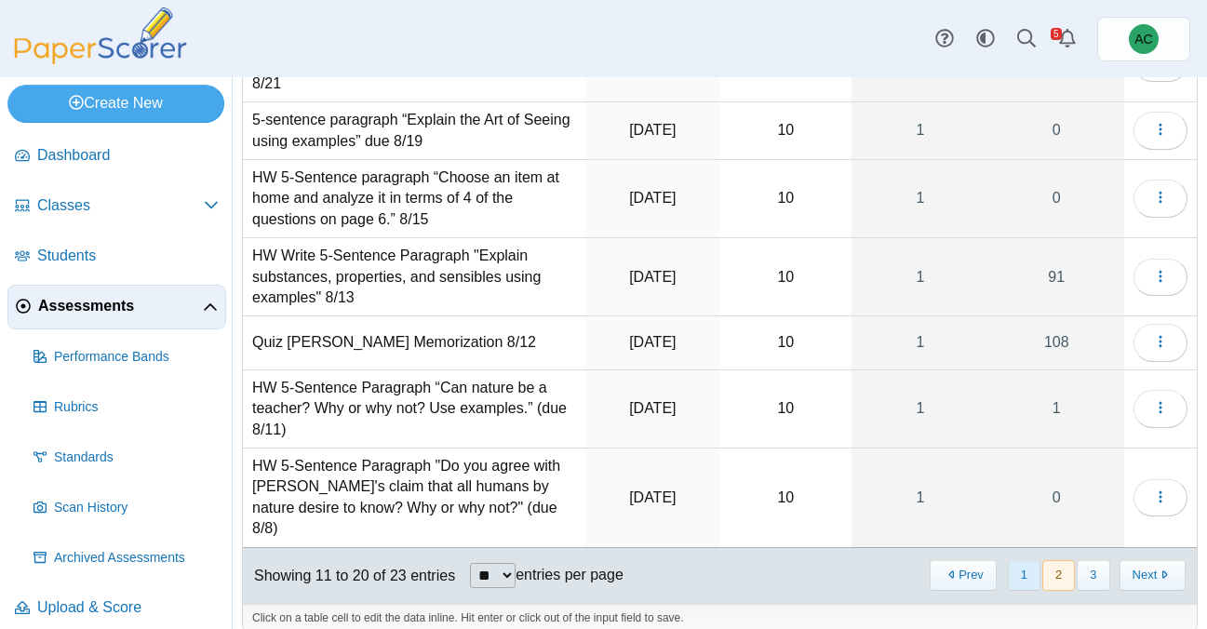
click at [1027, 560] on button "1" at bounding box center [1024, 575] width 33 height 31
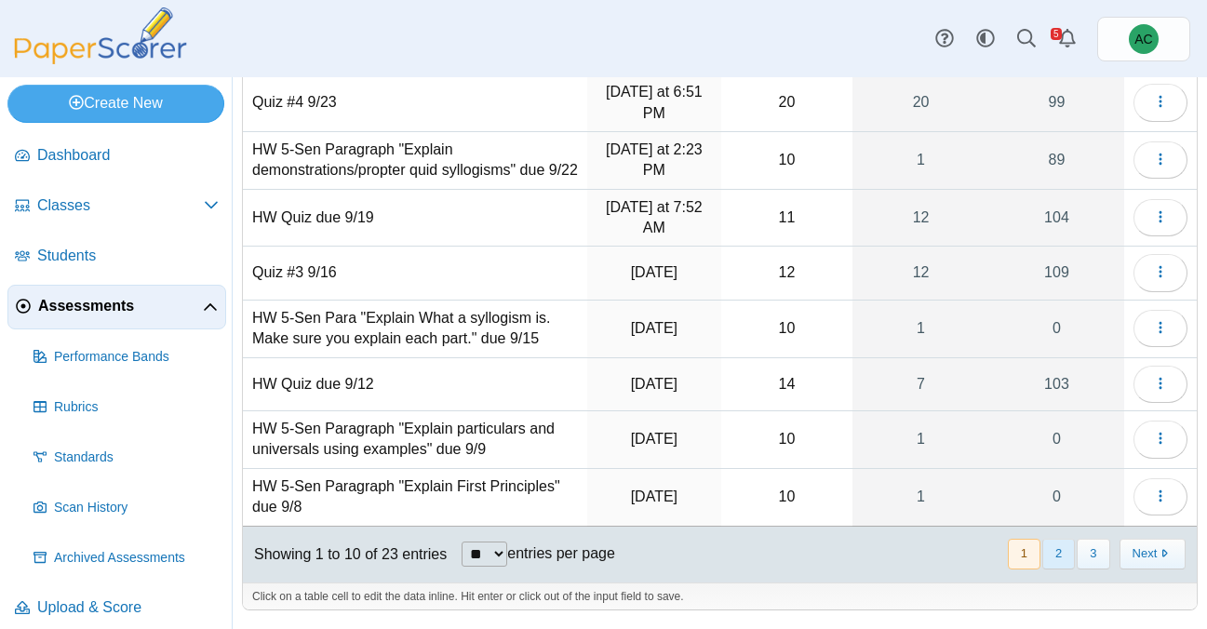
click at [1064, 558] on button "2" at bounding box center [1059, 554] width 33 height 31
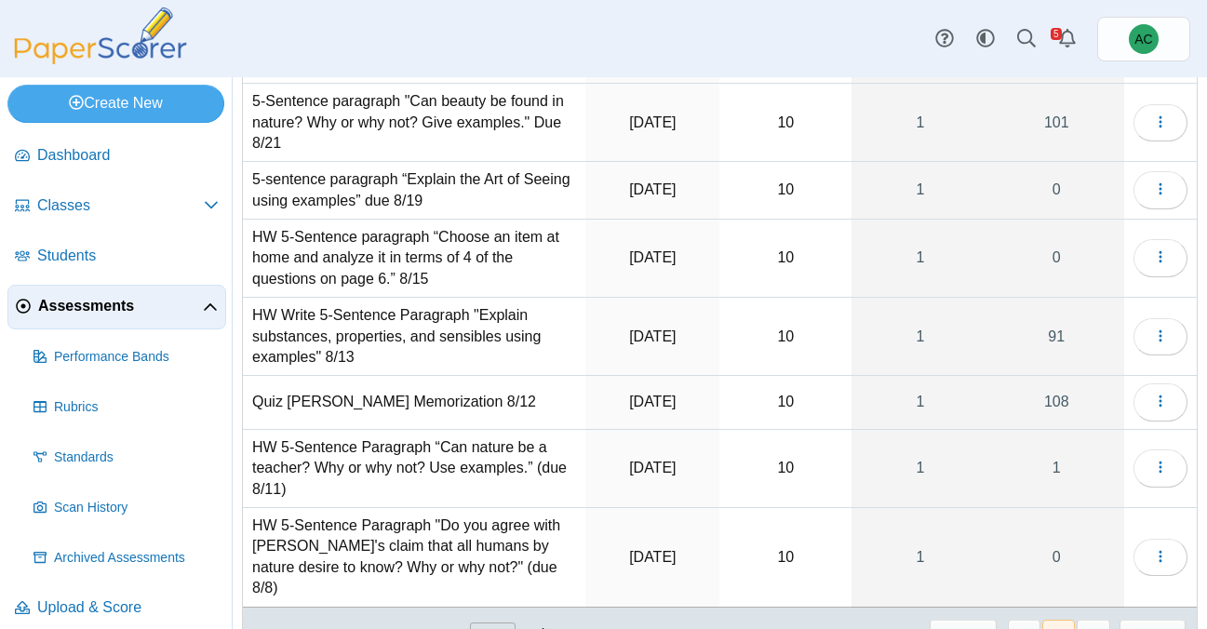
scroll to position [0, 0]
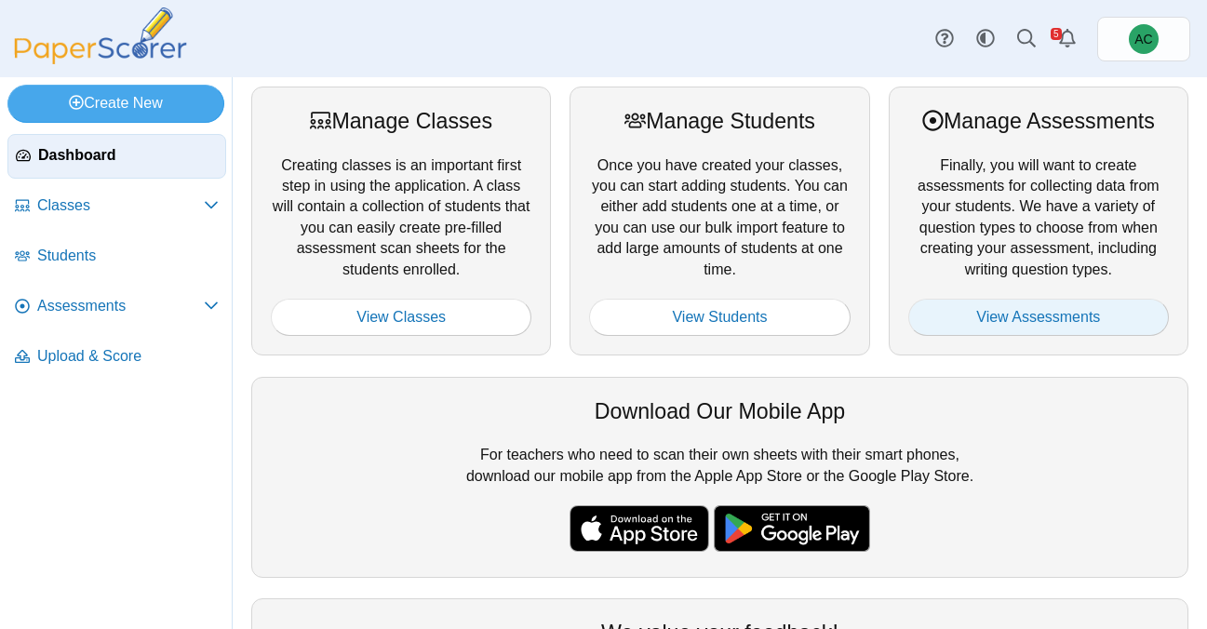
click at [1048, 308] on link "View Assessments" at bounding box center [1039, 317] width 261 height 37
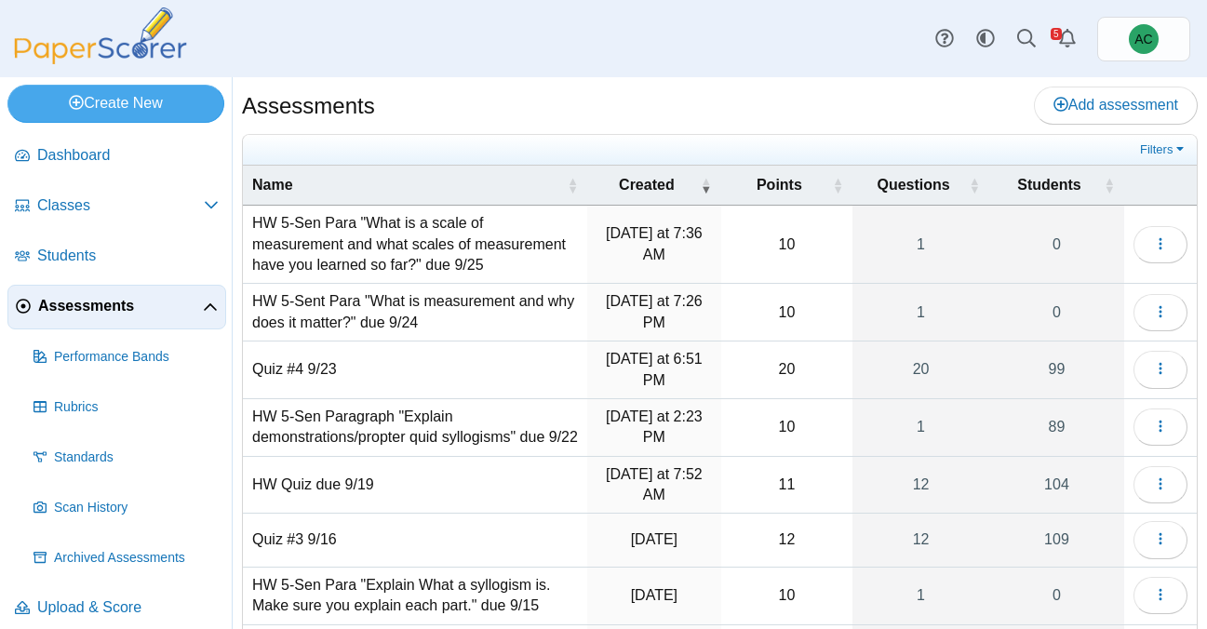
click at [394, 250] on td "HW 5-Sen Para "What is a scale of measurement and what scales of measurement ha…" at bounding box center [415, 245] width 344 height 78
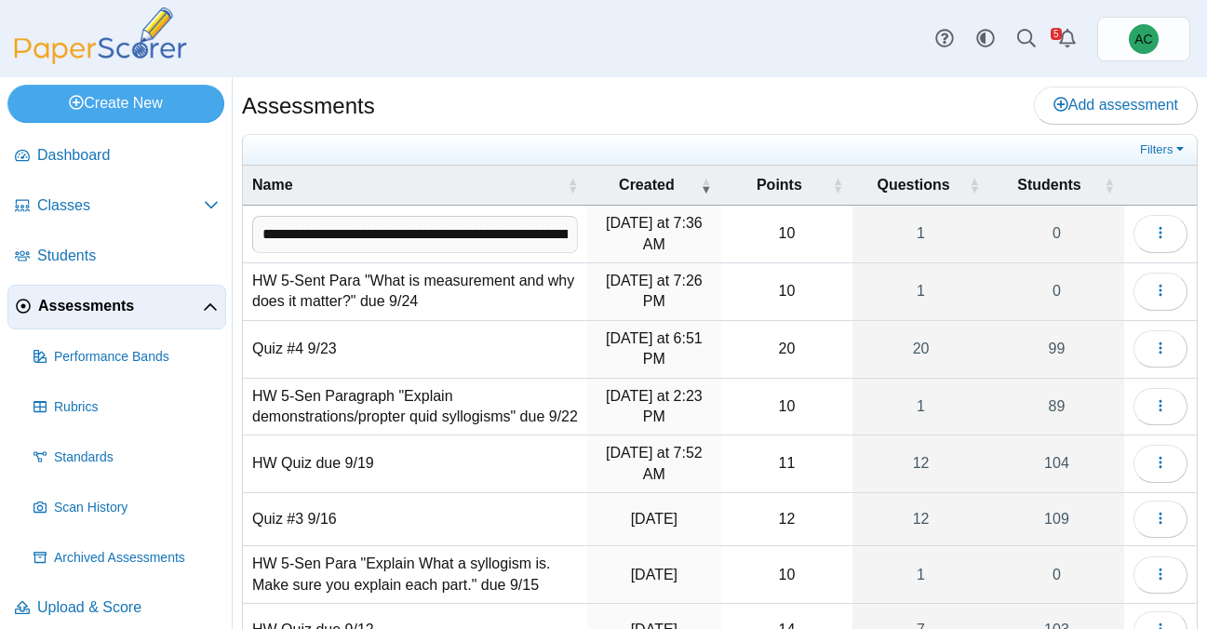
scroll to position [0, 482]
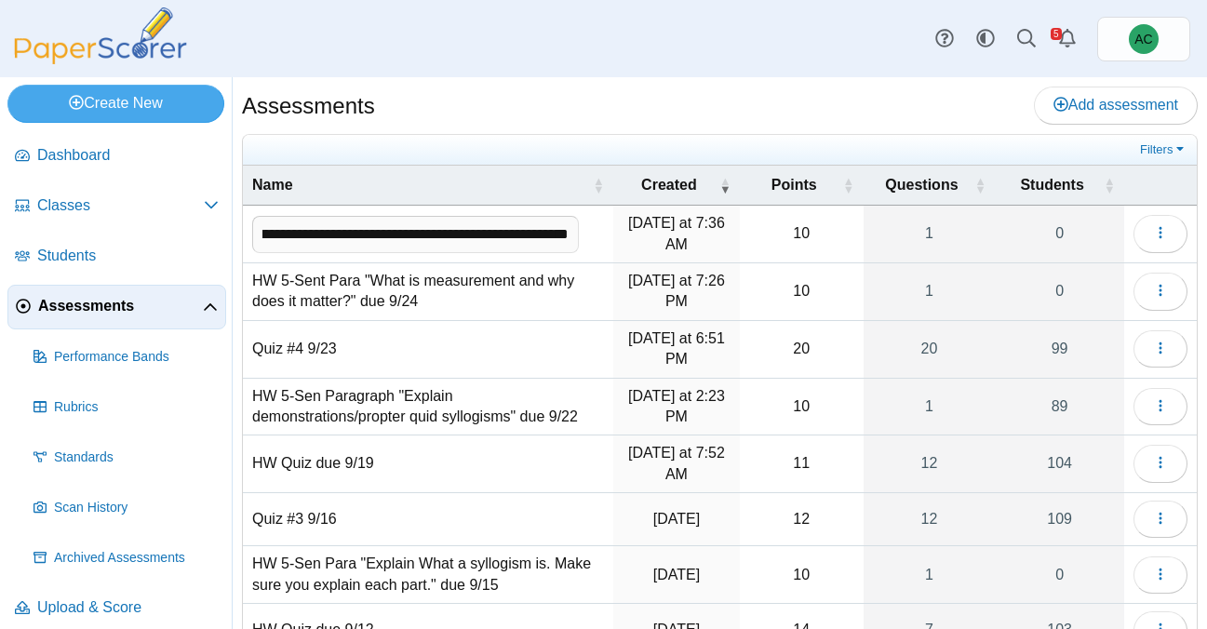
click at [425, 289] on td "HW 5-Sent Para "What is measurement and why does it matter?" due 9/24" at bounding box center [428, 292] width 370 height 58
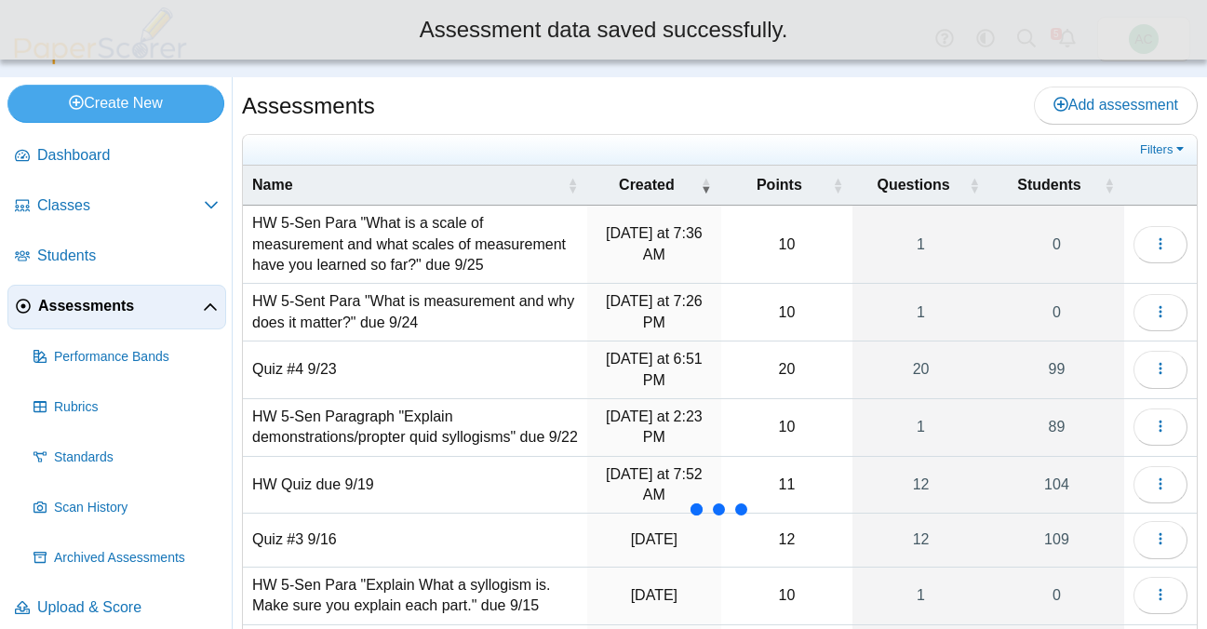
click at [375, 302] on td "HW 5-Sent Para "What is measurement and why does it matter?" due 9/24" at bounding box center [415, 313] width 344 height 58
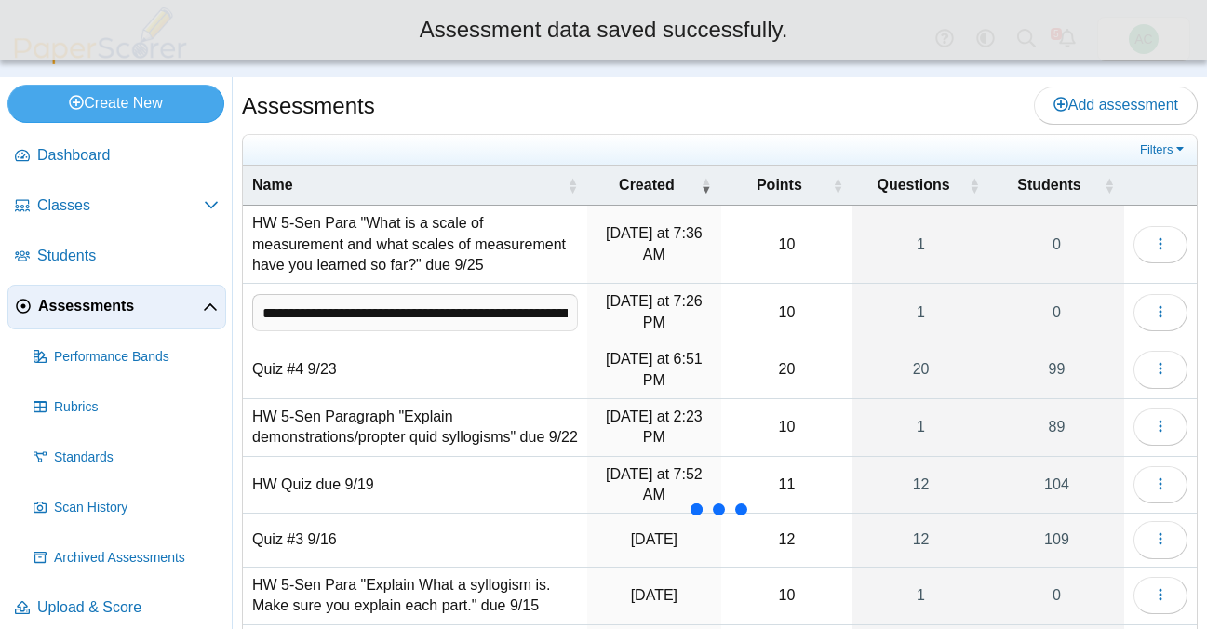
scroll to position [0, 192]
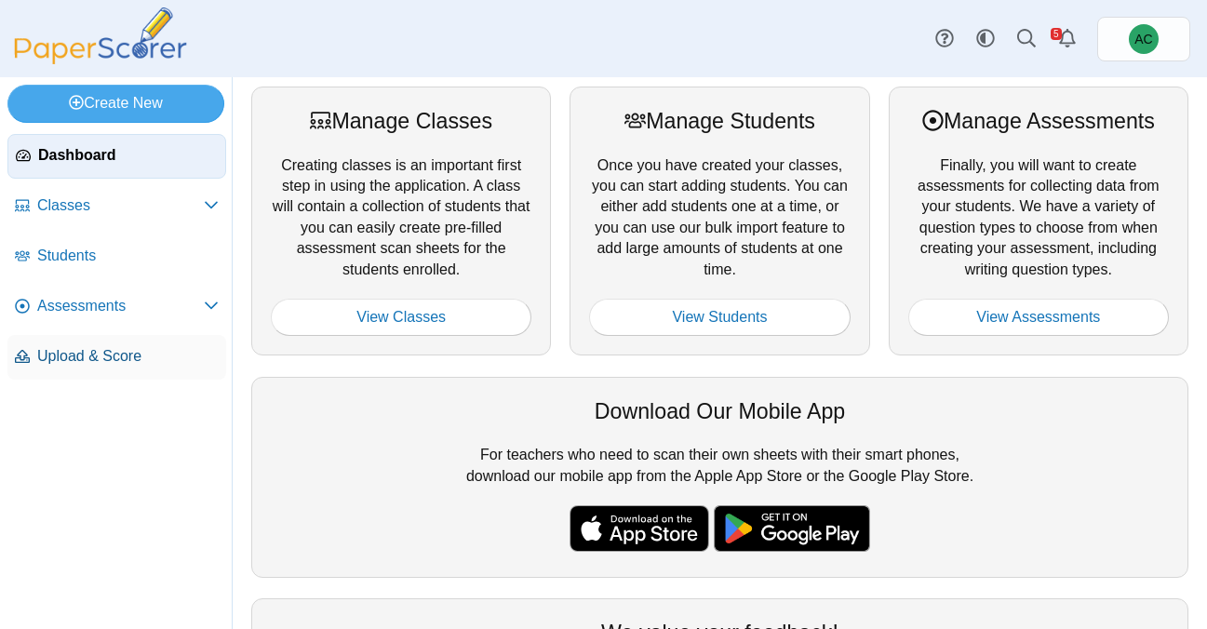
click at [108, 365] on span "Upload & Score" at bounding box center [128, 356] width 182 height 20
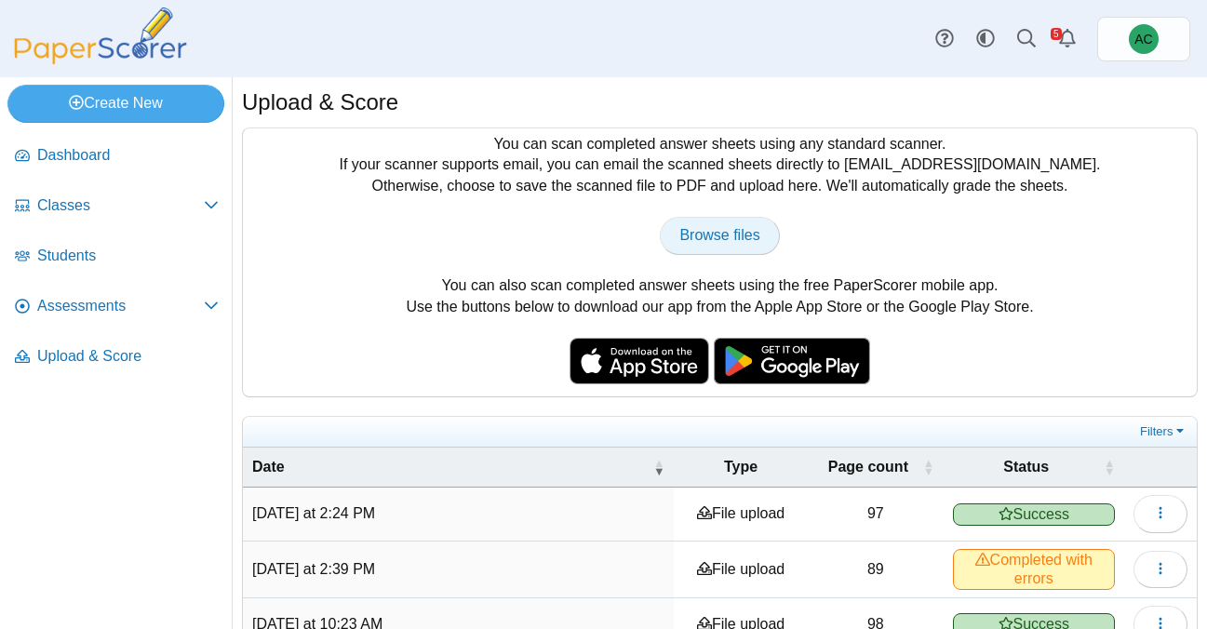
click at [704, 253] on link "Browse files" at bounding box center [719, 235] width 119 height 37
type input "**********"
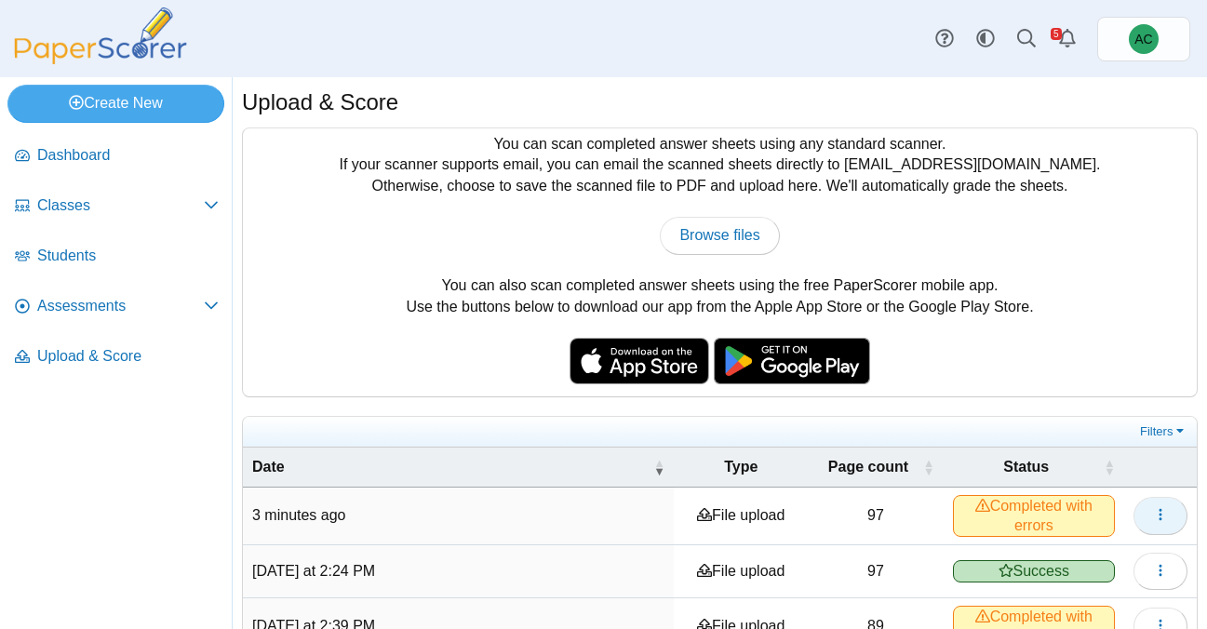
click at [1159, 508] on icon "button" at bounding box center [1160, 514] width 15 height 15
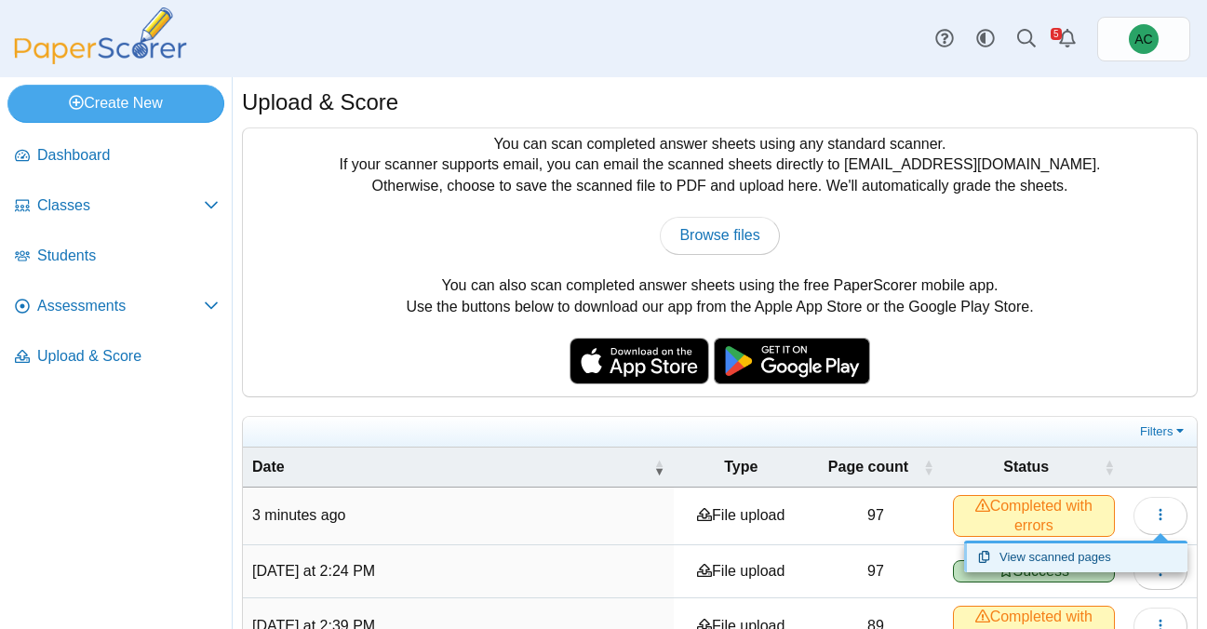
click at [1031, 558] on link "View scanned pages" at bounding box center [1075, 558] width 223 height 28
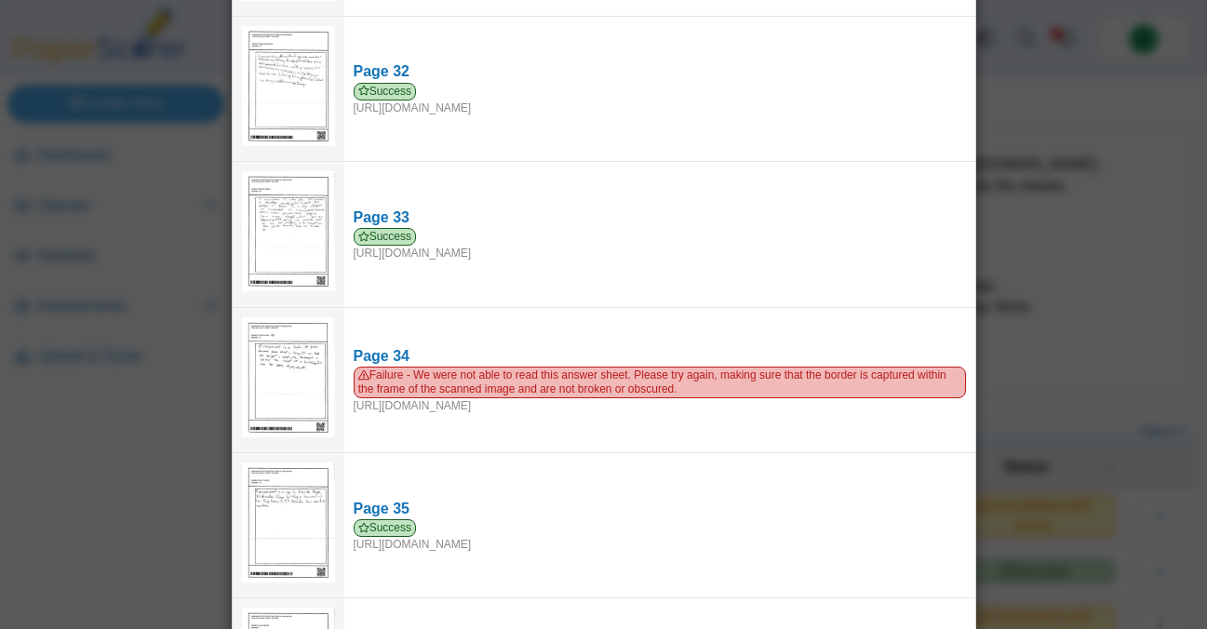
scroll to position [4590, 0]
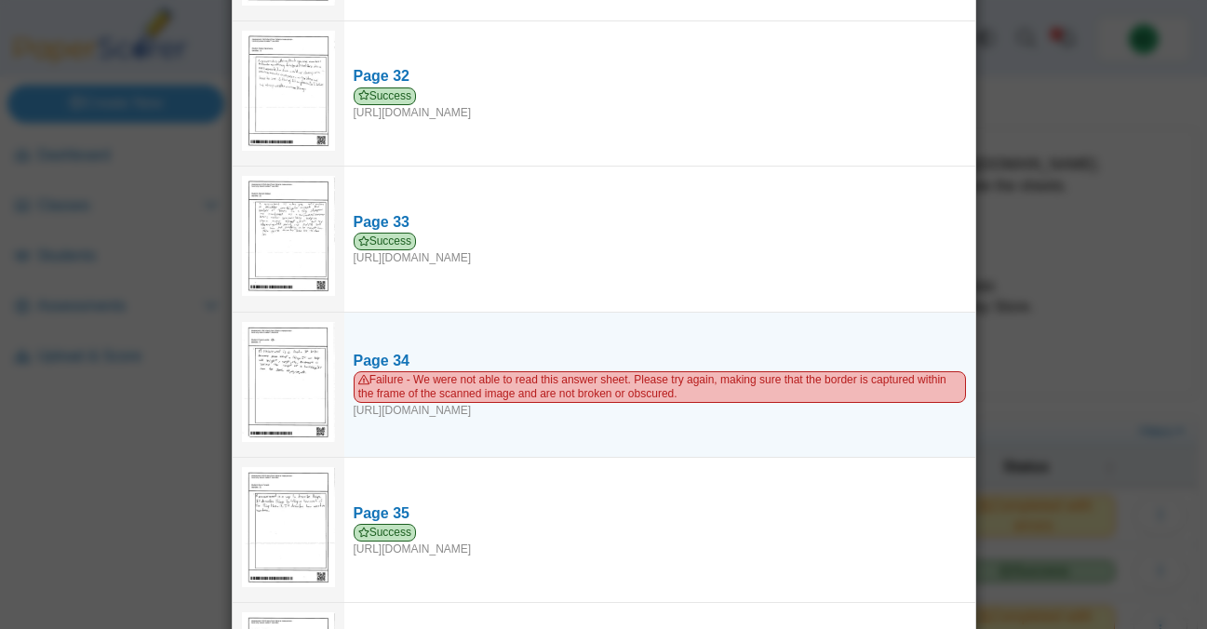
click at [270, 348] on img at bounding box center [288, 382] width 93 height 120
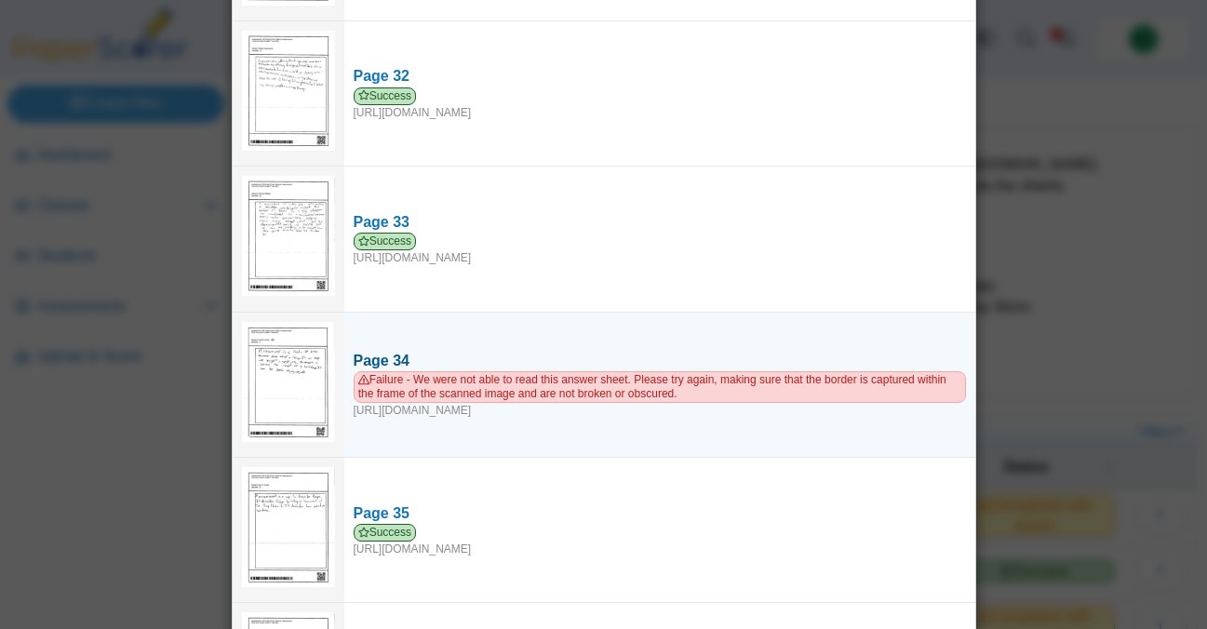
click at [364, 351] on div "Page 34" at bounding box center [660, 361] width 613 height 20
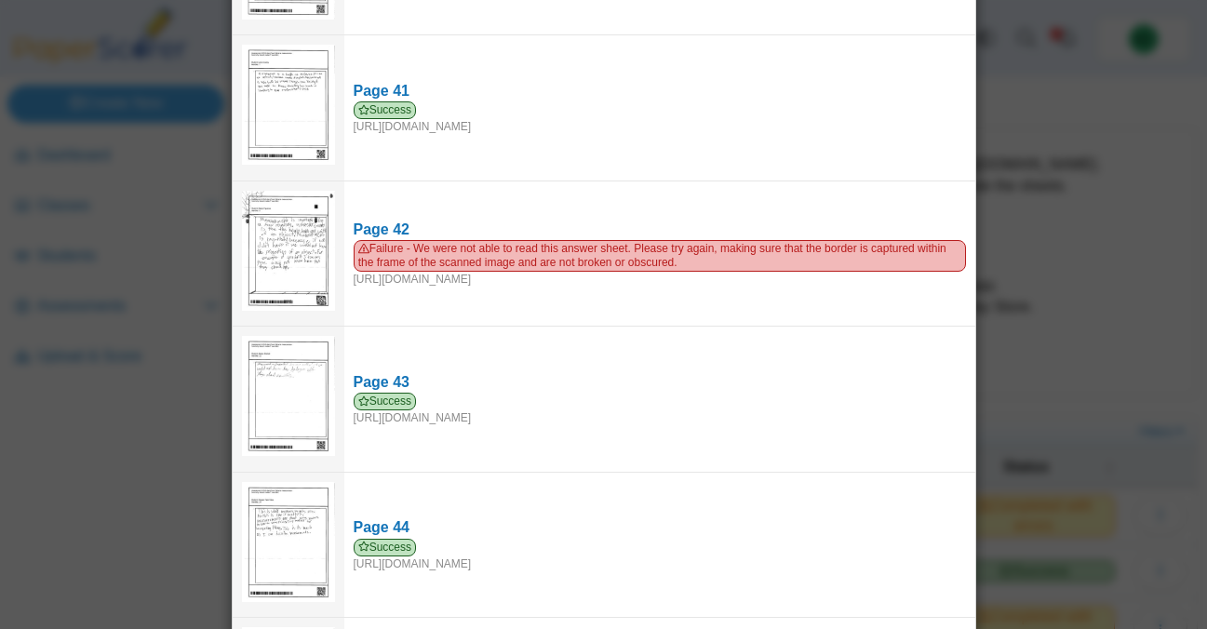
scroll to position [5971, 0]
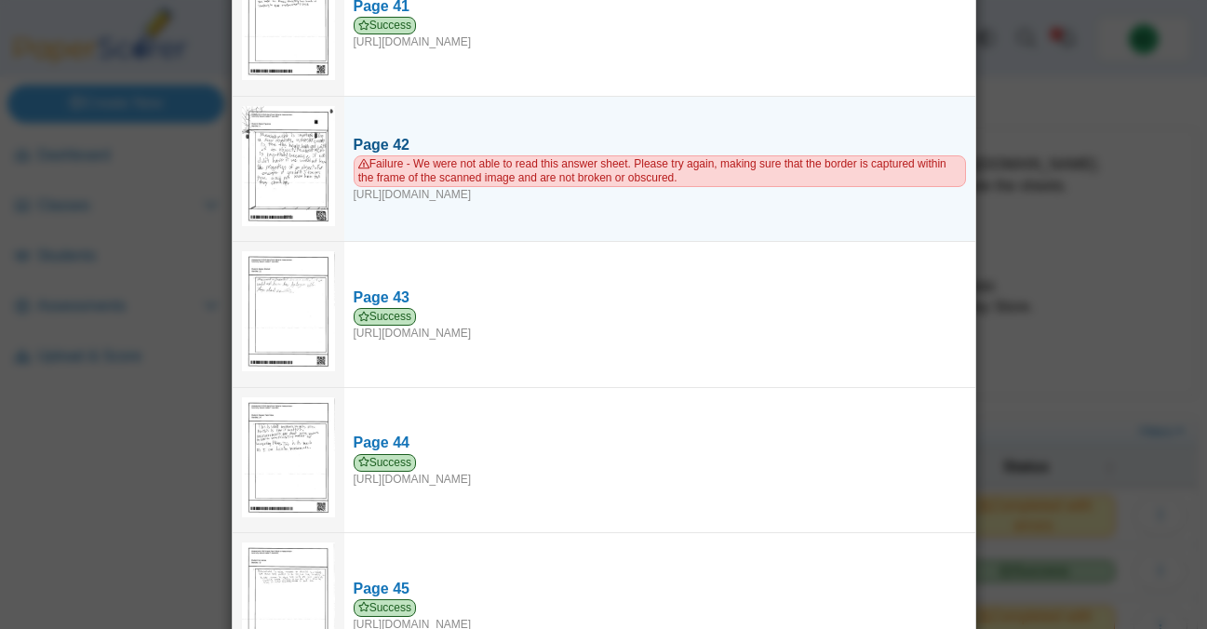
click at [363, 135] on div "Page 42" at bounding box center [660, 145] width 613 height 20
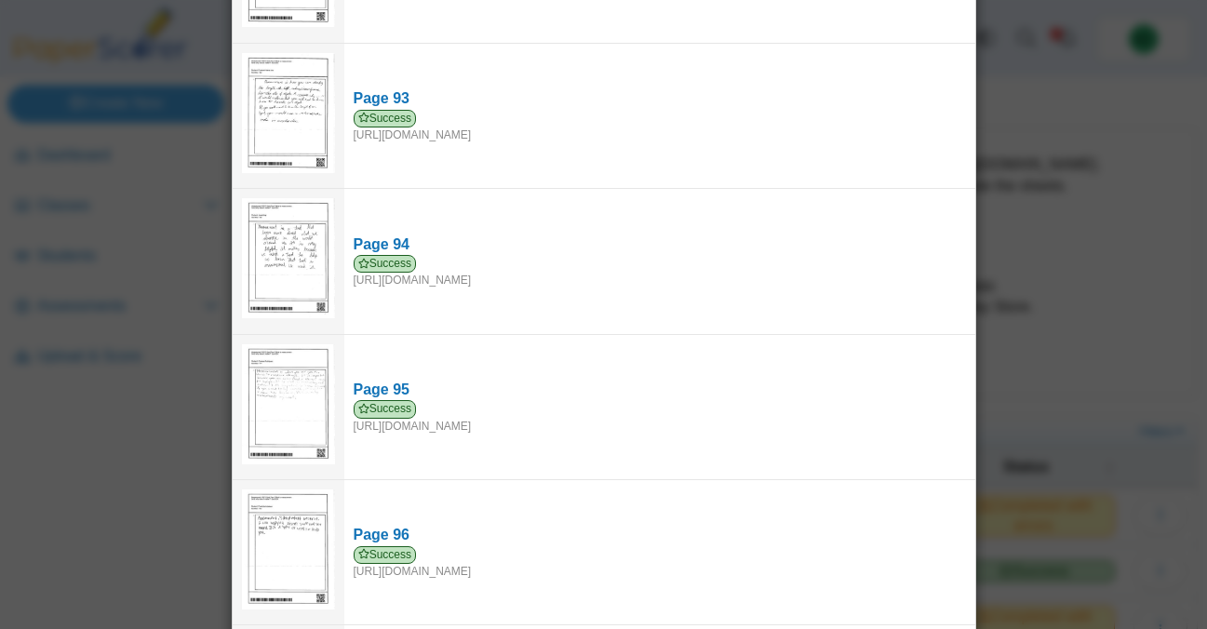
scroll to position [13555, 0]
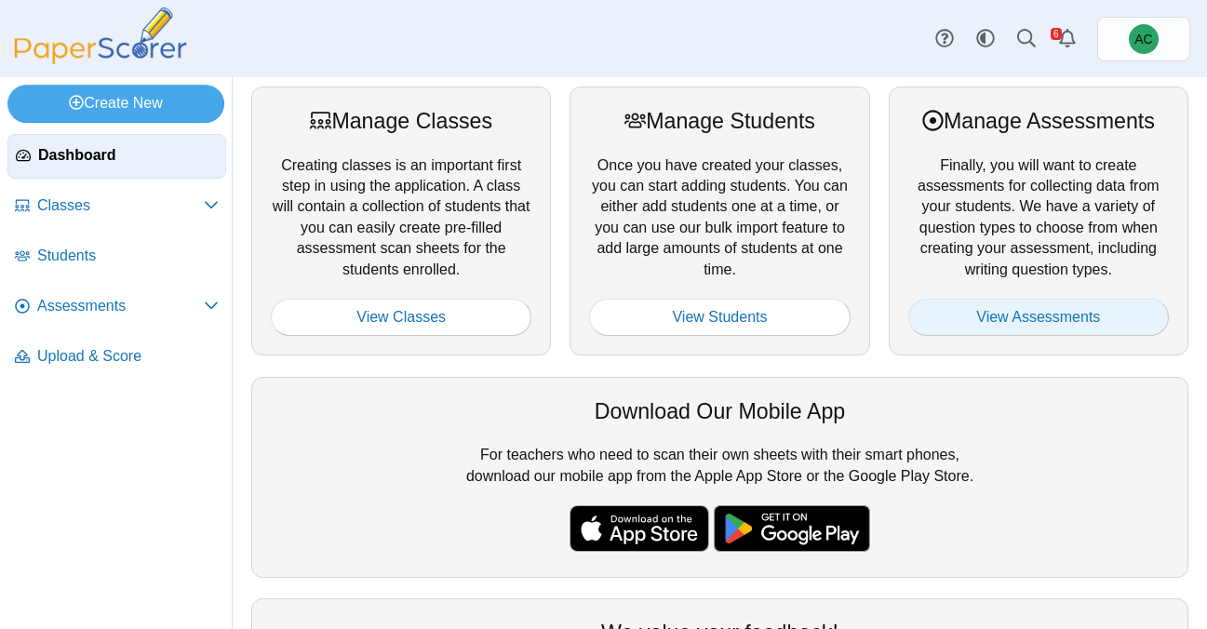
click at [1030, 316] on link "View Assessments" at bounding box center [1039, 317] width 261 height 37
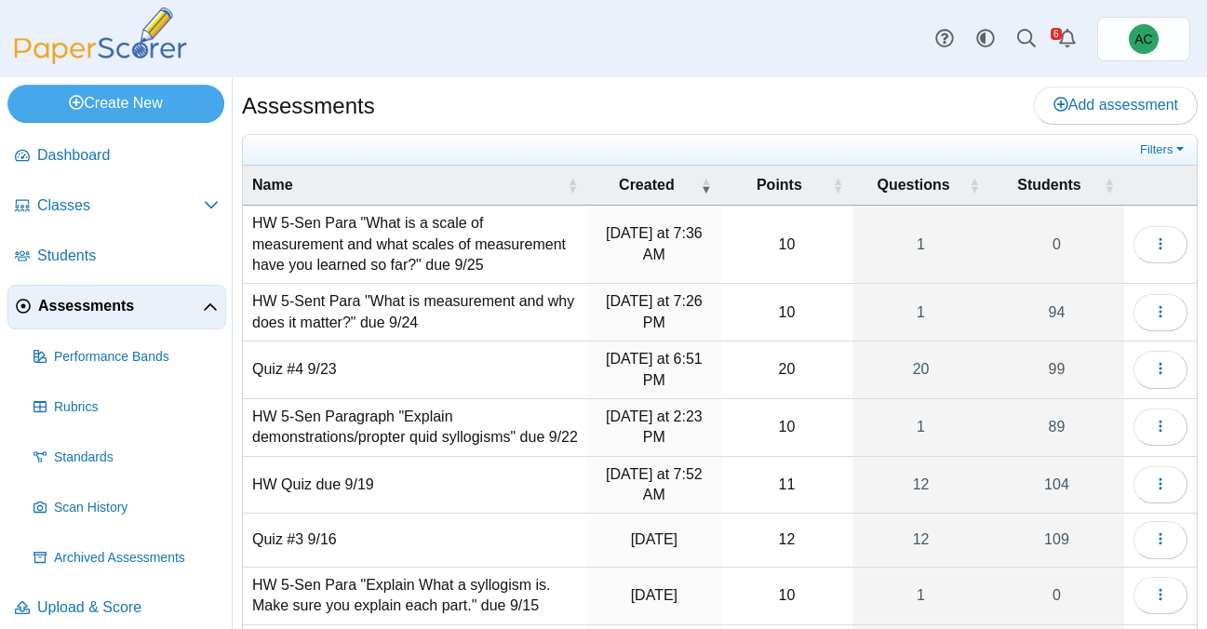
click at [422, 233] on td "HW 5-Sen Para "What is a scale of measurement and what scales of measurement ha…" at bounding box center [415, 245] width 344 height 78
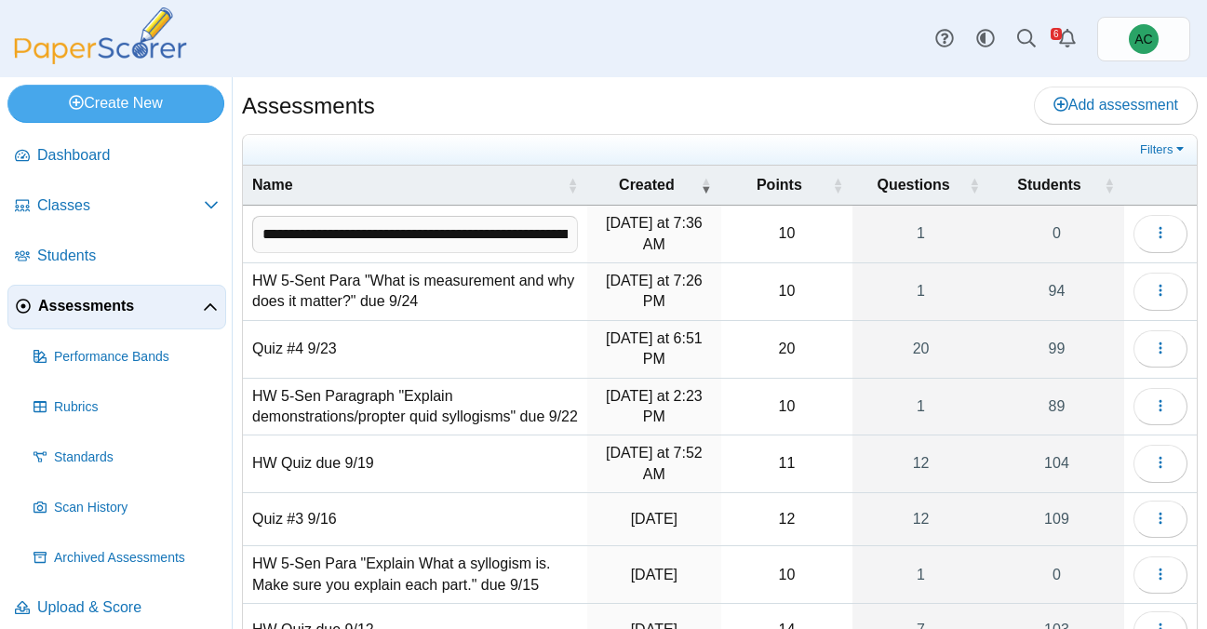
scroll to position [0, 482]
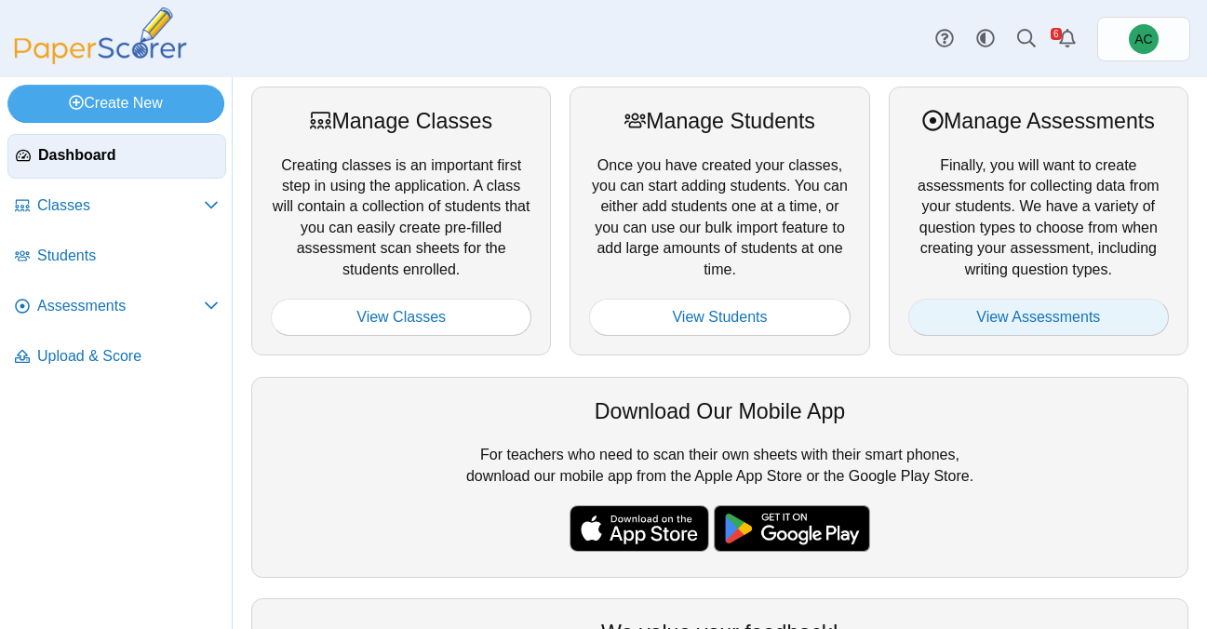
click at [990, 313] on link "View Assessments" at bounding box center [1039, 317] width 261 height 37
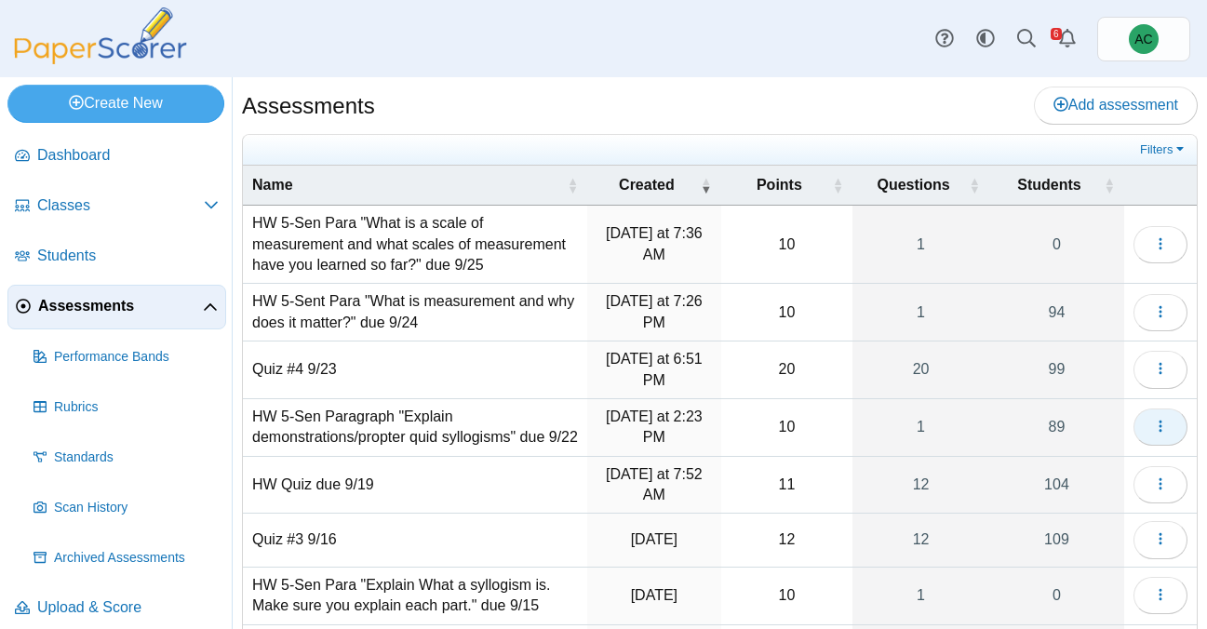
click at [1165, 434] on icon "button" at bounding box center [1160, 426] width 15 height 15
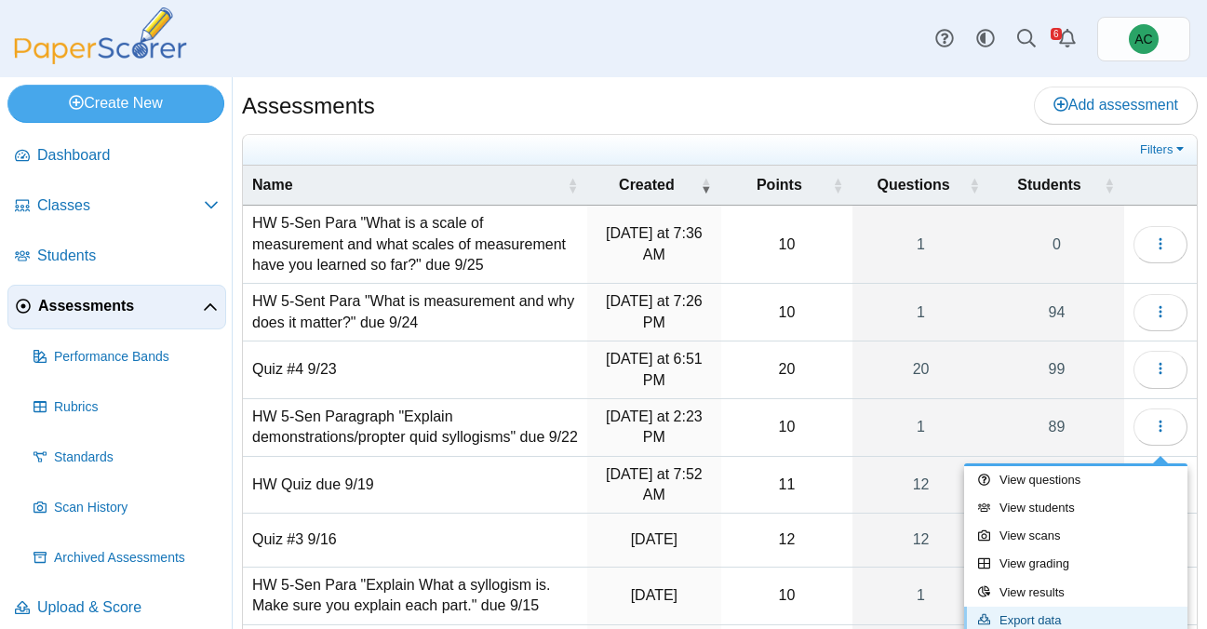
click at [1024, 614] on link "Export data" at bounding box center [1075, 621] width 223 height 28
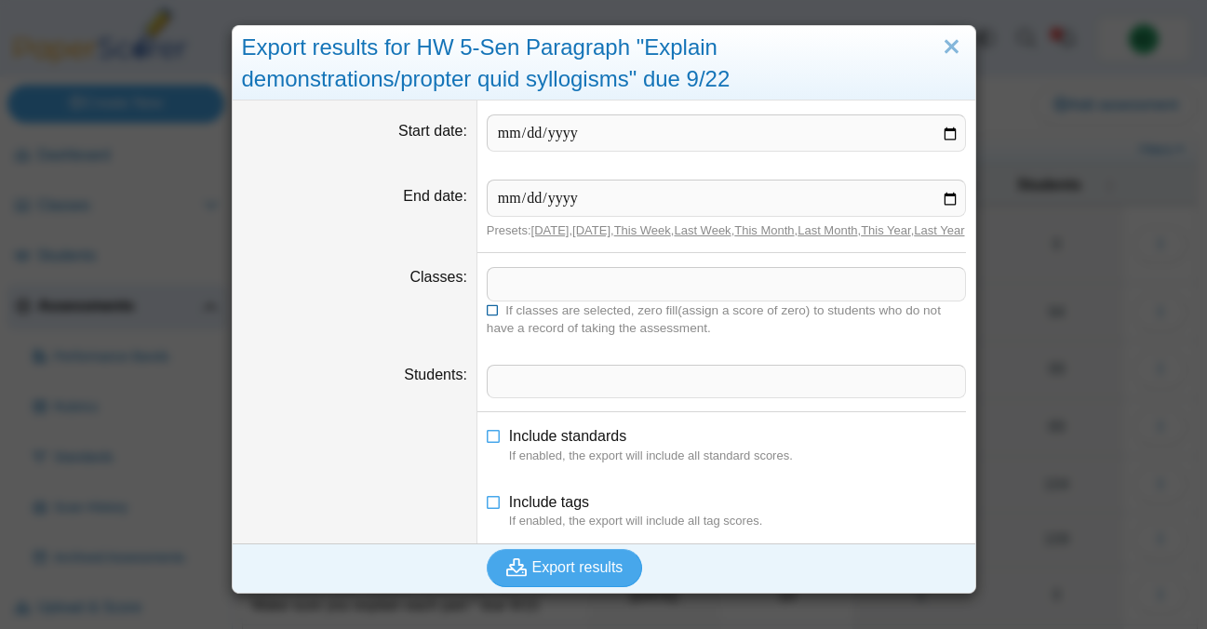
click at [594, 317] on label "If classes are selected, zero fill(assign a score of zero) to students who do n…" at bounding box center [726, 319] width 479 height 35
click at [567, 300] on span at bounding box center [727, 284] width 478 height 32
click at [490, 314] on icon at bounding box center [493, 308] width 13 height 11
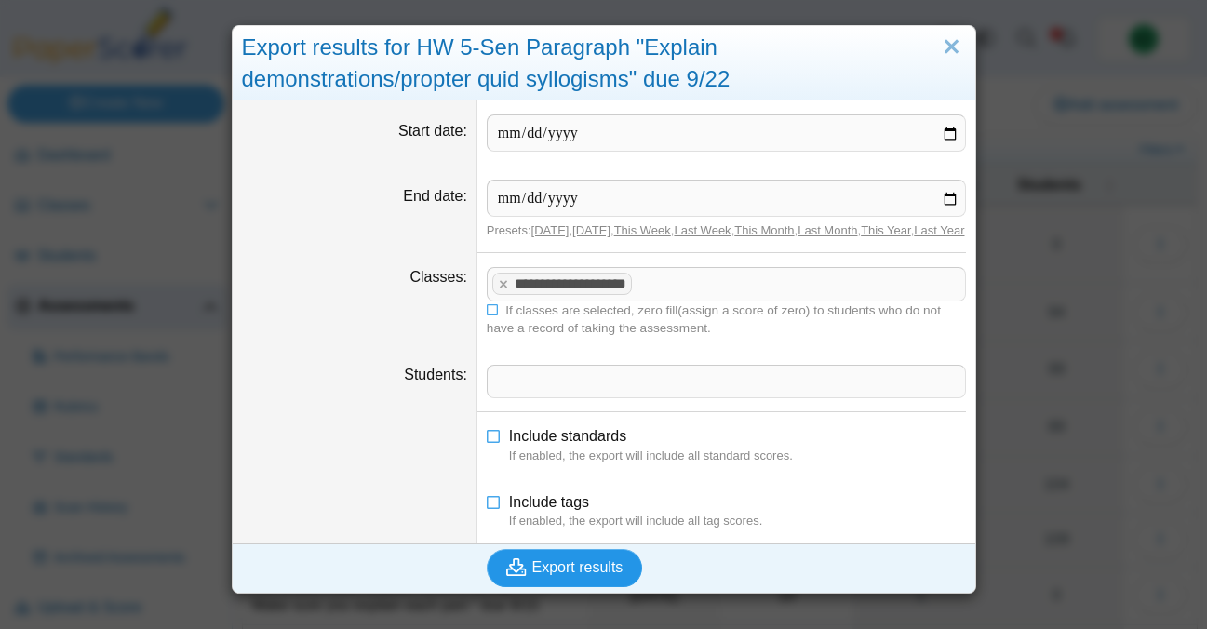
click at [534, 575] on button "Export results" at bounding box center [565, 567] width 156 height 37
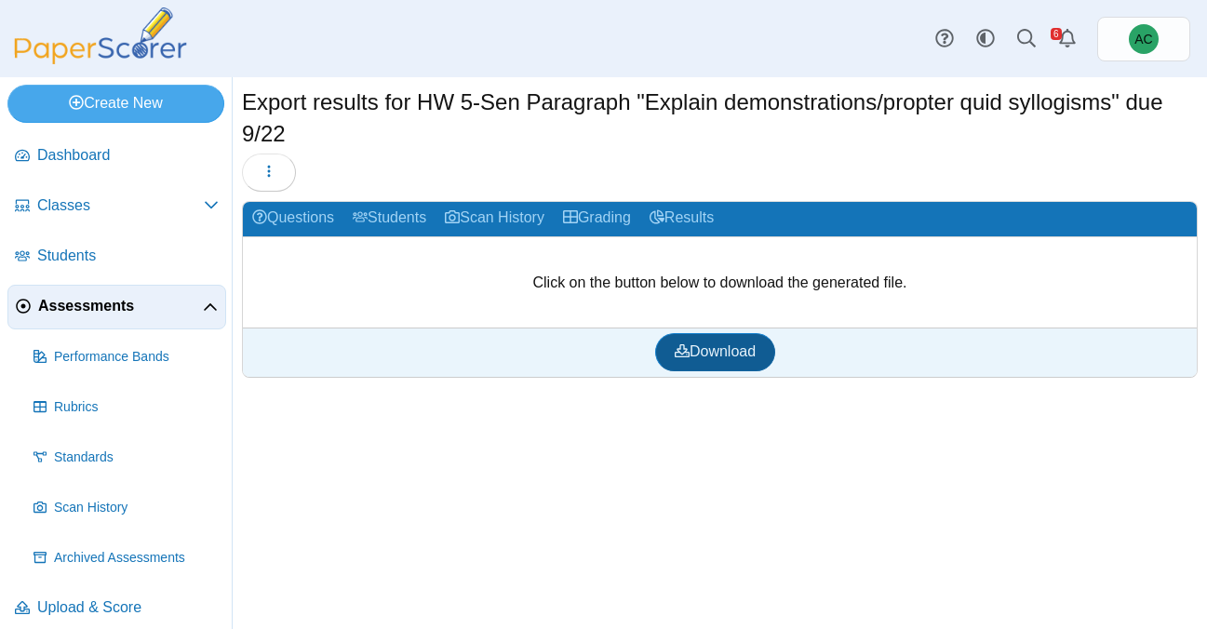
click at [701, 343] on span "Download" at bounding box center [715, 351] width 81 height 16
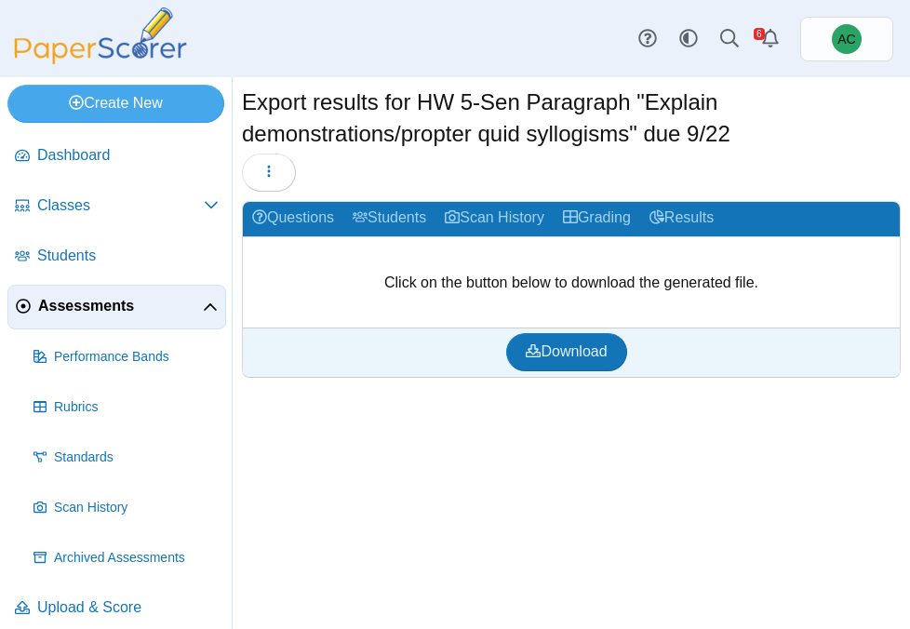
click at [105, 298] on span "Assessments" at bounding box center [120, 306] width 165 height 20
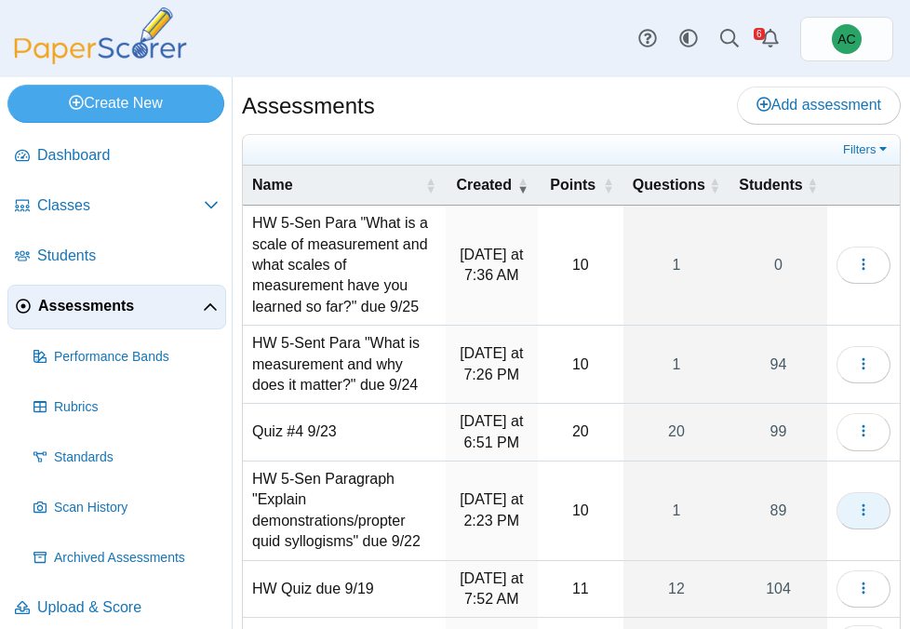
click at [861, 514] on icon "button" at bounding box center [863, 510] width 15 height 15
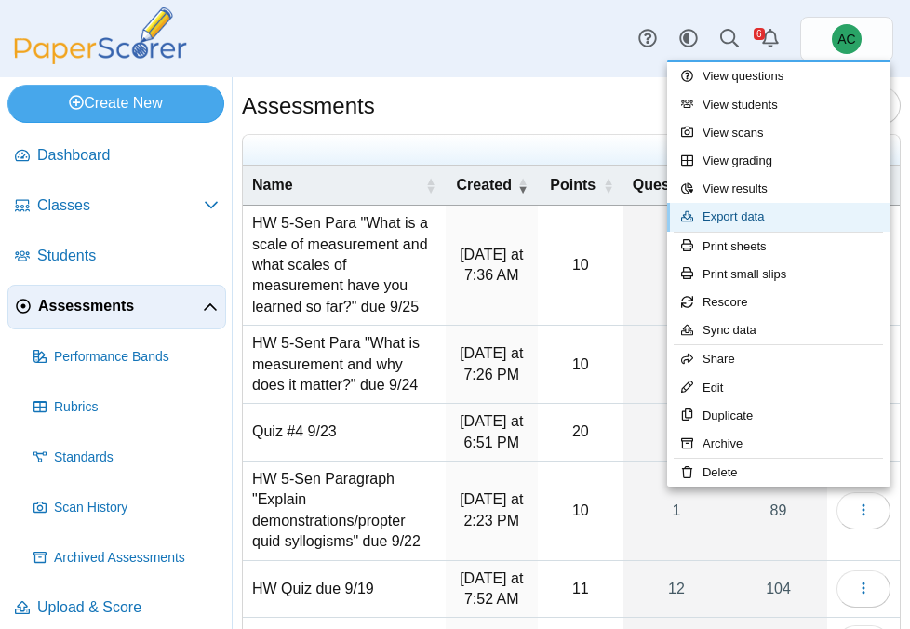
click at [732, 220] on link "Export data" at bounding box center [778, 217] width 223 height 28
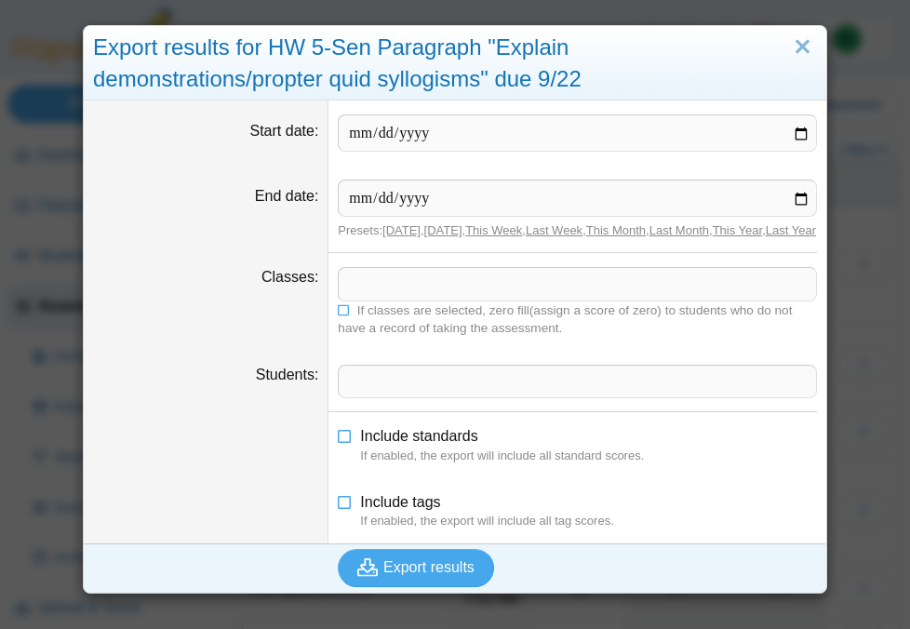
click at [384, 293] on span at bounding box center [578, 284] width 478 height 32
click at [343, 334] on label "If classes are selected, zero fill(assign a score of zero) to students who do n…" at bounding box center [577, 319] width 479 height 35
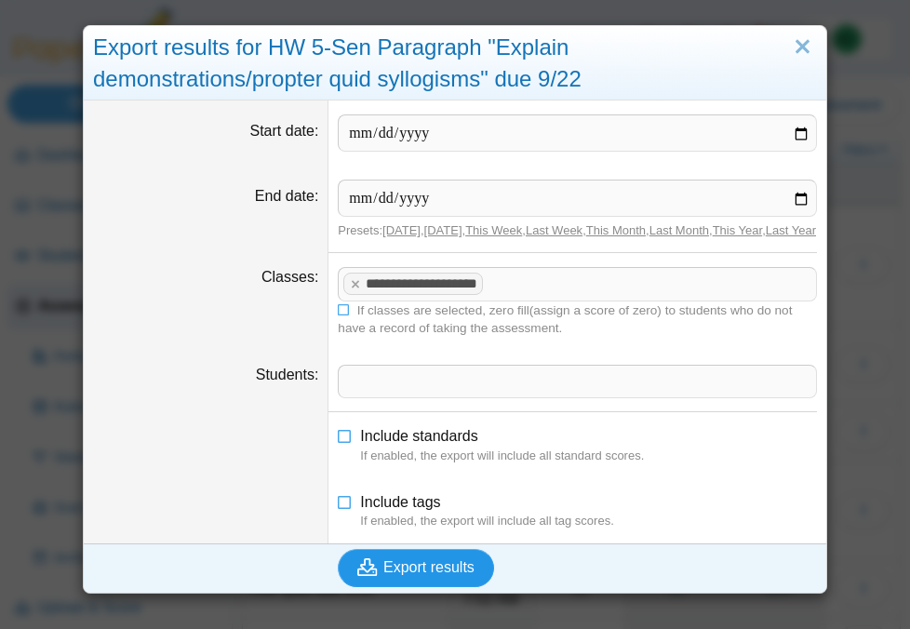
click at [411, 575] on span "Export results" at bounding box center [429, 567] width 91 height 16
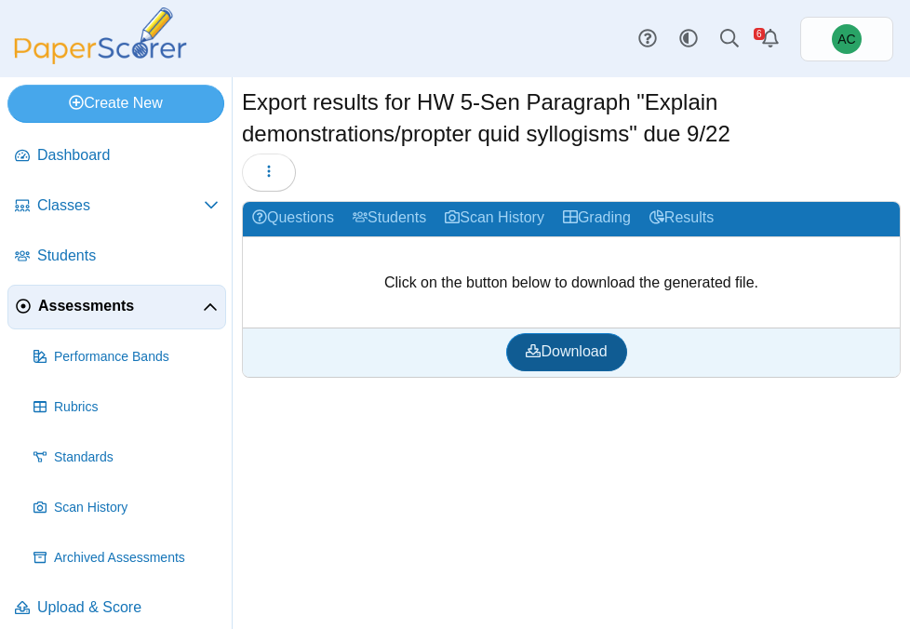
click at [563, 353] on span "Download" at bounding box center [566, 351] width 81 height 16
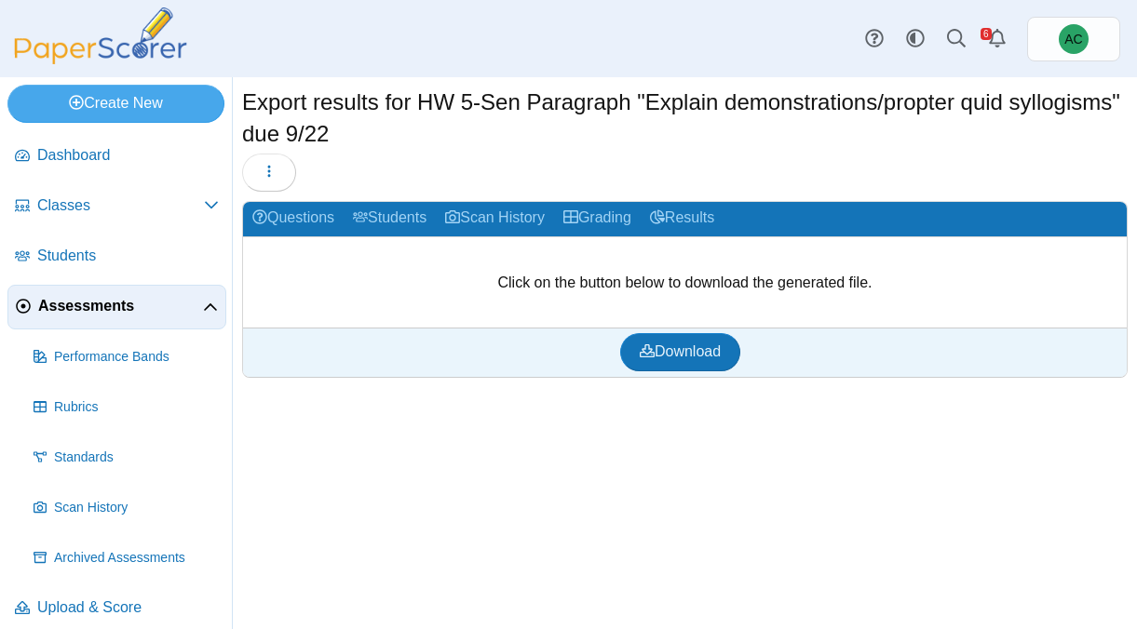
click at [80, 313] on span "Assessments" at bounding box center [120, 306] width 165 height 20
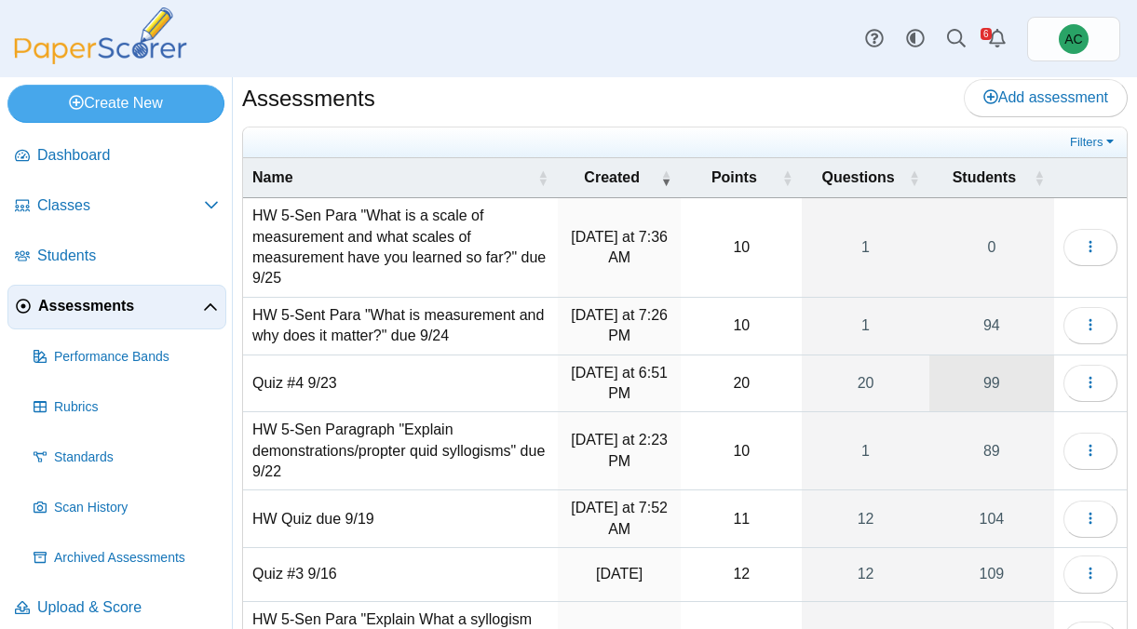
scroll to position [8, 0]
click at [1084, 452] on icon "button" at bounding box center [1090, 449] width 15 height 15
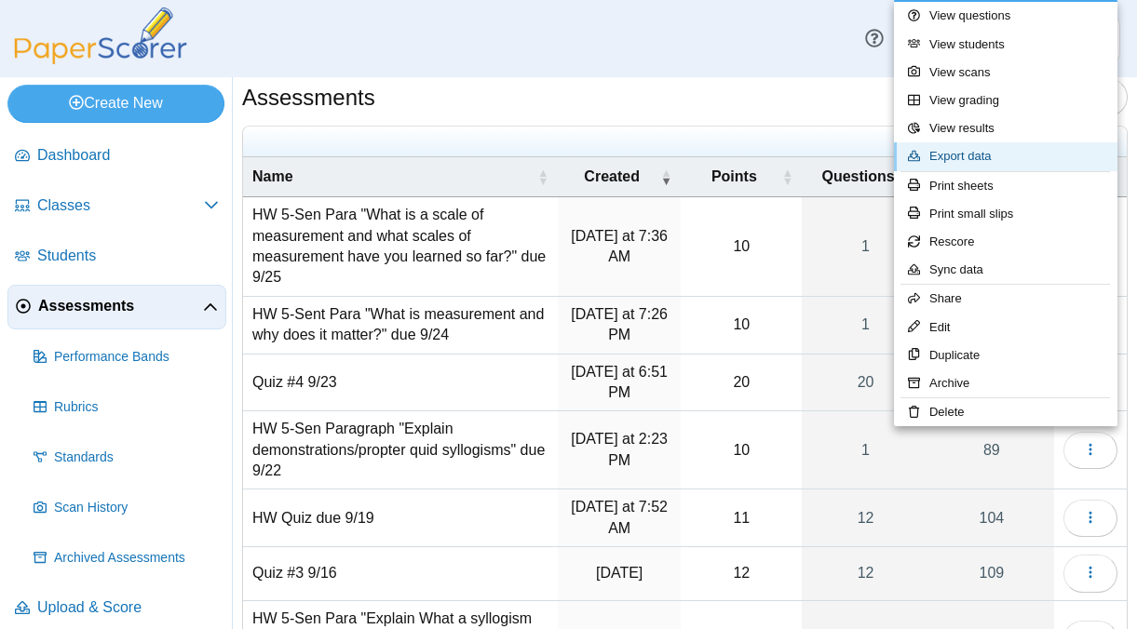
click at [952, 164] on link "Export data" at bounding box center [1005, 156] width 223 height 28
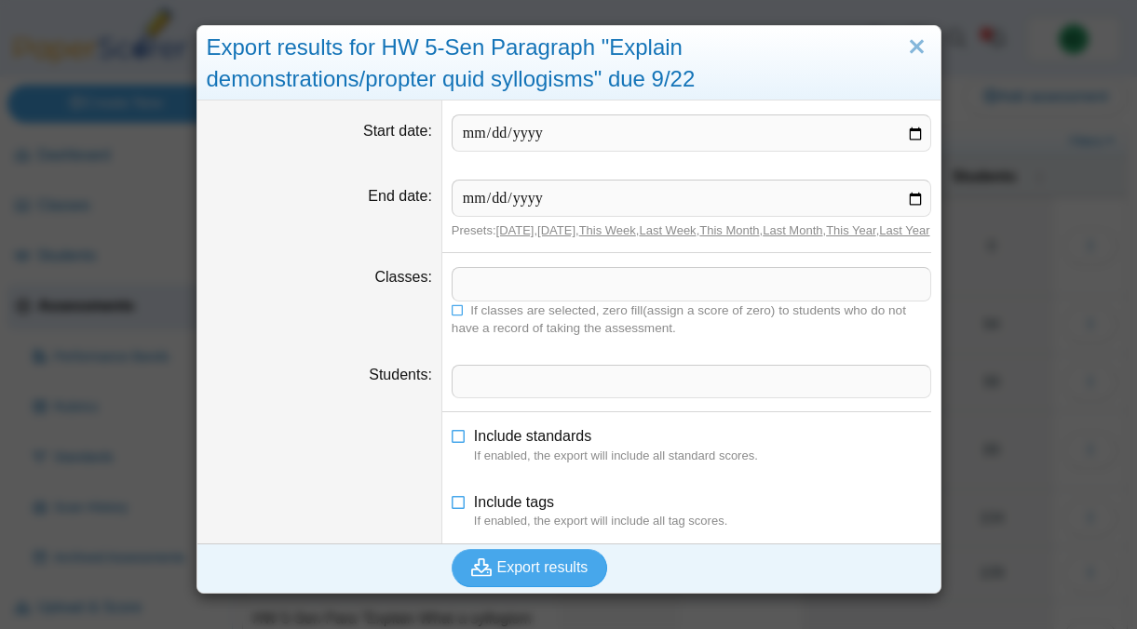
click at [516, 295] on span at bounding box center [691, 284] width 478 height 32
click at [456, 314] on icon at bounding box center [457, 308] width 13 height 11
click at [497, 575] on span "Export results" at bounding box center [542, 567] width 91 height 16
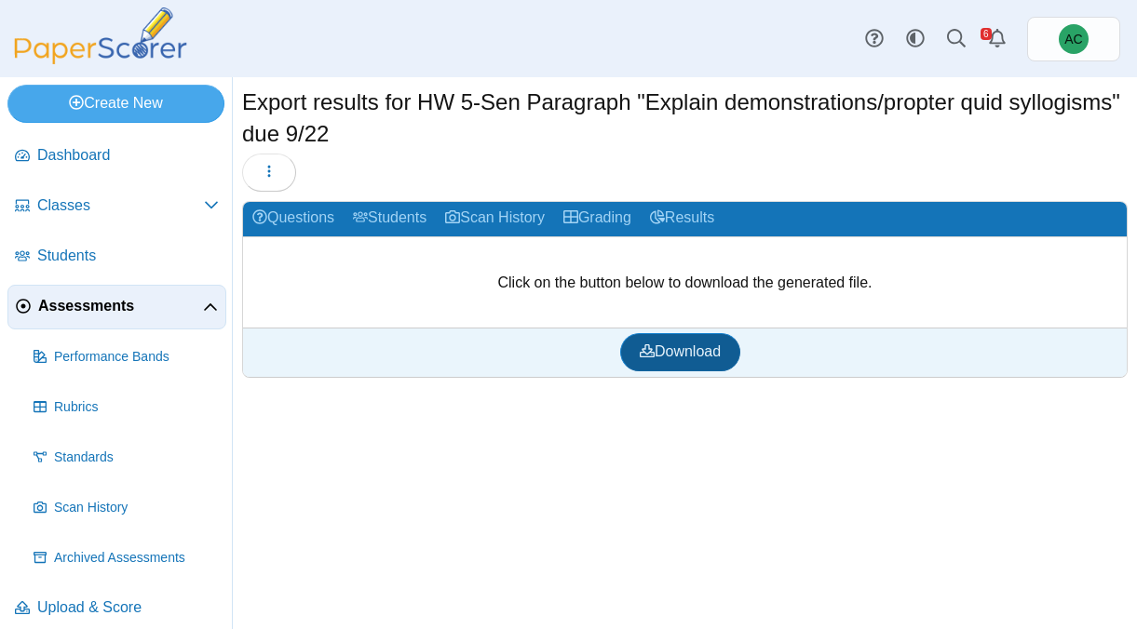
click at [672, 356] on span "Download" at bounding box center [680, 351] width 81 height 16
click at [44, 310] on span "Assessments" at bounding box center [120, 306] width 165 height 20
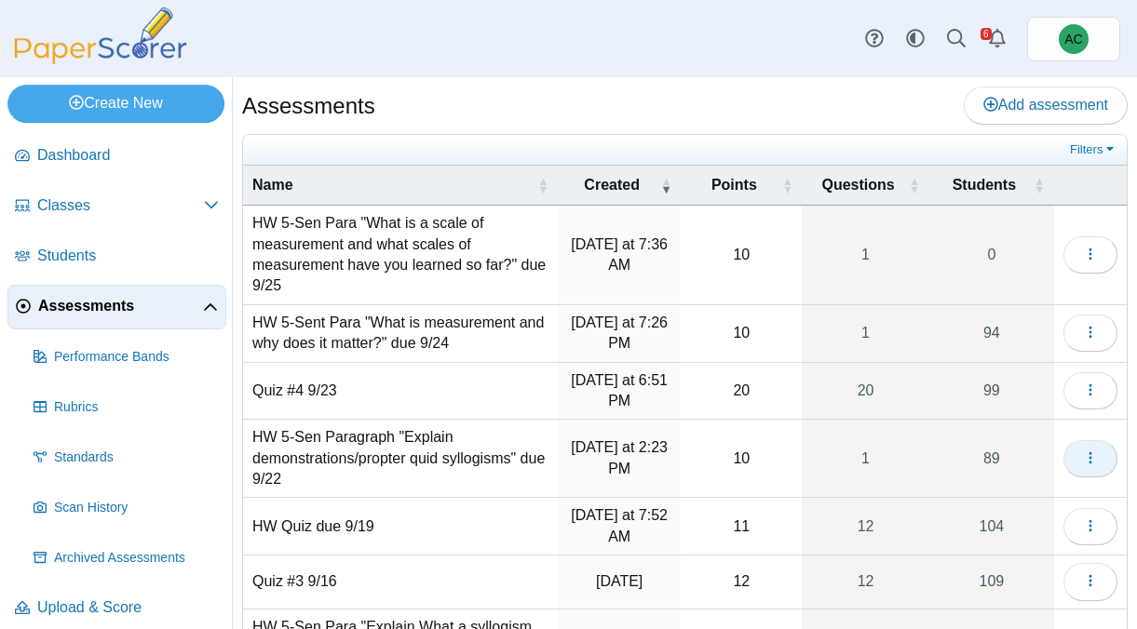
click at [1098, 465] on button "button" at bounding box center [1090, 458] width 54 height 37
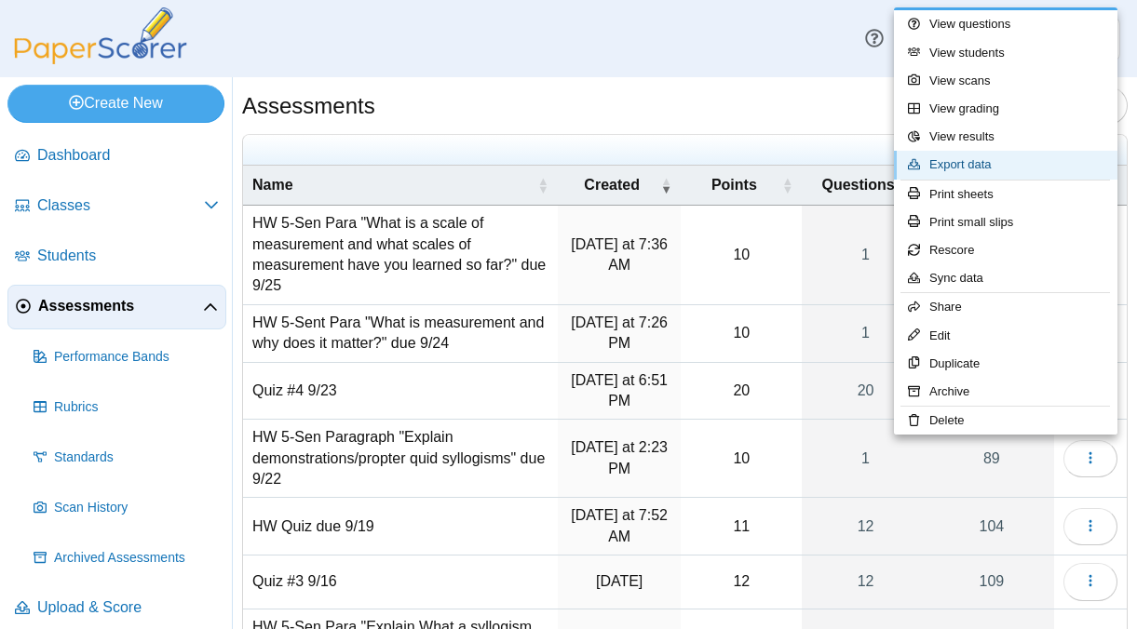
click at [968, 165] on link "Export data" at bounding box center [1005, 165] width 223 height 28
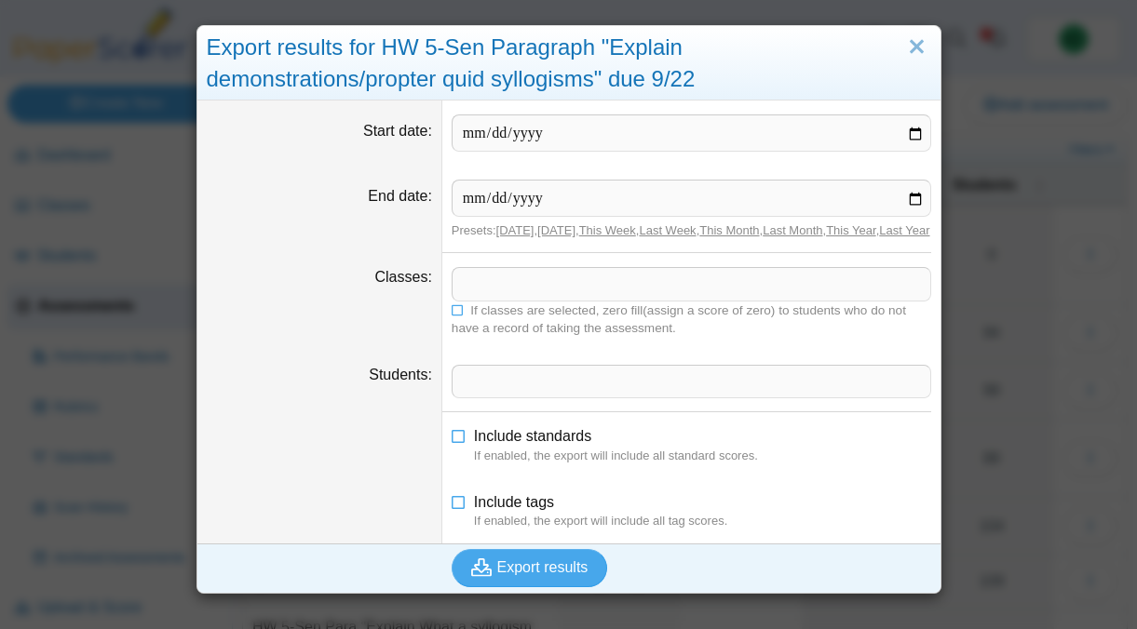
click at [498, 300] on span at bounding box center [691, 284] width 478 height 32
click at [462, 314] on icon at bounding box center [457, 308] width 13 height 11
click at [518, 575] on span "Export results" at bounding box center [542, 567] width 91 height 16
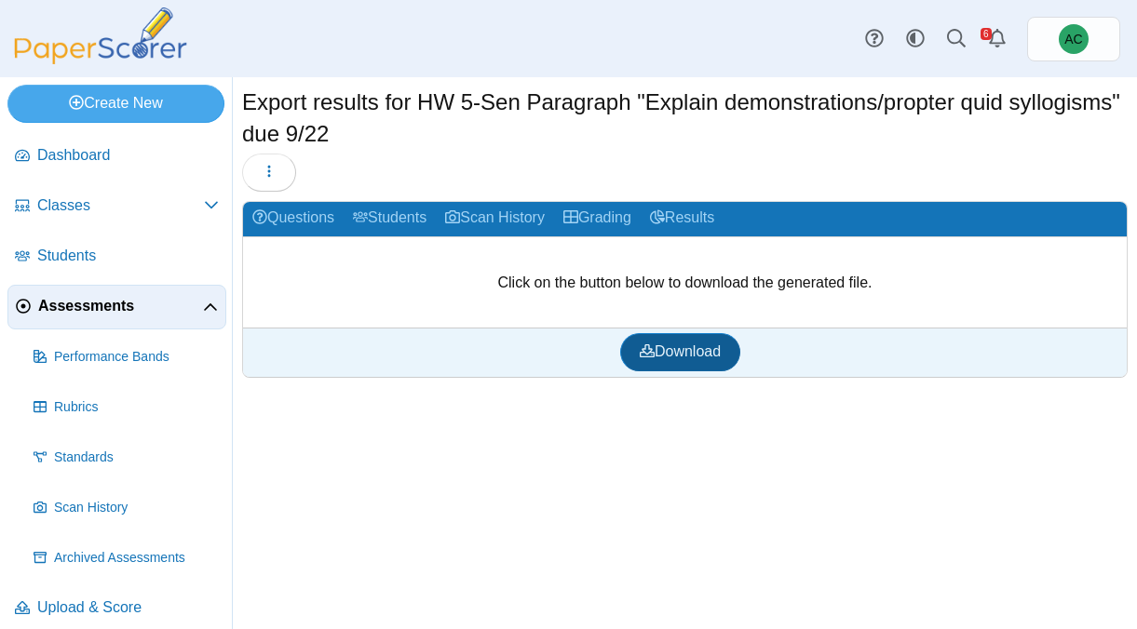
click at [650, 344] on icon at bounding box center [647, 350] width 15 height 15
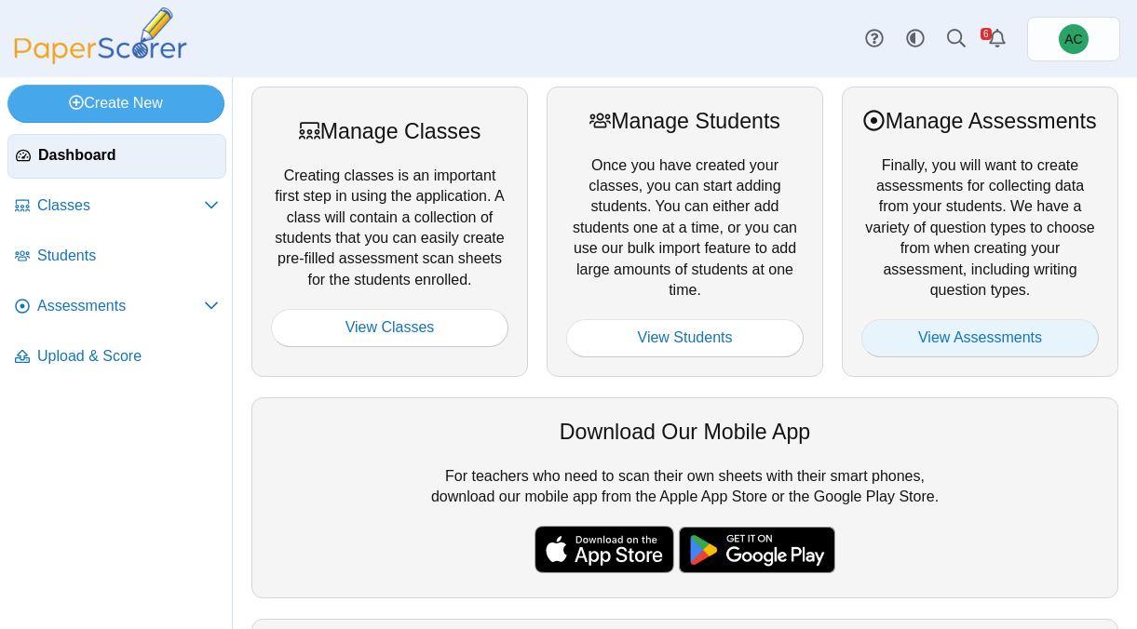
click at [939, 357] on link "View Assessments" at bounding box center [979, 337] width 237 height 37
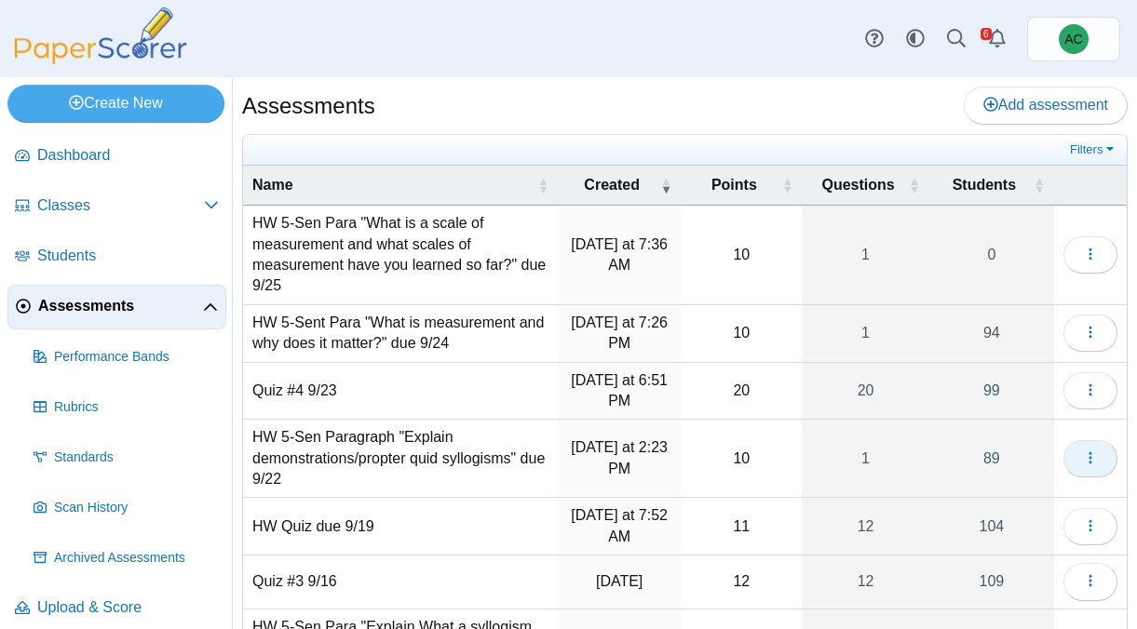
click at [1083, 455] on icon "button" at bounding box center [1090, 458] width 15 height 15
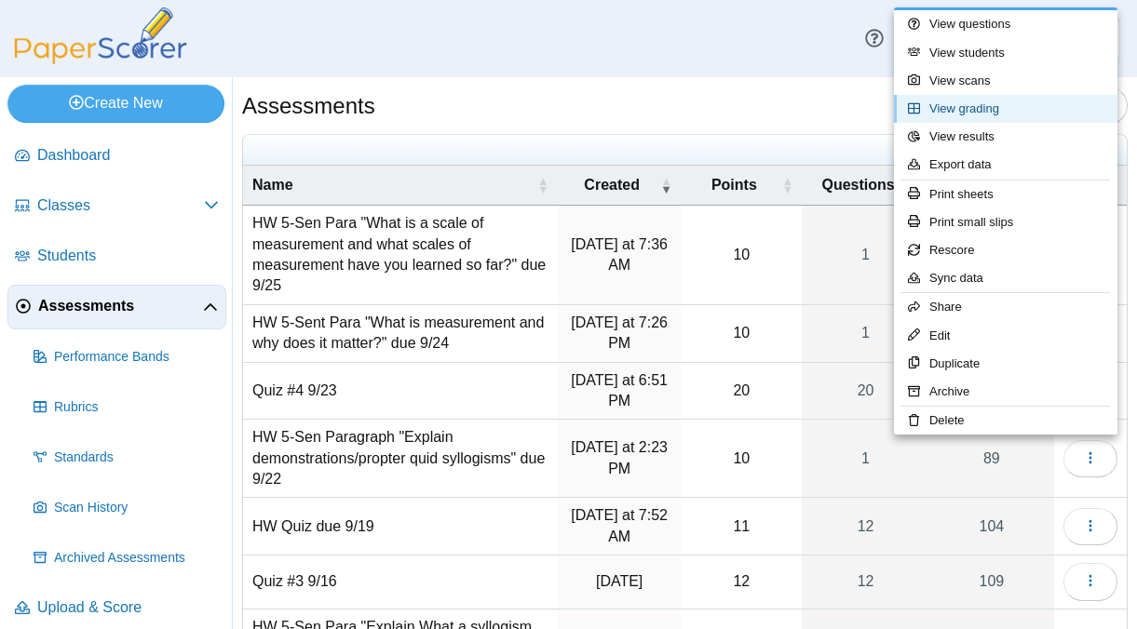
click at [941, 109] on link "View grading" at bounding box center [1005, 109] width 223 height 28
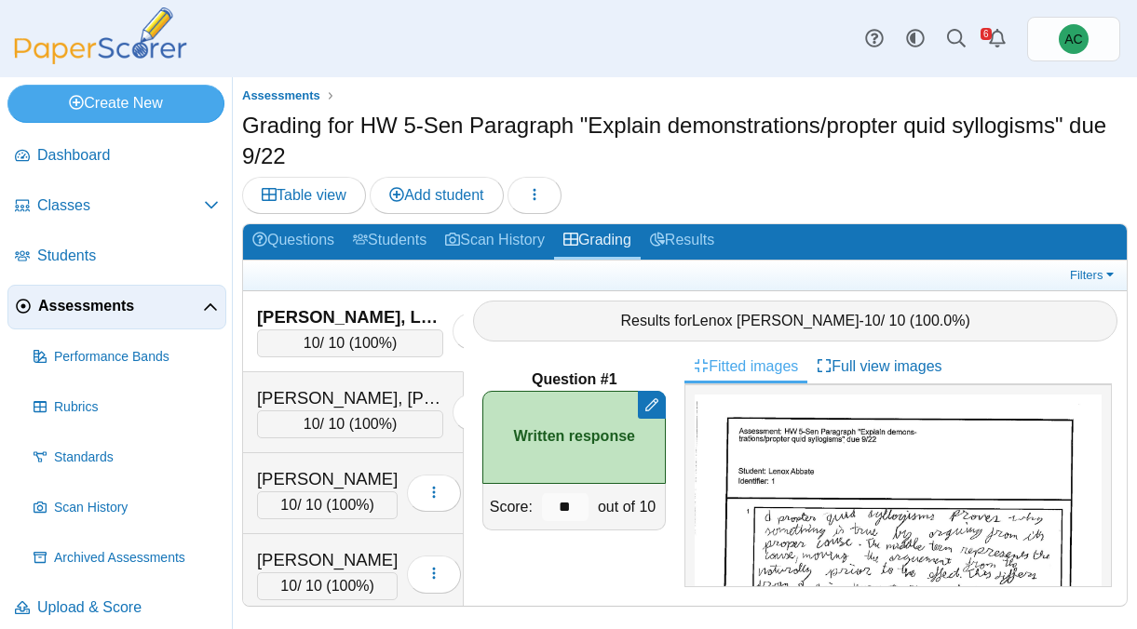
scroll to position [193, 0]
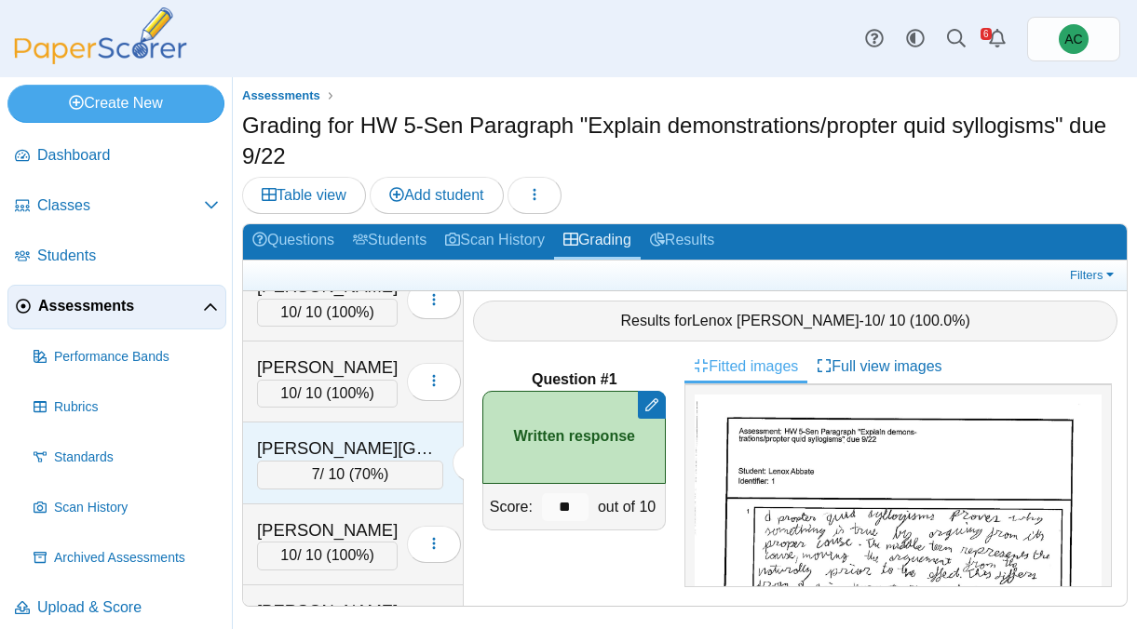
click at [351, 430] on div "[PERSON_NAME][GEOGRAPHIC_DATA] 7 / 10 ( 70% ) Loading…" at bounding box center [353, 463] width 221 height 81
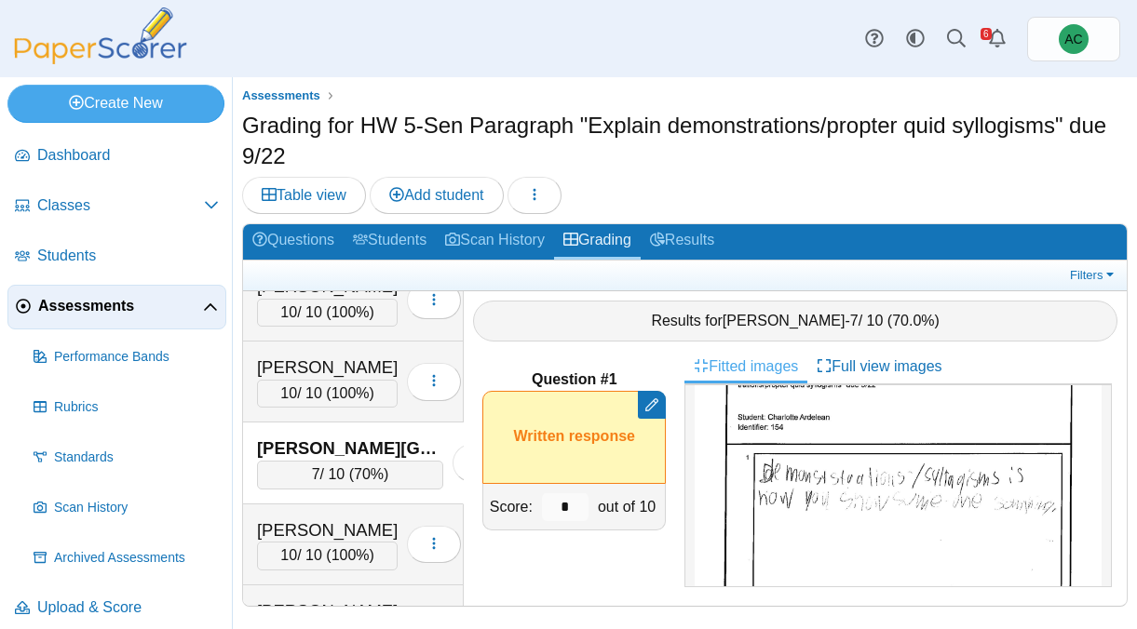
scroll to position [6602, 0]
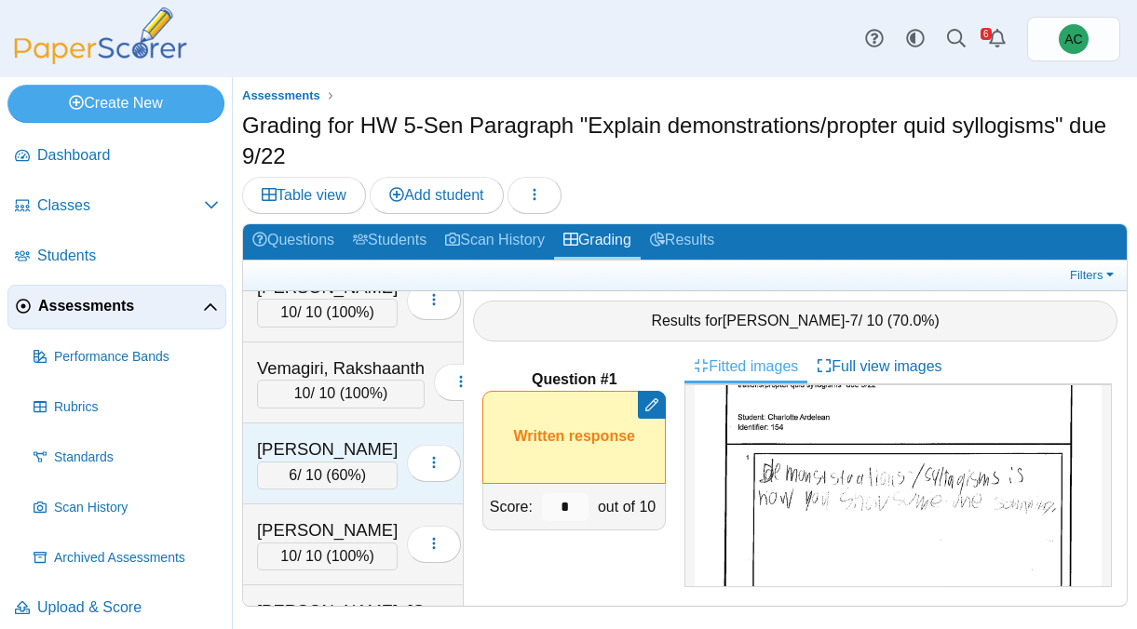
click at [316, 440] on div "[PERSON_NAME]" at bounding box center [327, 450] width 141 height 24
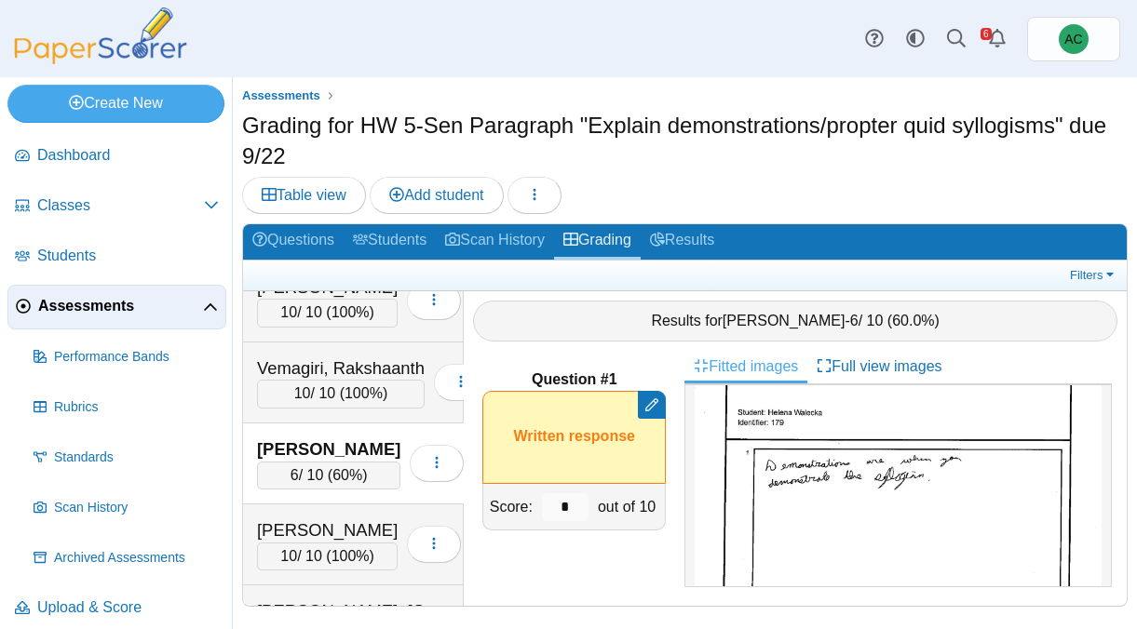
scroll to position [193, 0]
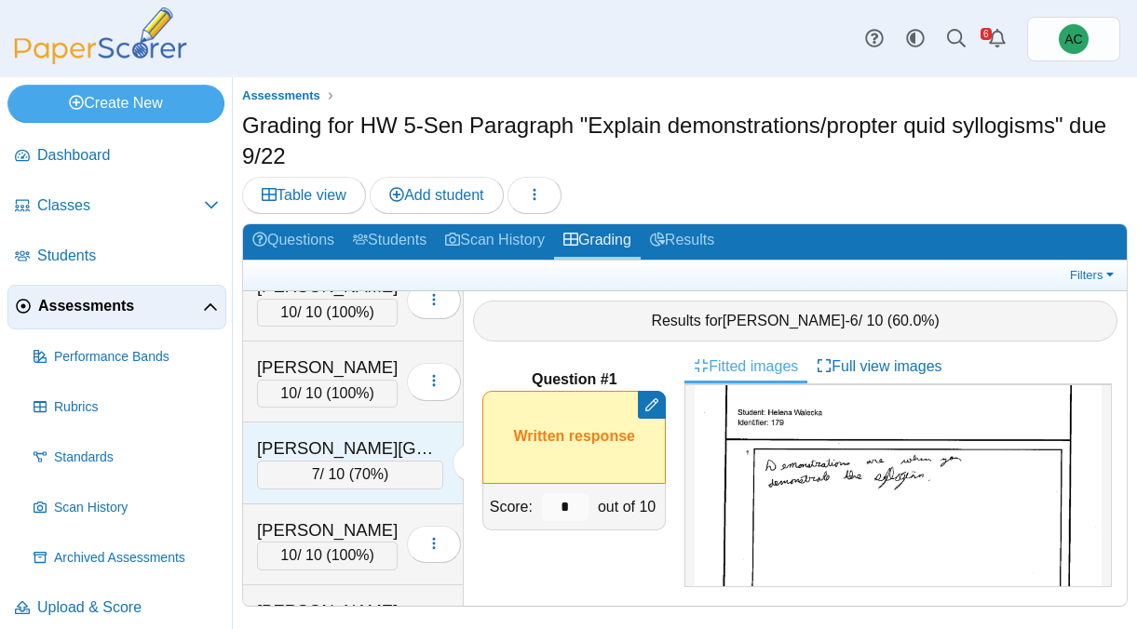
click at [306, 451] on div "[PERSON_NAME][GEOGRAPHIC_DATA]" at bounding box center [350, 449] width 186 height 24
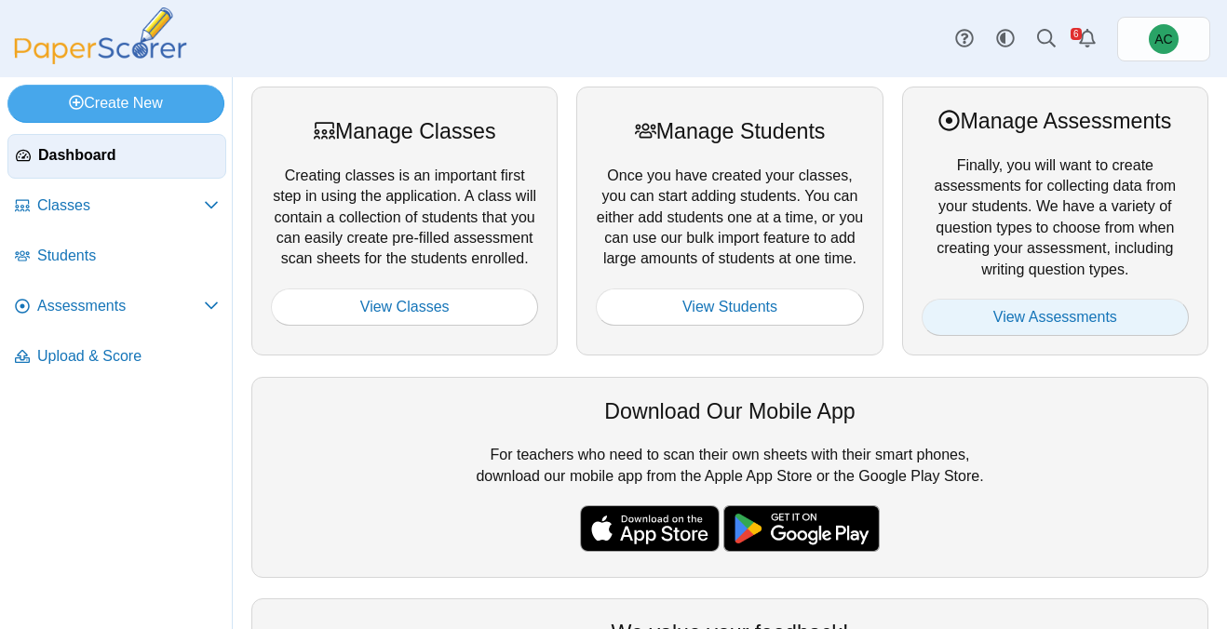
click at [994, 330] on link "View Assessments" at bounding box center [1055, 317] width 267 height 37
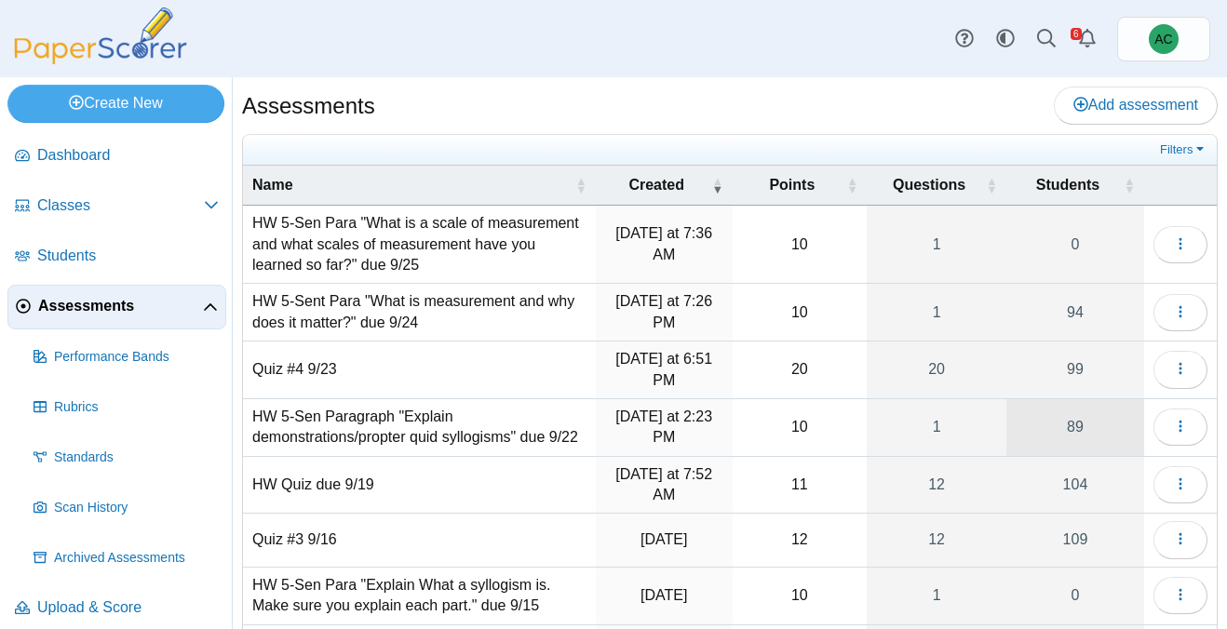
scroll to position [267, 0]
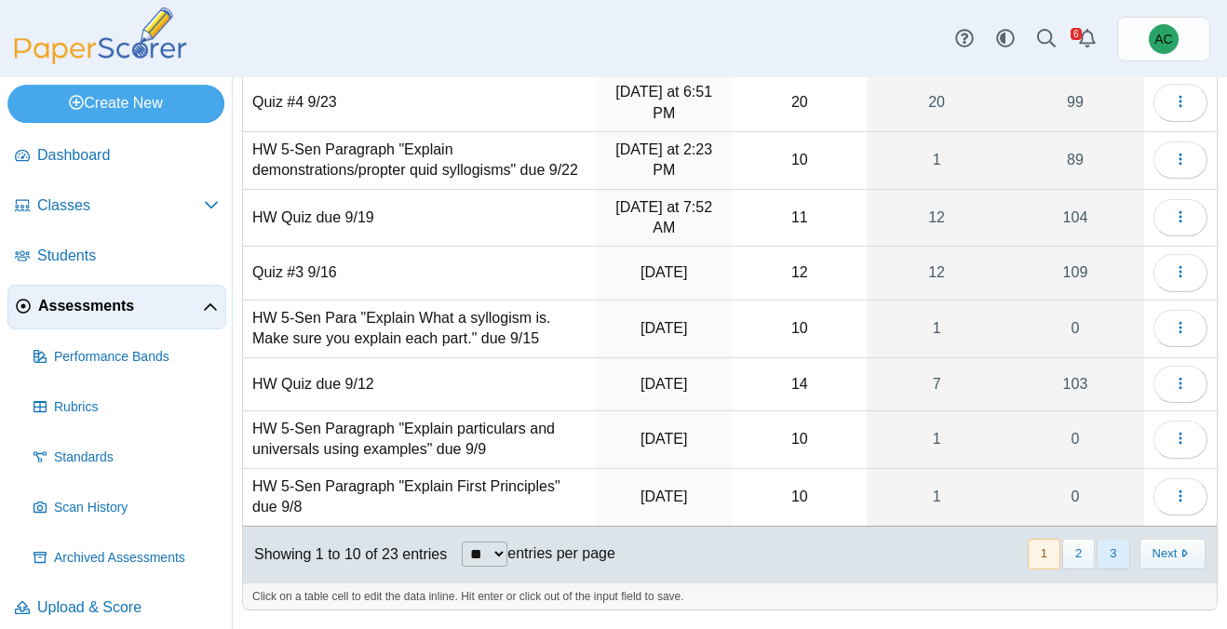
click at [1107, 551] on button "3" at bounding box center [1113, 554] width 33 height 31
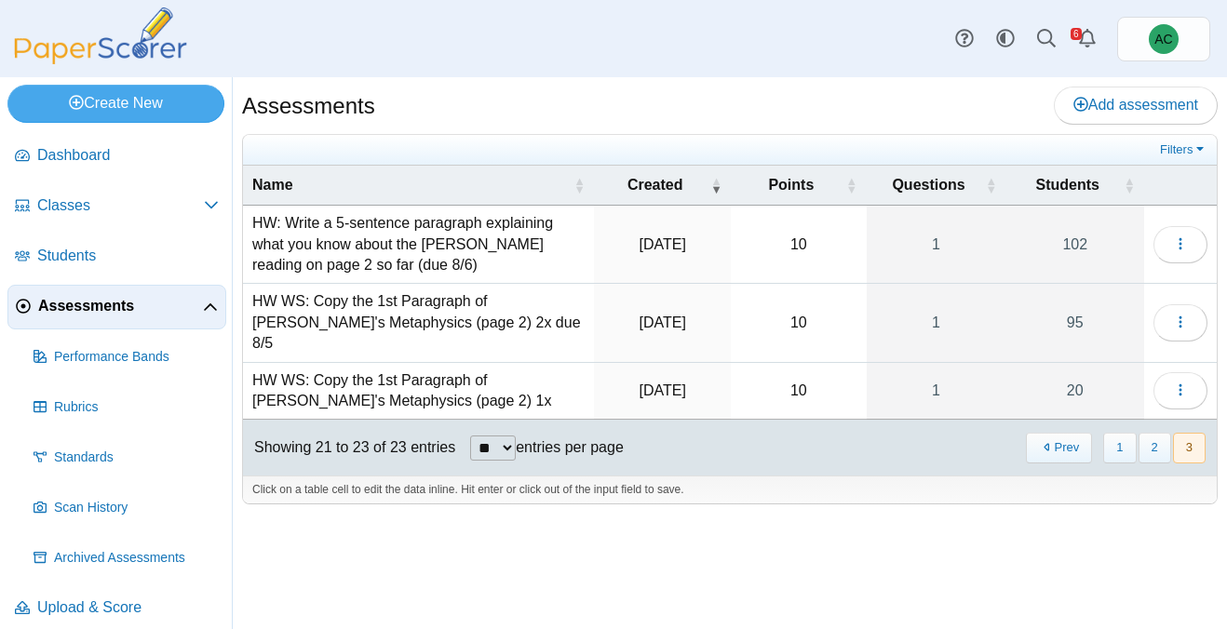
scroll to position [0, 0]
click at [1147, 433] on button "2" at bounding box center [1154, 448] width 33 height 31
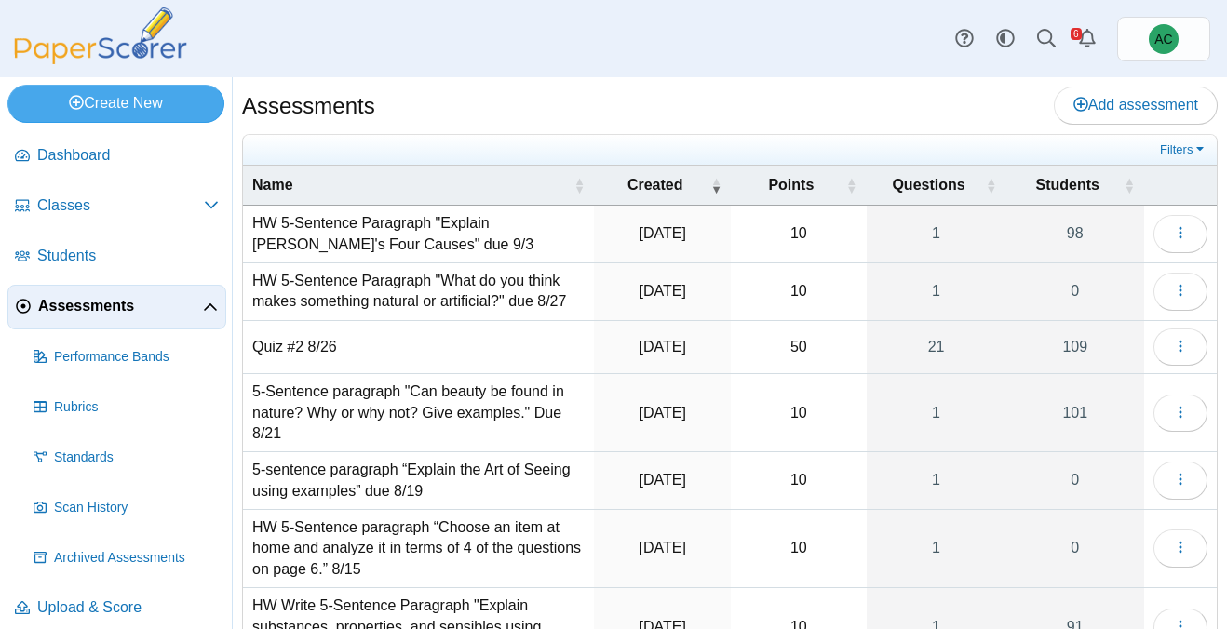
scroll to position [350, 0]
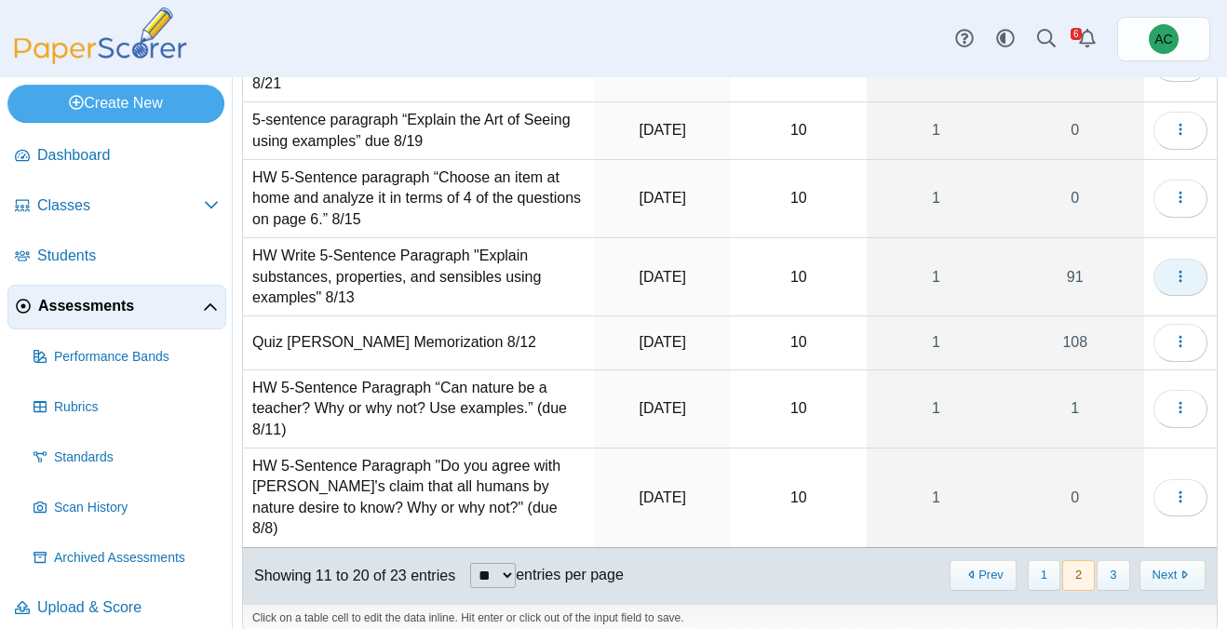
click at [1173, 275] on icon "button" at bounding box center [1180, 276] width 15 height 15
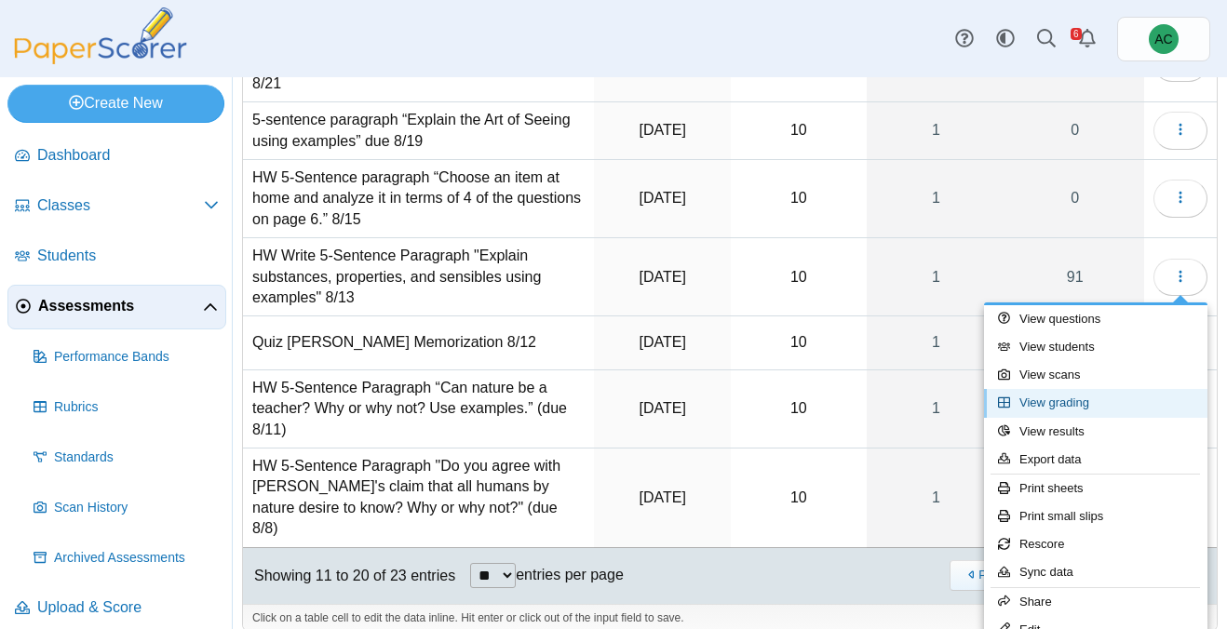
click at [1048, 411] on link "View grading" at bounding box center [1095, 403] width 223 height 28
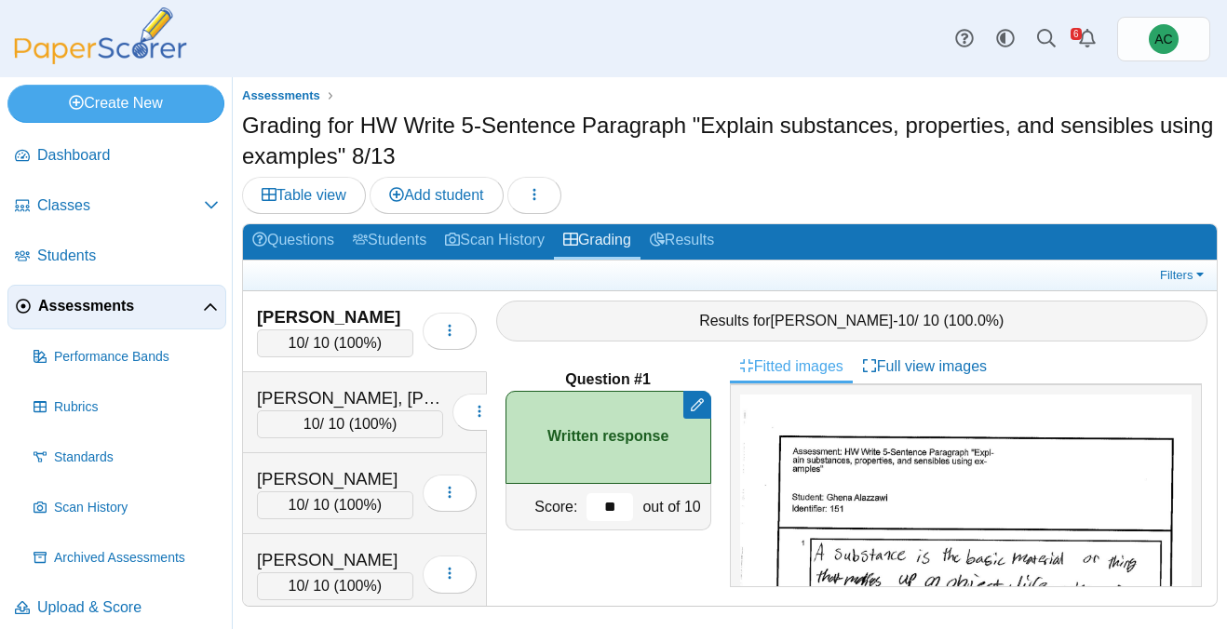
click at [618, 503] on input "**" at bounding box center [609, 507] width 47 height 28
type input "*"
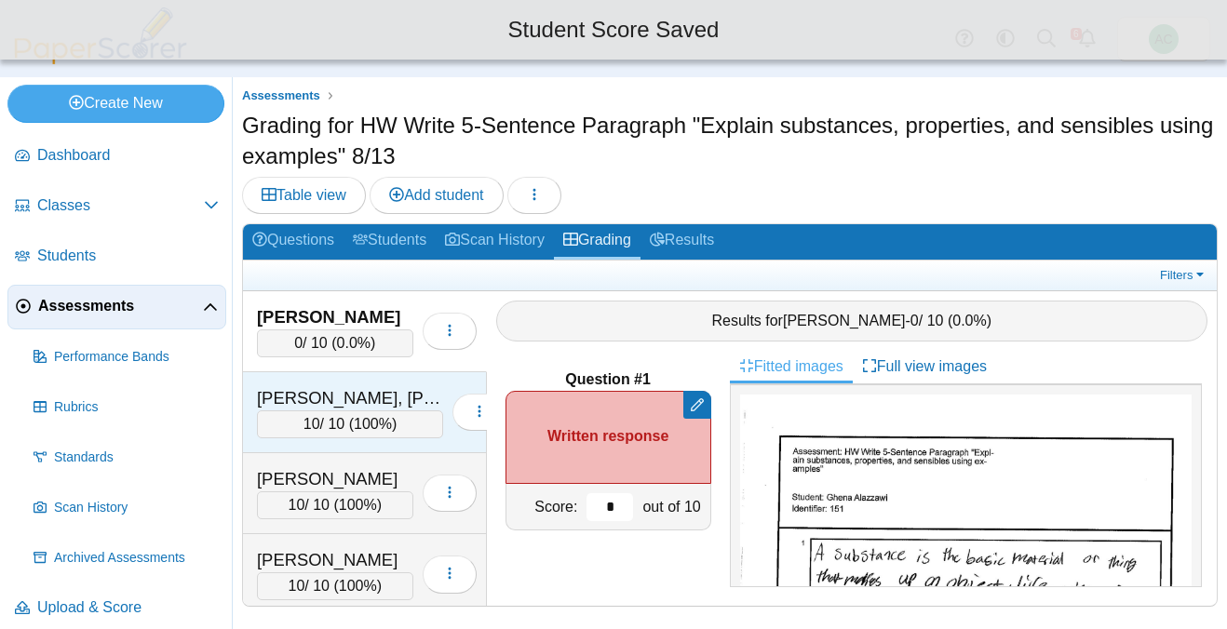
type input "*"
click at [374, 424] on span "100%" at bounding box center [373, 424] width 38 height 16
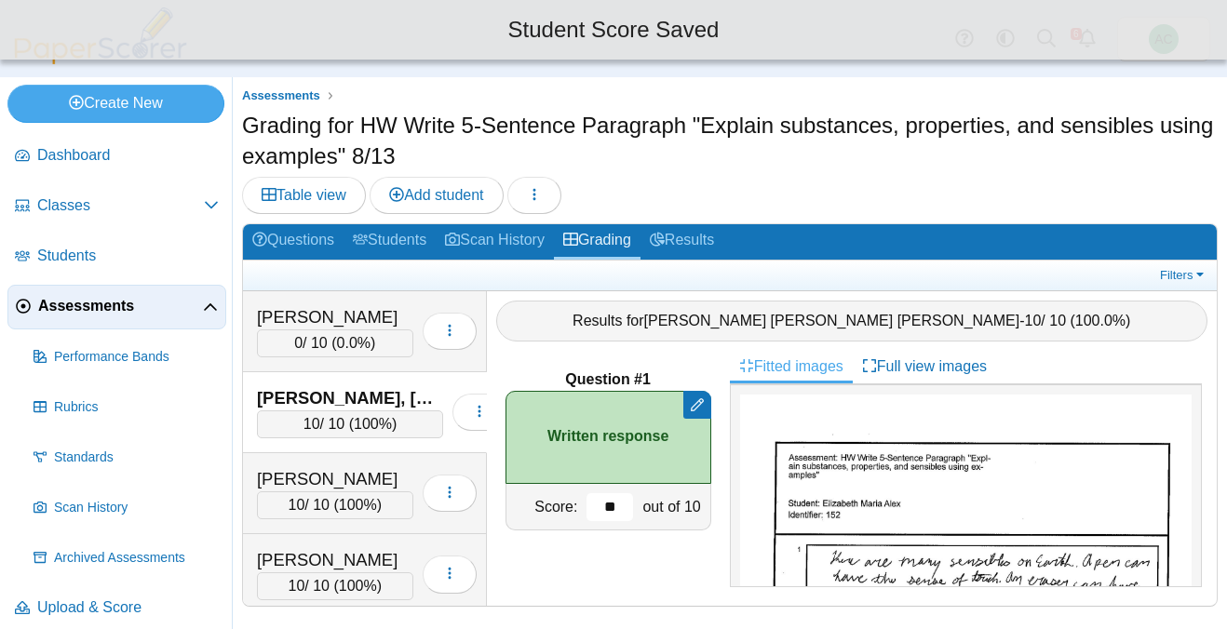
click at [615, 505] on input "**" at bounding box center [609, 507] width 47 height 28
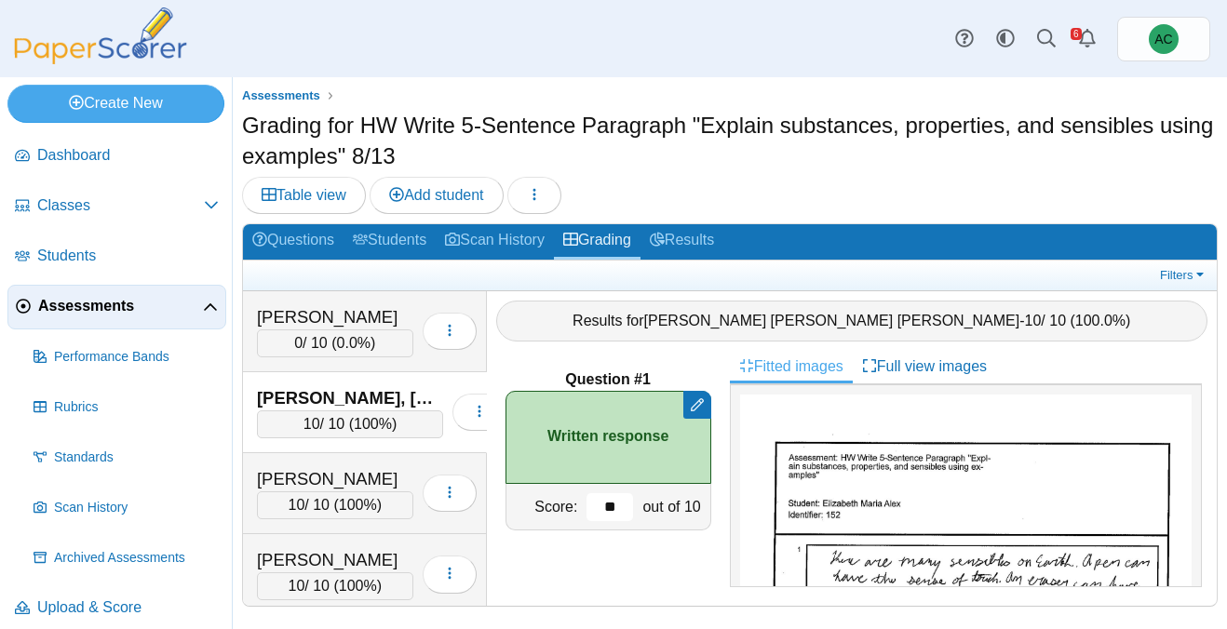
type input "*"
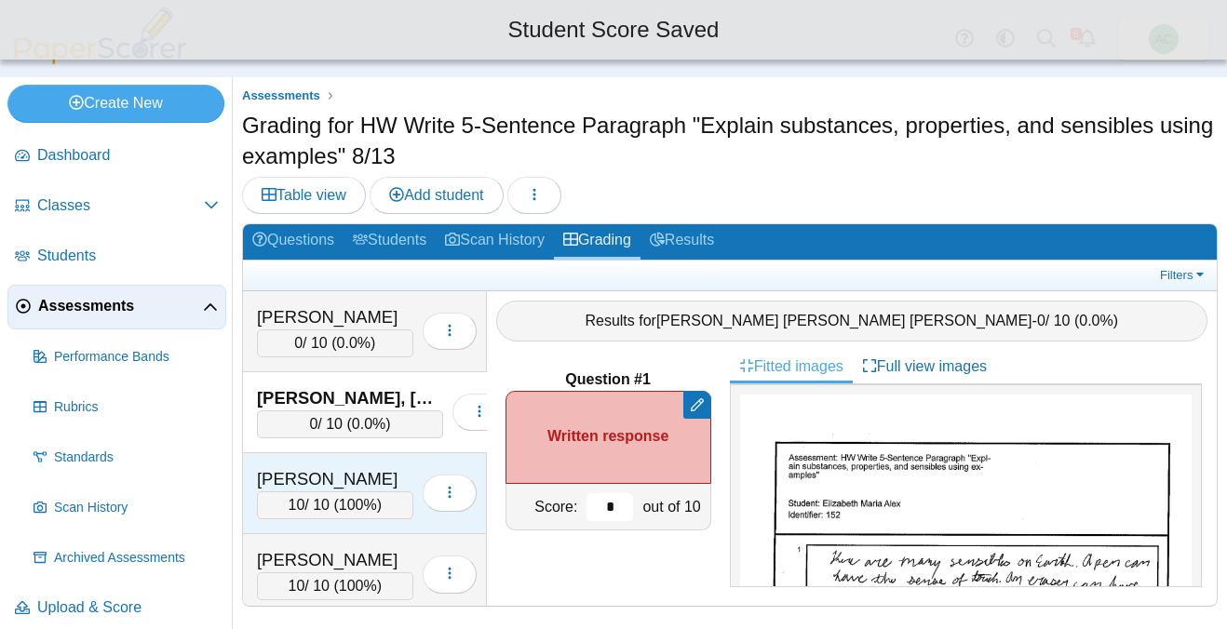
type input "*"
click at [370, 504] on span "100%" at bounding box center [358, 505] width 38 height 16
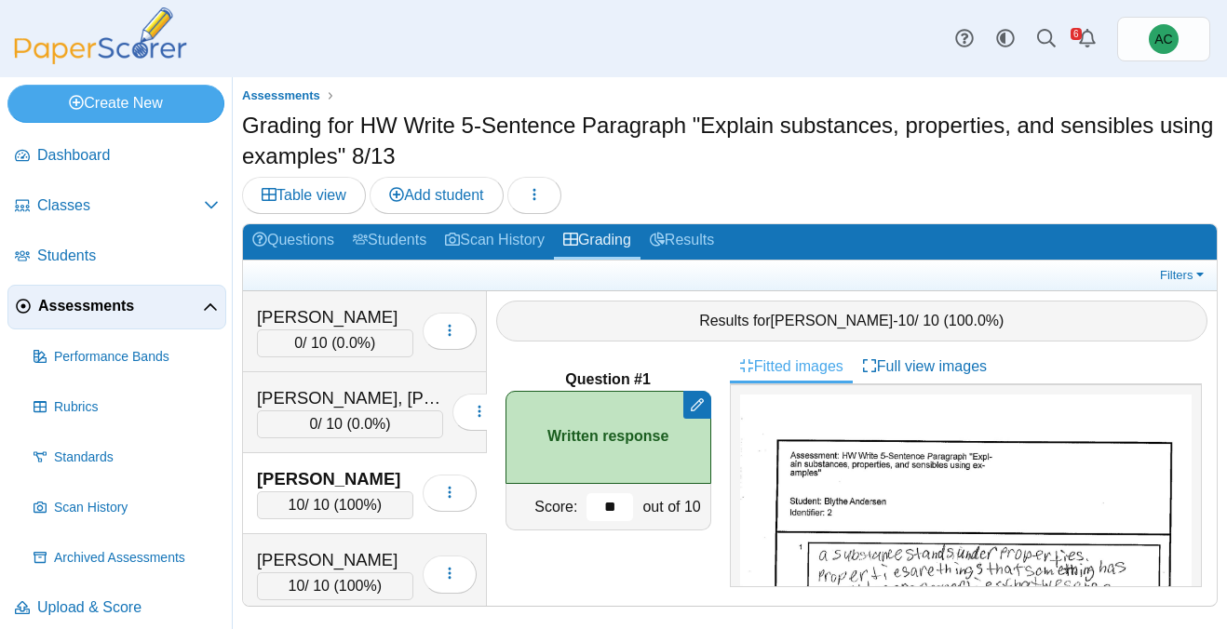
click at [614, 502] on input "**" at bounding box center [609, 507] width 47 height 28
type input "*"
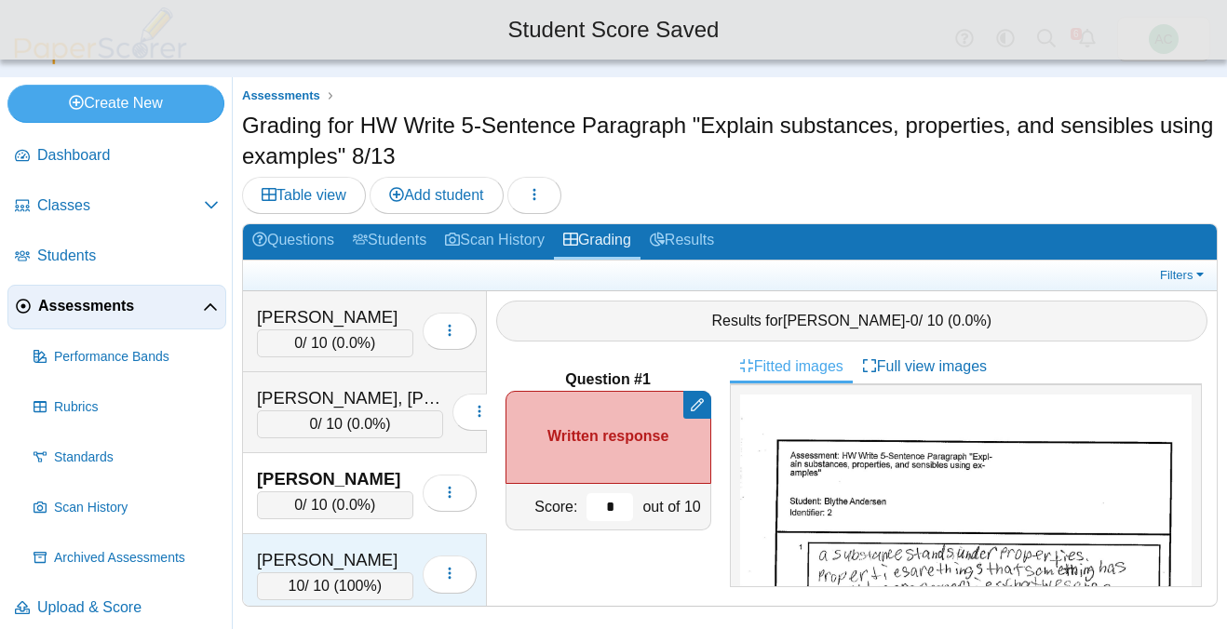
type input "*"
click at [322, 548] on div "Andersen, Hannah" at bounding box center [335, 560] width 156 height 24
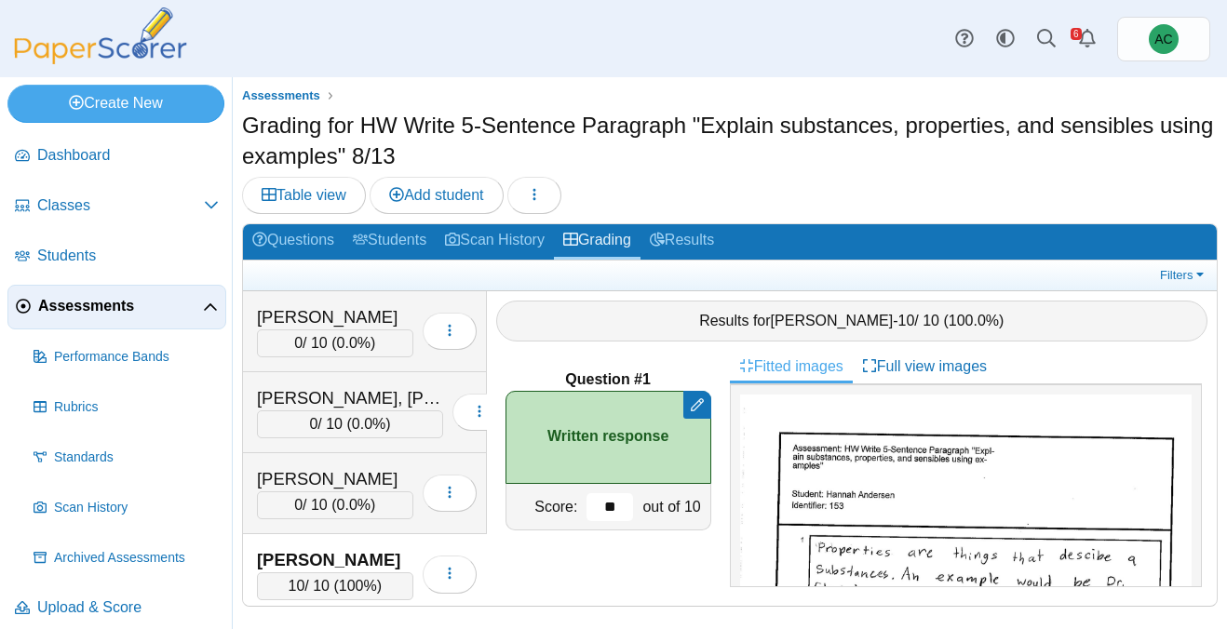
click at [626, 513] on input "**" at bounding box center [609, 507] width 47 height 28
type input "*"
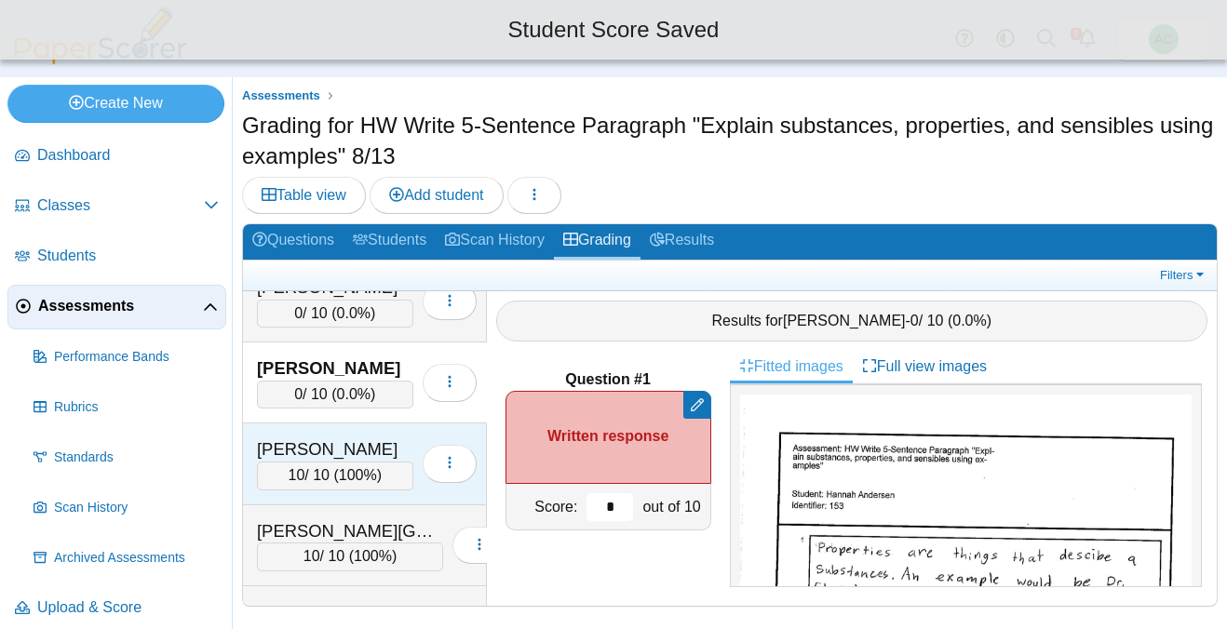
scroll to position [193, 0]
type input "*"
click at [294, 465] on div "10 / 10 ( 100% )" at bounding box center [335, 475] width 156 height 28
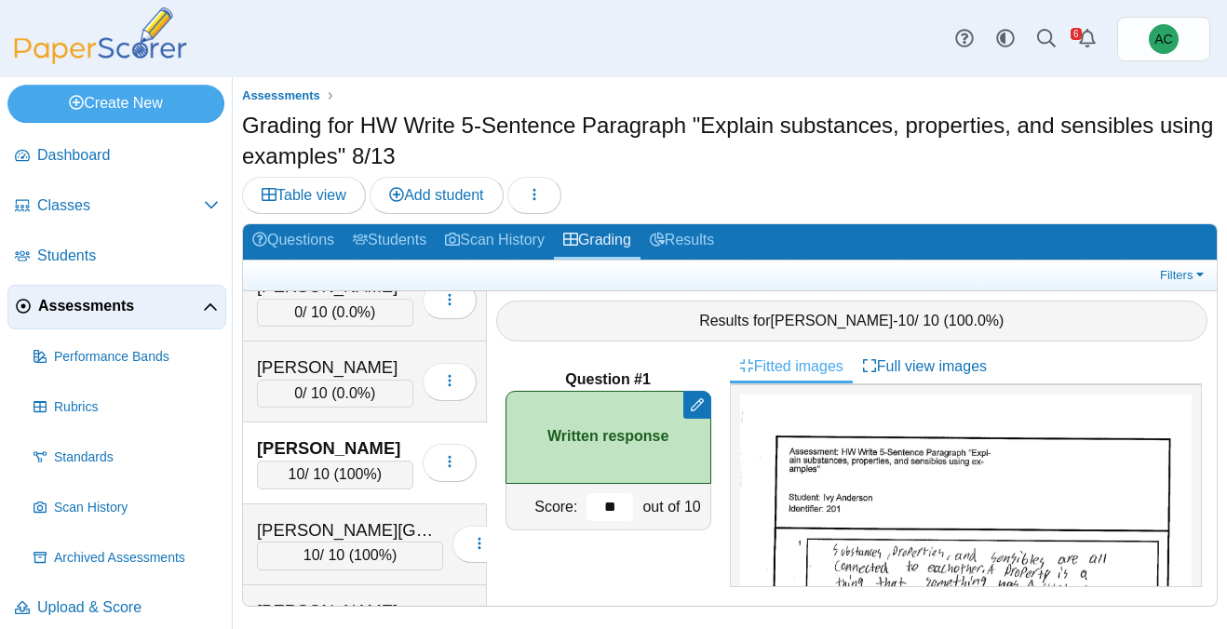
click at [626, 504] on input "**" at bounding box center [609, 507] width 47 height 28
type input "*"
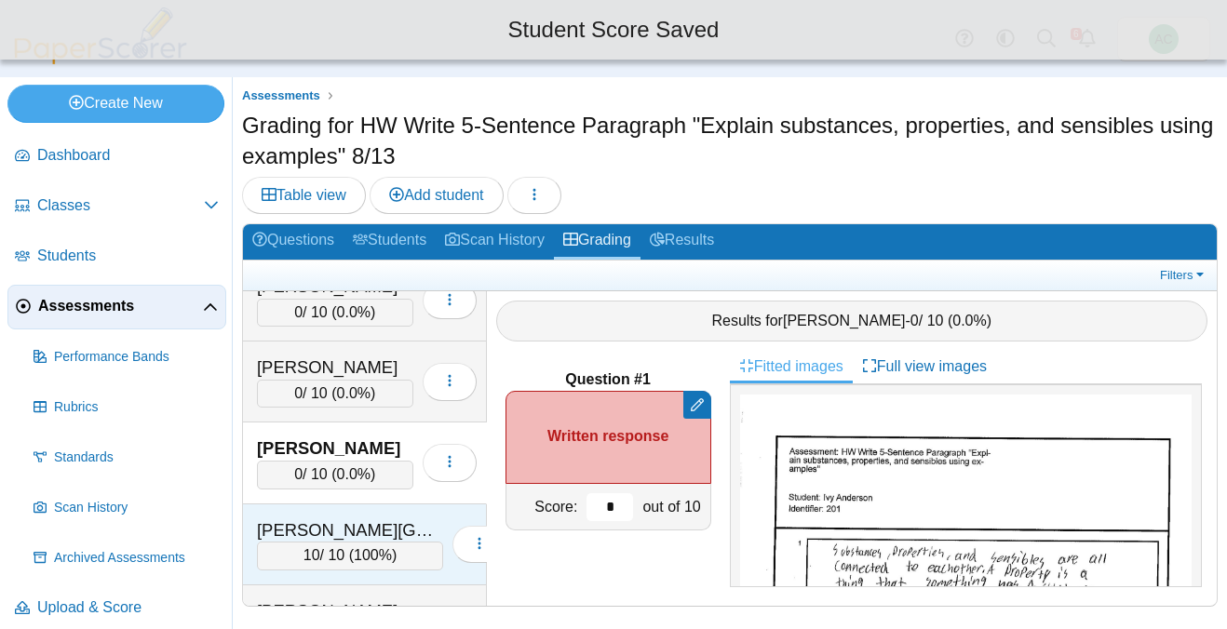
type input "*"
click at [312, 525] on div "Ardelean, Charlotte" at bounding box center [350, 530] width 186 height 24
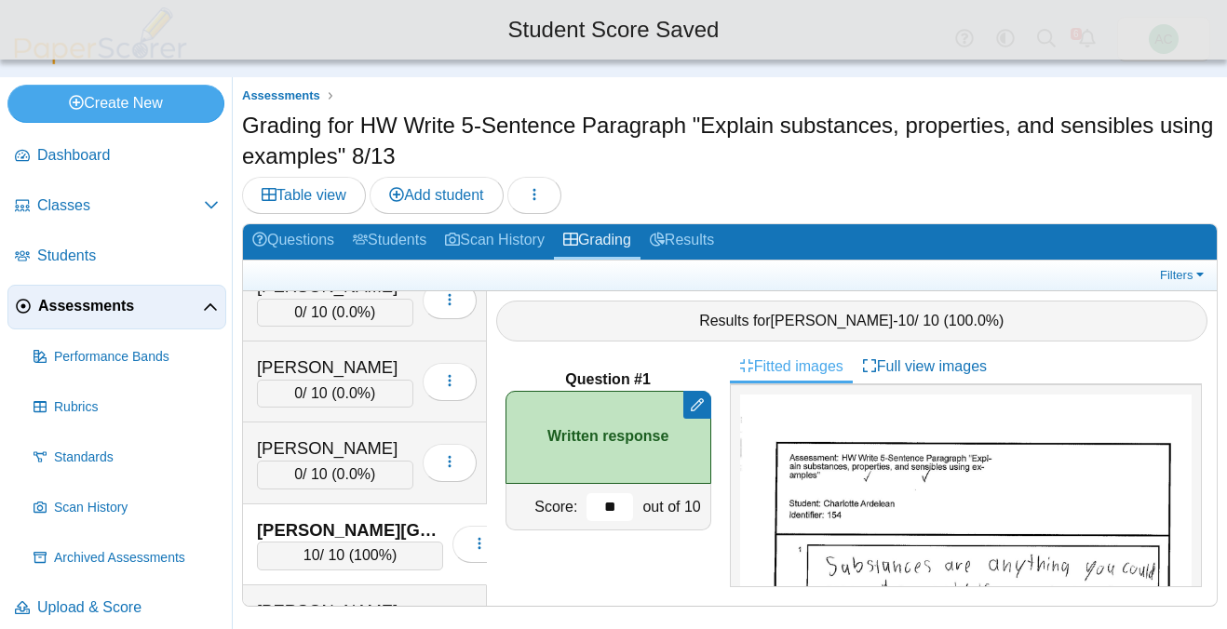
click at [614, 505] on input "**" at bounding box center [609, 507] width 47 height 28
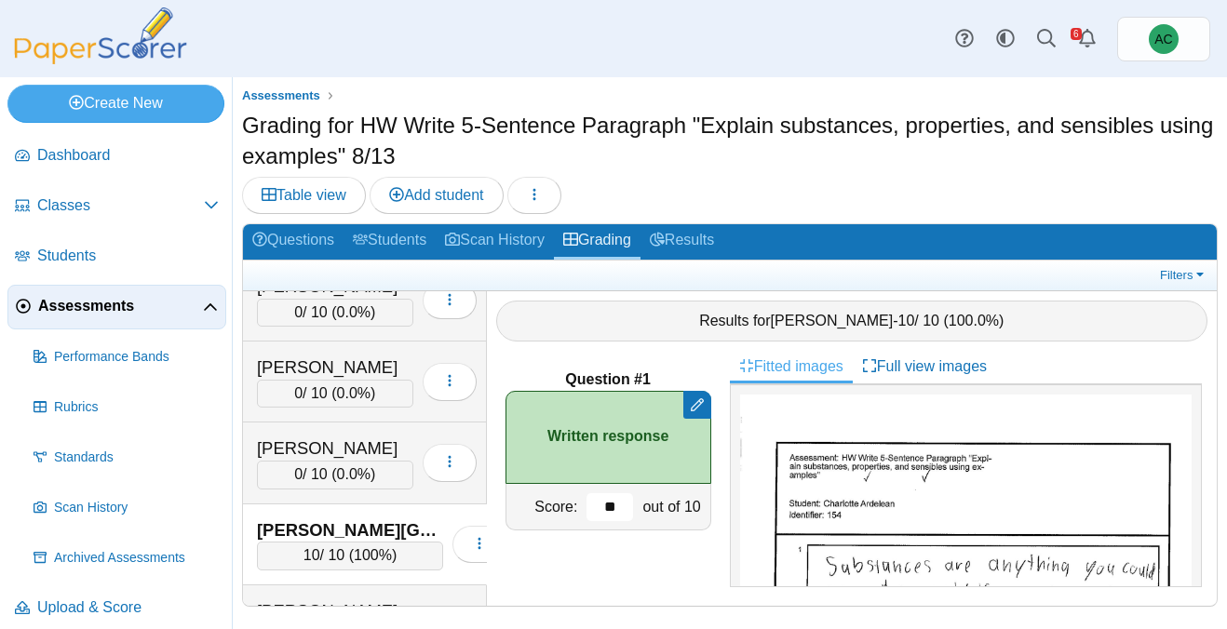
type input "*"
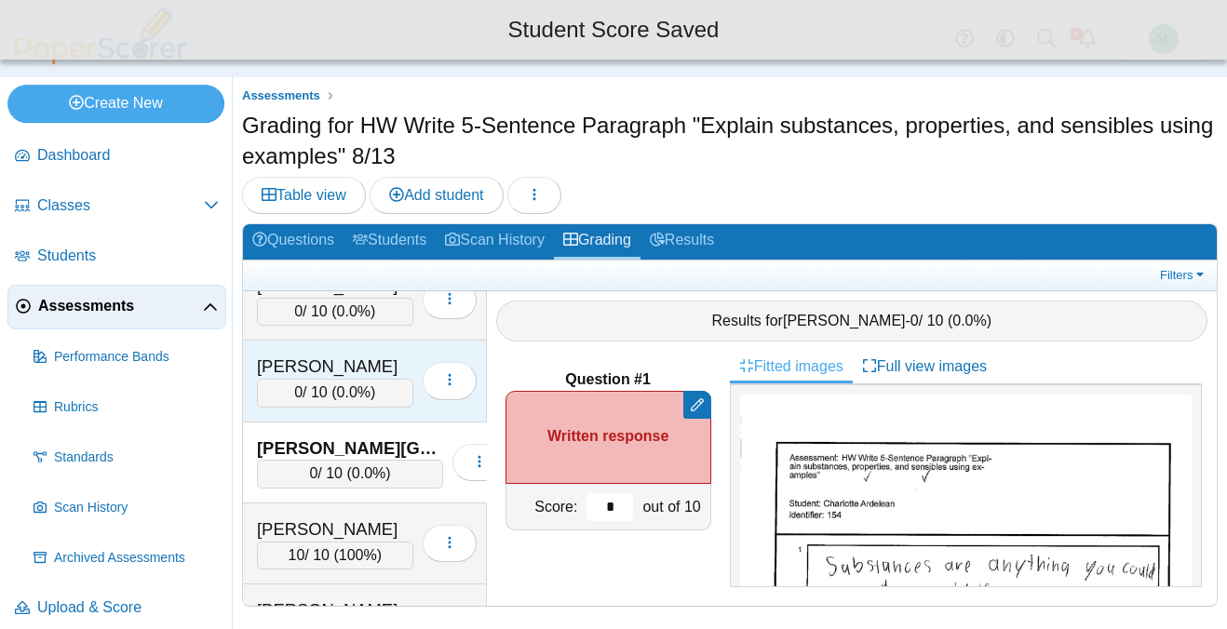
scroll to position [306, 0]
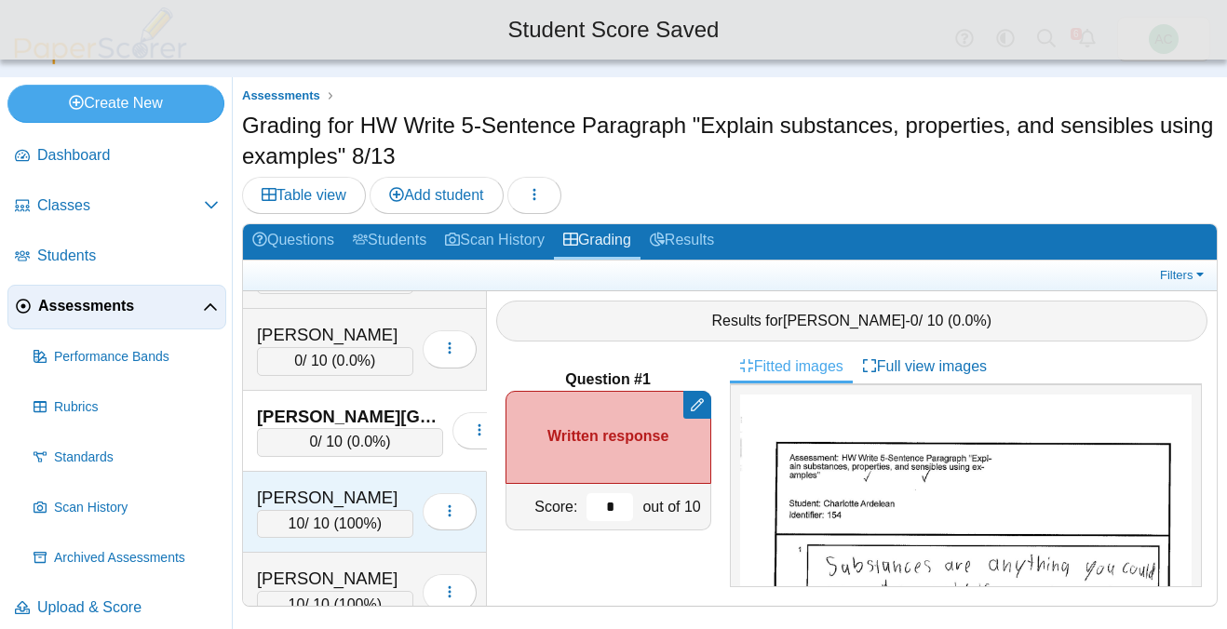
type input "*"
click at [367, 500] on div "Arnold, Adam" at bounding box center [335, 498] width 156 height 24
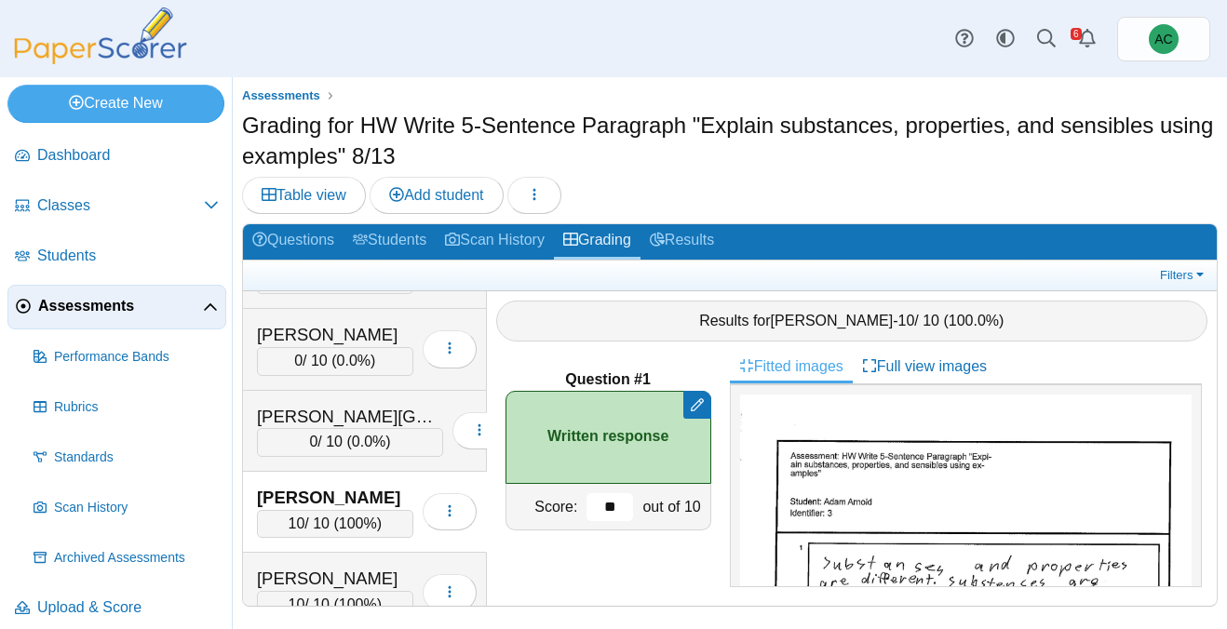
click at [624, 502] on input "**" at bounding box center [609, 507] width 47 height 28
type input "*"
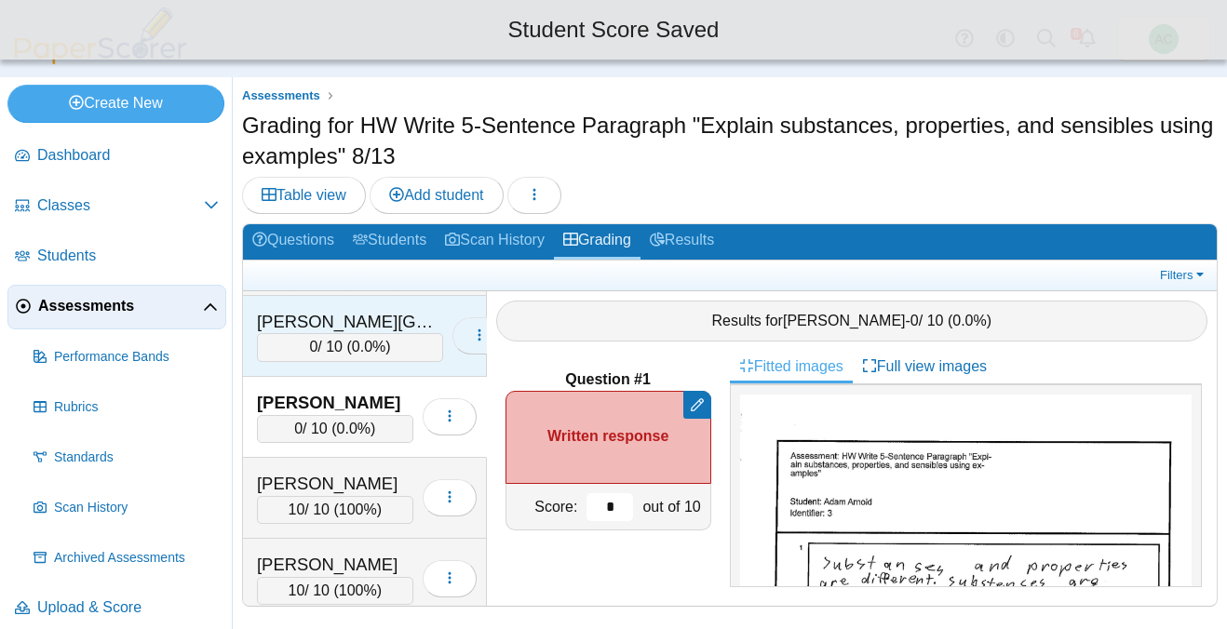
scroll to position [424, 0]
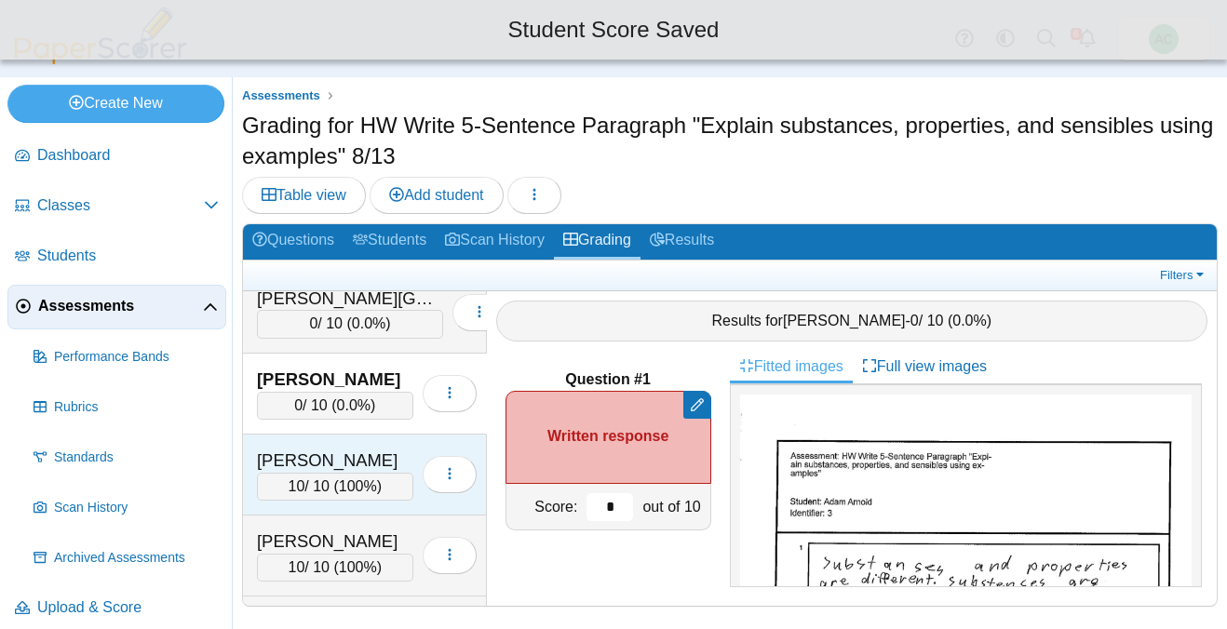
type input "*"
click at [351, 459] on div "Arnold, Kate" at bounding box center [335, 461] width 156 height 24
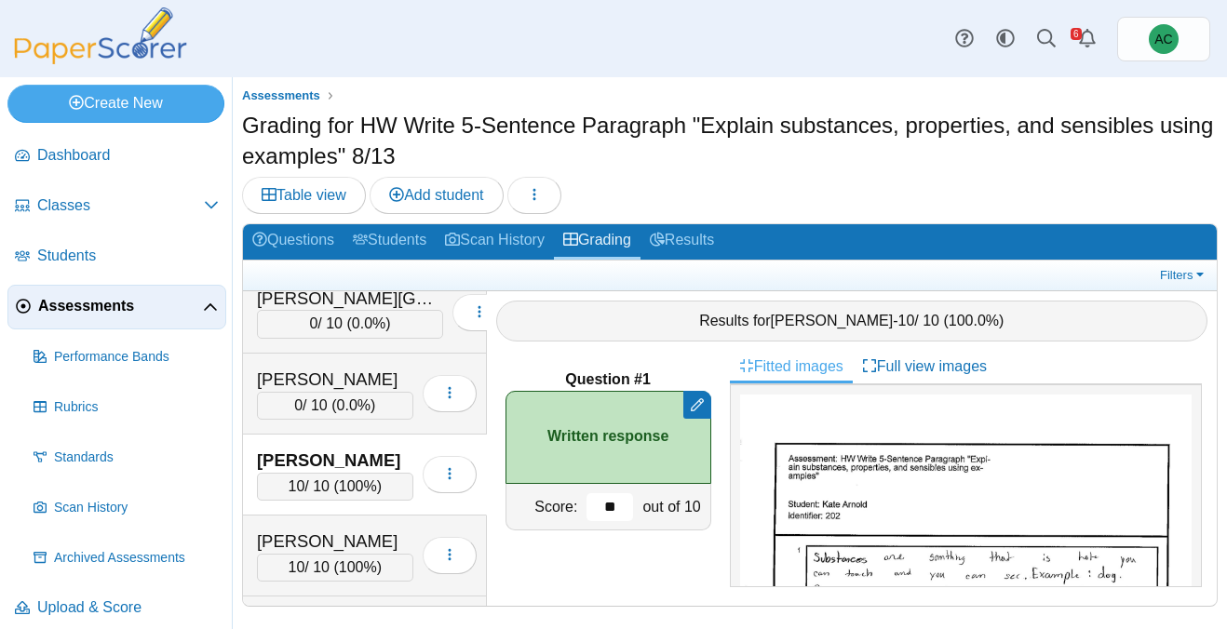
click at [628, 506] on input "**" at bounding box center [609, 507] width 47 height 28
type input "*"
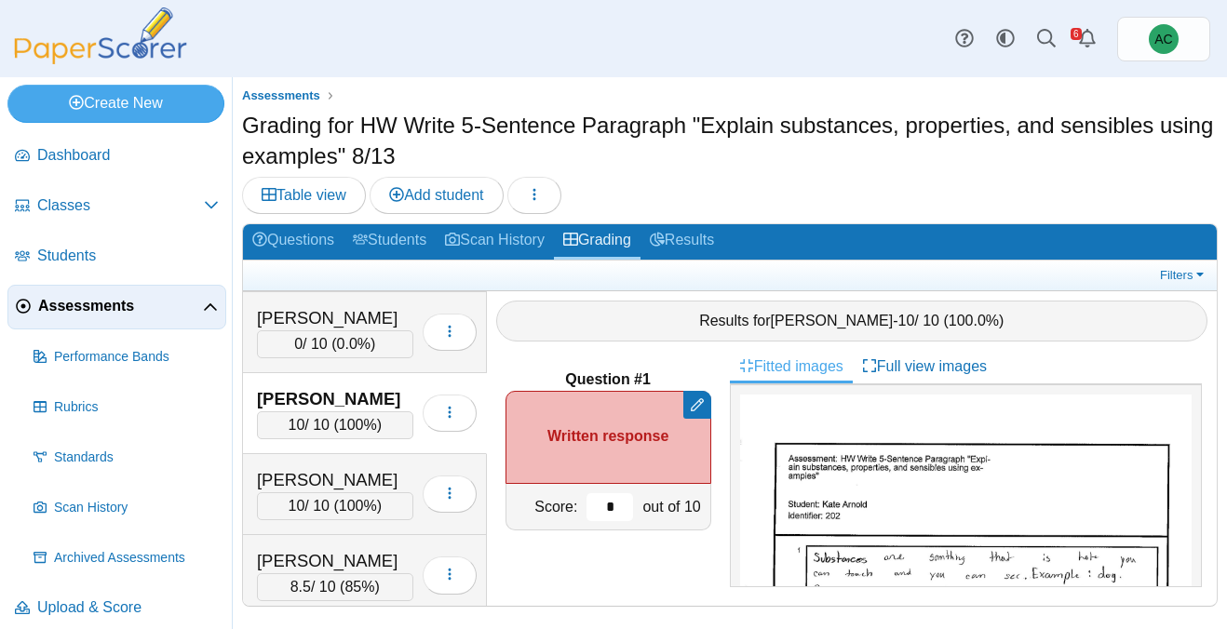
scroll to position [492, 0]
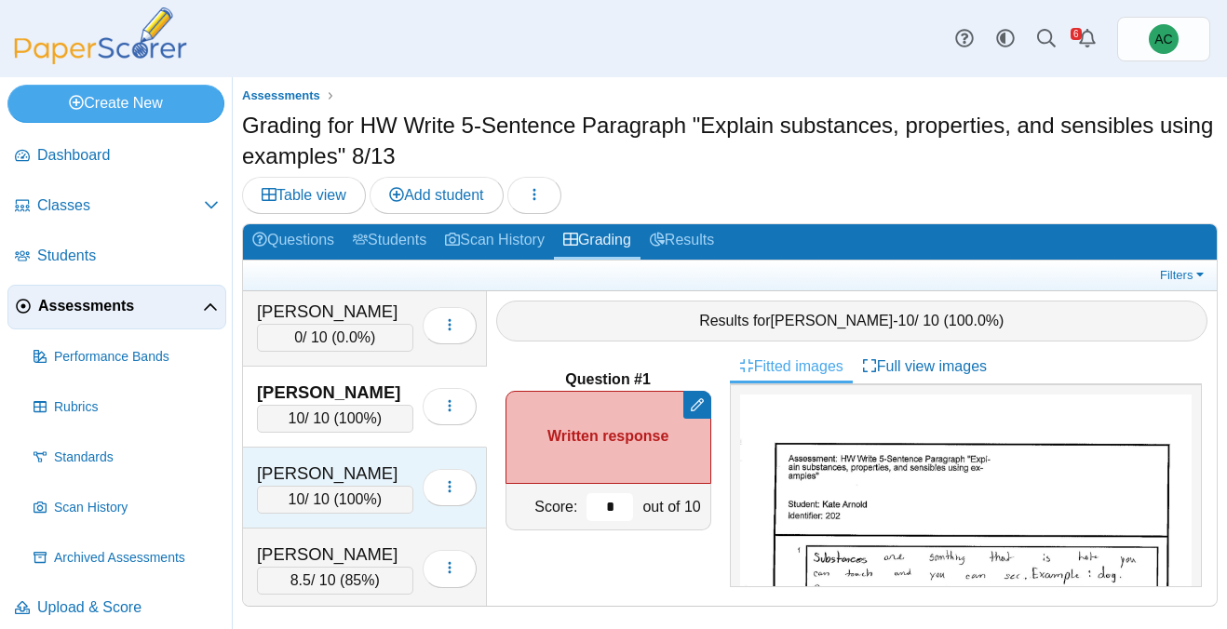
type input "*"
click at [340, 476] on div "Arunkumar, Tharan" at bounding box center [335, 474] width 156 height 24
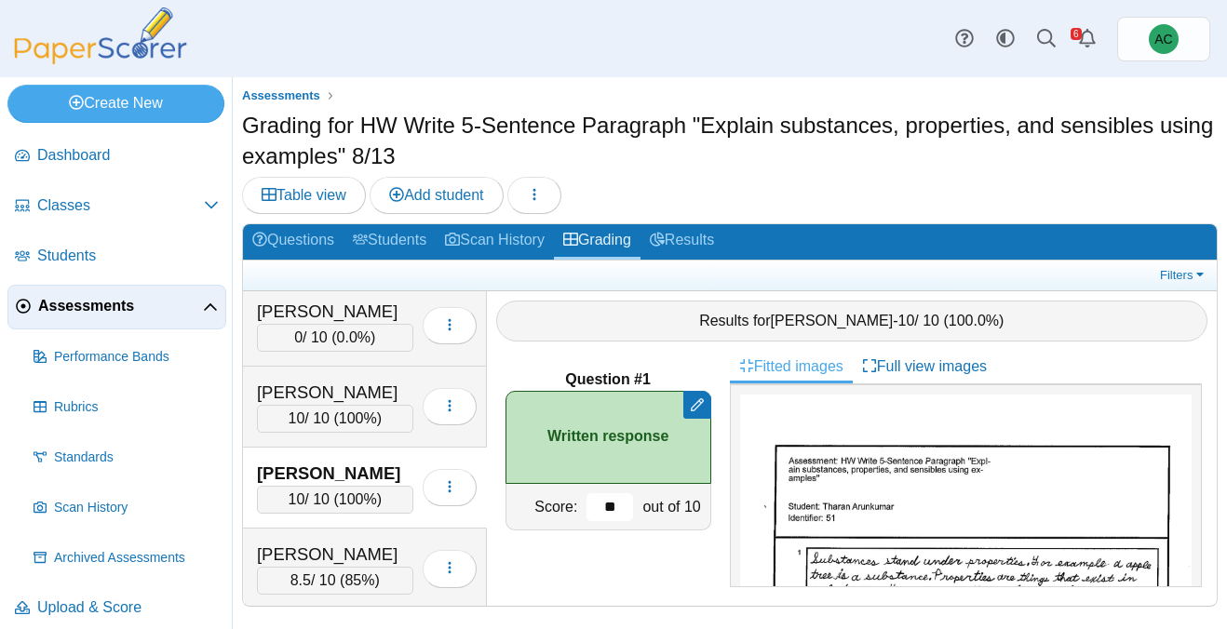
click at [622, 507] on input "**" at bounding box center [609, 507] width 47 height 28
type input "*"
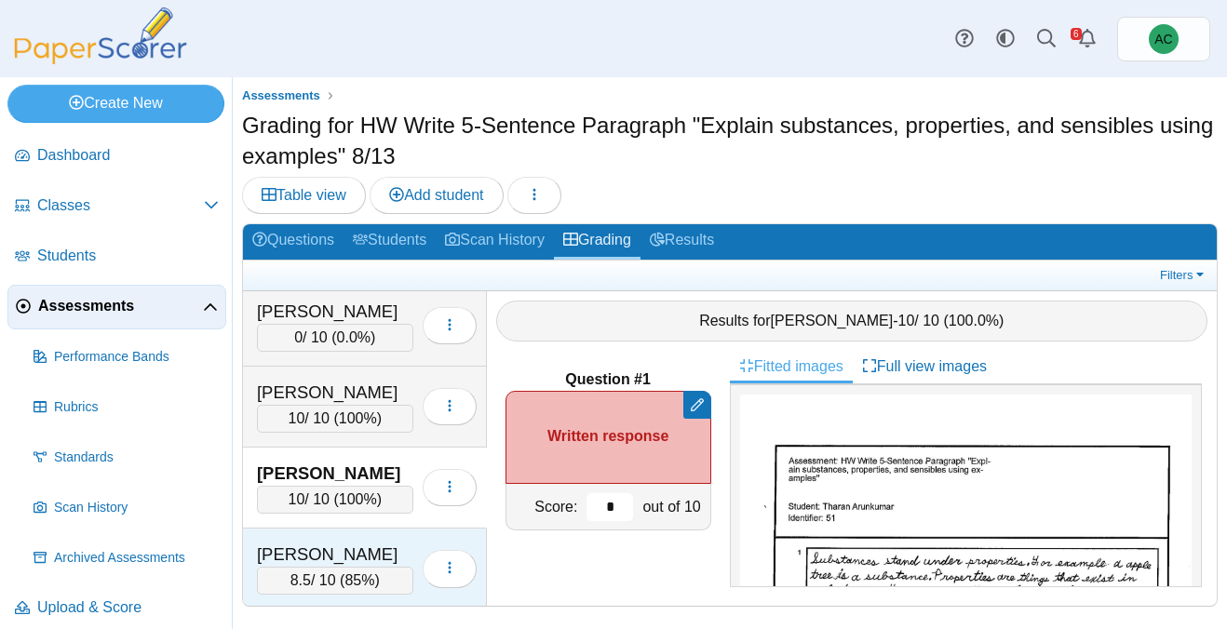
type input "*"
click at [326, 553] on div "Ast, Liam" at bounding box center [335, 555] width 156 height 24
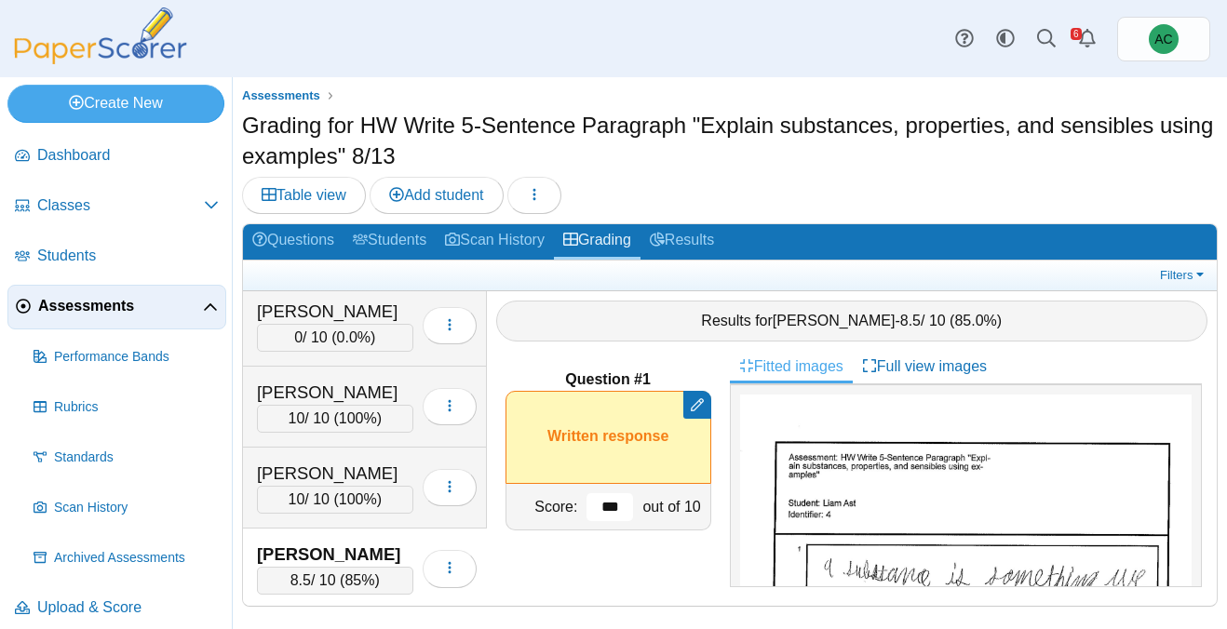
click at [618, 505] on input "***" at bounding box center [609, 507] width 47 height 28
type input "*"
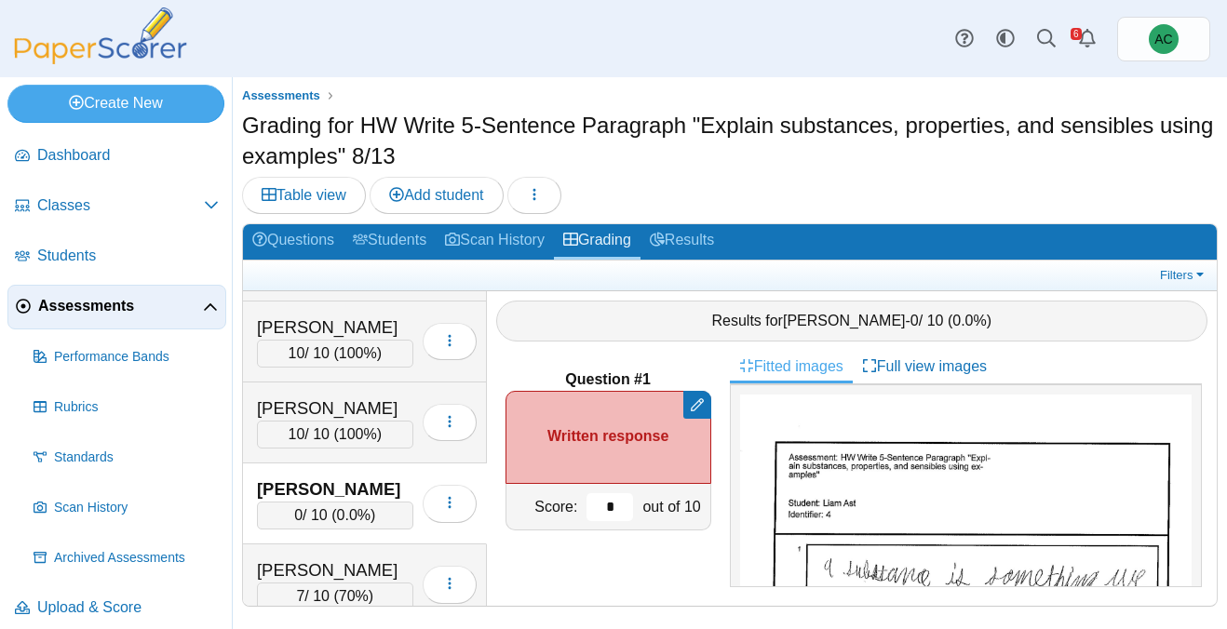
scroll to position [565, 0]
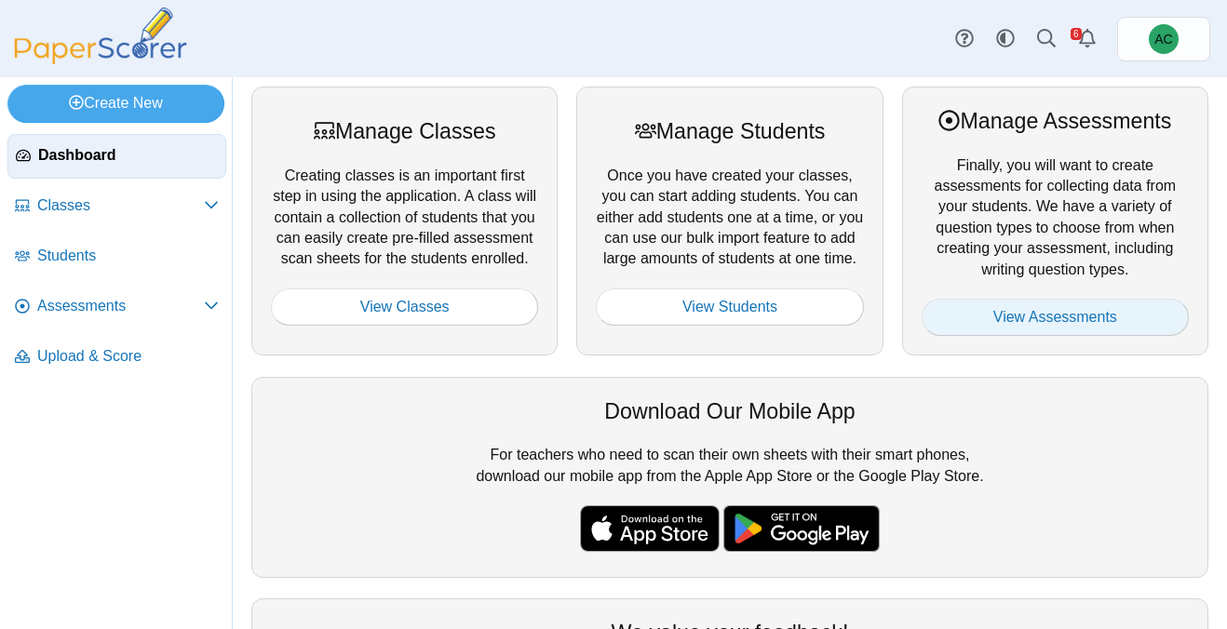
click at [971, 313] on link "View Assessments" at bounding box center [1055, 317] width 267 height 37
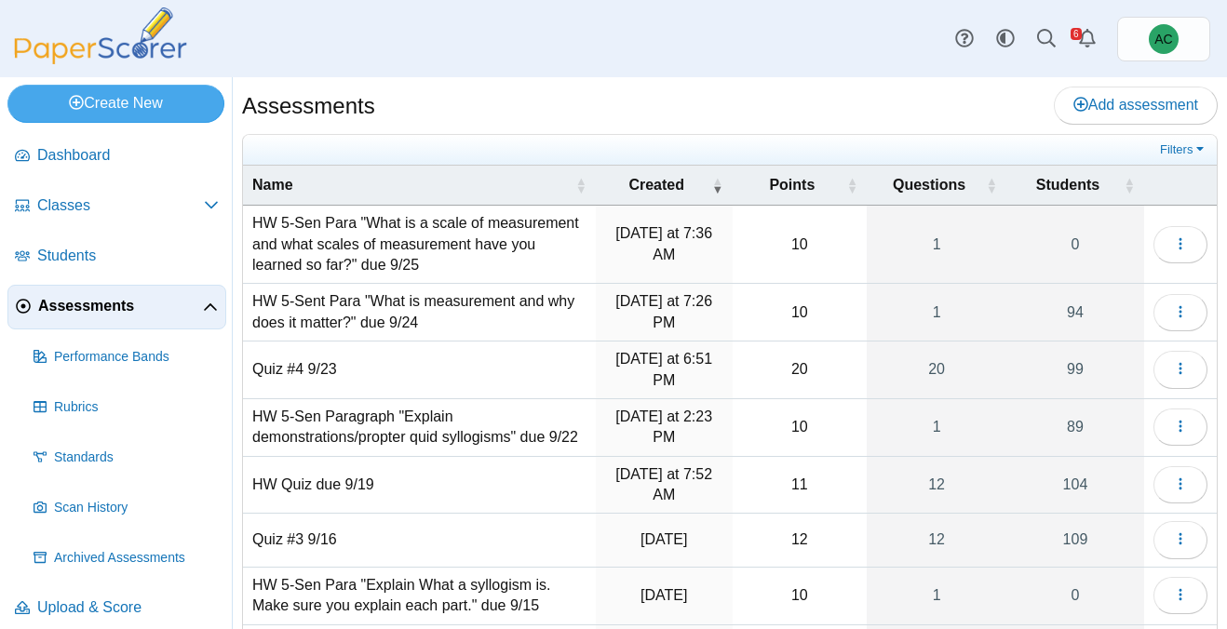
scroll to position [267, 0]
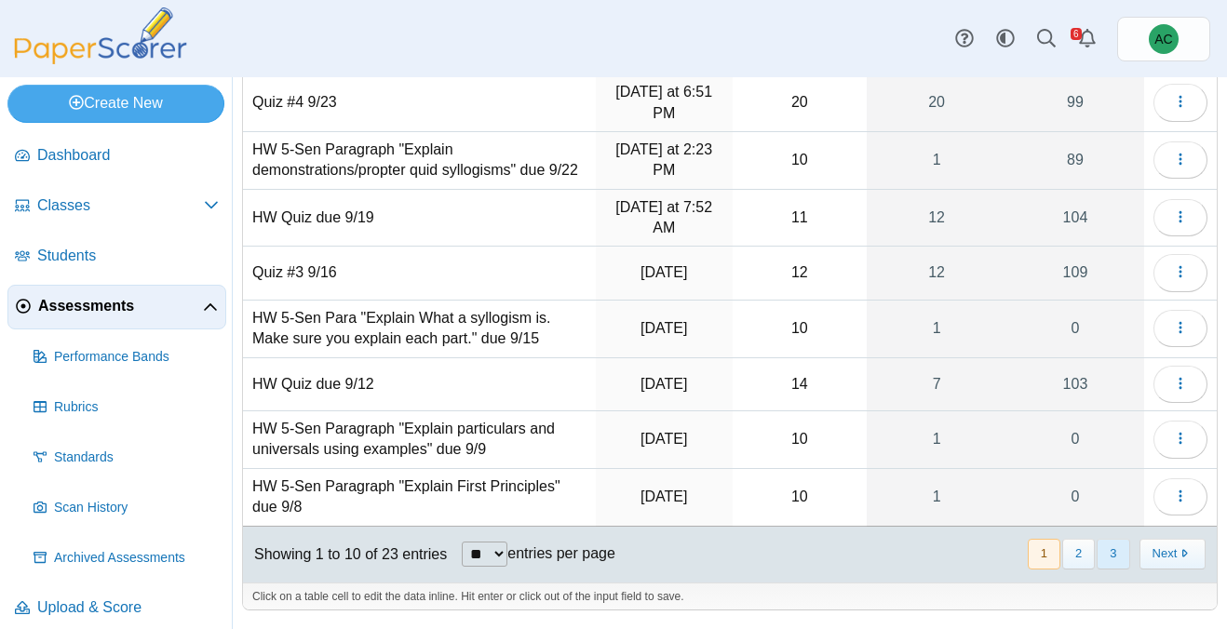
click at [1120, 549] on button "3" at bounding box center [1113, 554] width 33 height 31
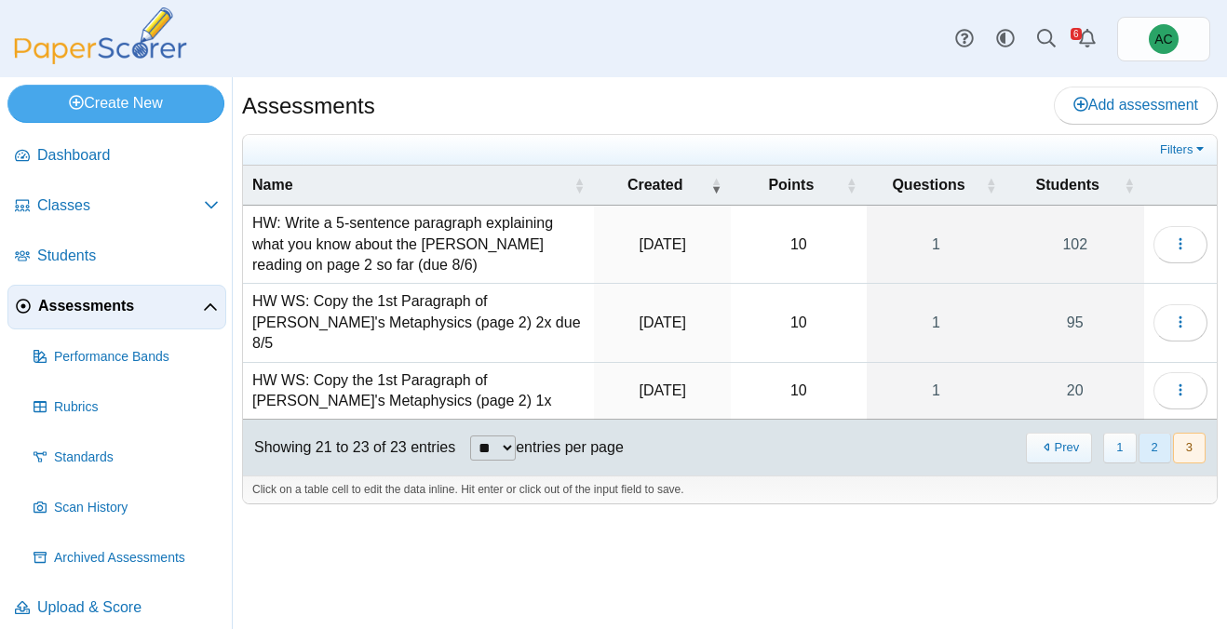
click at [1144, 433] on button "2" at bounding box center [1154, 448] width 33 height 31
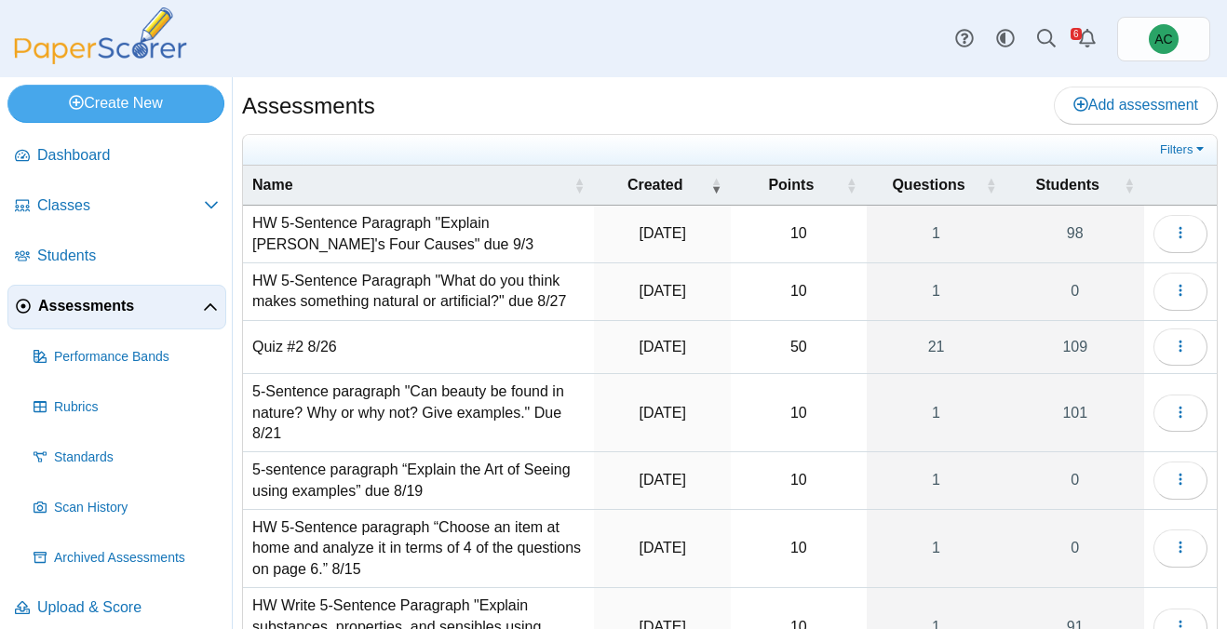
scroll to position [350, 0]
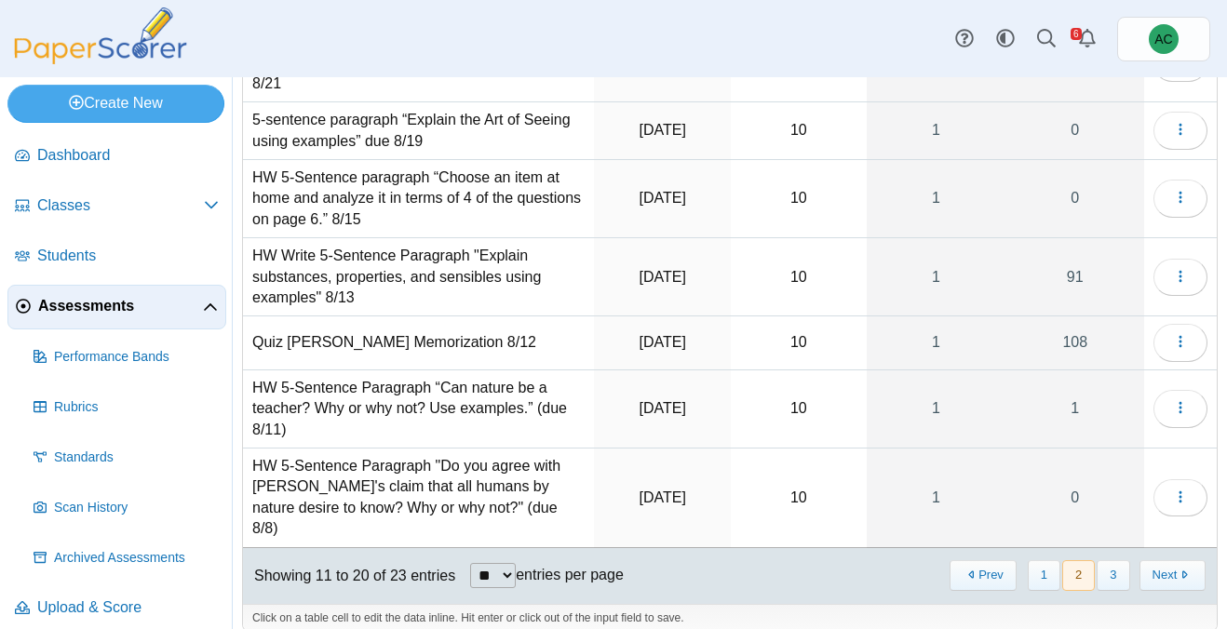
click at [1210, 284] on td "Loading…" at bounding box center [1180, 277] width 73 height 78
click at [1189, 278] on button "button" at bounding box center [1180, 277] width 54 height 37
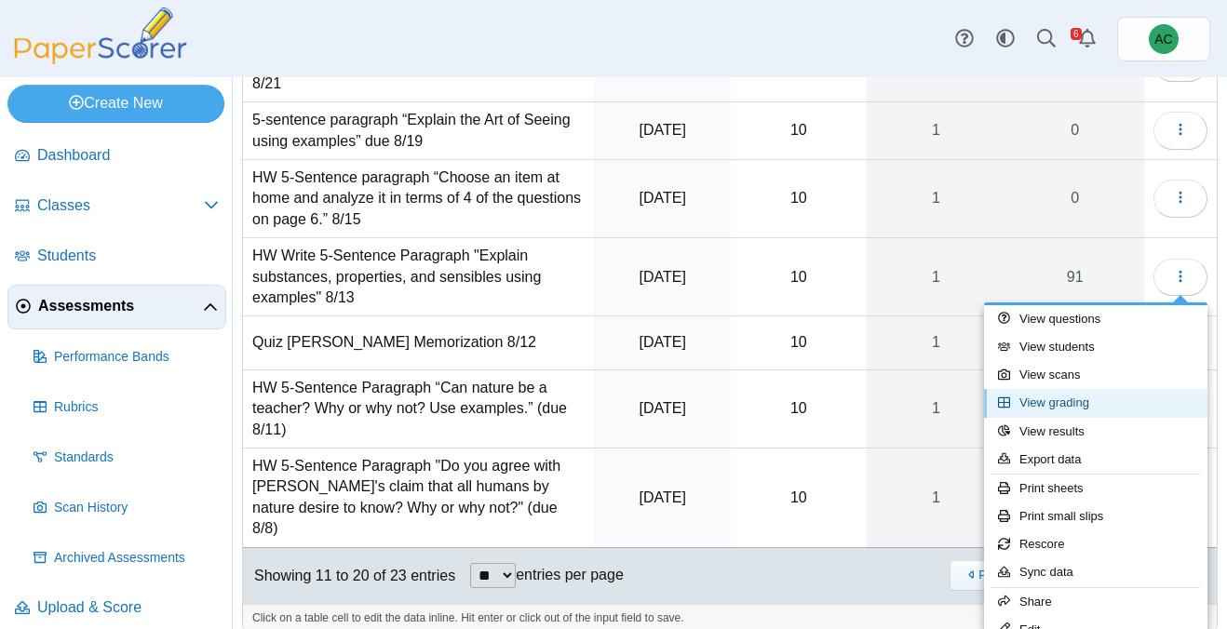
click at [1068, 408] on link "View grading" at bounding box center [1095, 403] width 223 height 28
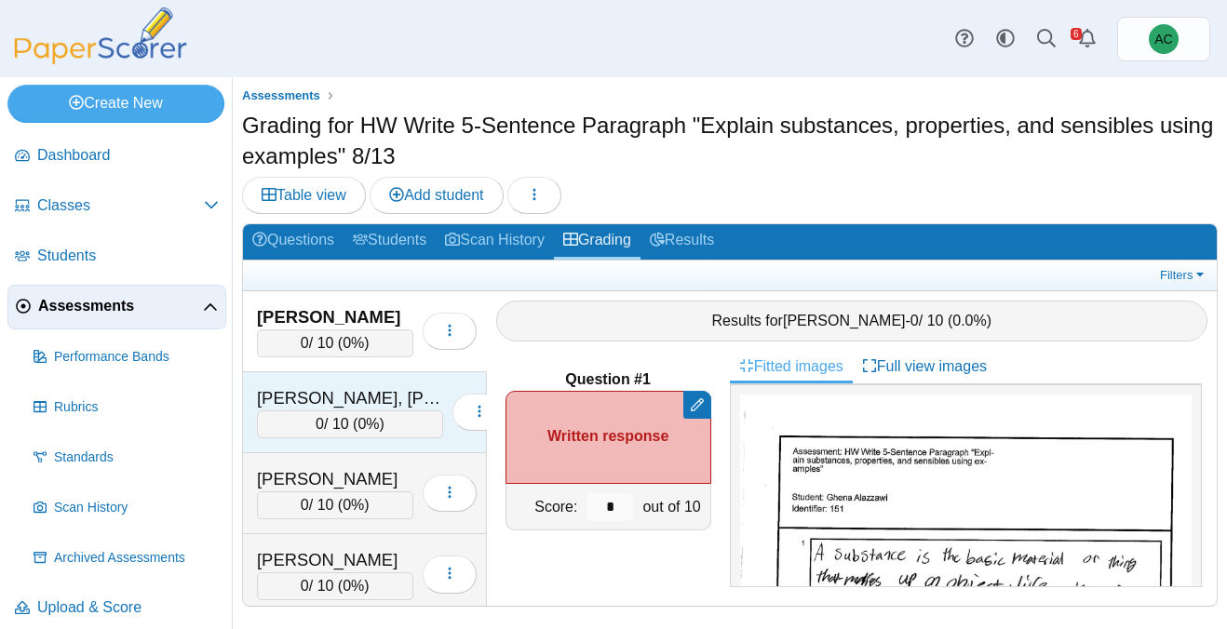
scroll to position [4817, 0]
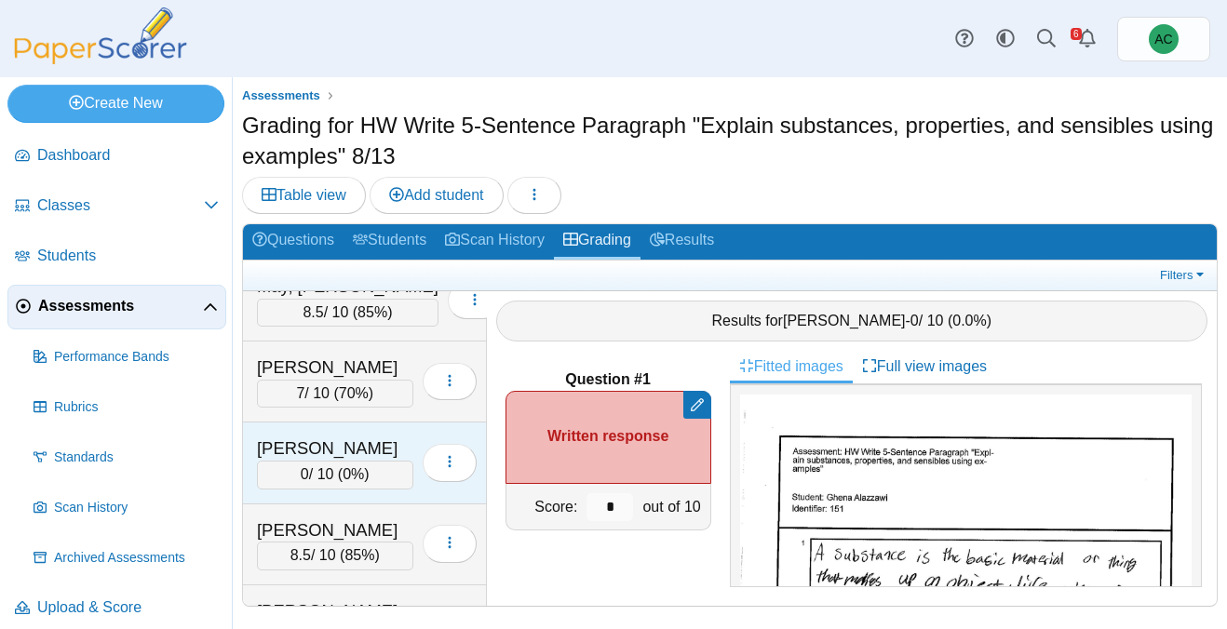
click at [299, 452] on div "Navarrette, Harper" at bounding box center [335, 449] width 156 height 24
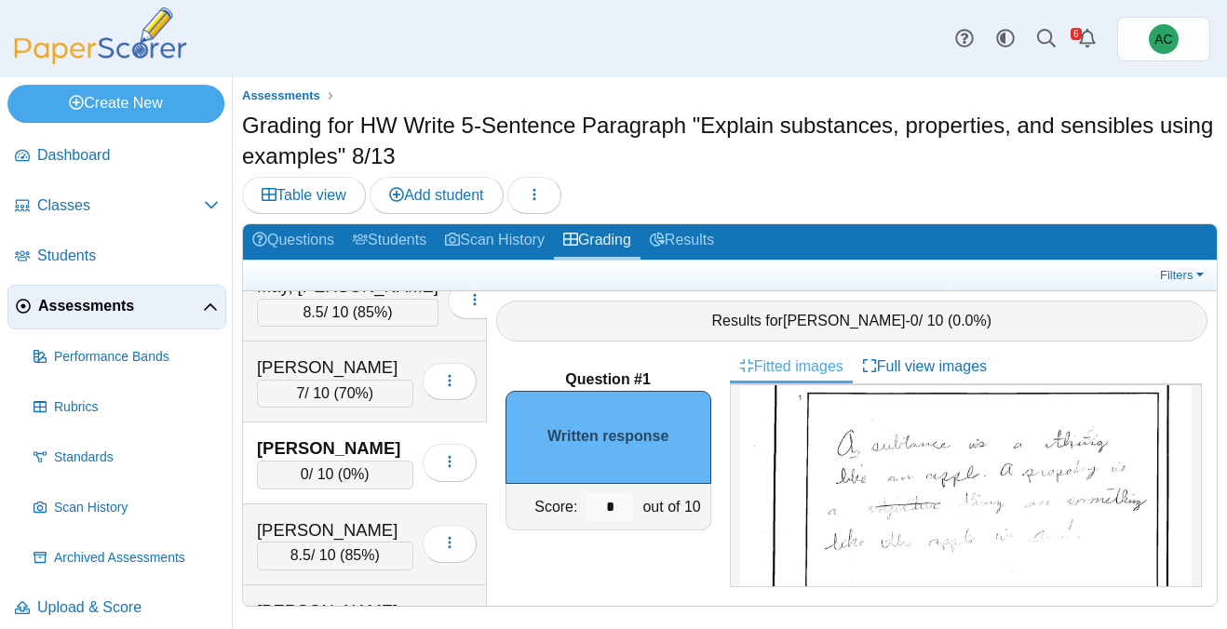
scroll to position [155, 0]
click at [854, 497] on img at bounding box center [965, 558] width 451 height 638
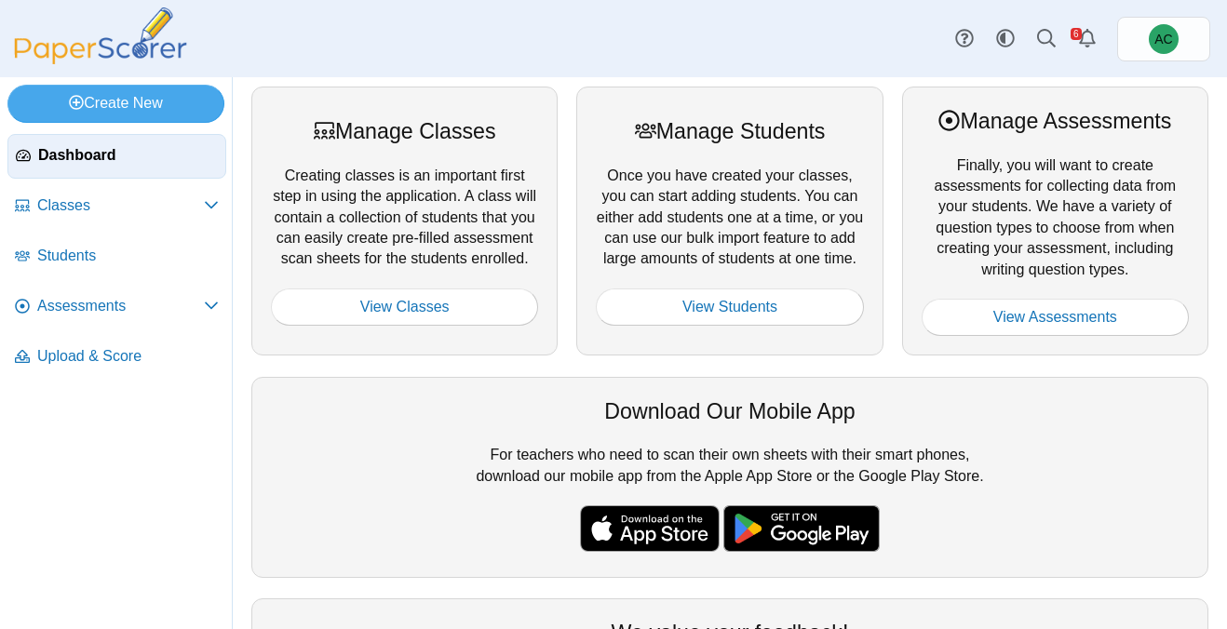
scroll to position [26, 0]
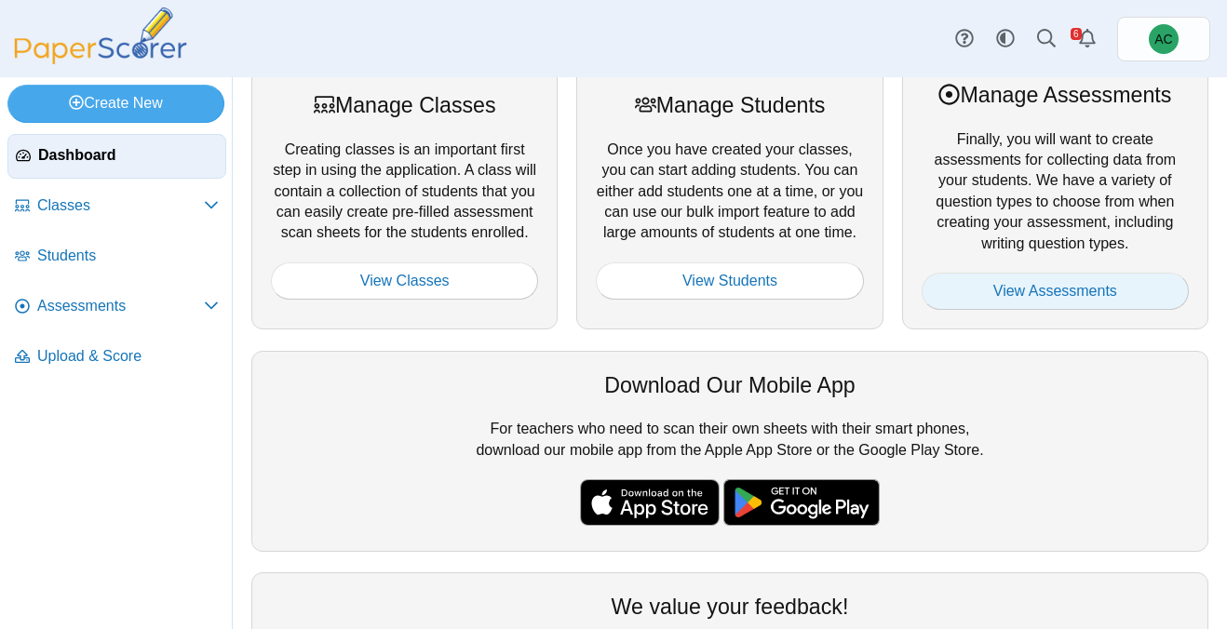
click at [934, 289] on link "View Assessments" at bounding box center [1055, 291] width 267 height 37
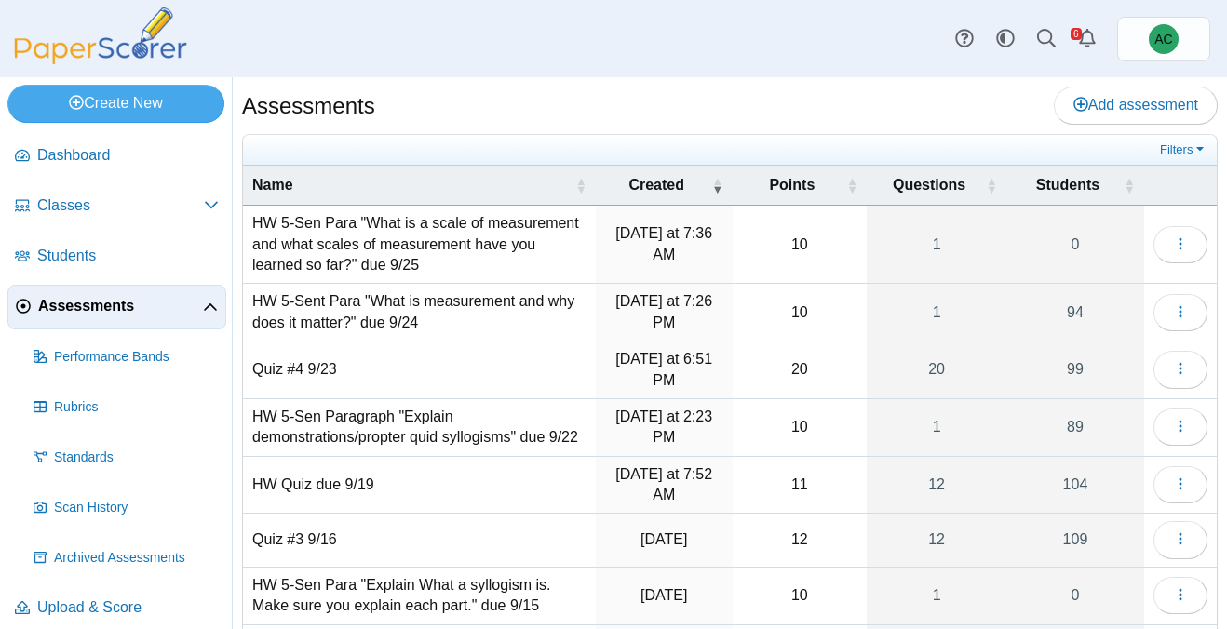
scroll to position [267, 0]
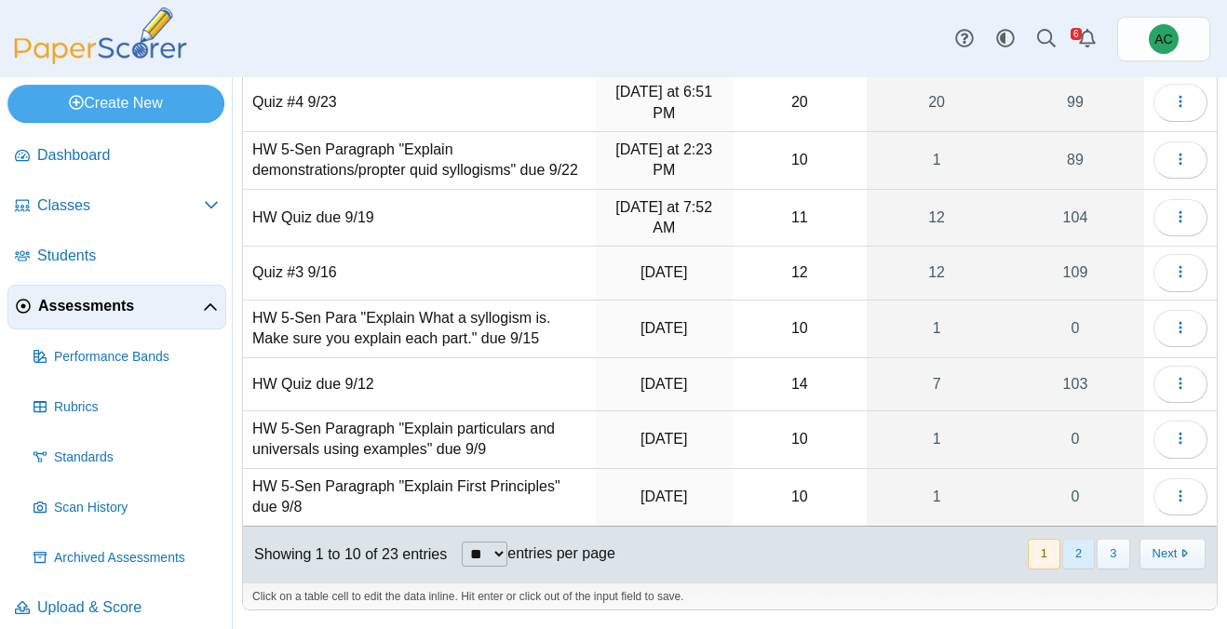
click at [1078, 547] on button "2" at bounding box center [1078, 554] width 33 height 31
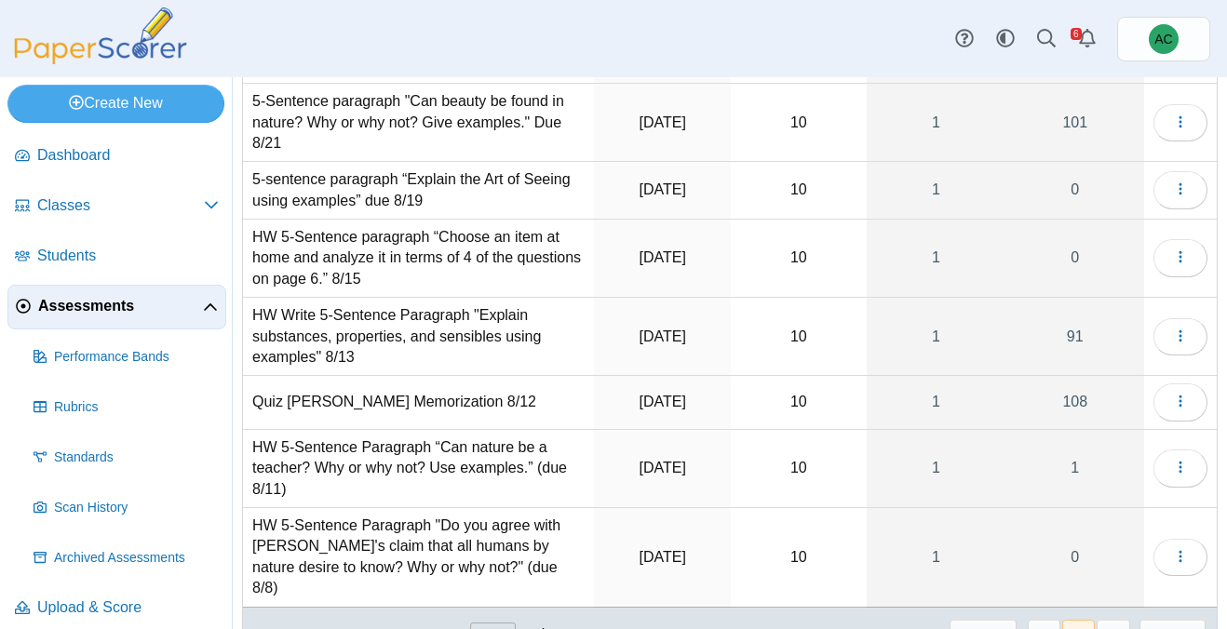
click at [333, 326] on td "HW Write 5-Sentence Paragraph "Explain substances, properties, and sensibles us…" at bounding box center [418, 337] width 351 height 78
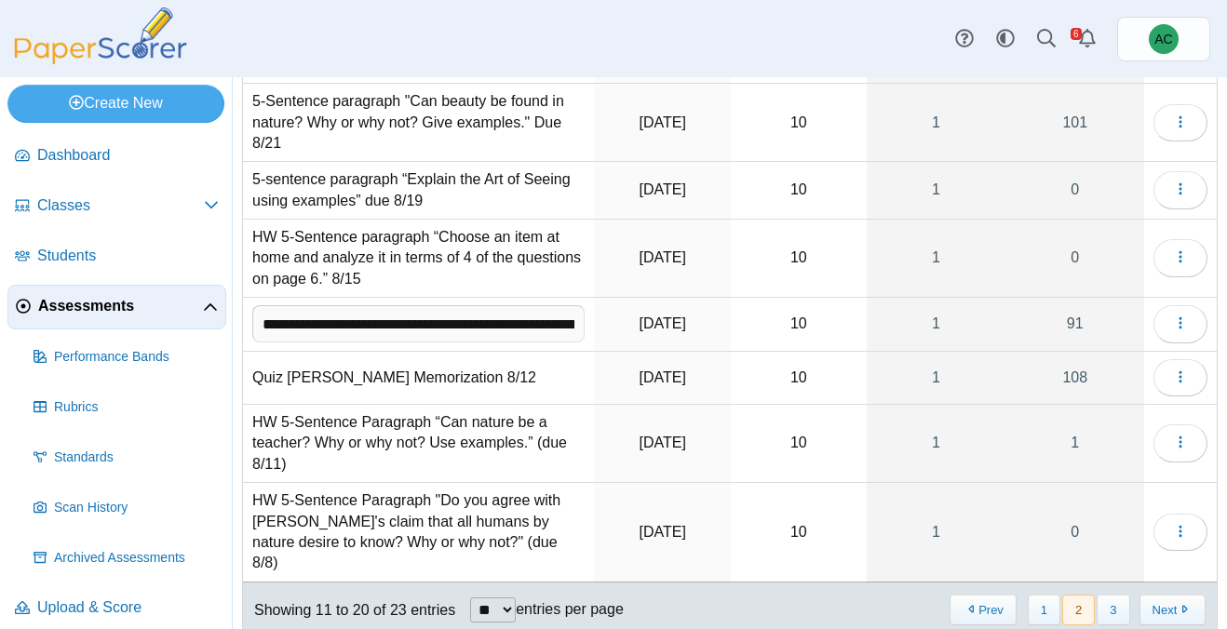
click at [333, 326] on input "**********" at bounding box center [418, 323] width 332 height 37
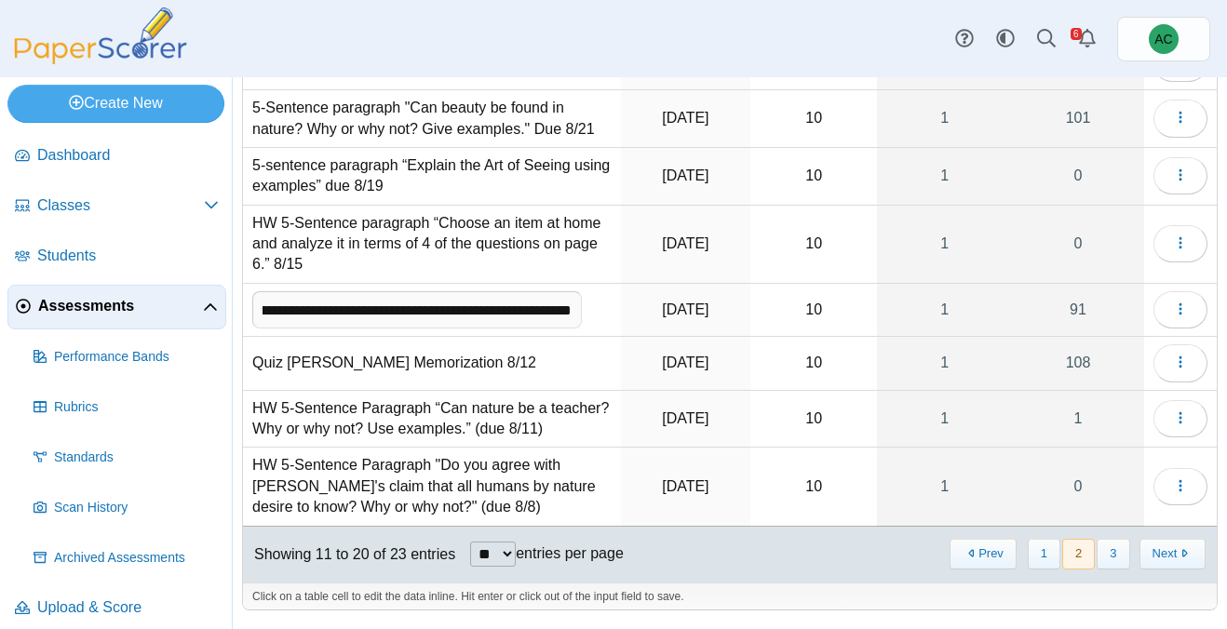
click at [333, 326] on input "**********" at bounding box center [417, 309] width 330 height 37
click at [355, 440] on td "HW 5-Sentence Paragraph “Can nature be a teacher? Why or why not? Use examples.…" at bounding box center [432, 420] width 378 height 58
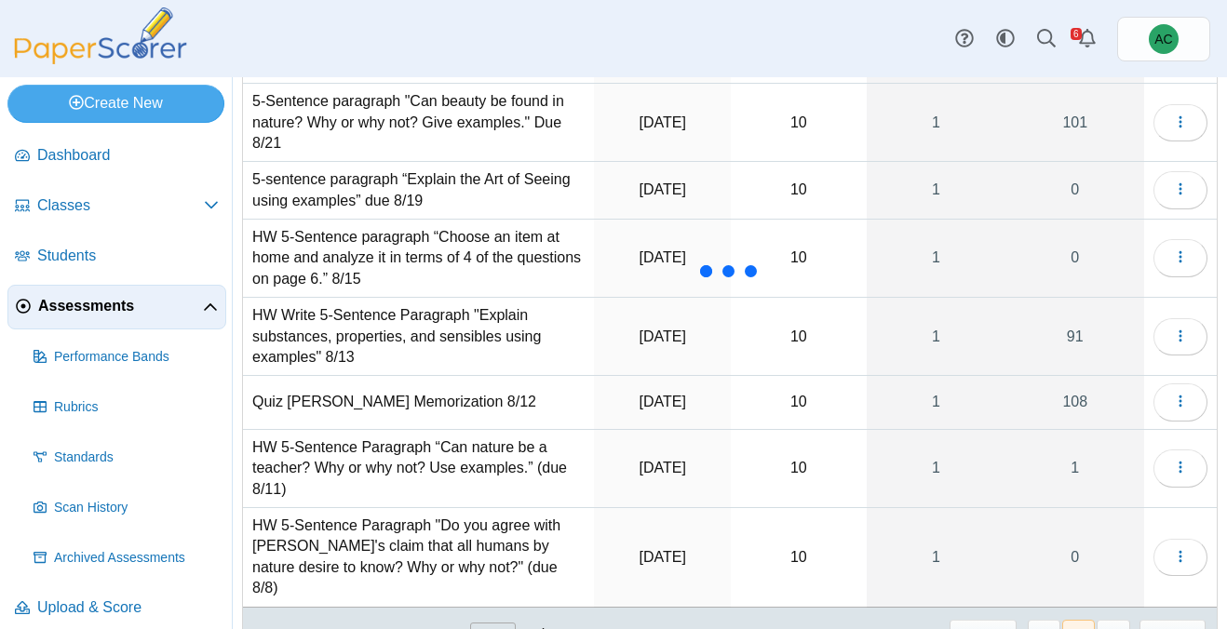
click at [337, 327] on td "HW Write 5-Sentence Paragraph "Explain substances, properties, and sensibles us…" at bounding box center [418, 337] width 351 height 78
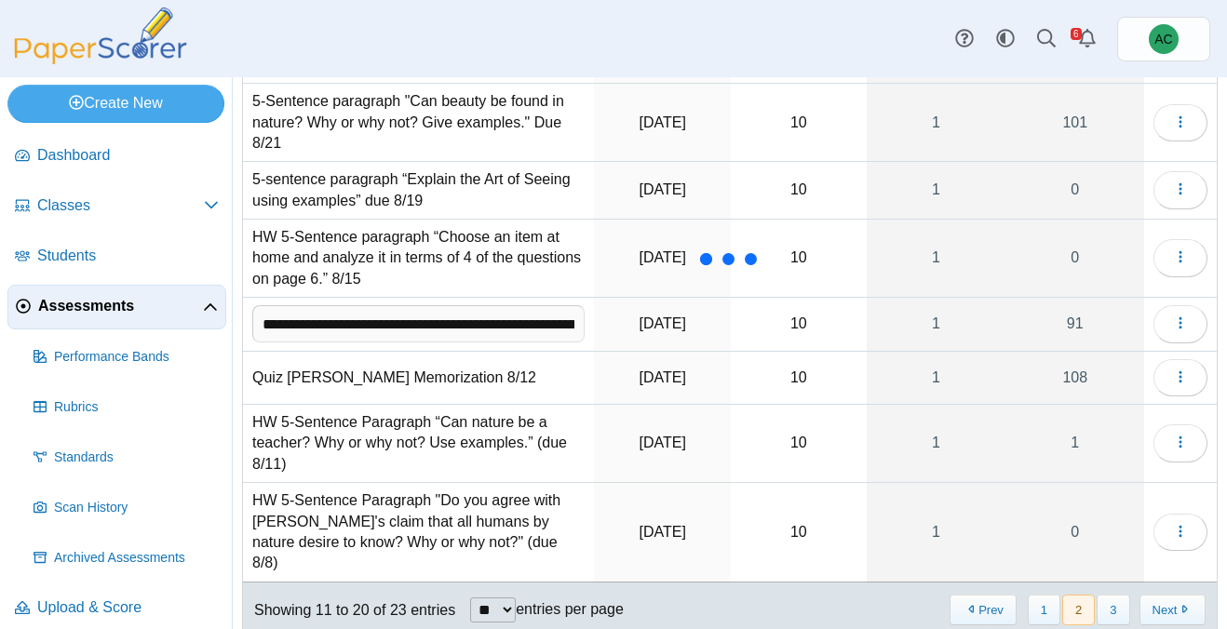
click at [386, 385] on td "Quiz Aristotle Memorization 8/12" at bounding box center [418, 378] width 351 height 53
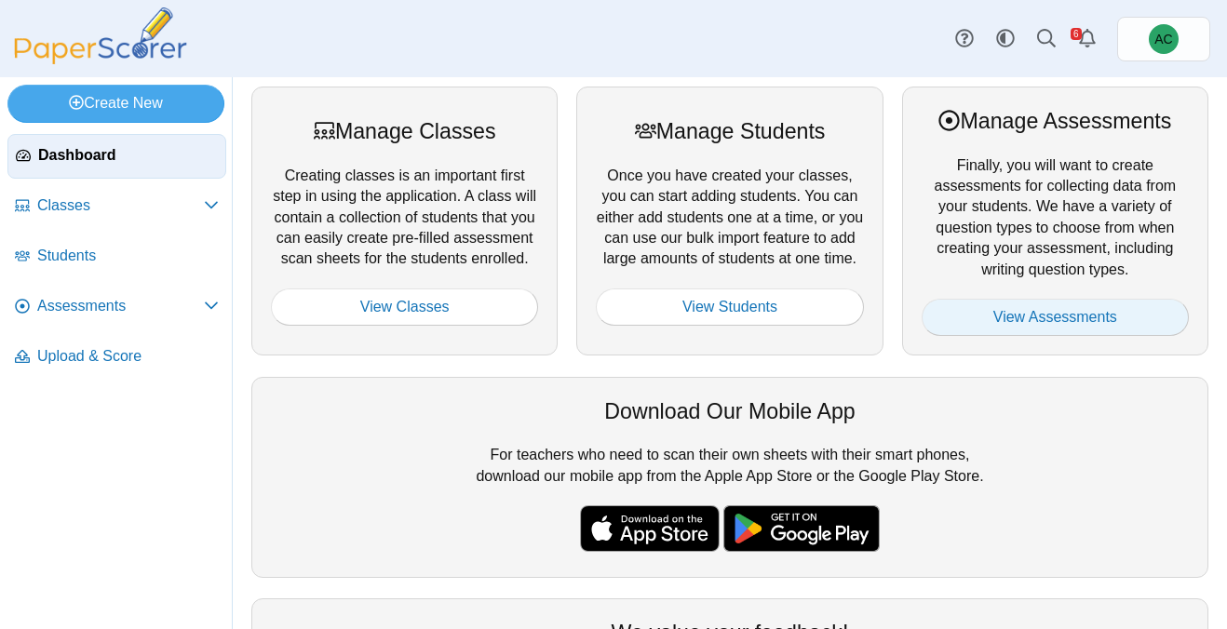
click at [1039, 310] on link "View Assessments" at bounding box center [1055, 317] width 267 height 37
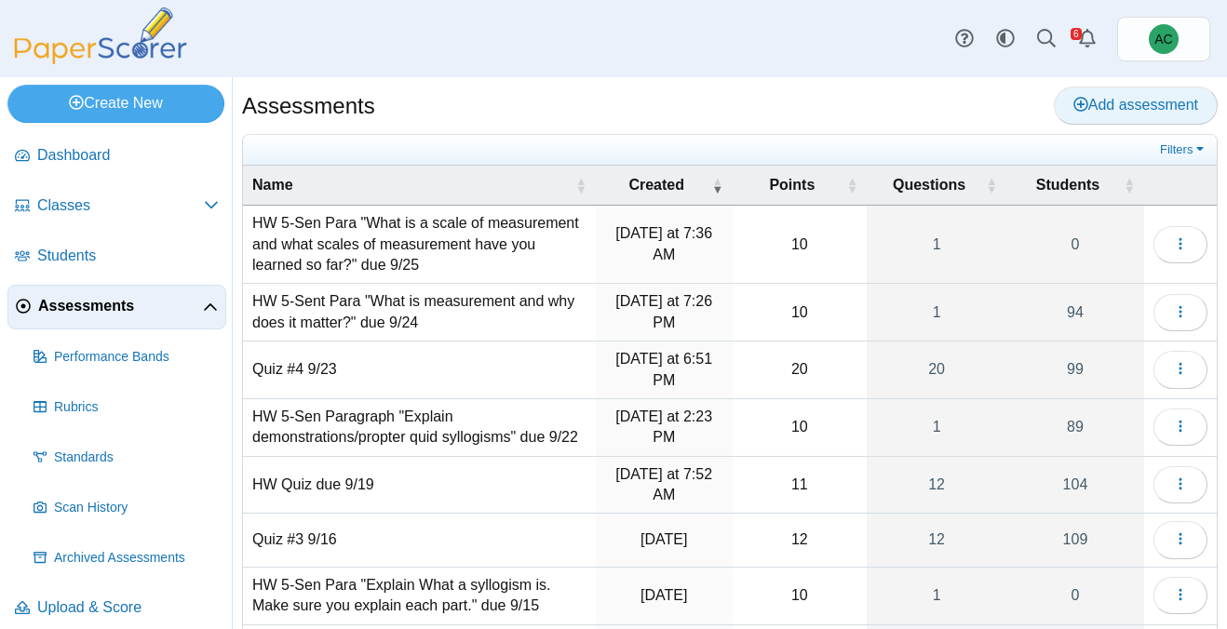
click at [1165, 105] on span "Add assessment" at bounding box center [1135, 105] width 125 height 16
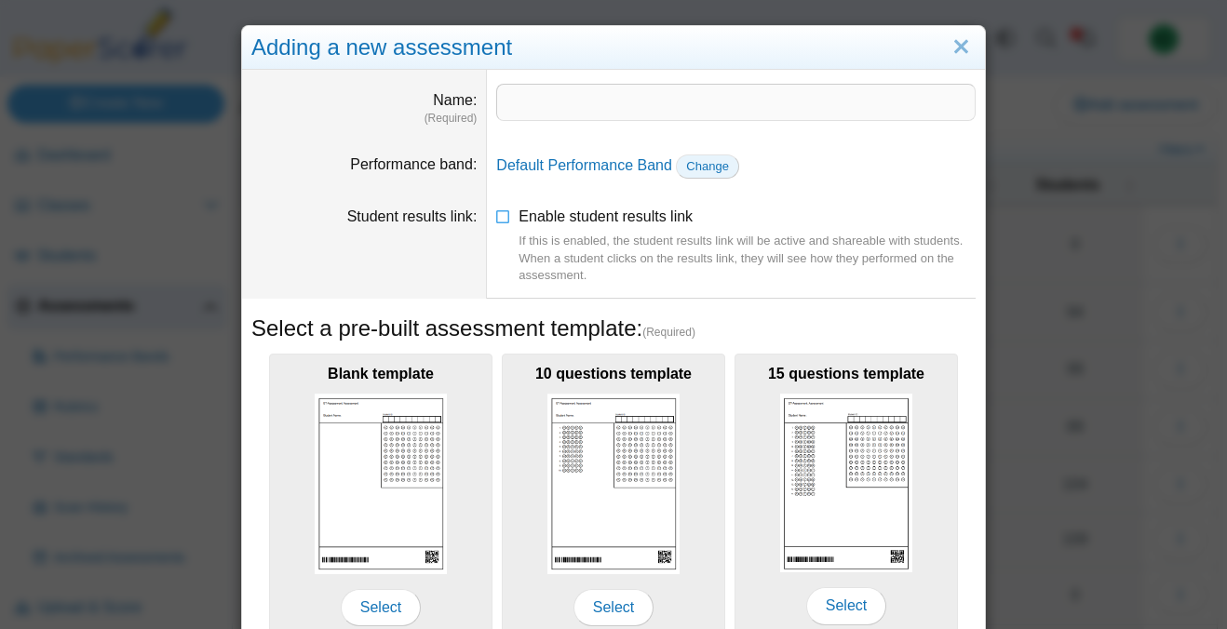
click at [713, 168] on span "Change" at bounding box center [707, 166] width 43 height 14
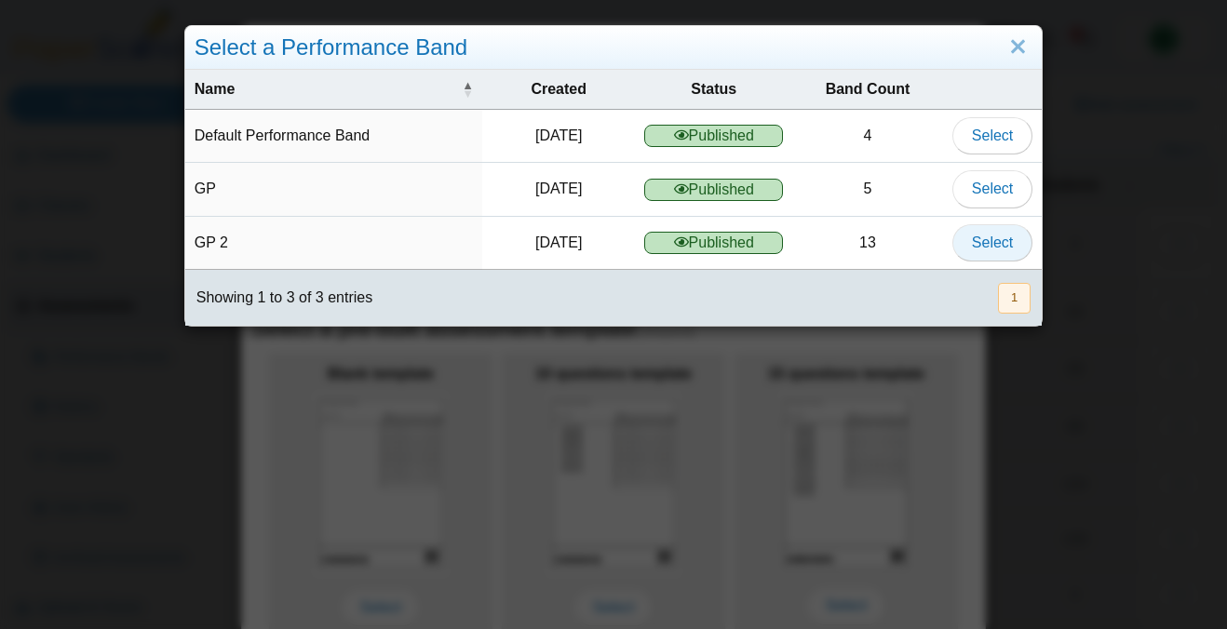
click at [963, 241] on button "Select" at bounding box center [992, 242] width 80 height 37
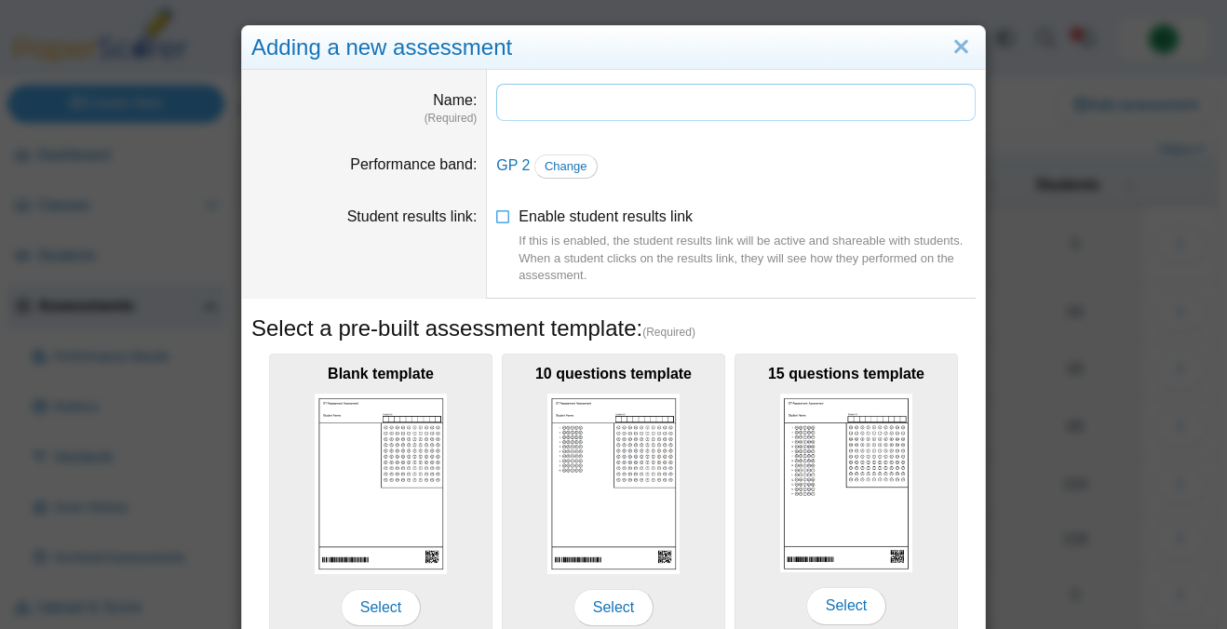
click at [582, 99] on input "Name" at bounding box center [735, 102] width 479 height 37
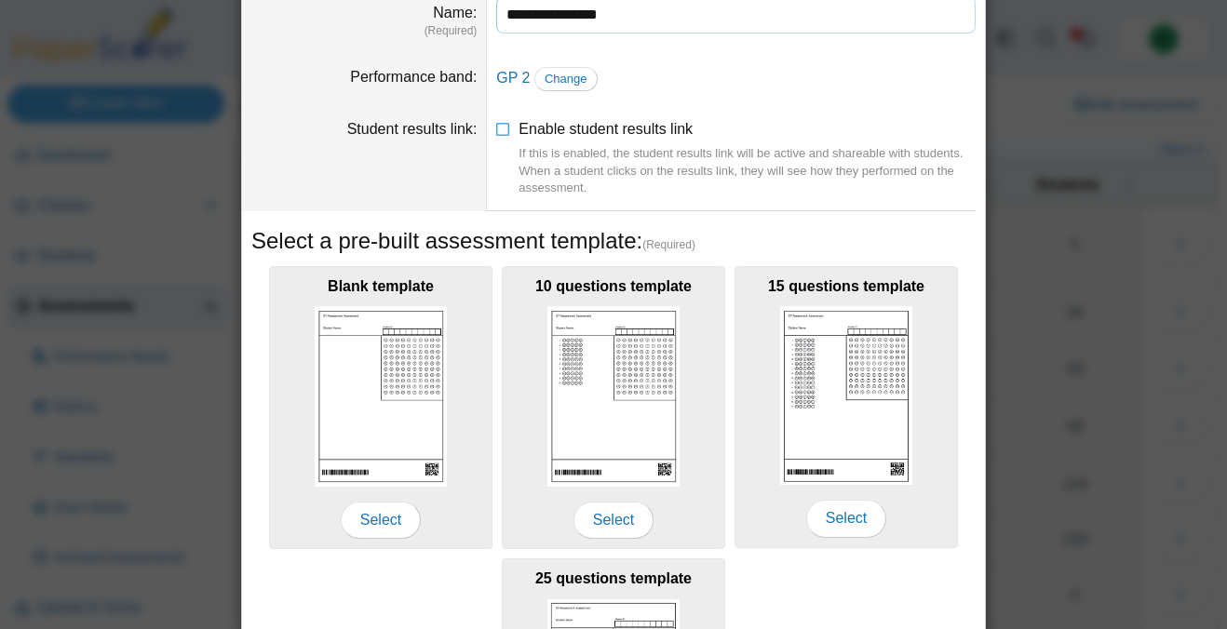
scroll to position [377, 0]
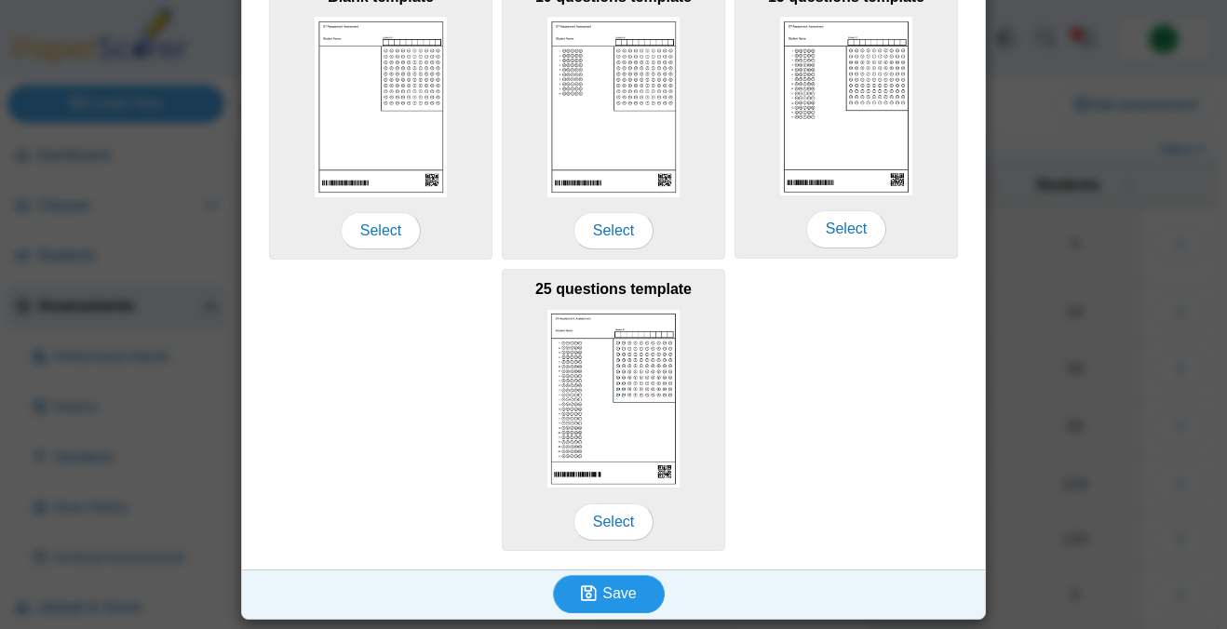
type input "**********"
click at [610, 599] on span "Save" at bounding box center [619, 594] width 34 height 16
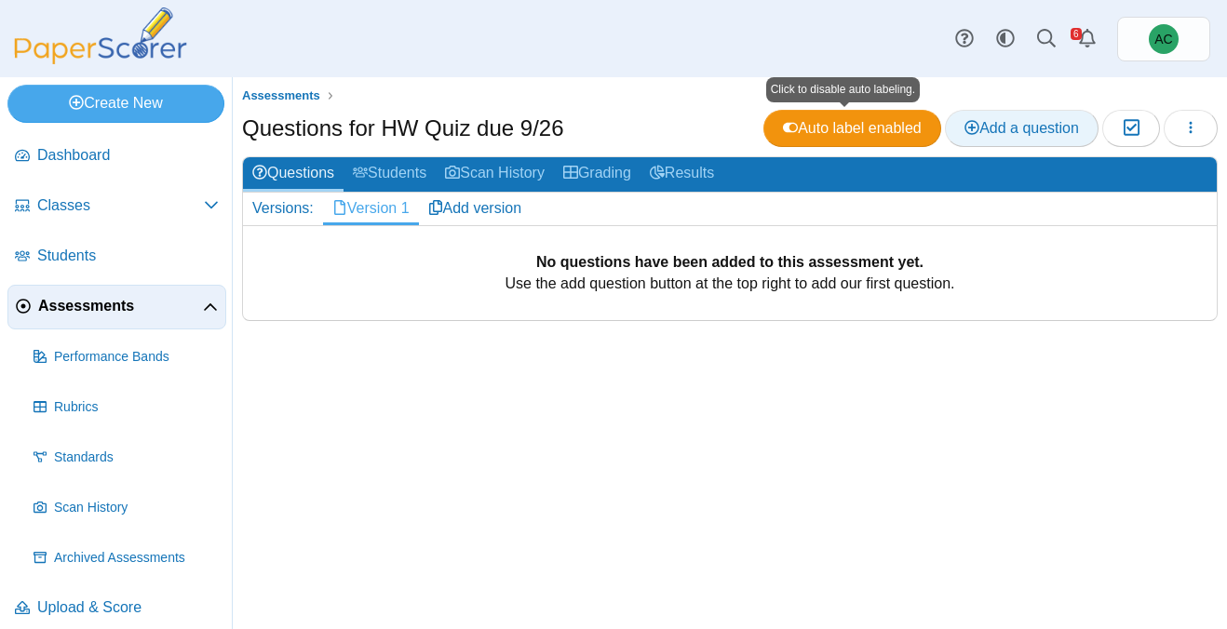
click at [991, 138] on link "Add a question" at bounding box center [1022, 128] width 154 height 37
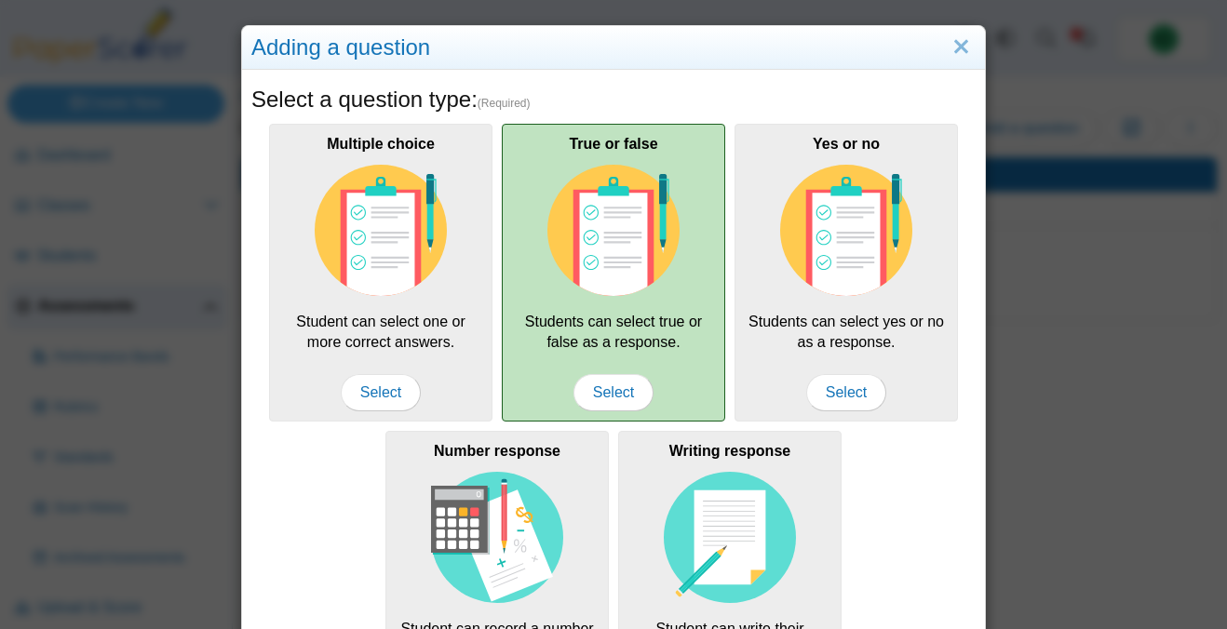
click at [565, 288] on img at bounding box center [613, 231] width 132 height 132
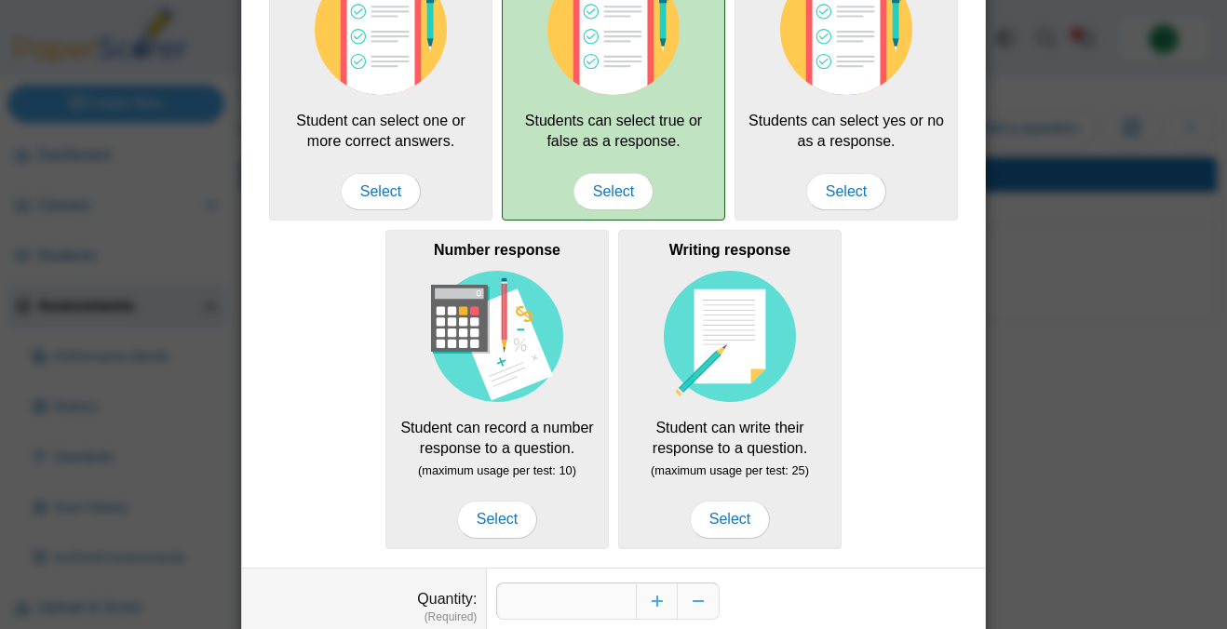
scroll to position [304, 0]
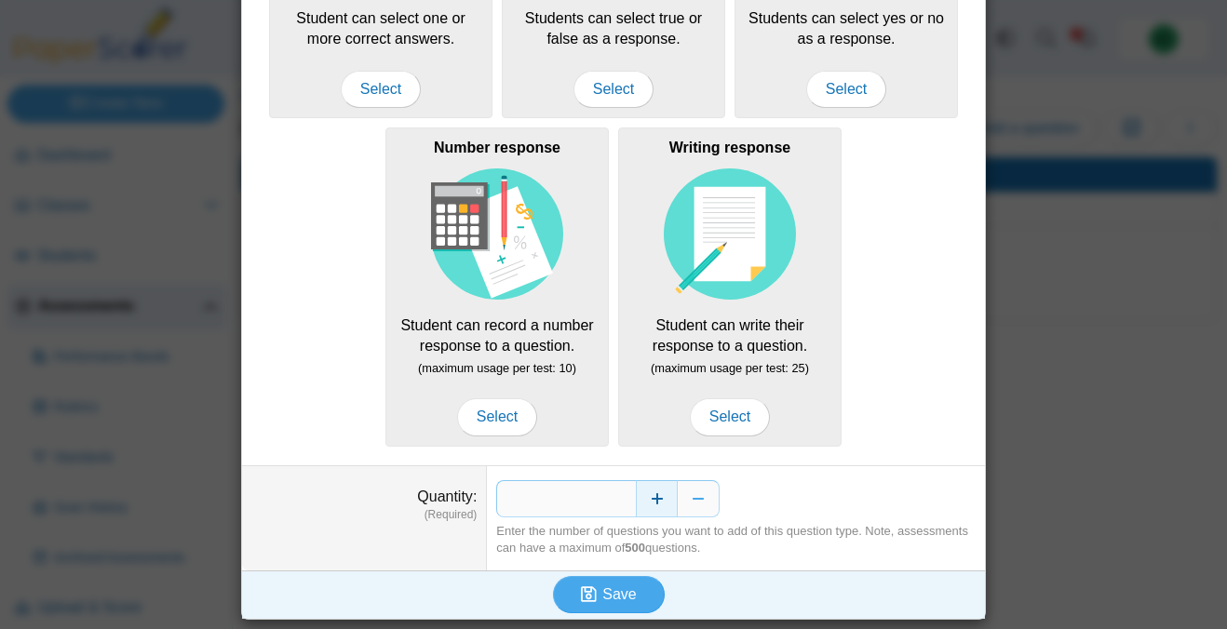
click at [659, 496] on button "Increase" at bounding box center [657, 498] width 42 height 37
click at [600, 611] on button "Save" at bounding box center [609, 594] width 112 height 37
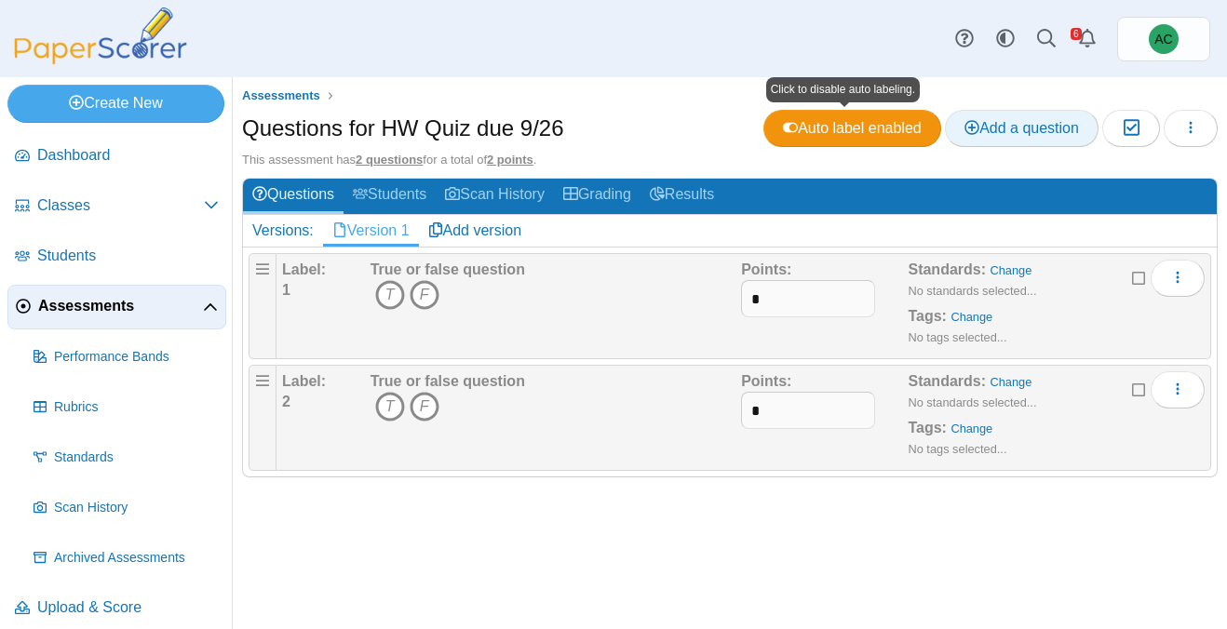
click at [969, 120] on icon at bounding box center [971, 127] width 15 height 15
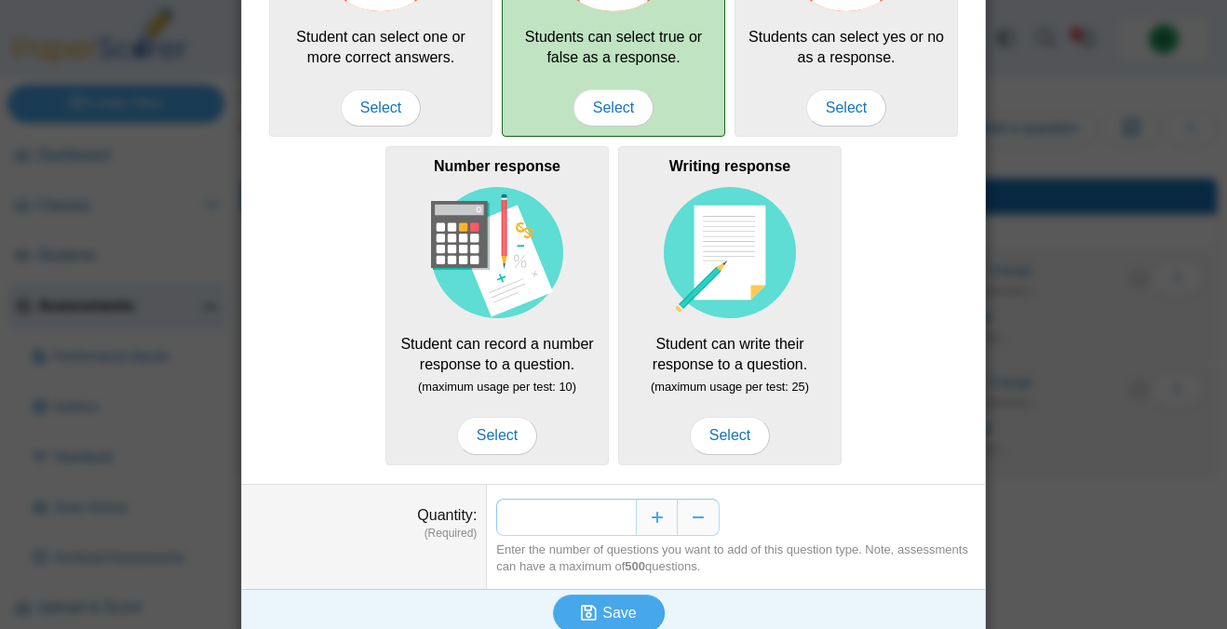
scroll to position [304, 0]
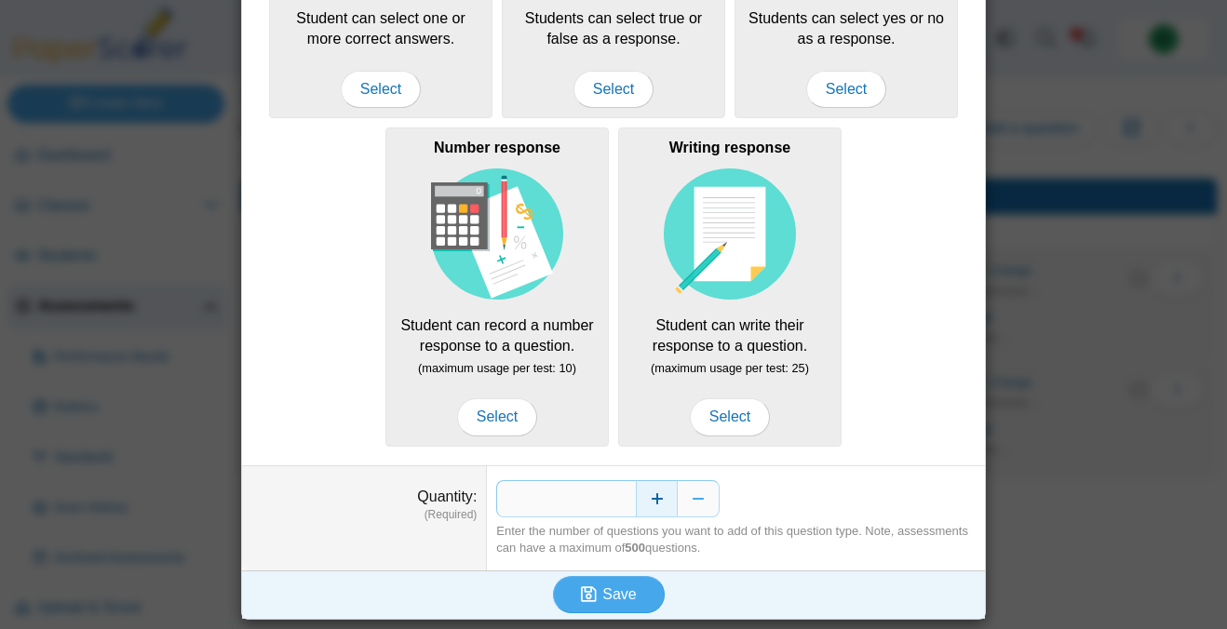
click at [650, 505] on button "Increase" at bounding box center [657, 498] width 42 height 37
type input "*"
click at [595, 585] on icon "submit" at bounding box center [591, 595] width 21 height 20
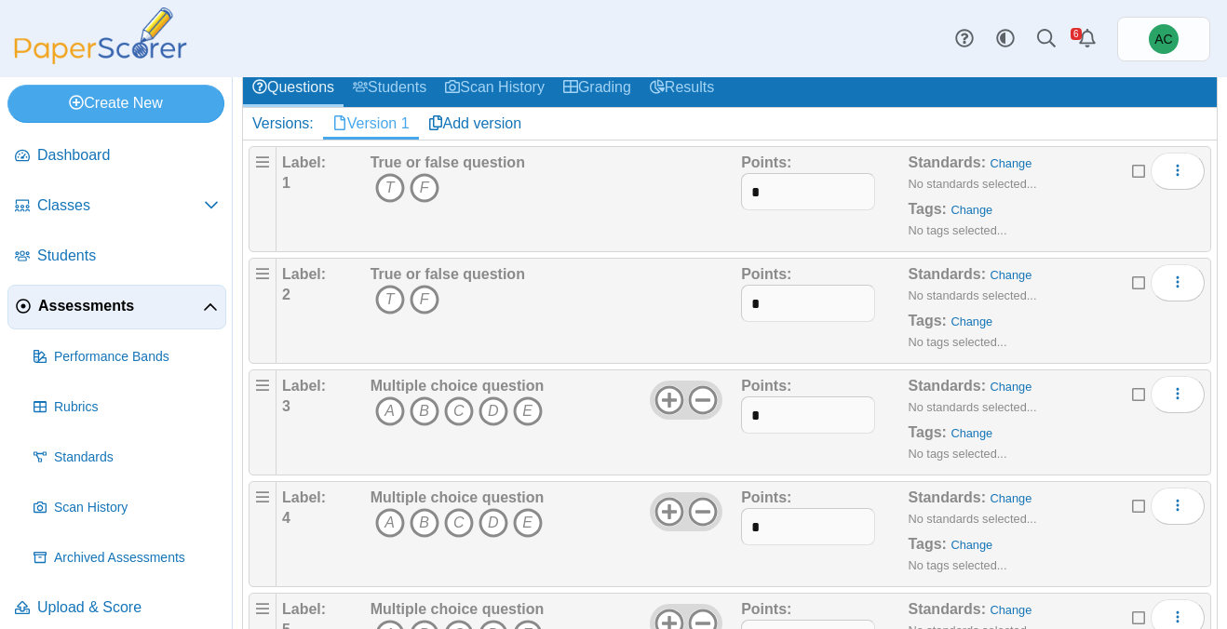
scroll to position [108, 0]
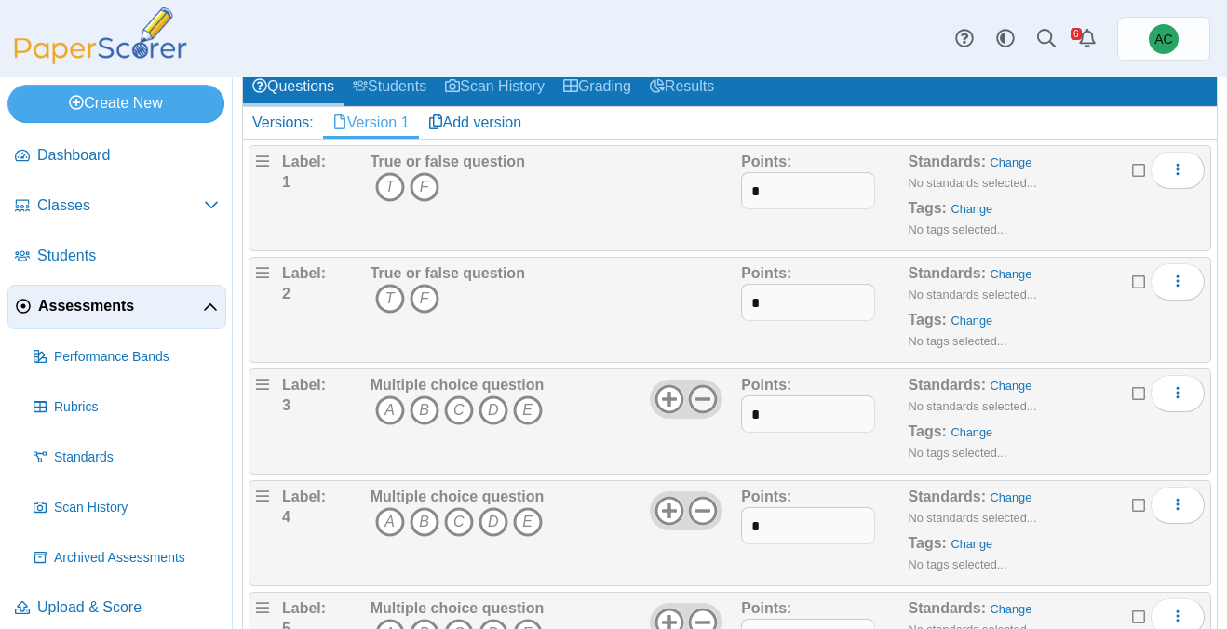
click at [706, 397] on use at bounding box center [703, 399] width 29 height 29
click at [704, 507] on icon at bounding box center [703, 511] width 30 height 30
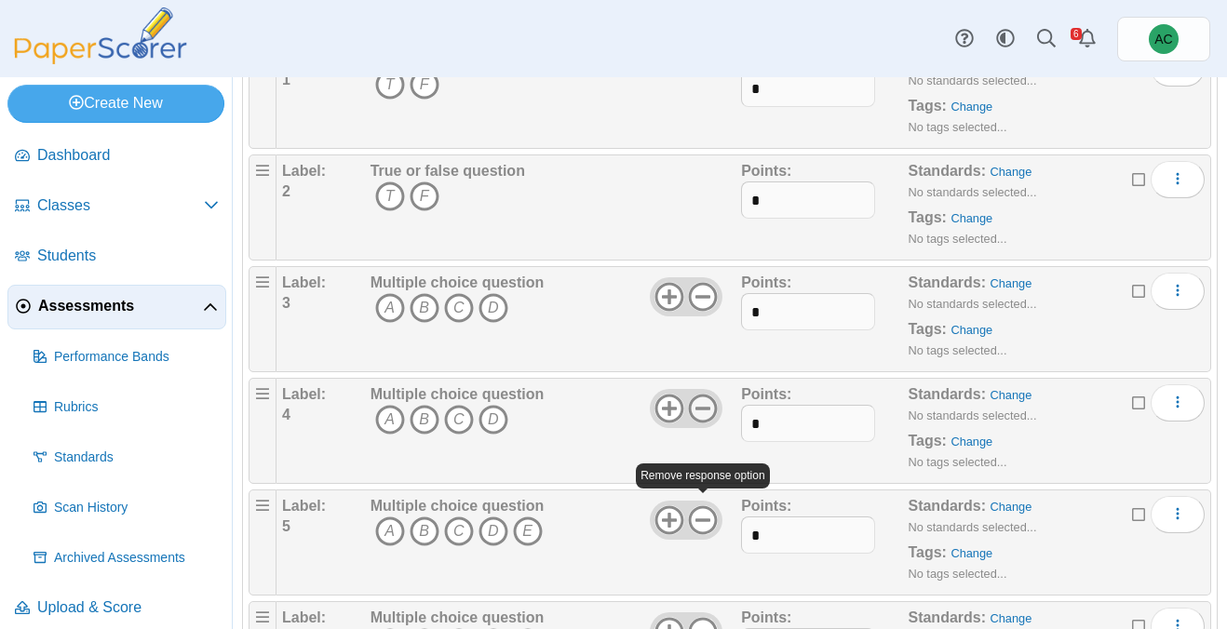
scroll to position [236, 0]
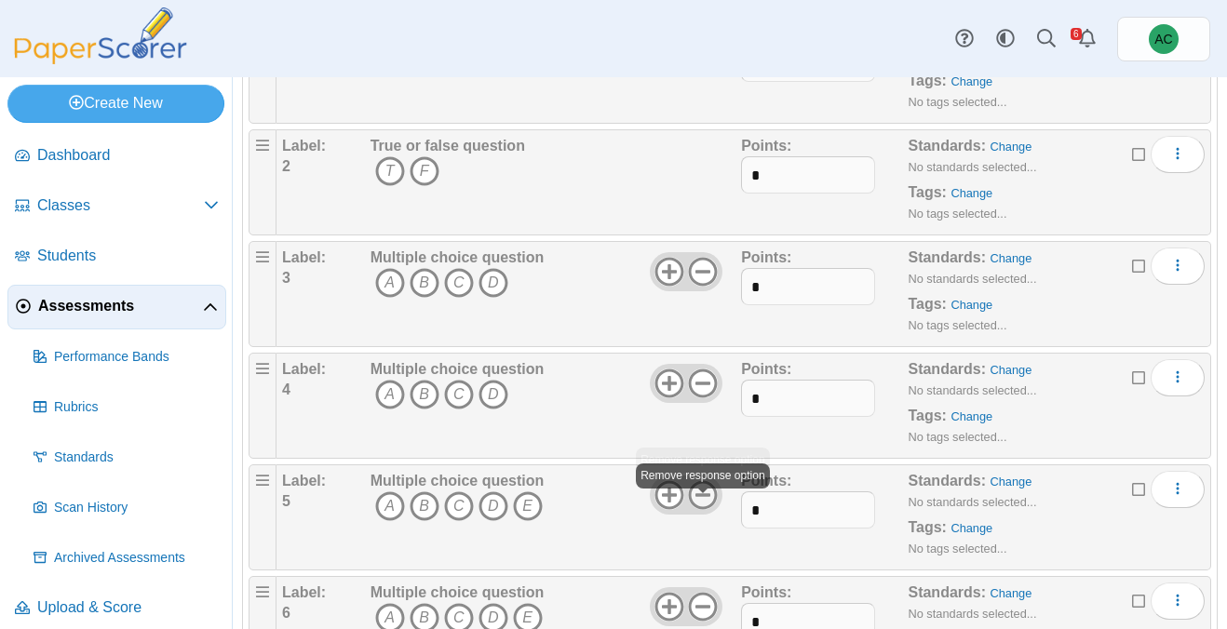
click at [706, 498] on icon at bounding box center [703, 495] width 30 height 30
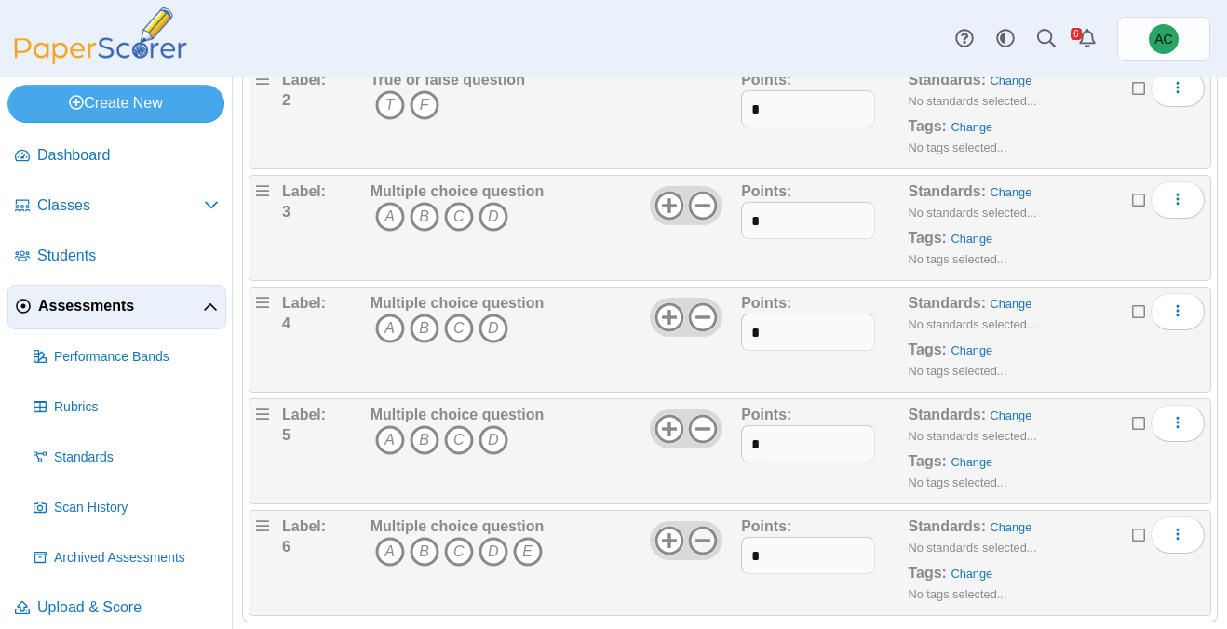
click at [700, 534] on icon at bounding box center [703, 541] width 30 height 30
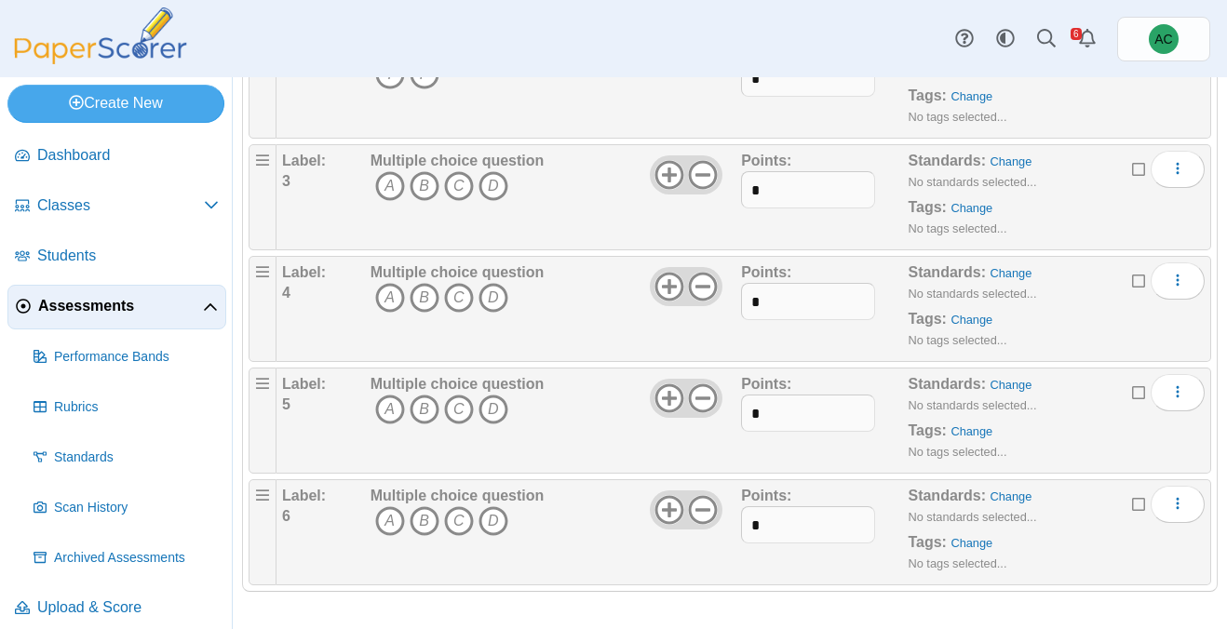
scroll to position [0, 0]
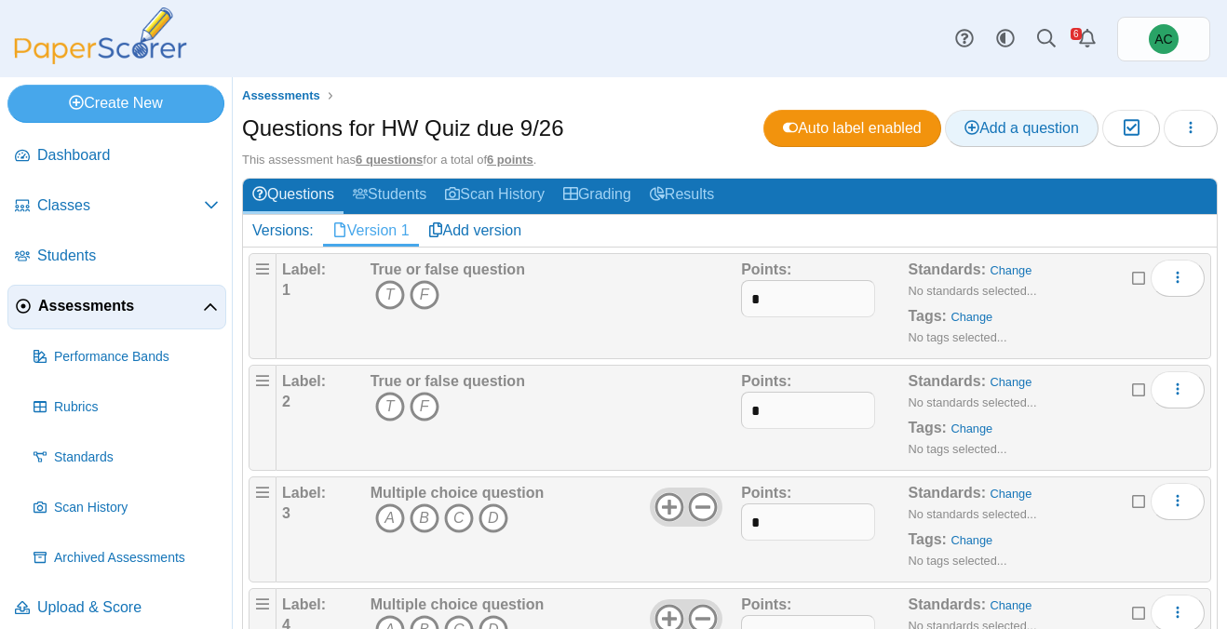
click at [985, 129] on span "Add a question" at bounding box center [1021, 128] width 114 height 16
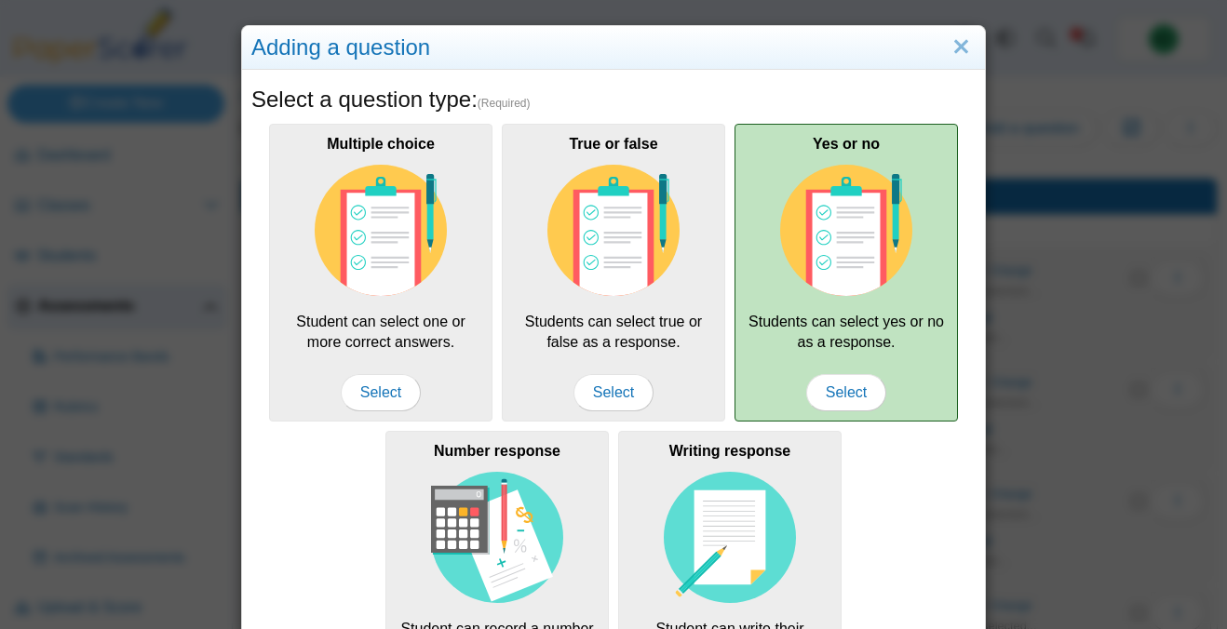
click at [811, 271] on img at bounding box center [846, 231] width 132 height 132
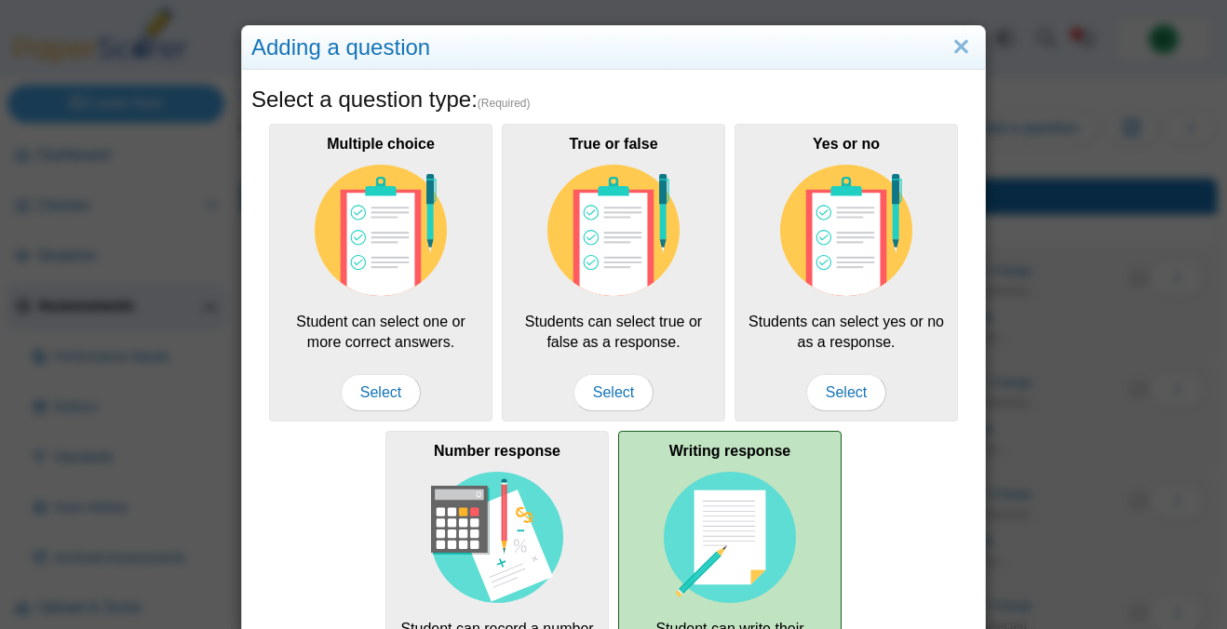
scroll to position [304, 0]
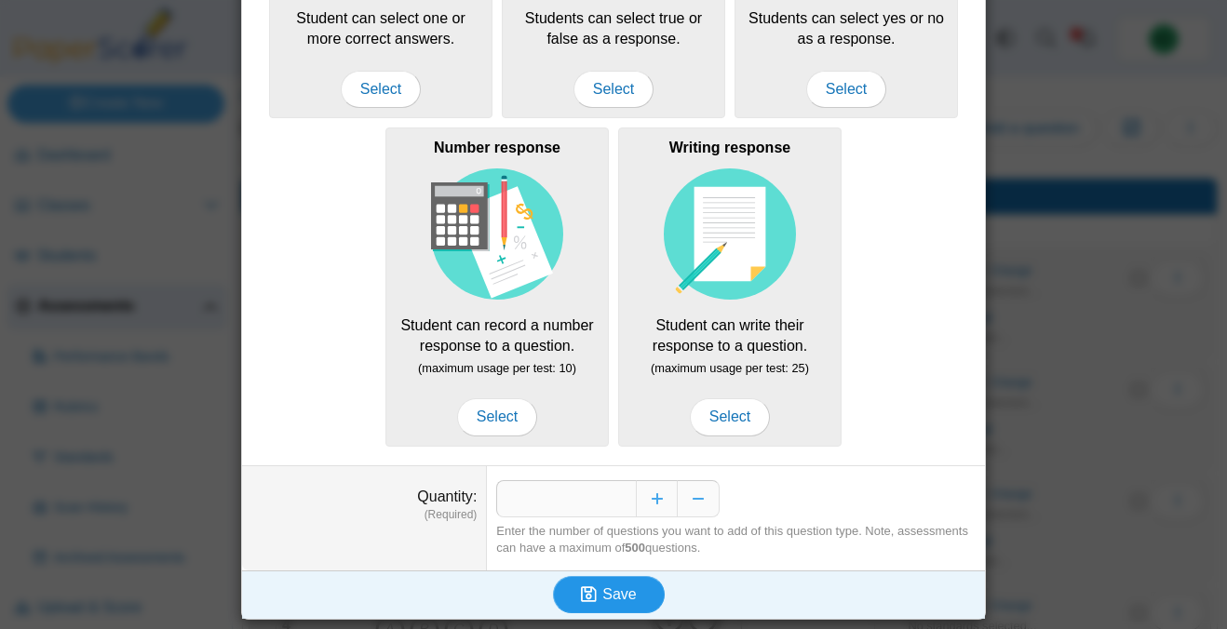
click at [615, 588] on span "Save" at bounding box center [619, 594] width 34 height 16
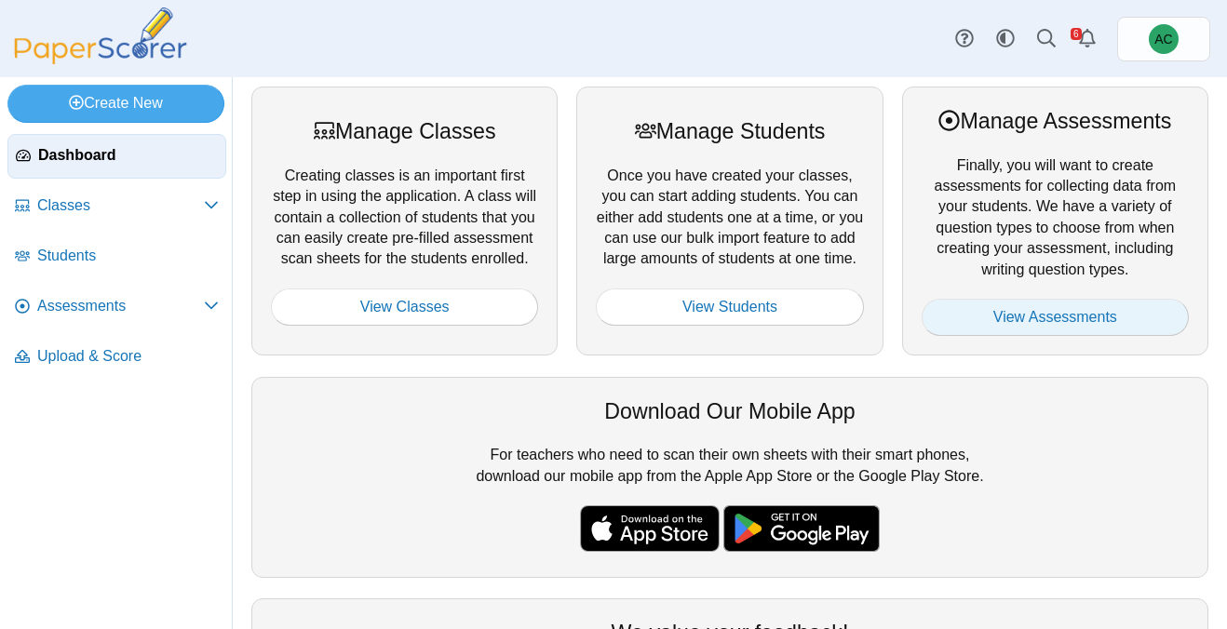
click at [1108, 316] on link "View Assessments" at bounding box center [1055, 317] width 267 height 37
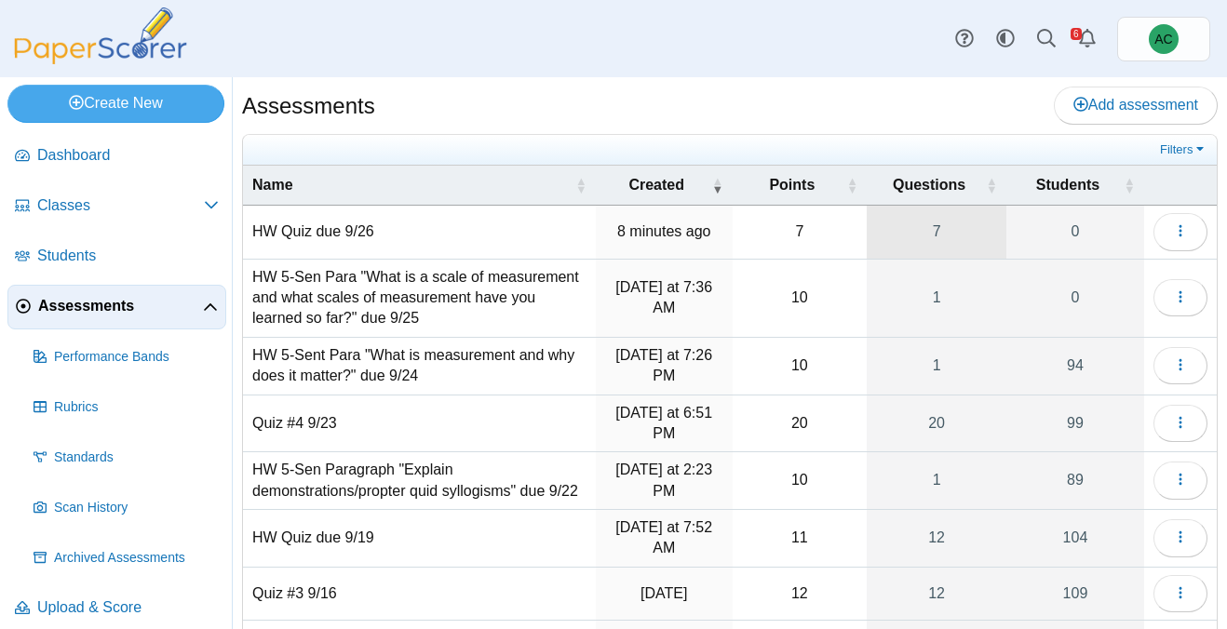
click at [930, 220] on link "7" at bounding box center [937, 232] width 140 height 52
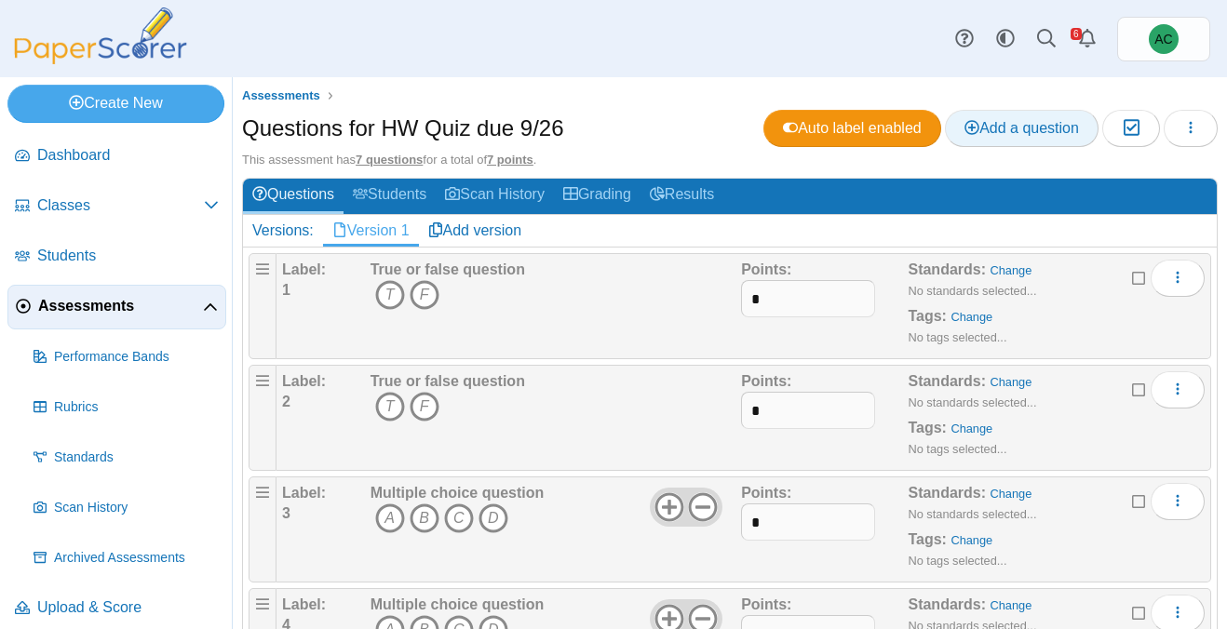
click at [1002, 130] on span "Add a question" at bounding box center [1021, 128] width 114 height 16
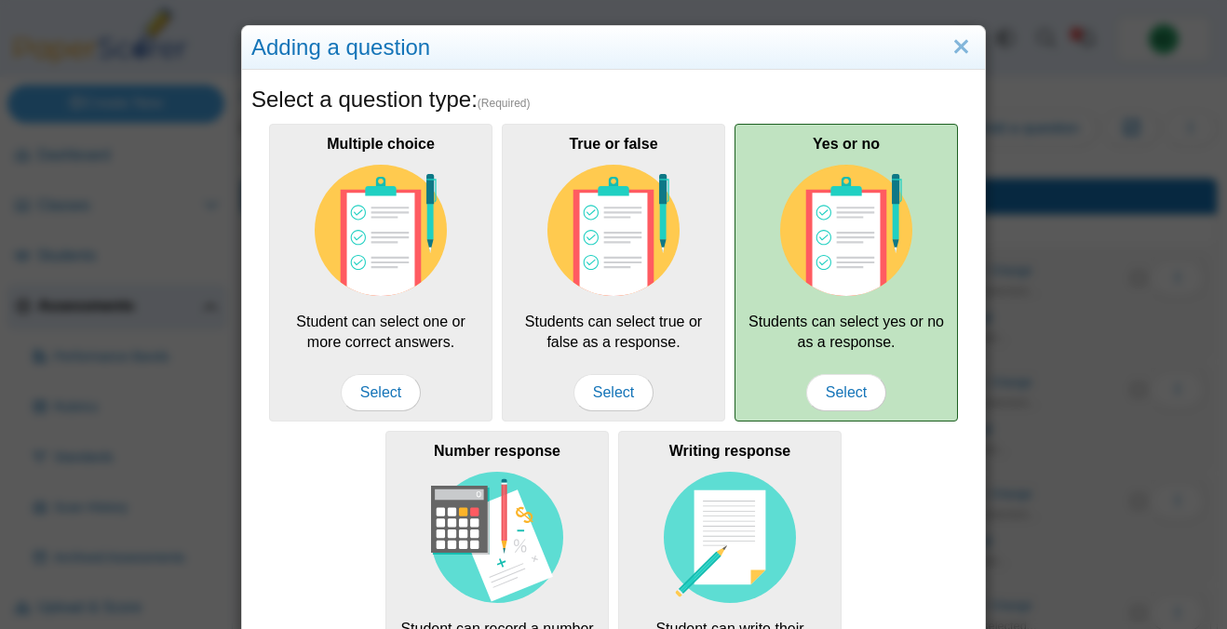
click at [777, 260] on div "Yes or no Students can select yes or no as a response. Select" at bounding box center [845, 273] width 223 height 298
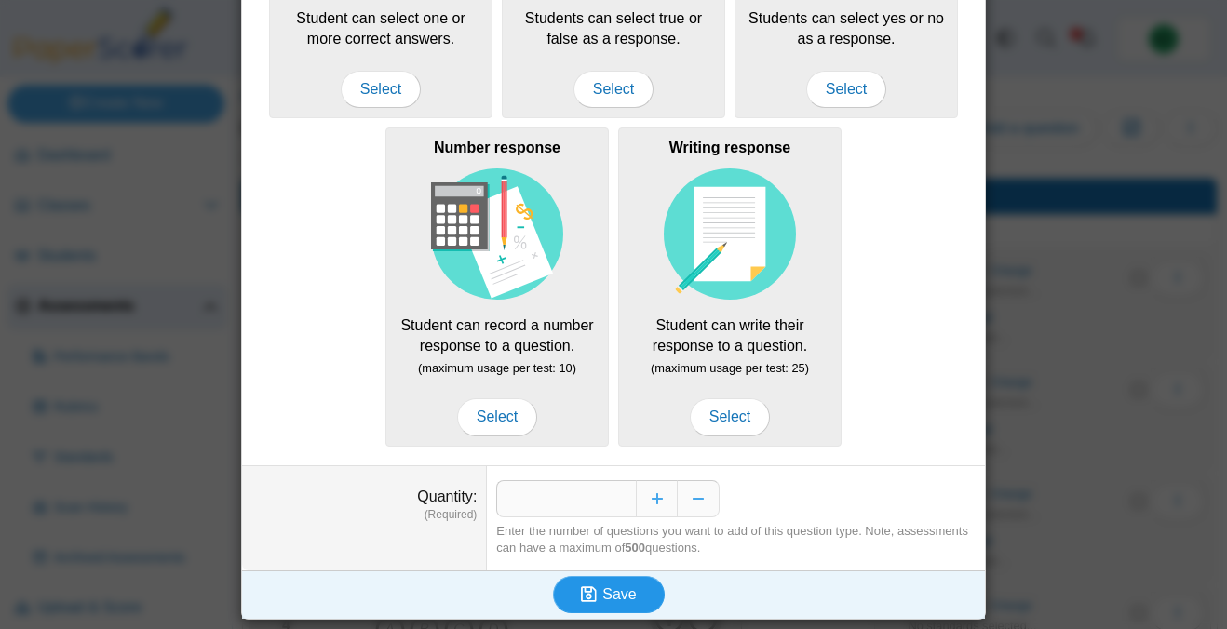
click at [602, 582] on button "Save" at bounding box center [609, 594] width 112 height 37
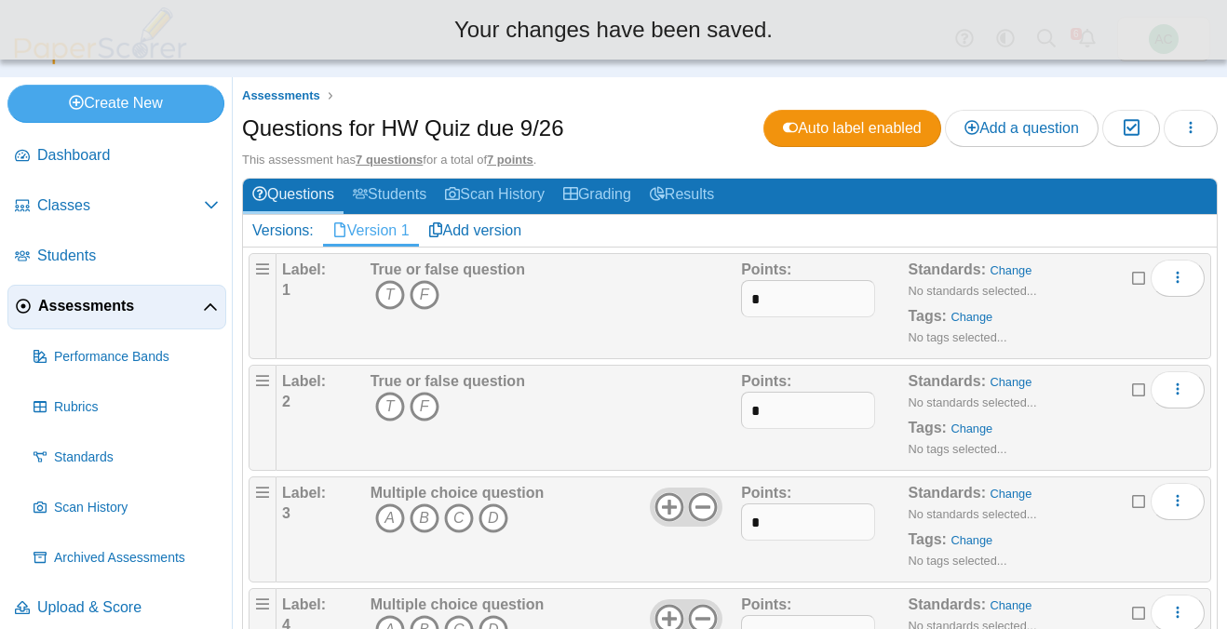
scroll to position [444, 0]
